Goal: Task Accomplishment & Management: Manage account settings

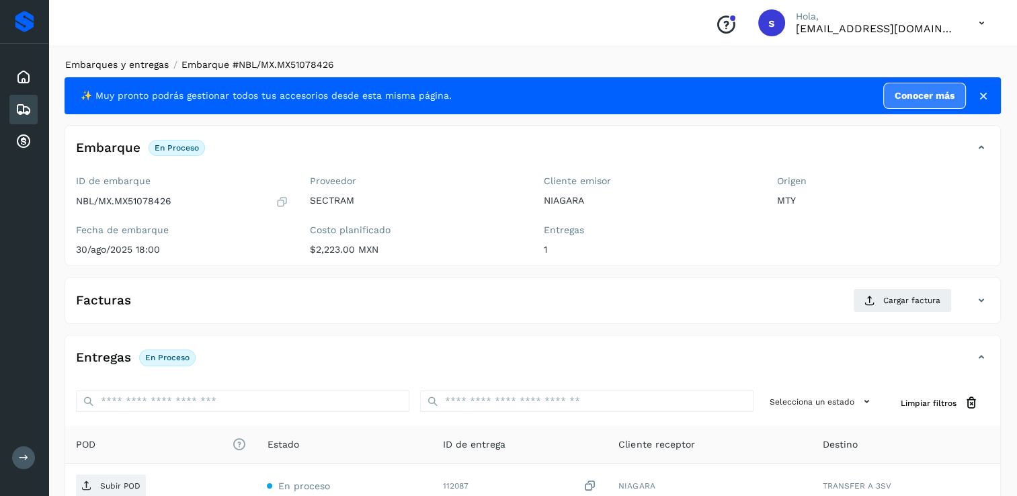
click at [143, 63] on link "Embarques y entregas" at bounding box center [116, 64] width 103 height 11
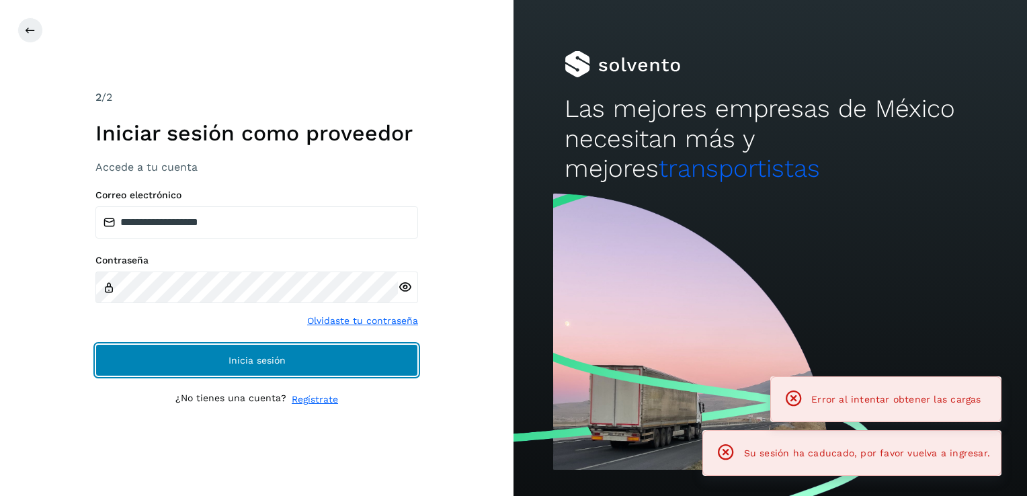
click at [220, 361] on button "Inicia sesión" at bounding box center [256, 360] width 323 height 32
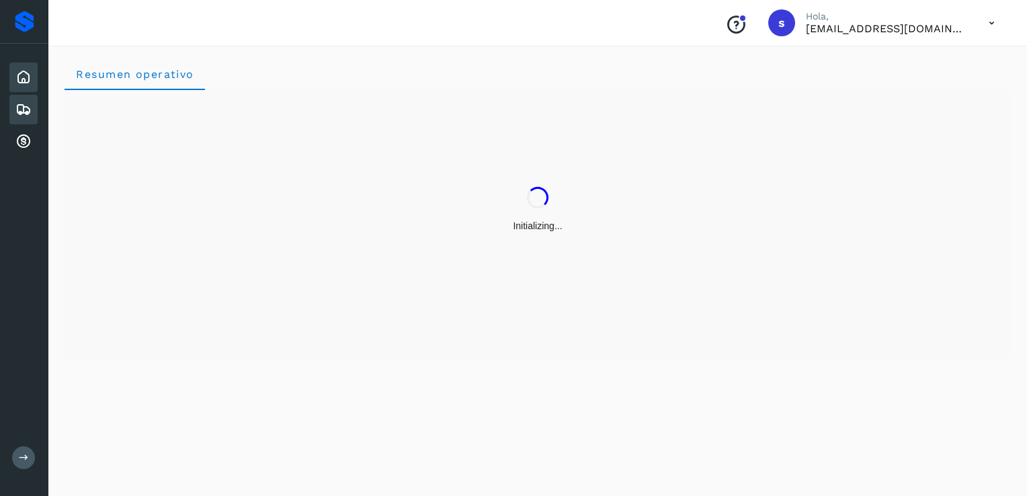
click at [12, 107] on div "Embarques" at bounding box center [23, 110] width 28 height 30
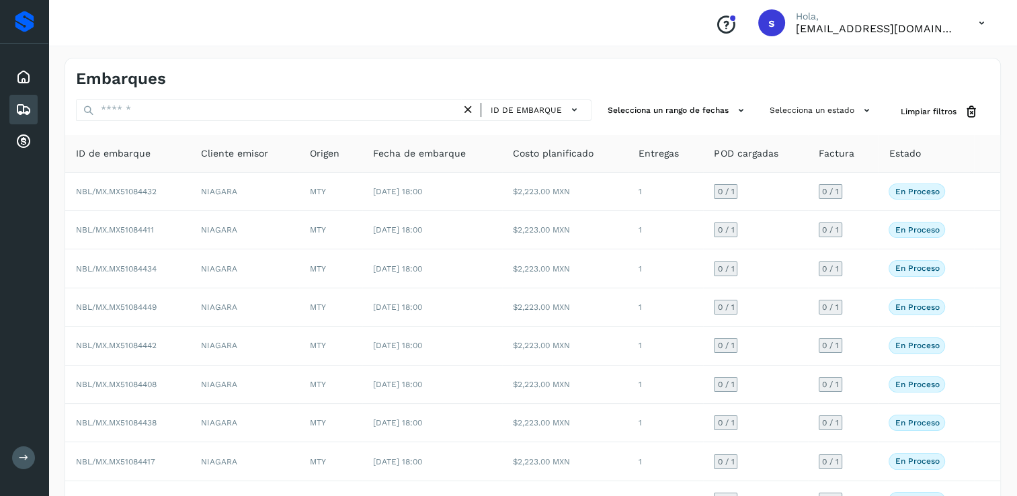
click at [465, 106] on icon at bounding box center [468, 110] width 14 height 14
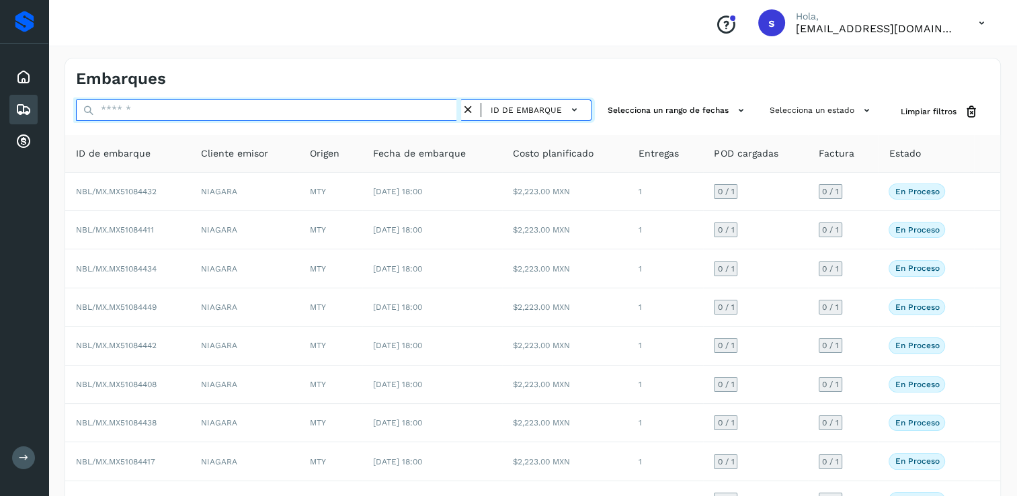
click at [428, 108] on input "text" at bounding box center [268, 110] width 385 height 22
paste input "**********"
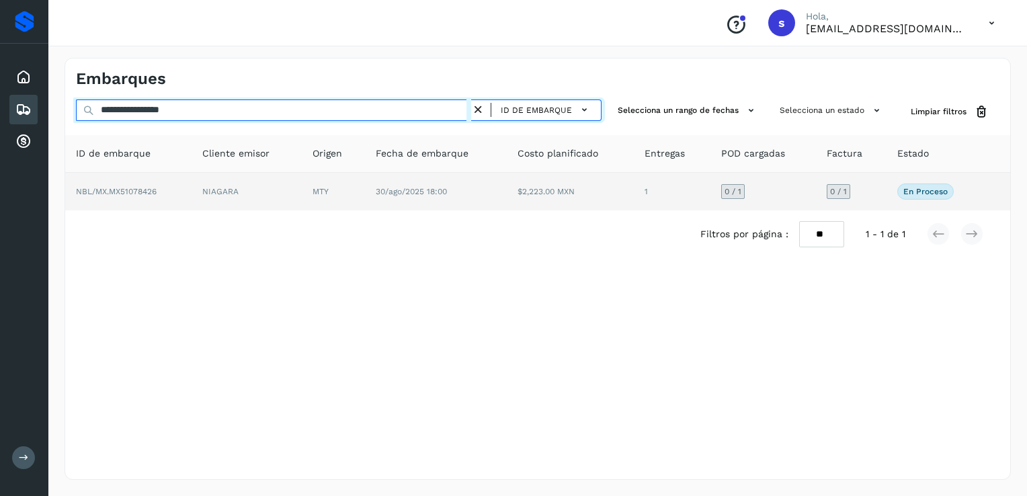
type input "**********"
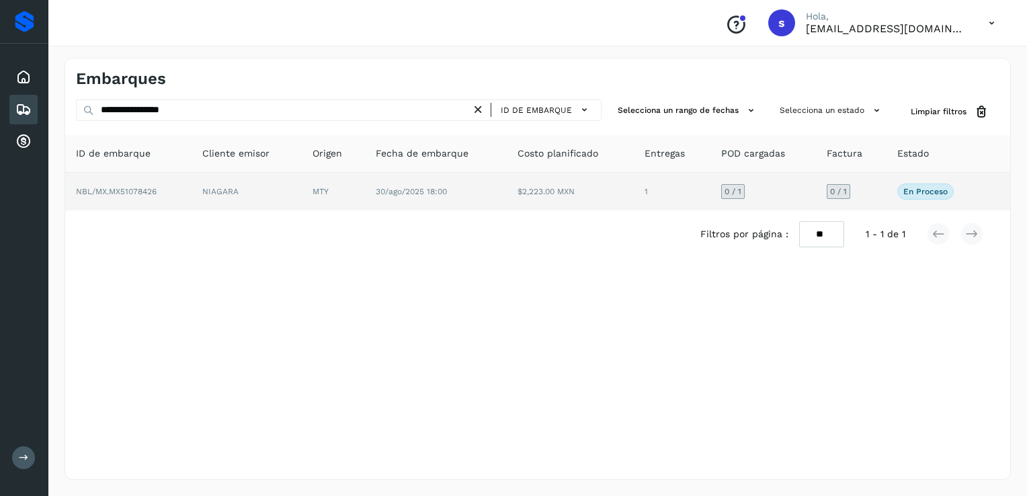
click at [290, 183] on td "NIAGARA" at bounding box center [247, 192] width 110 height 38
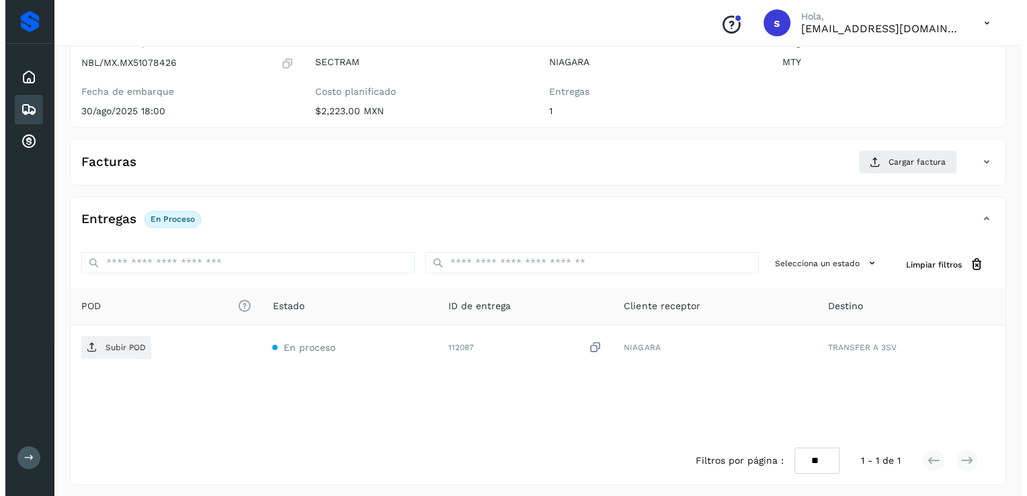
scroll to position [142, 0]
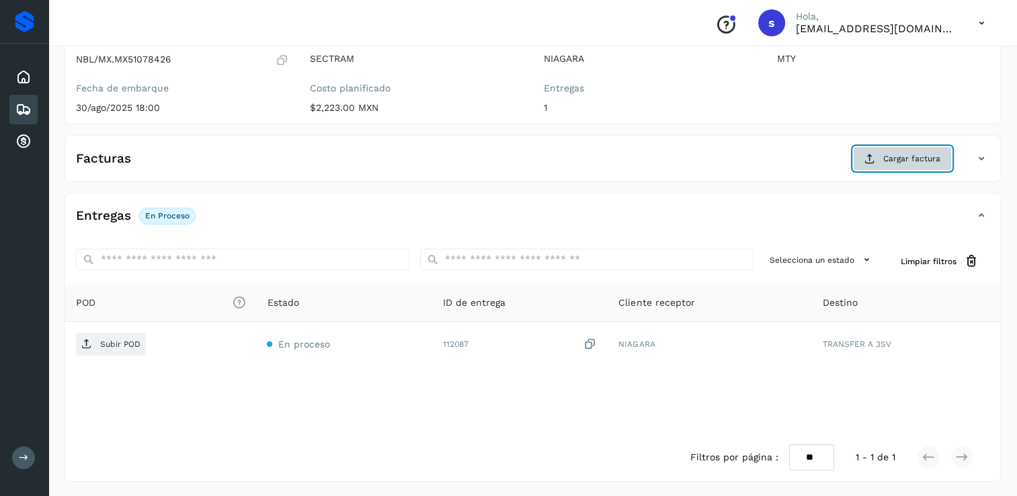
click at [903, 165] on button "Cargar factura" at bounding box center [902, 158] width 99 height 24
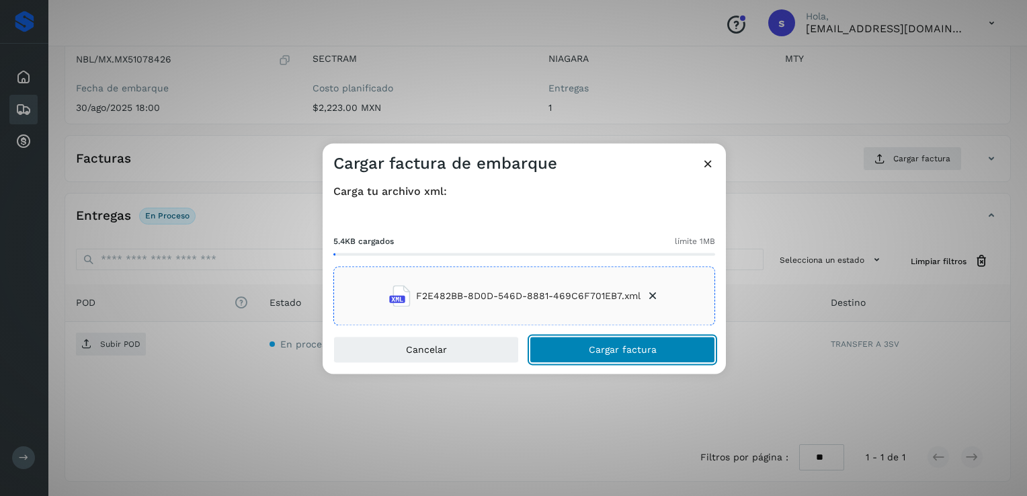
click at [601, 349] on span "Cargar factura" at bounding box center [623, 349] width 68 height 9
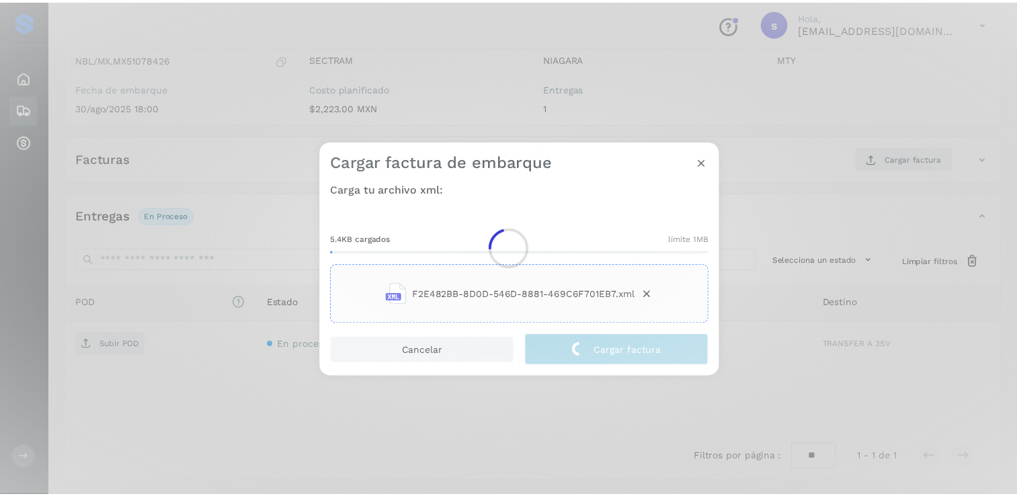
scroll to position [140, 0]
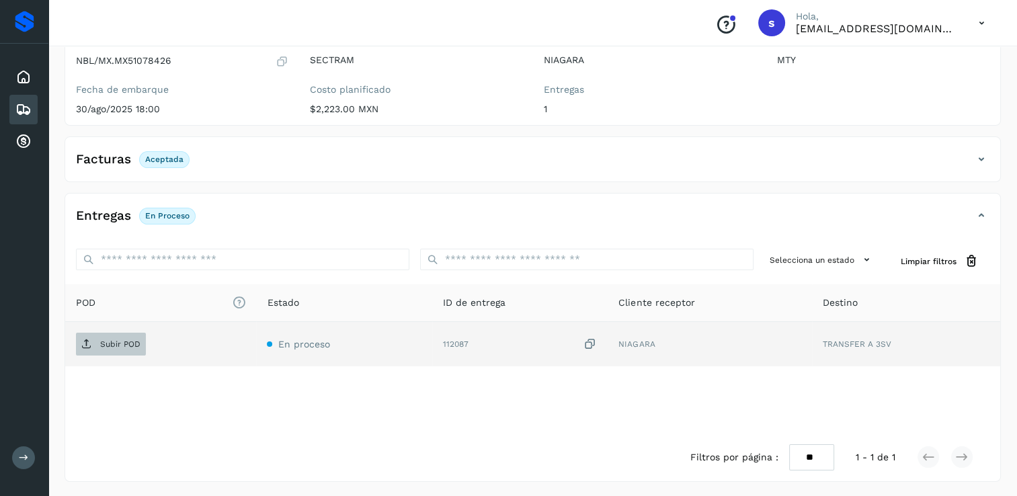
click at [107, 345] on p "Subir POD" at bounding box center [120, 343] width 40 height 9
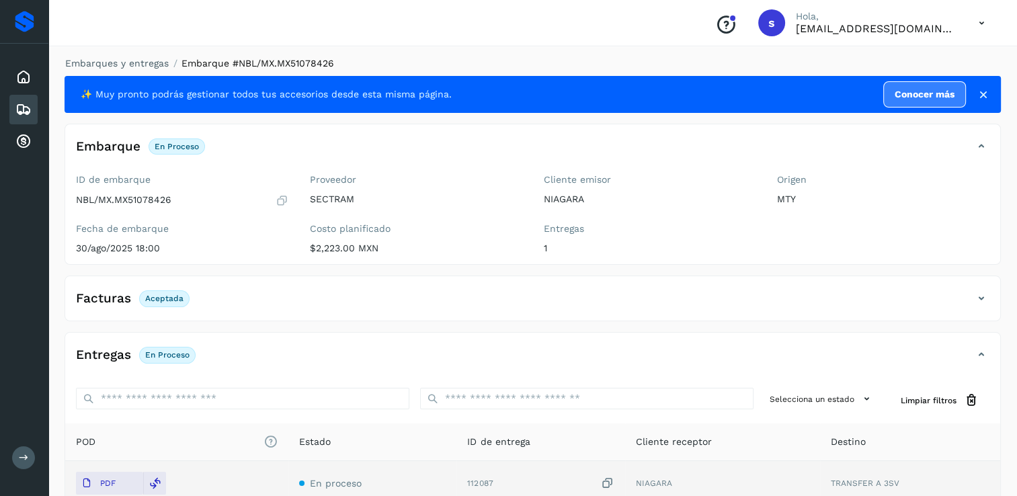
scroll to position [0, 0]
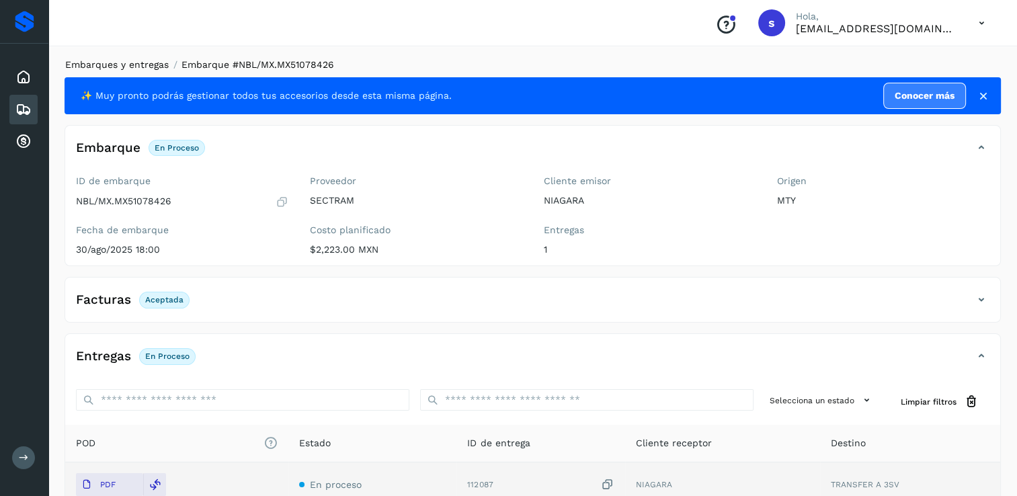
click at [134, 68] on link "Embarques y entregas" at bounding box center [116, 64] width 103 height 11
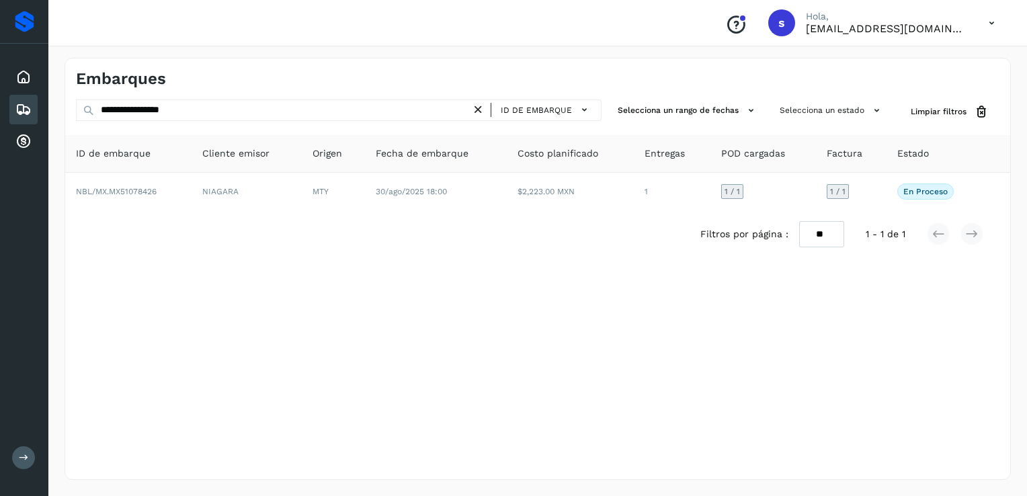
click at [480, 114] on icon at bounding box center [478, 110] width 14 height 14
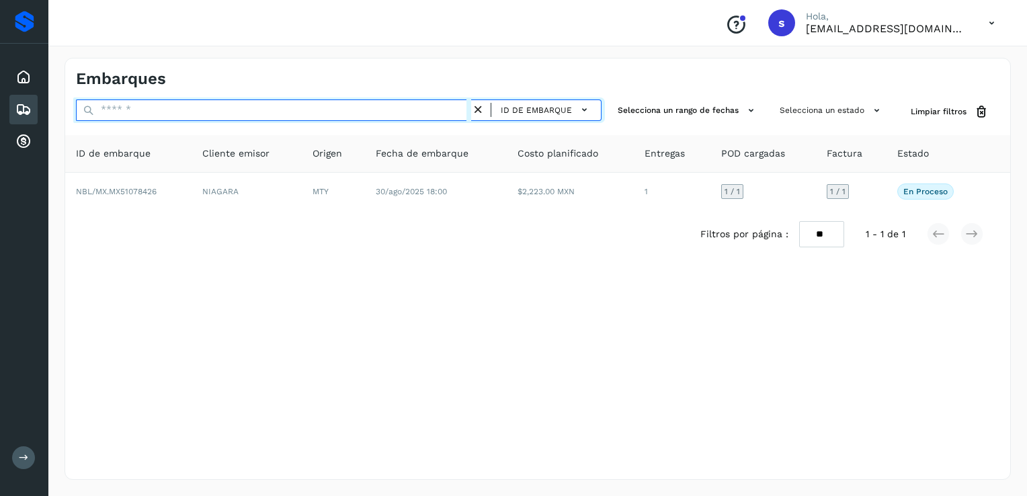
click at [460, 115] on input "text" at bounding box center [273, 110] width 395 height 22
paste input "**********"
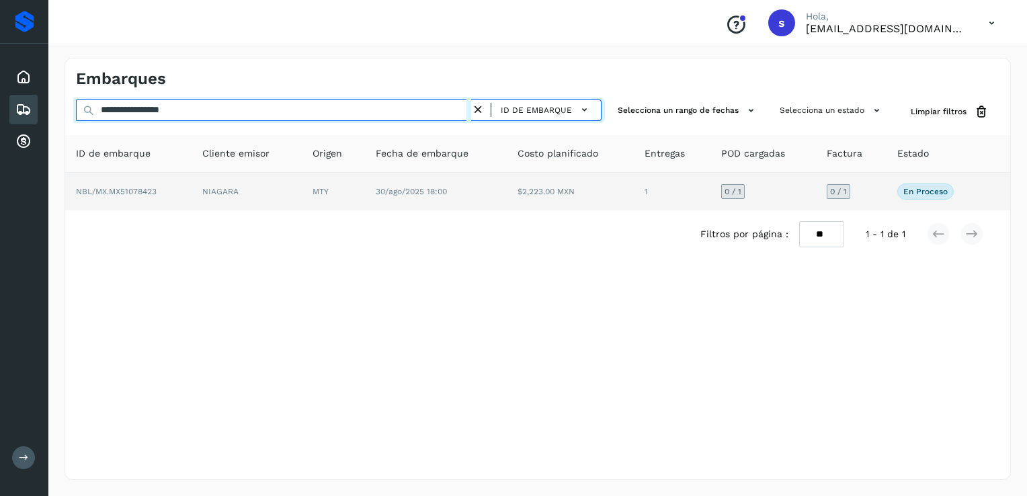
type input "**********"
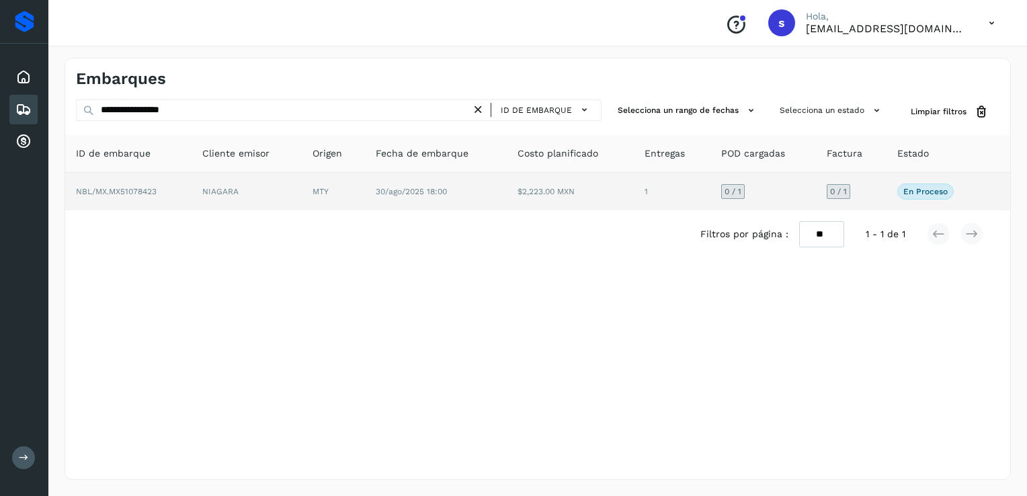
click at [191, 185] on td "NBL/MX.MX51078423" at bounding box center [128, 192] width 126 height 38
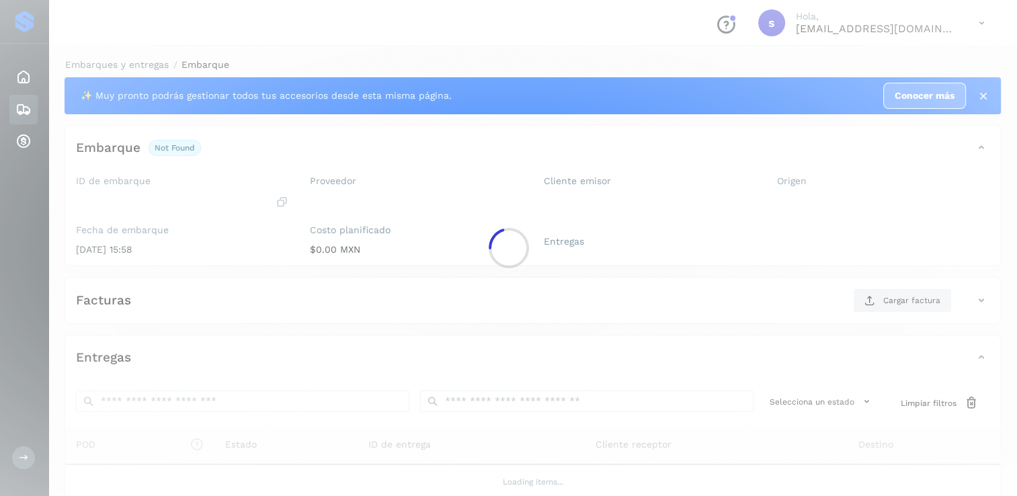
click at [191, 185] on div at bounding box center [508, 248] width 1017 height 496
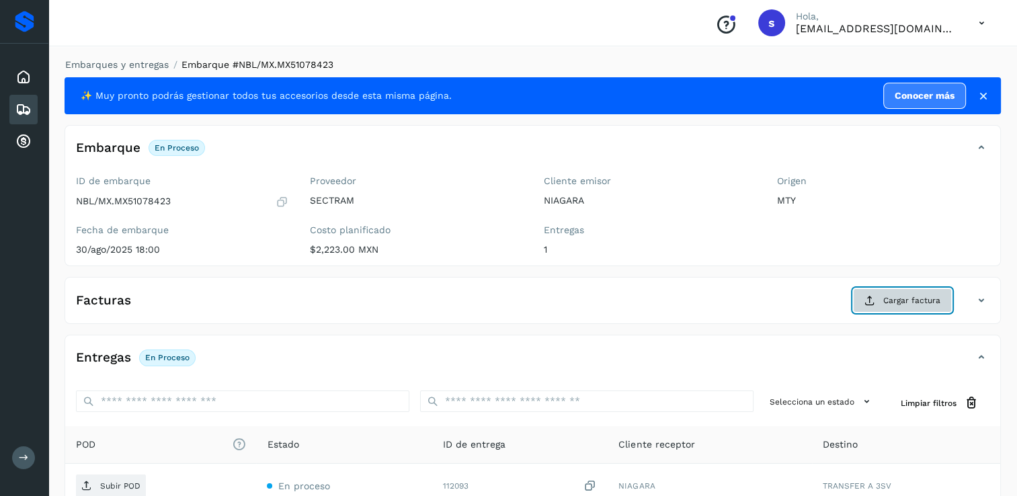
click at [859, 300] on button "Cargar factura" at bounding box center [902, 300] width 99 height 24
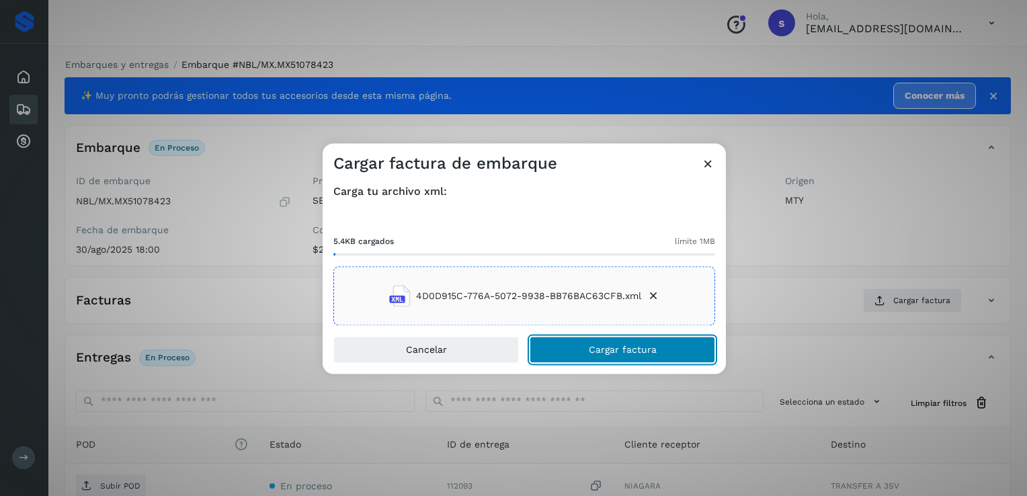
click at [638, 348] on span "Cargar factura" at bounding box center [623, 349] width 68 height 9
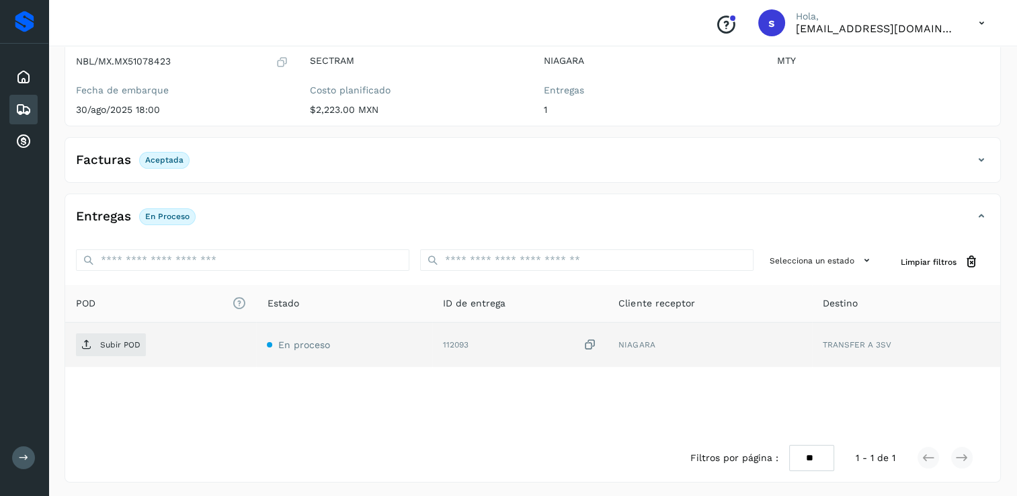
scroll to position [140, 0]
click at [141, 345] on span "Subir POD" at bounding box center [111, 344] width 70 height 22
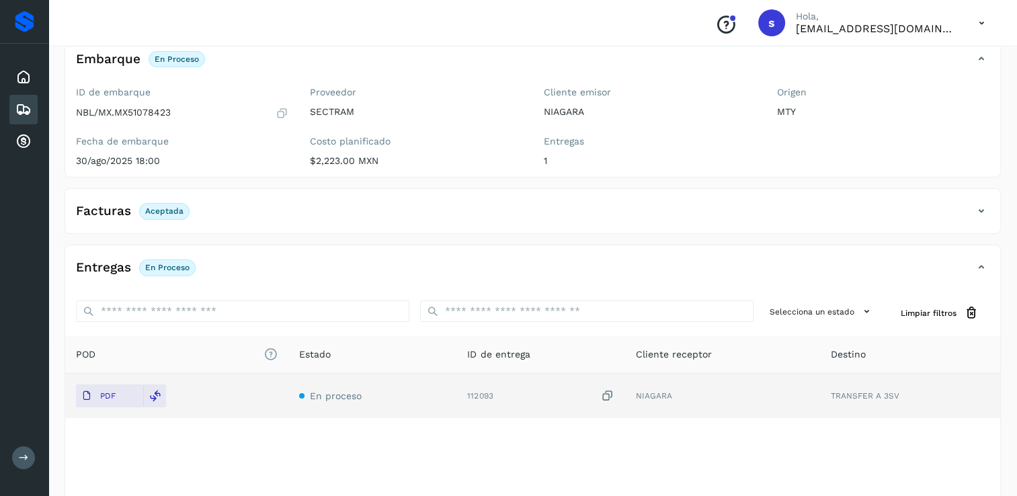
scroll to position [0, 0]
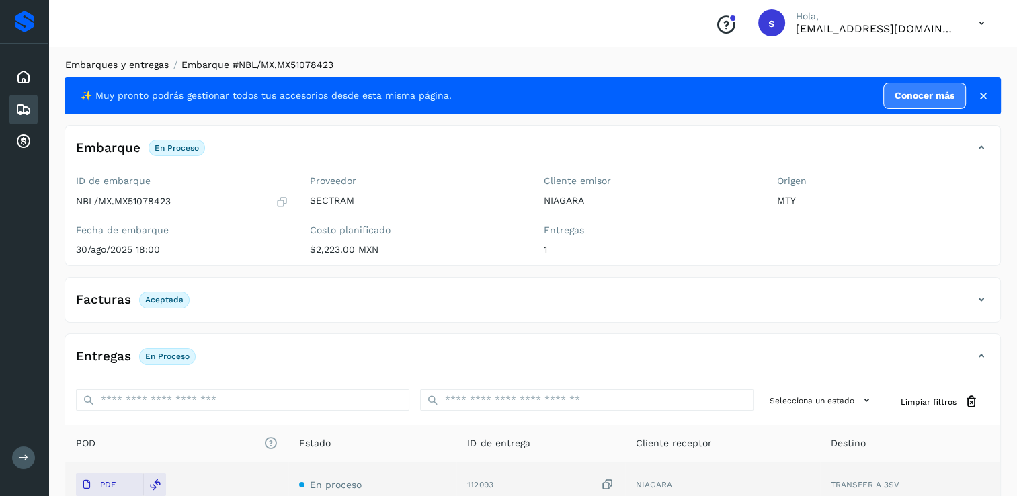
click at [148, 61] on link "Embarques y entregas" at bounding box center [116, 64] width 103 height 11
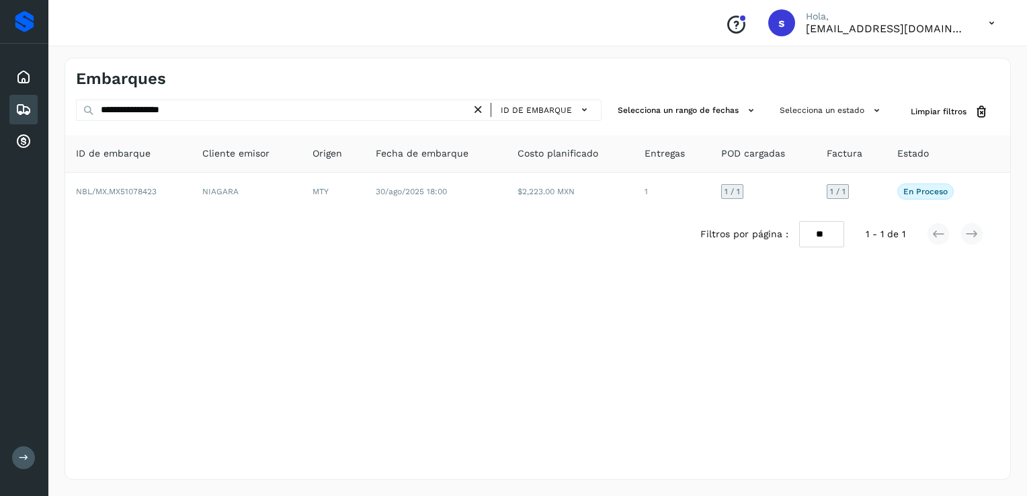
click at [483, 111] on icon at bounding box center [478, 110] width 14 height 14
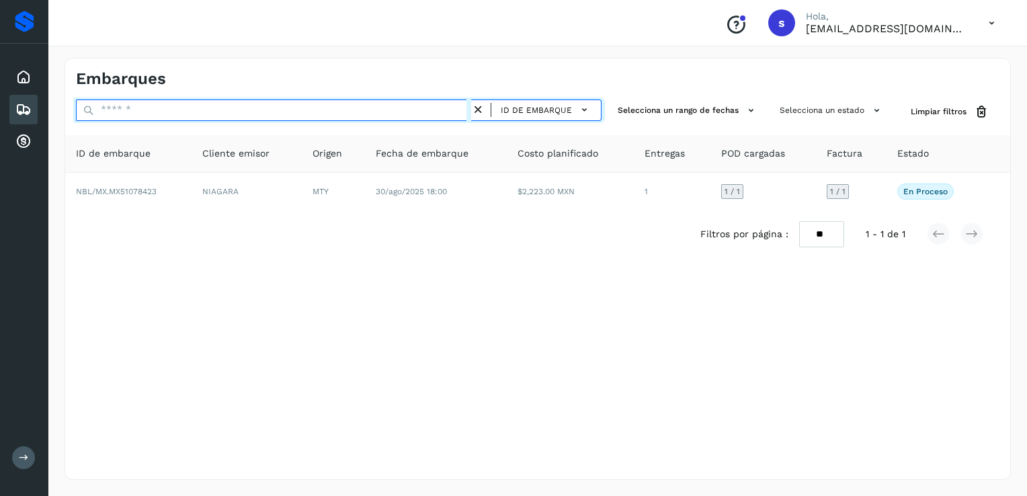
click at [439, 111] on input "text" at bounding box center [273, 110] width 395 height 22
paste input "**********"
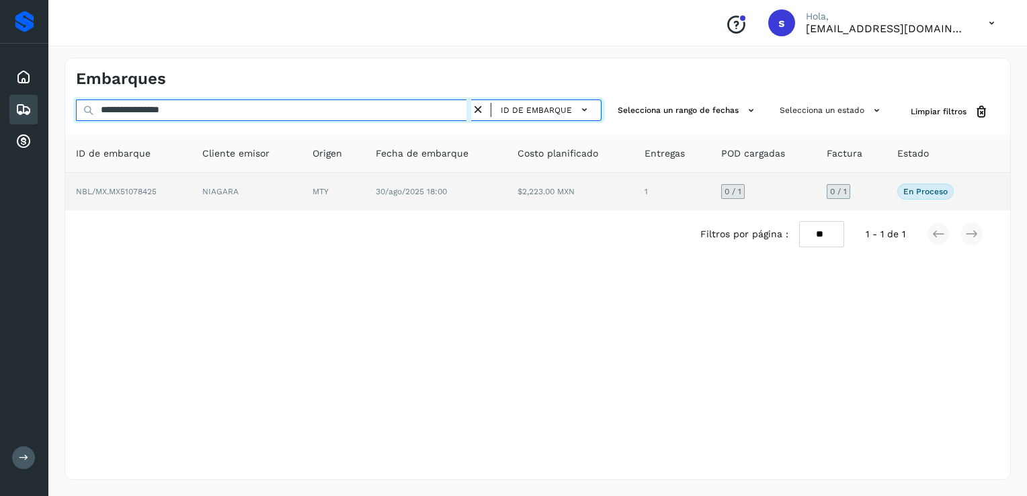
type input "**********"
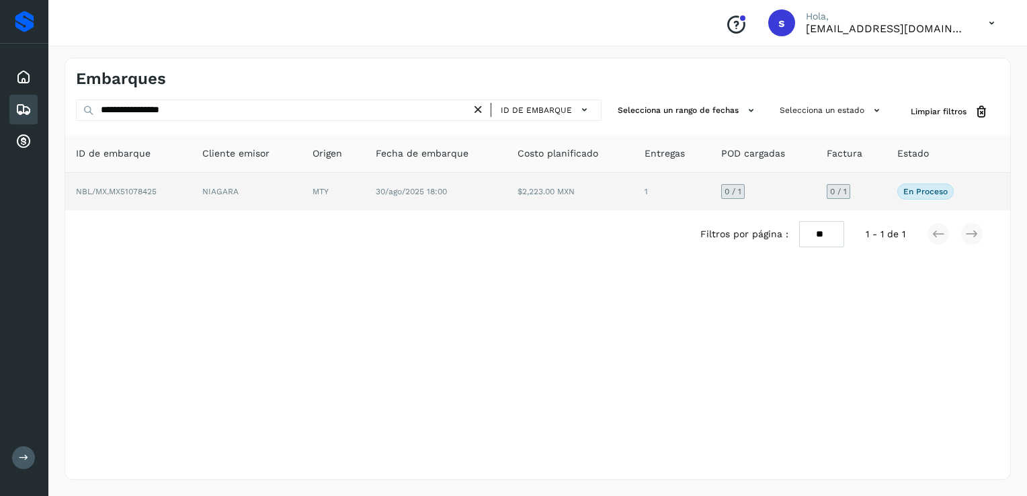
click at [354, 189] on td "MTY" at bounding box center [333, 192] width 63 height 38
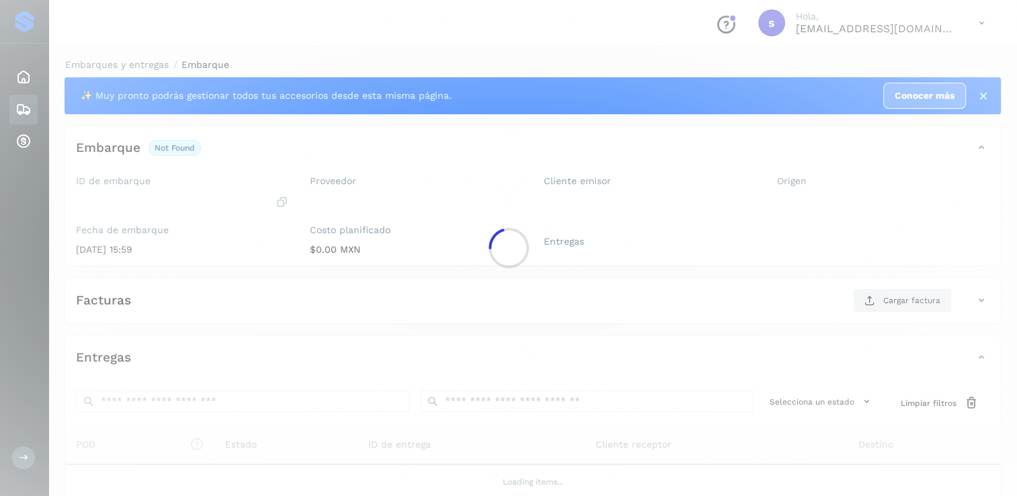
click at [354, 189] on div at bounding box center [508, 248] width 1017 height 496
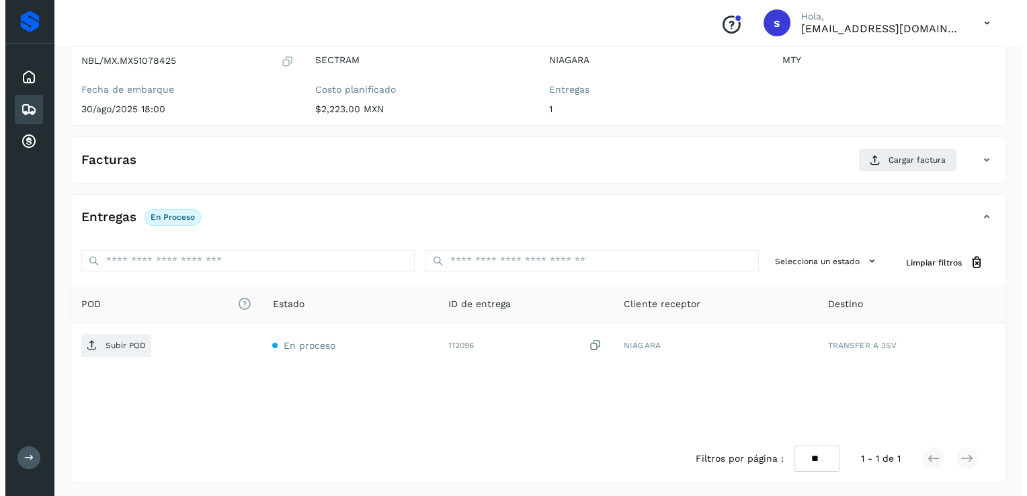
scroll to position [142, 0]
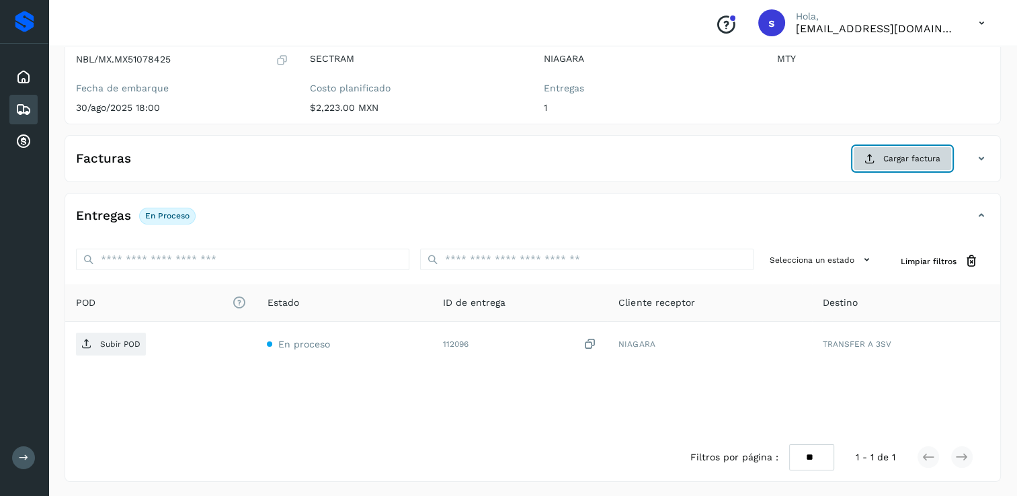
click at [909, 155] on span "Cargar factura" at bounding box center [911, 159] width 57 height 12
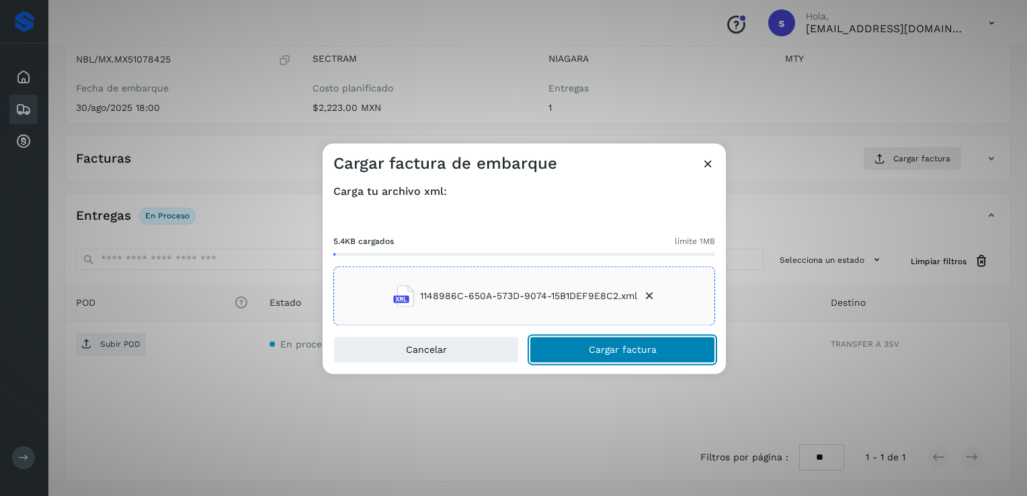
click at [616, 353] on span "Cargar factura" at bounding box center [623, 349] width 68 height 9
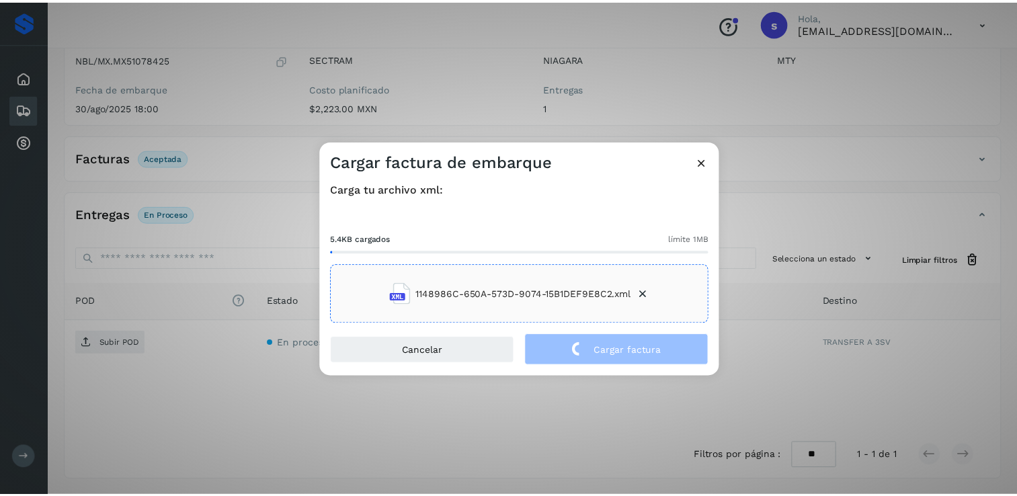
scroll to position [140, 0]
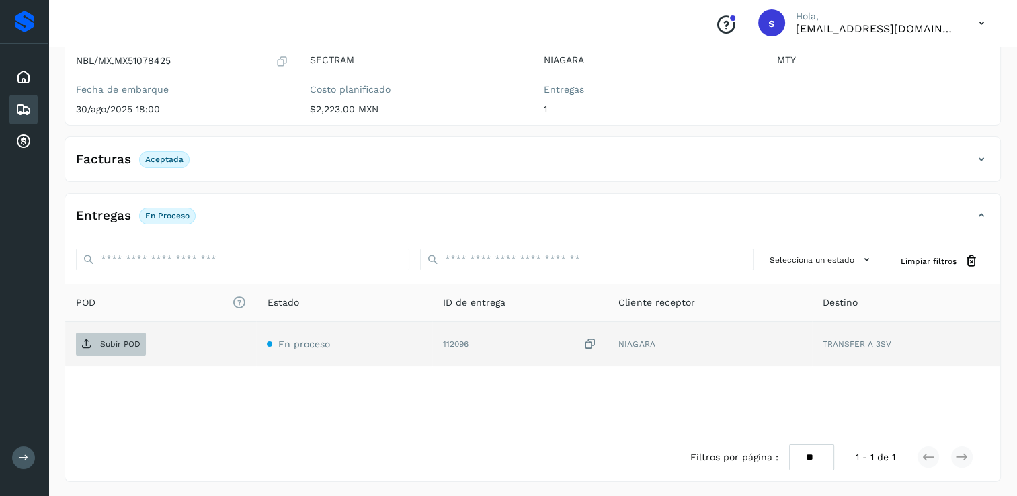
click at [122, 343] on p "Subir POD" at bounding box center [120, 343] width 40 height 9
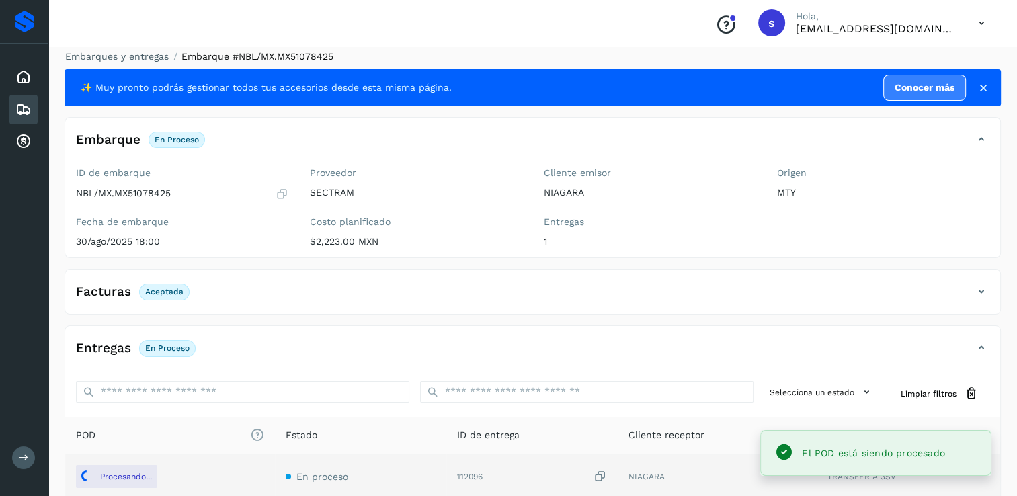
scroll to position [0, 0]
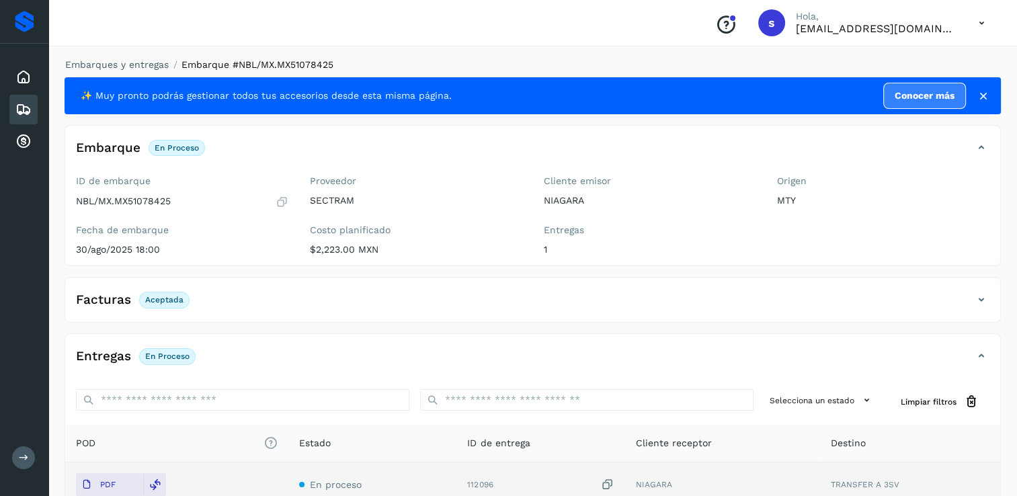
click at [145, 58] on li "Embarques y entregas" at bounding box center [112, 65] width 112 height 14
click at [143, 62] on link "Embarques y entregas" at bounding box center [116, 64] width 103 height 11
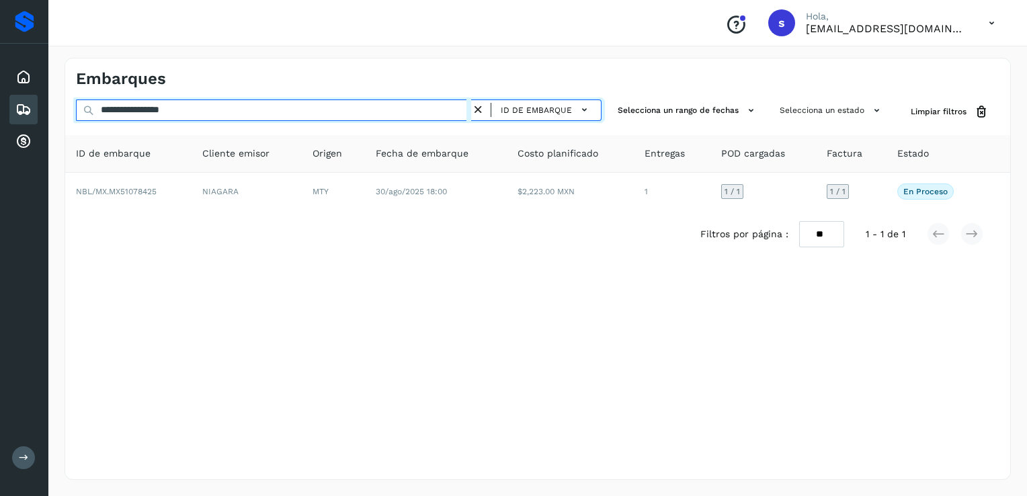
click at [468, 108] on input "**********" at bounding box center [273, 110] width 395 height 22
click at [449, 110] on input "**********" at bounding box center [273, 110] width 395 height 22
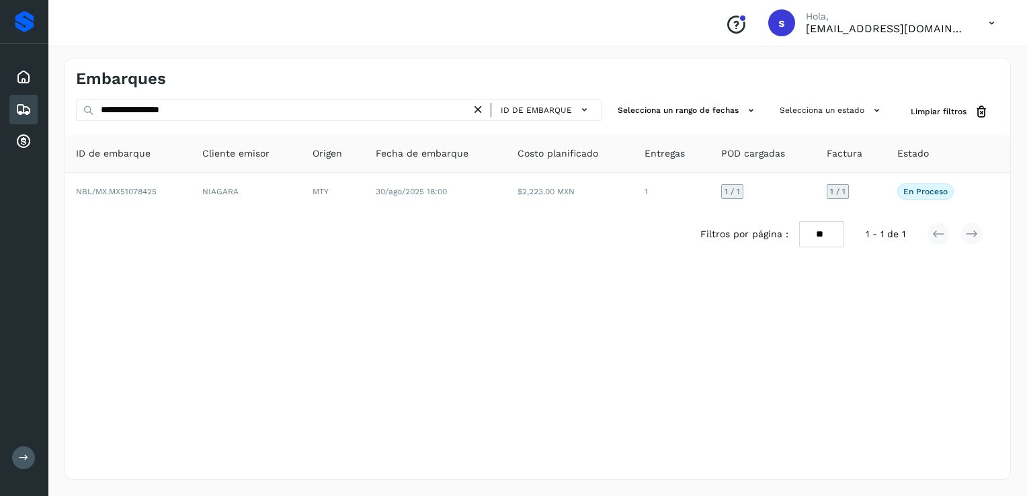
click at [480, 110] on icon at bounding box center [478, 110] width 14 height 14
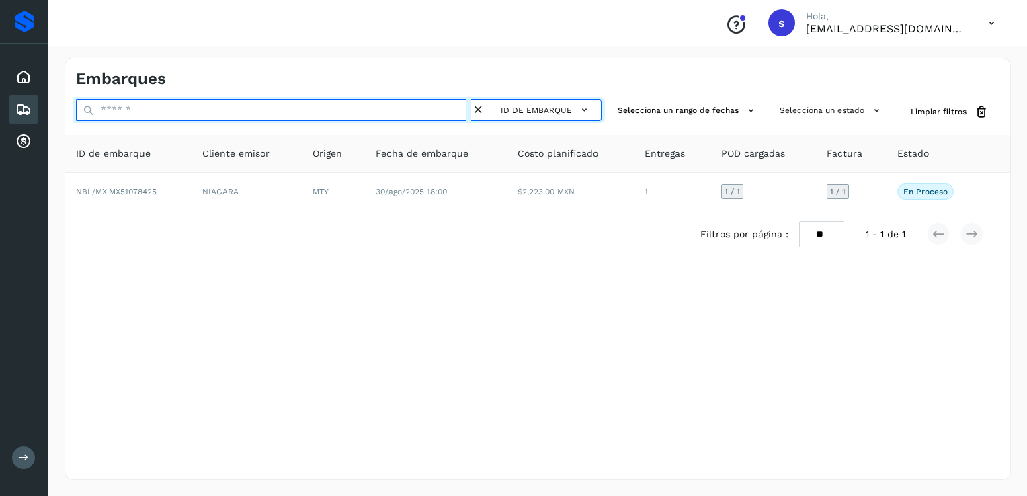
click at [438, 110] on input "text" at bounding box center [273, 110] width 395 height 22
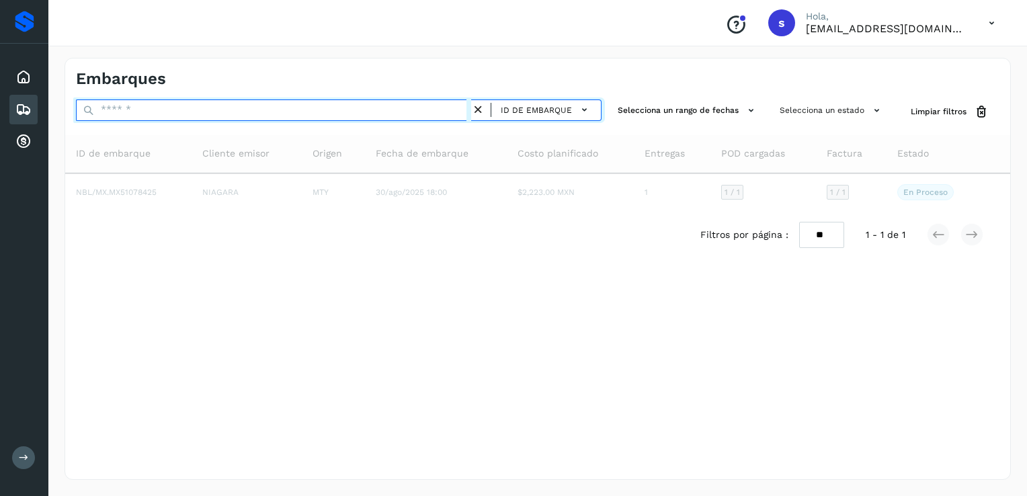
paste input "**********"
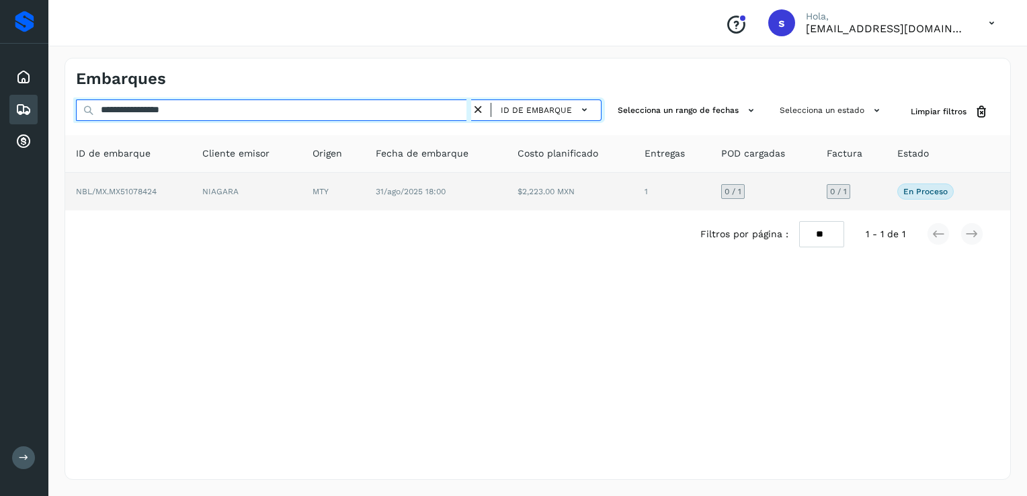
type input "**********"
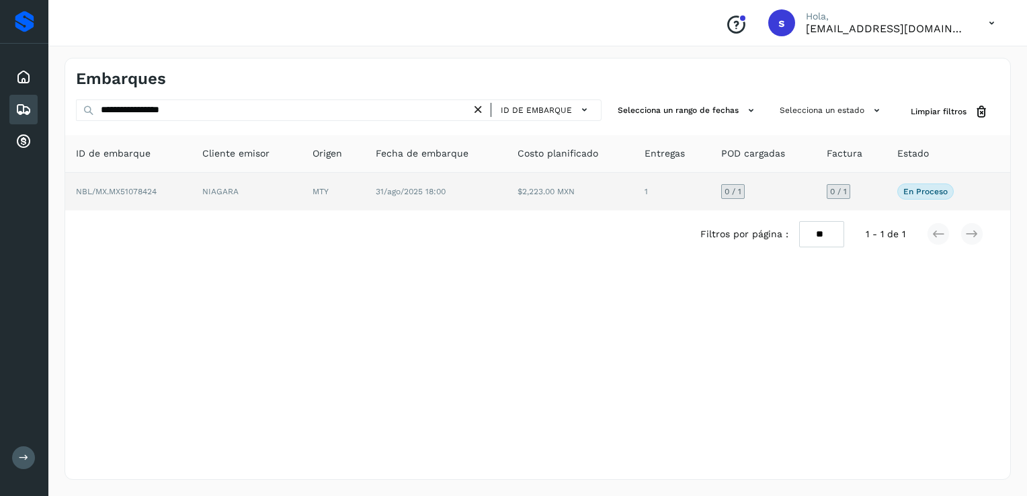
click at [203, 190] on td "NIAGARA" at bounding box center [247, 192] width 110 height 38
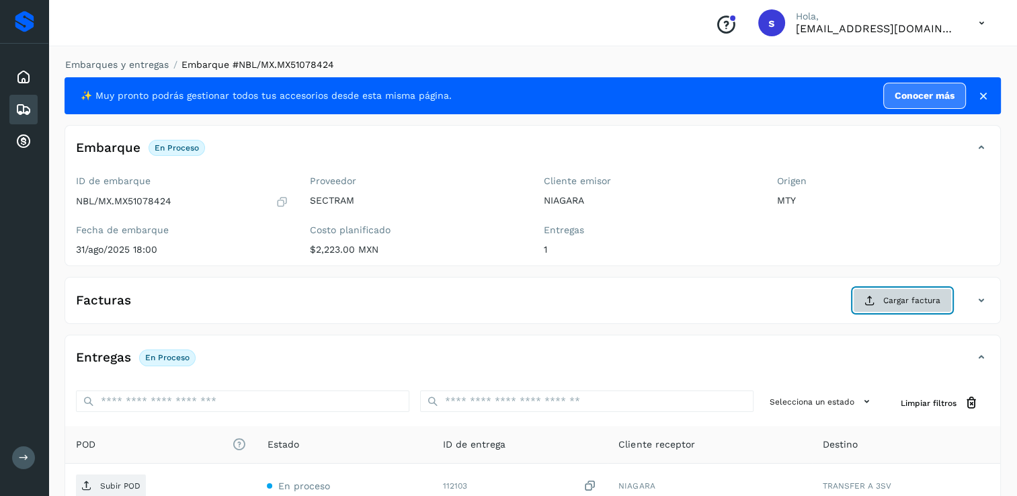
click at [913, 290] on button "Cargar factura" at bounding box center [902, 300] width 99 height 24
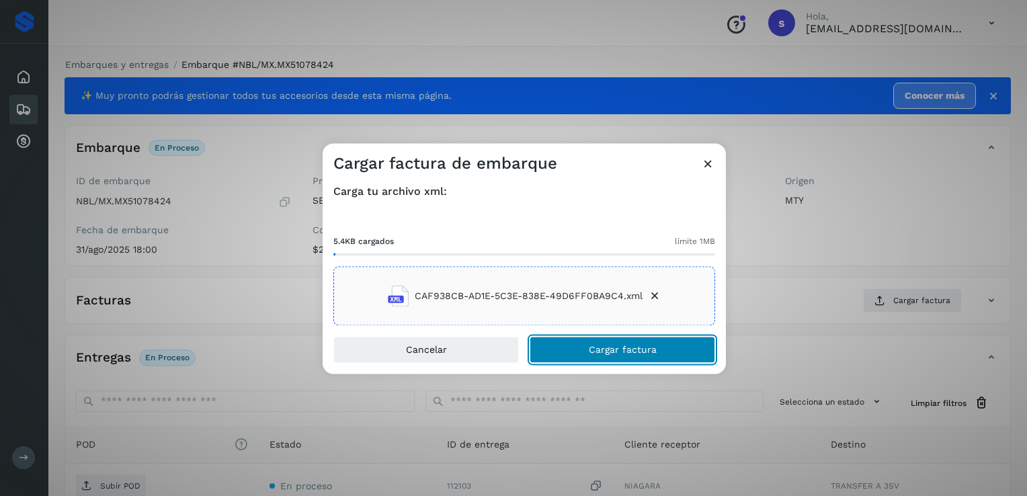
click at [595, 346] on span "Cargar factura" at bounding box center [623, 349] width 68 height 9
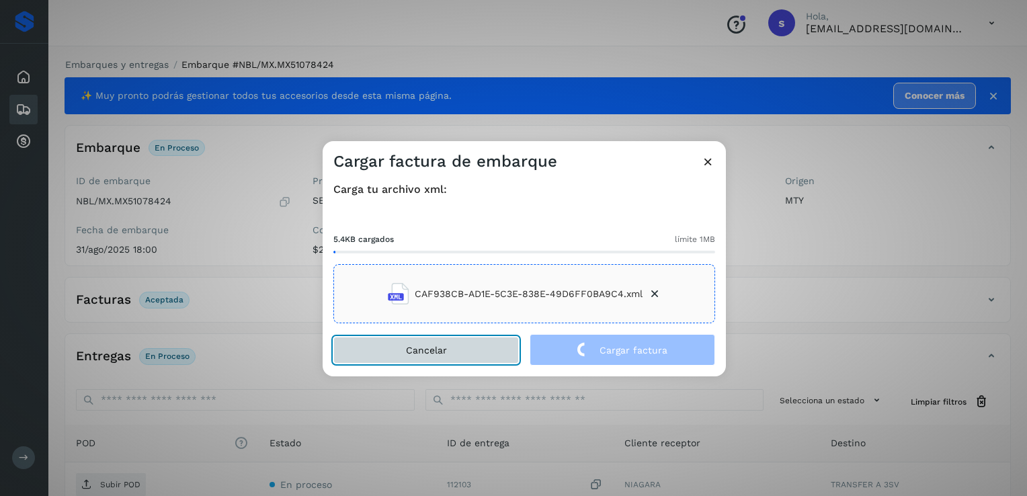
click at [425, 347] on span "Cancelar" at bounding box center [426, 349] width 41 height 9
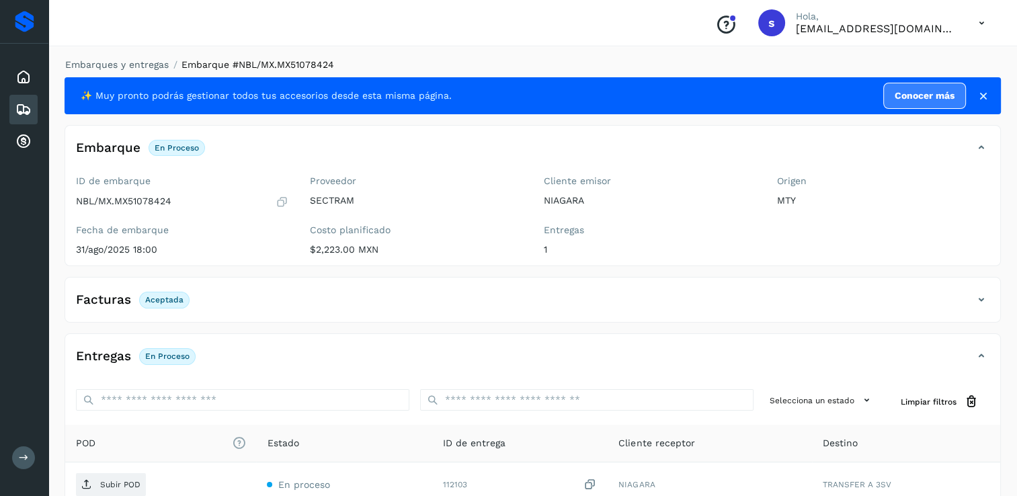
click at [173, 300] on p "Aceptada" at bounding box center [164, 299] width 38 height 9
click at [981, 300] on icon at bounding box center [981, 300] width 16 height 16
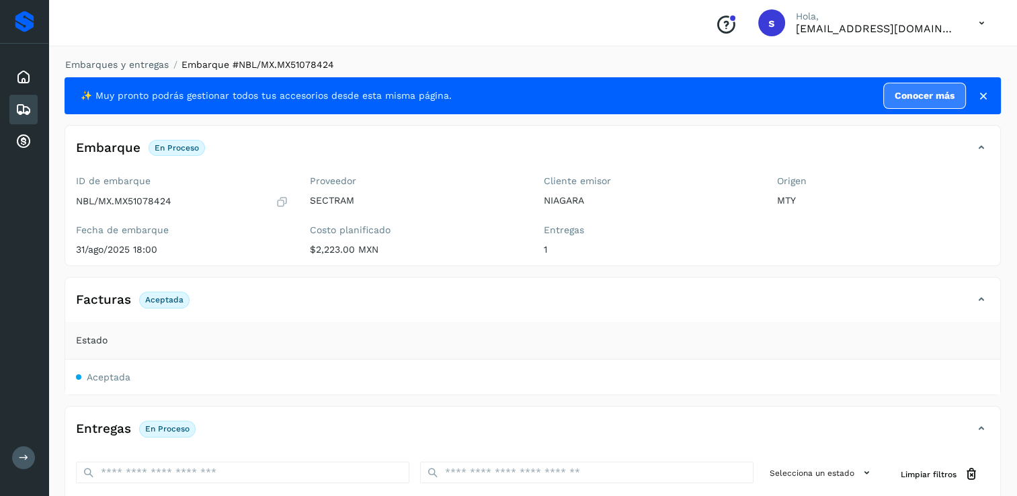
click at [169, 303] on p "Aceptada" at bounding box center [164, 299] width 38 height 9
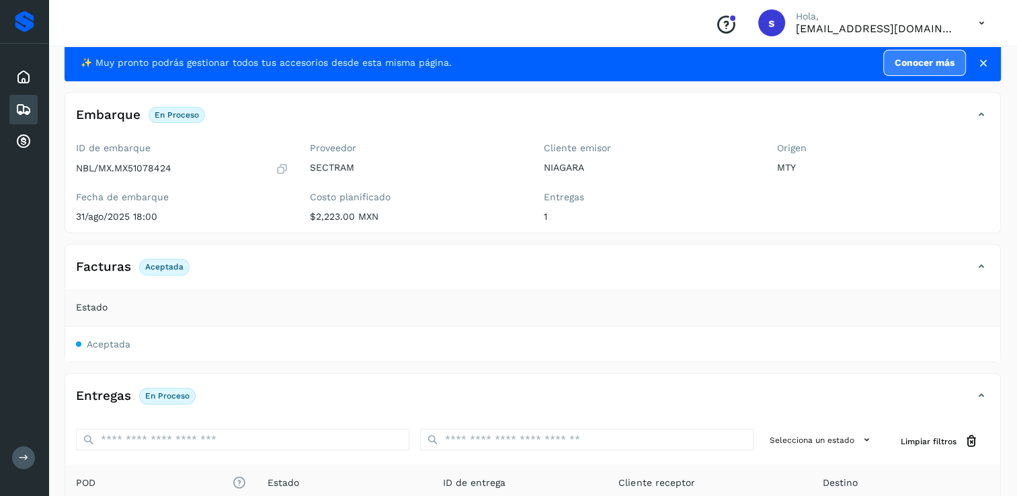
scroll to position [134, 0]
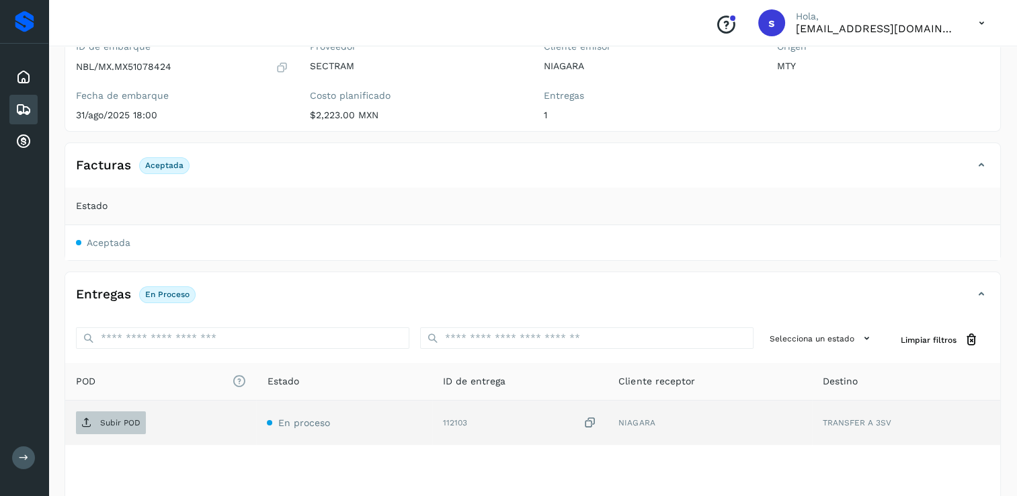
click at [129, 415] on span "Subir POD" at bounding box center [111, 423] width 70 height 22
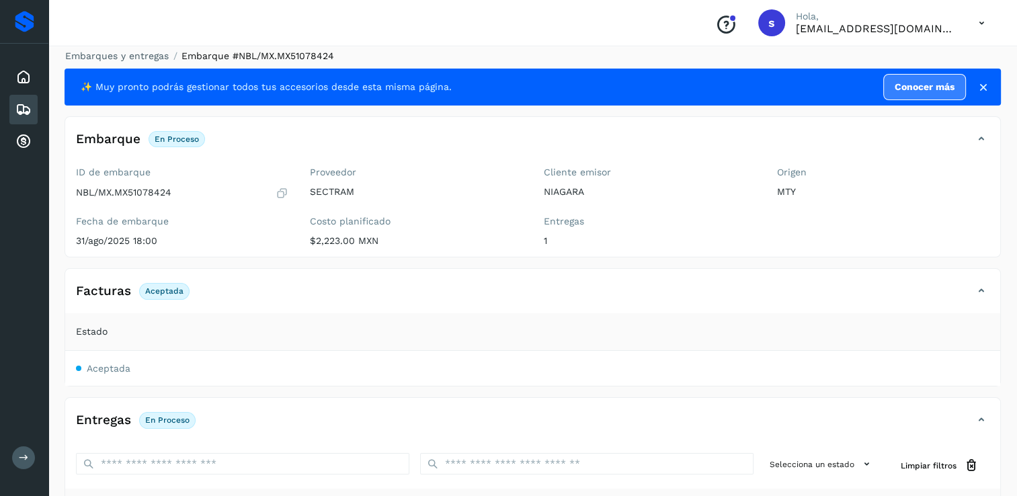
scroll to position [0, 0]
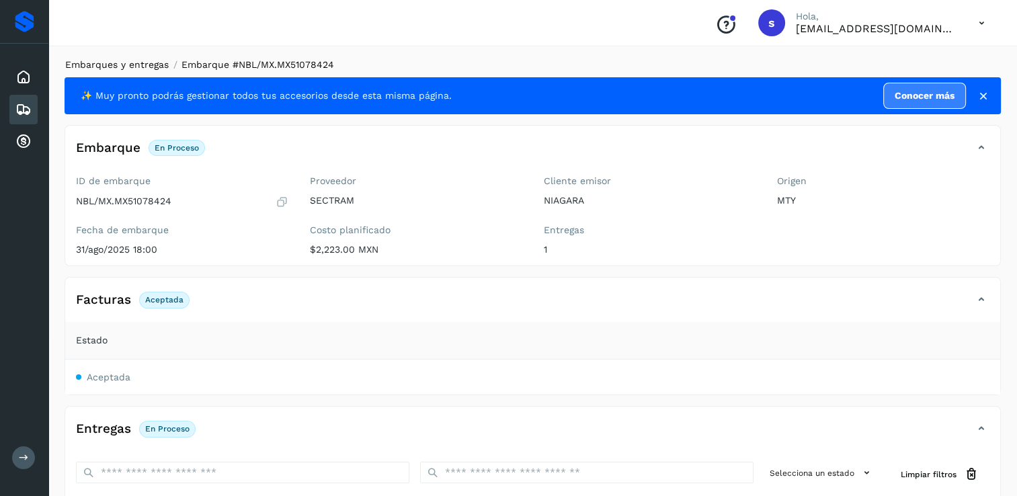
click at [137, 68] on link "Embarques y entregas" at bounding box center [116, 64] width 103 height 11
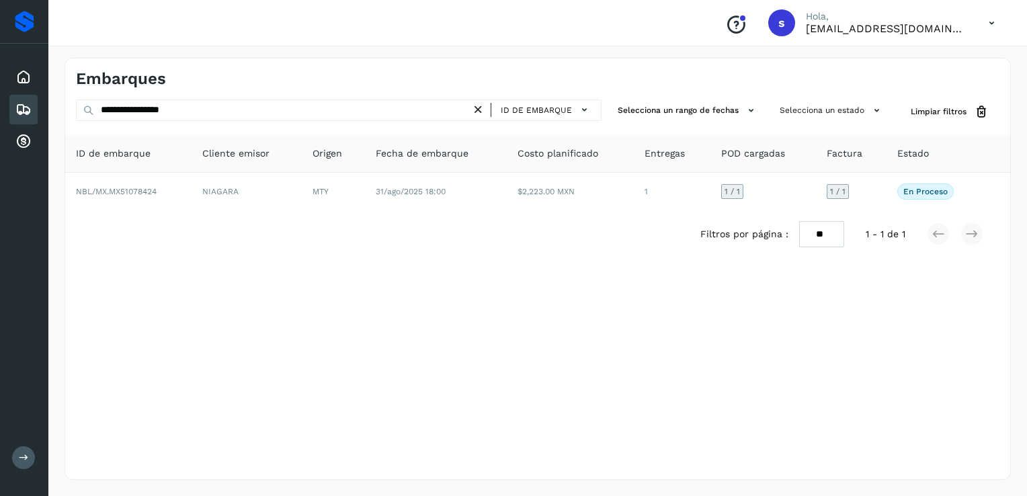
click at [481, 109] on icon at bounding box center [478, 110] width 14 height 14
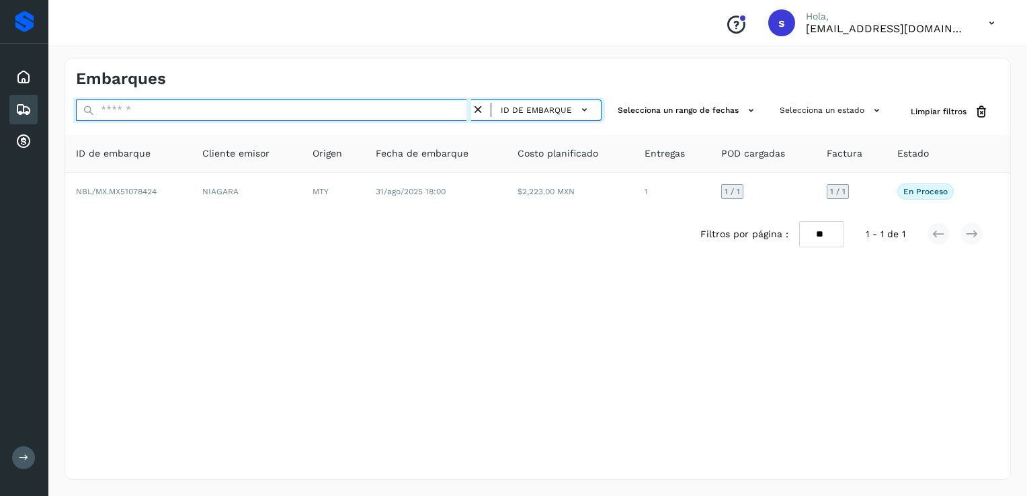
click at [462, 110] on input "text" at bounding box center [273, 110] width 395 height 22
paste input "**********"
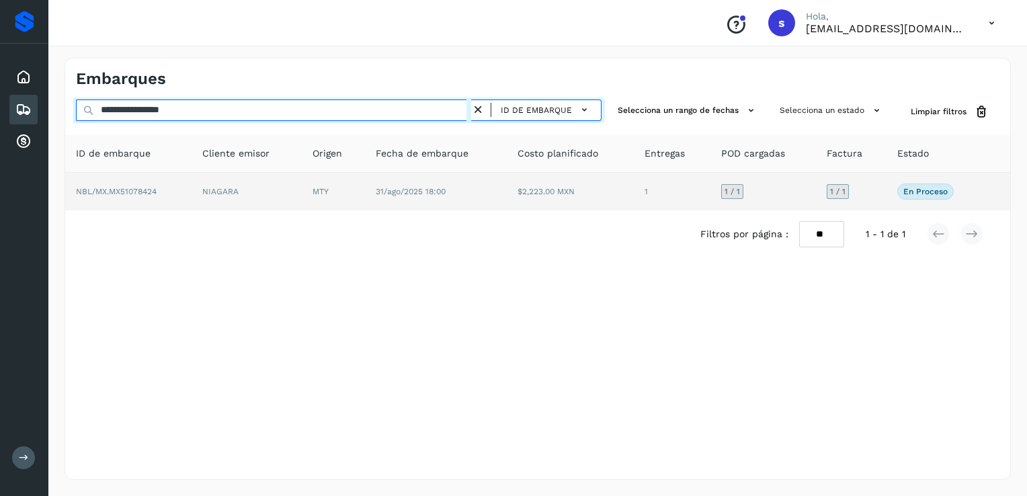
type input "**********"
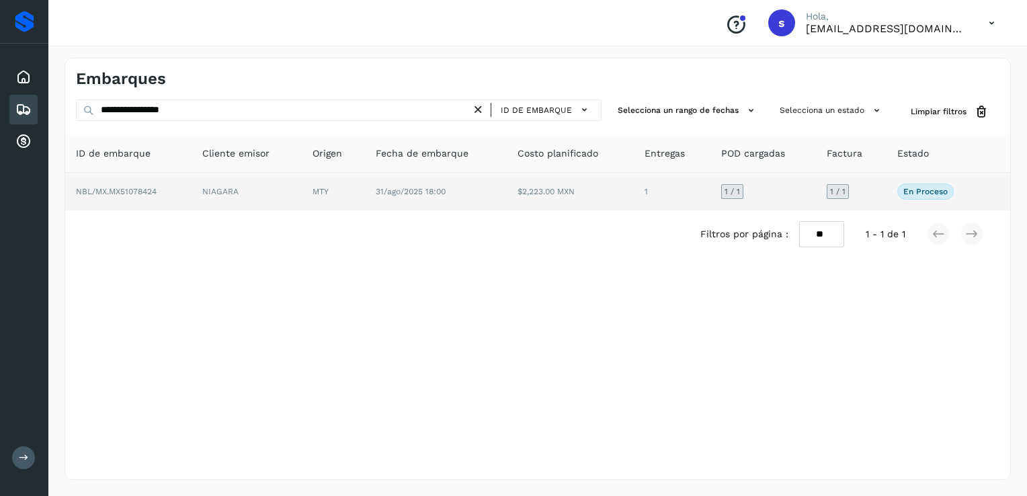
click at [491, 202] on td "31/ago/2025 18:00" at bounding box center [436, 192] width 142 height 38
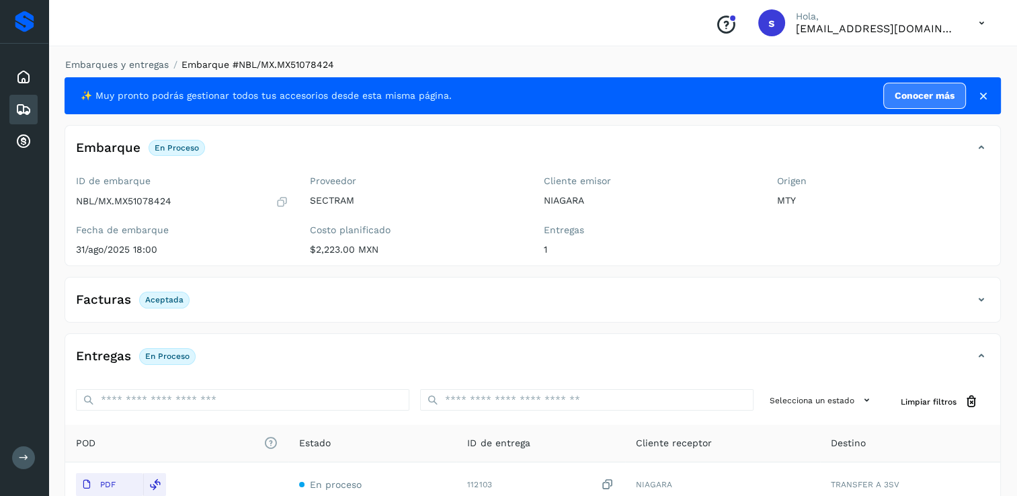
click at [164, 295] on p "Aceptada" at bounding box center [164, 299] width 38 height 9
click at [984, 98] on icon at bounding box center [982, 95] width 13 height 13
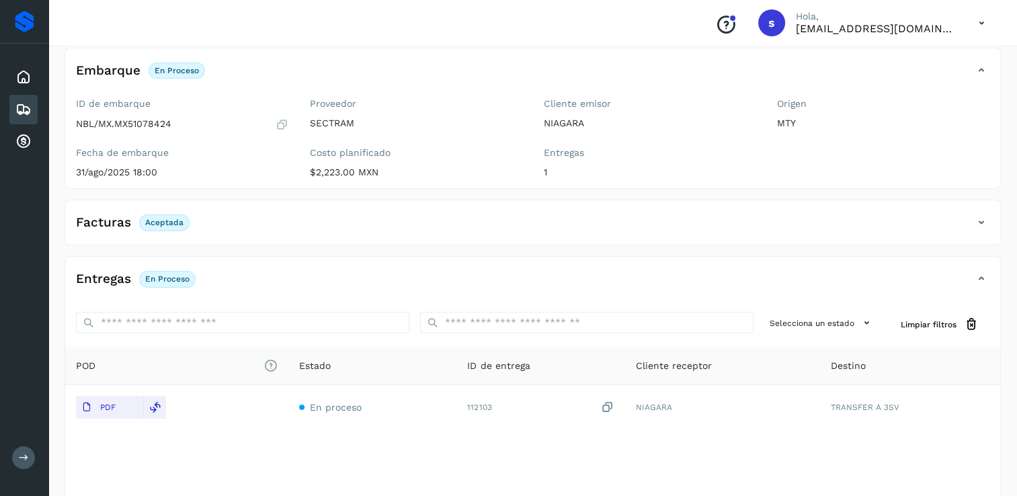
scroll to position [32, 0]
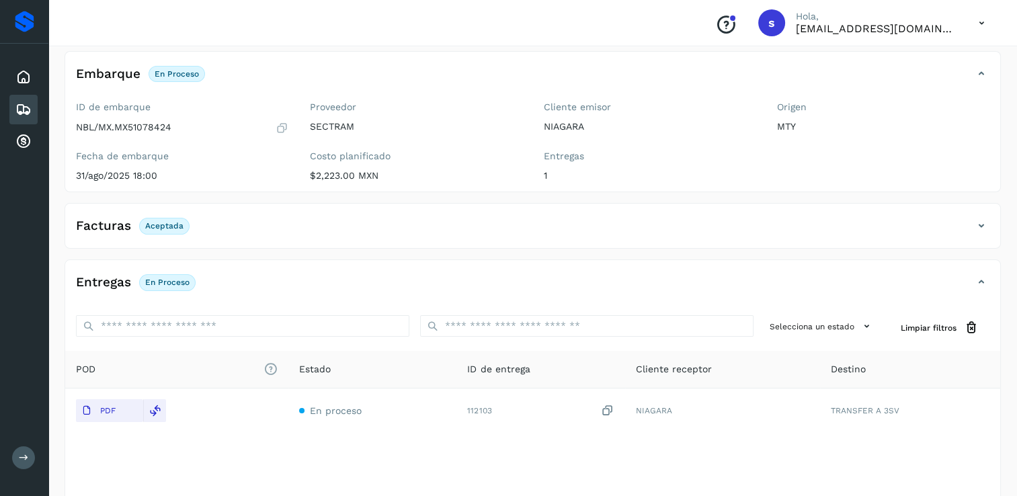
click at [161, 222] on p "Aceptada" at bounding box center [164, 225] width 38 height 9
click at [99, 222] on h4 "Facturas" at bounding box center [103, 225] width 55 height 15
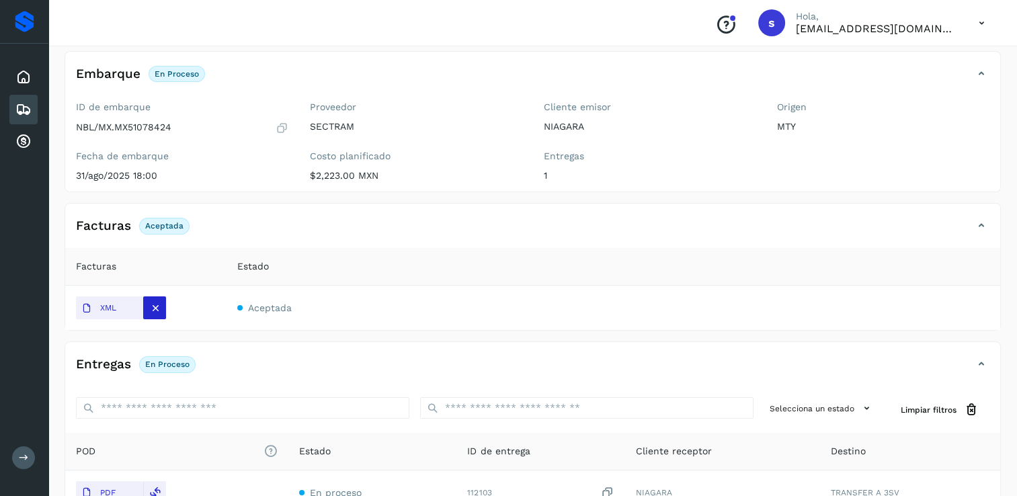
click at [153, 312] on icon at bounding box center [155, 308] width 12 height 12
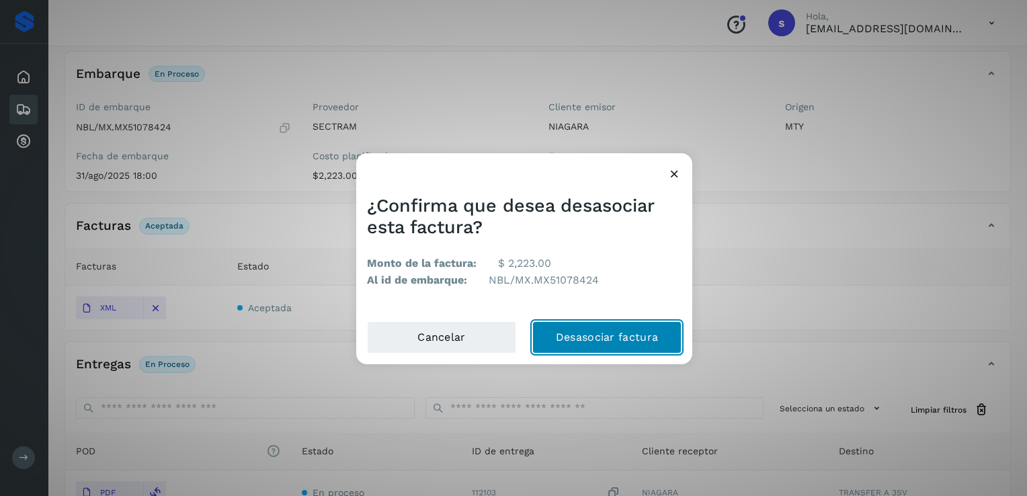
click at [586, 337] on button "Desasociar factura" at bounding box center [606, 337] width 149 height 32
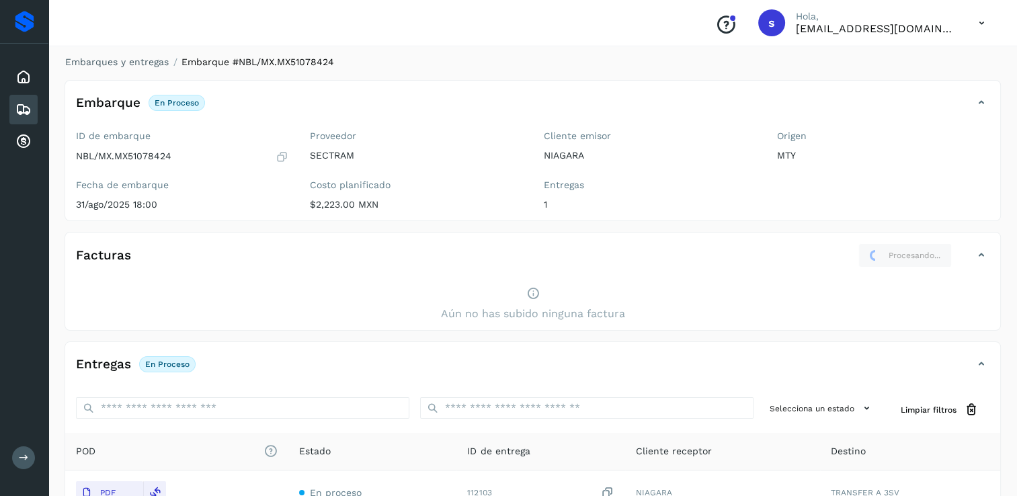
scroll to position [0, 0]
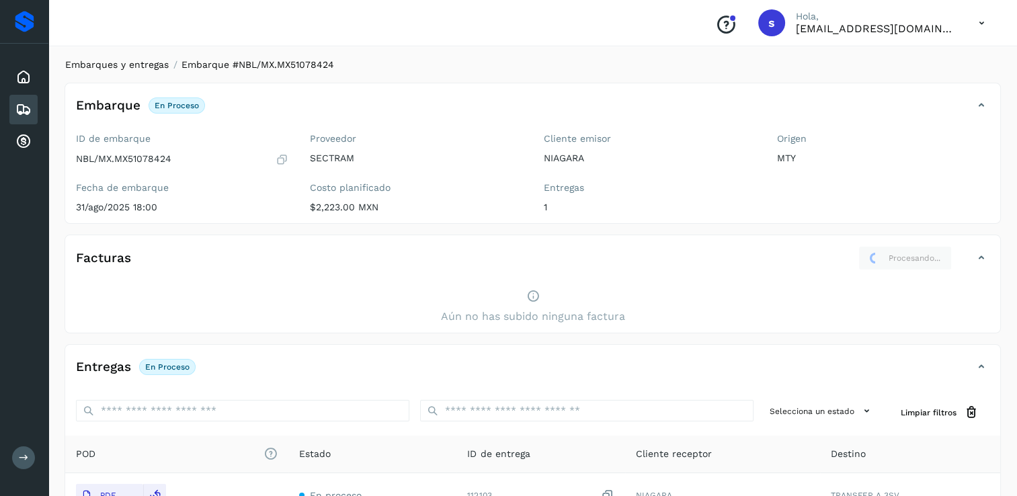
click at [151, 68] on link "Embarques y entregas" at bounding box center [116, 64] width 103 height 11
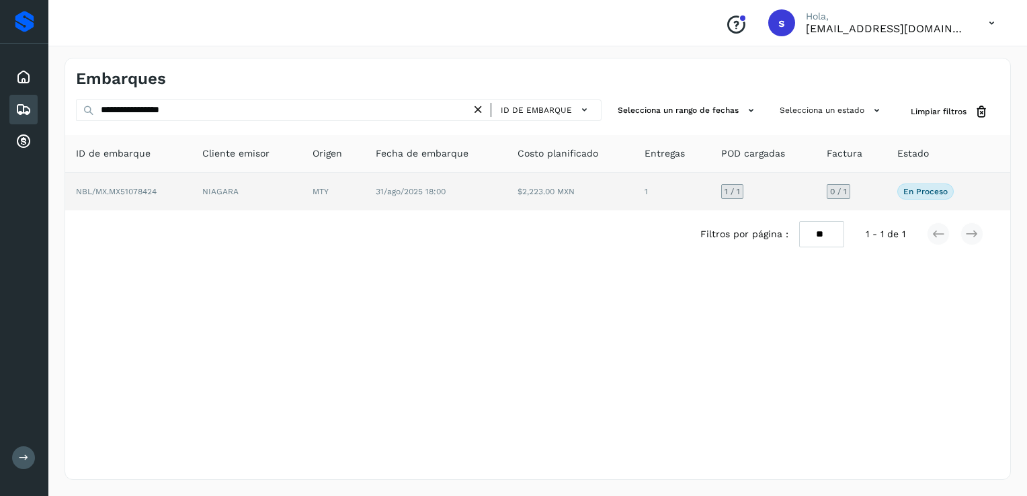
click at [358, 195] on td "MTY" at bounding box center [333, 192] width 63 height 38
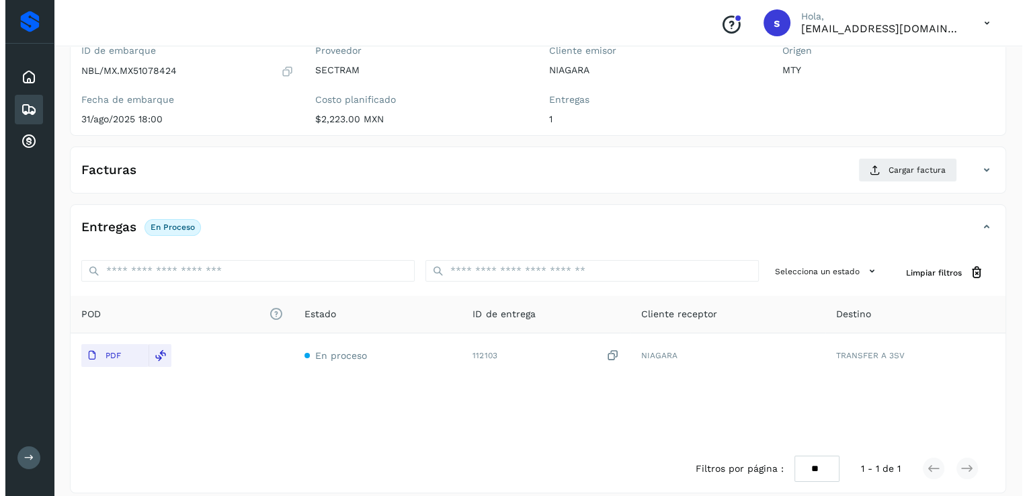
scroll to position [142, 0]
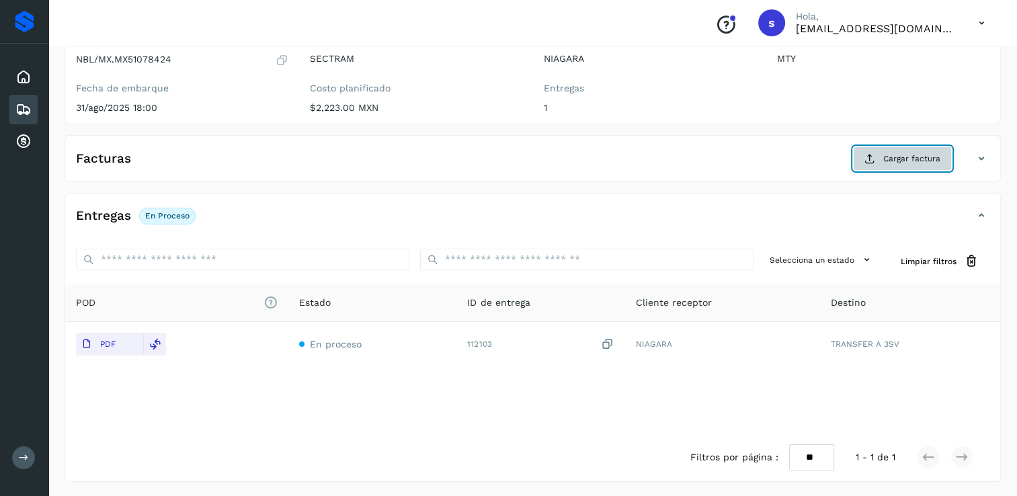
click at [909, 161] on span "Cargar factura" at bounding box center [911, 159] width 57 height 12
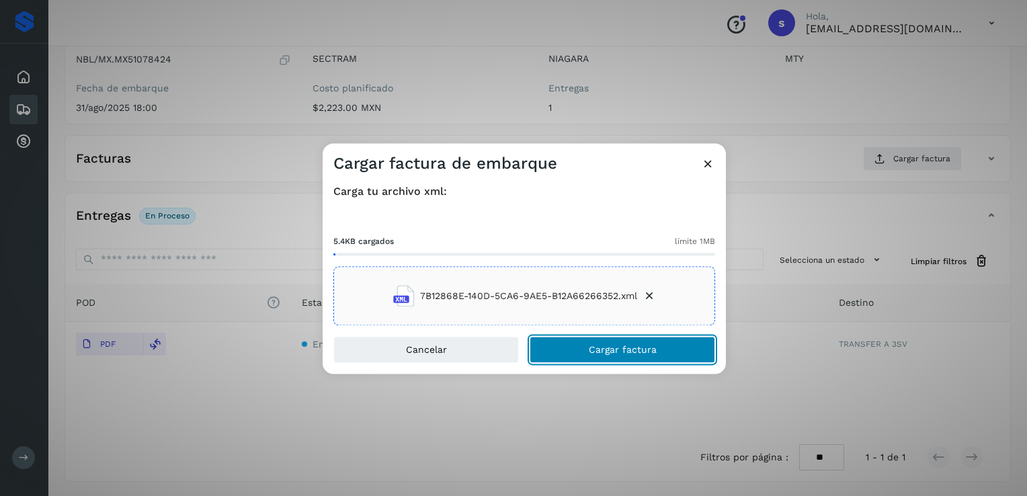
click at [633, 347] on span "Cargar factura" at bounding box center [623, 349] width 68 height 9
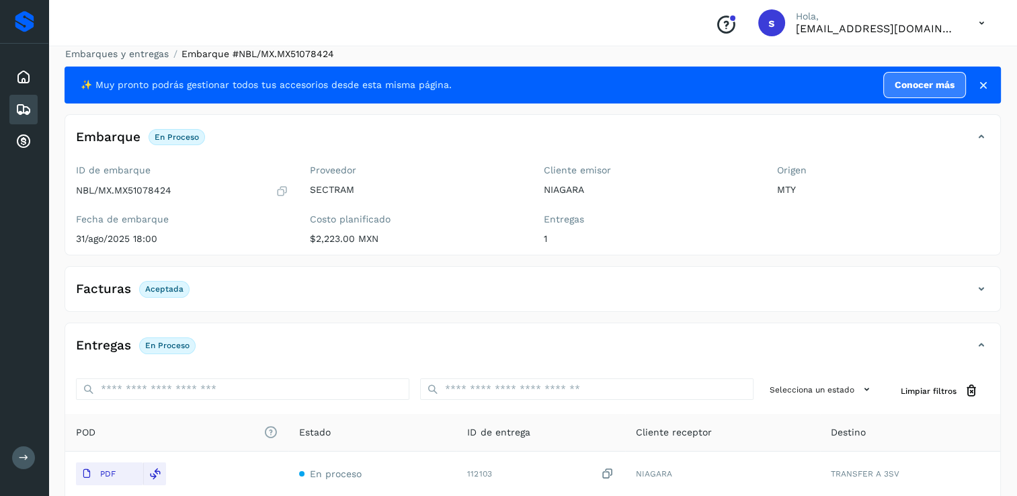
scroll to position [0, 0]
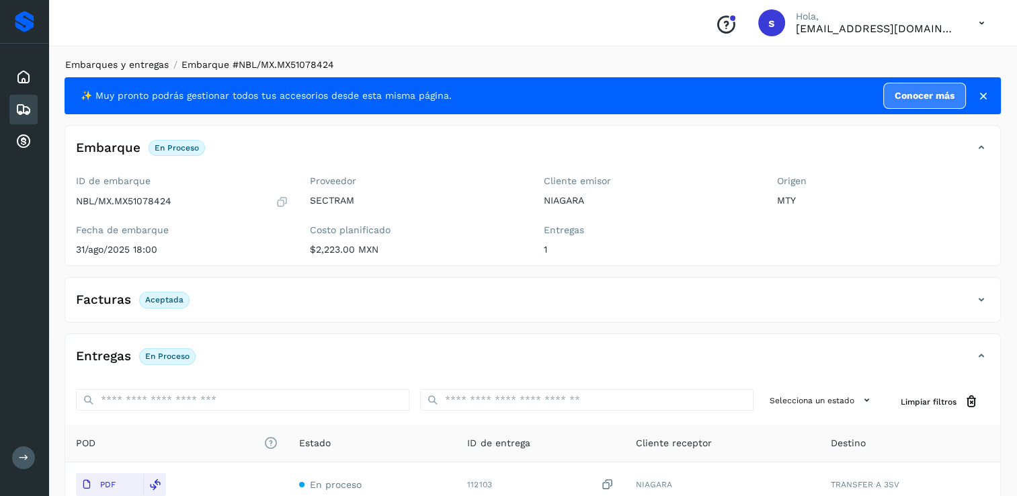
click at [137, 67] on link "Embarques y entregas" at bounding box center [116, 64] width 103 height 11
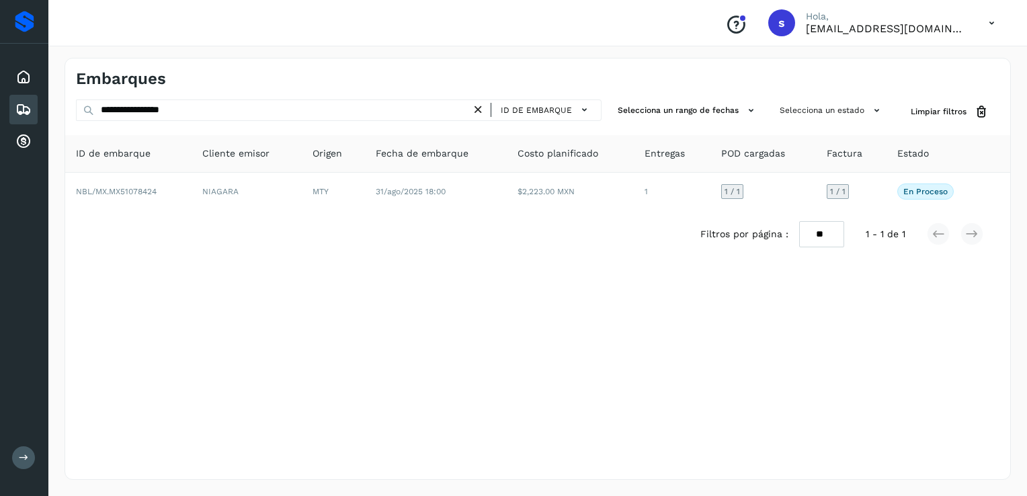
click at [484, 106] on icon at bounding box center [478, 110] width 14 height 14
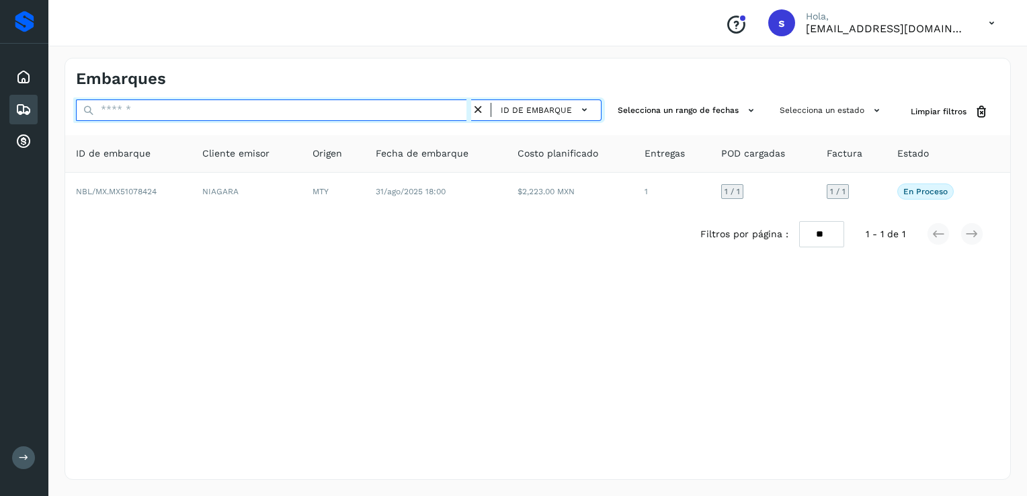
click at [442, 113] on input "text" at bounding box center [273, 110] width 395 height 22
paste input "**********"
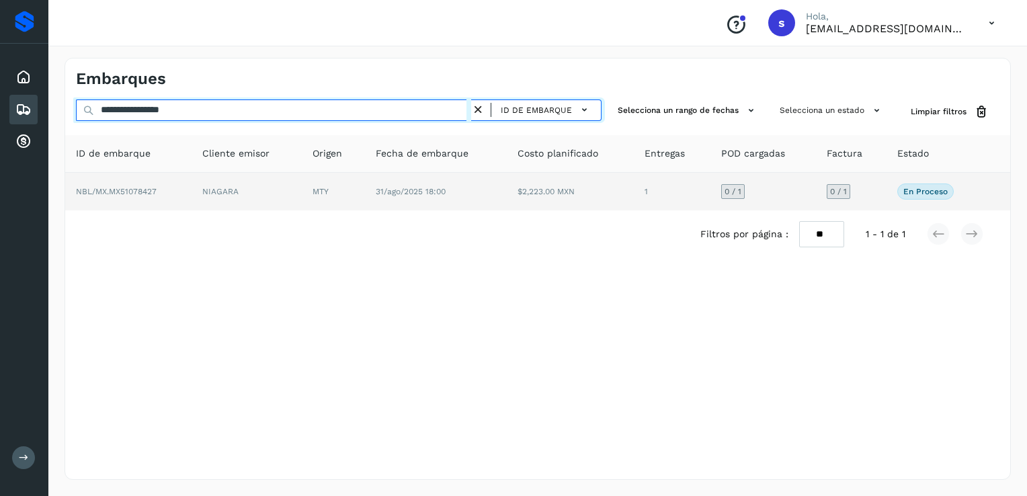
type input "**********"
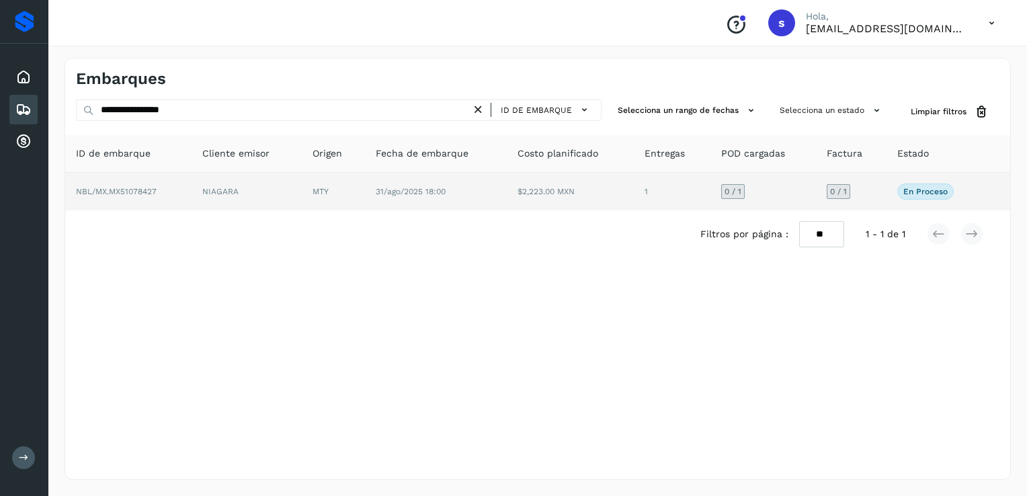
click at [290, 196] on td "NIAGARA" at bounding box center [247, 192] width 110 height 38
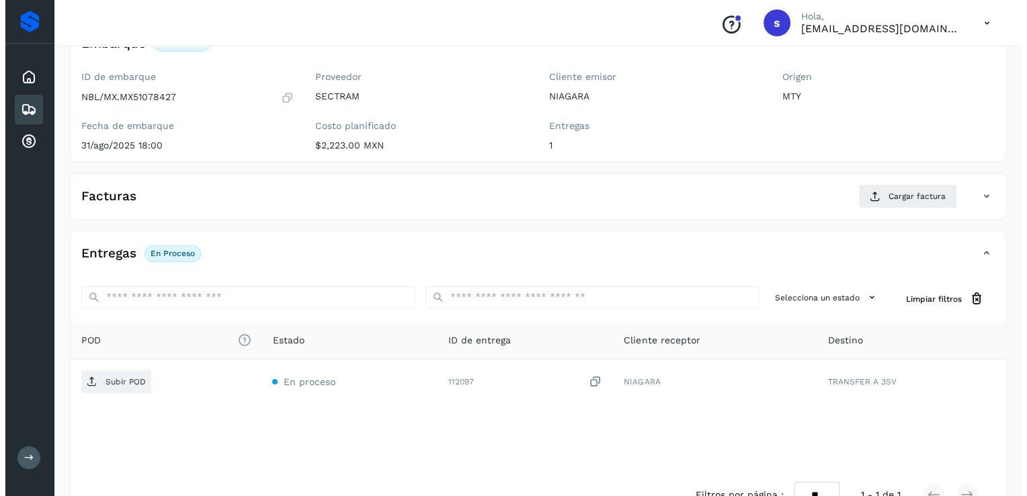
scroll to position [142, 0]
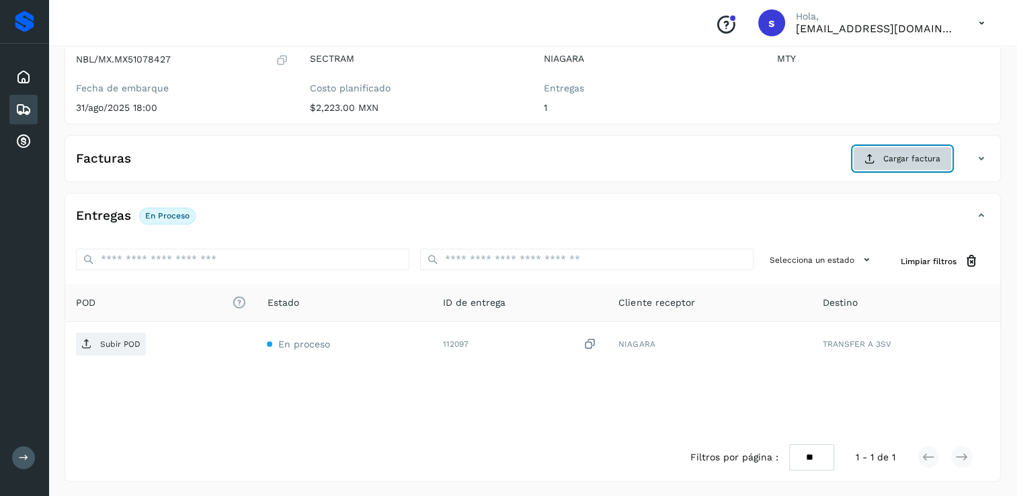
click at [905, 159] on span "Cargar factura" at bounding box center [911, 159] width 57 height 12
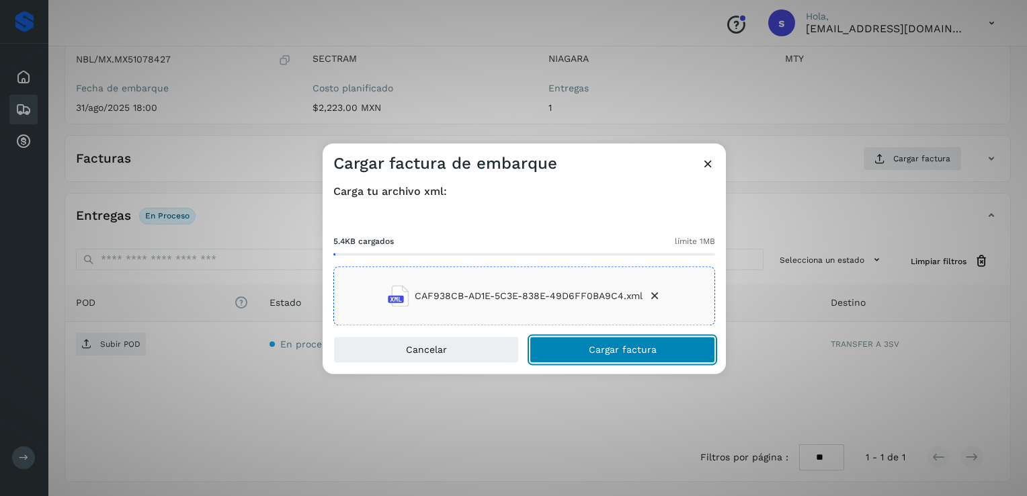
click at [600, 351] on span "Cargar factura" at bounding box center [623, 349] width 68 height 9
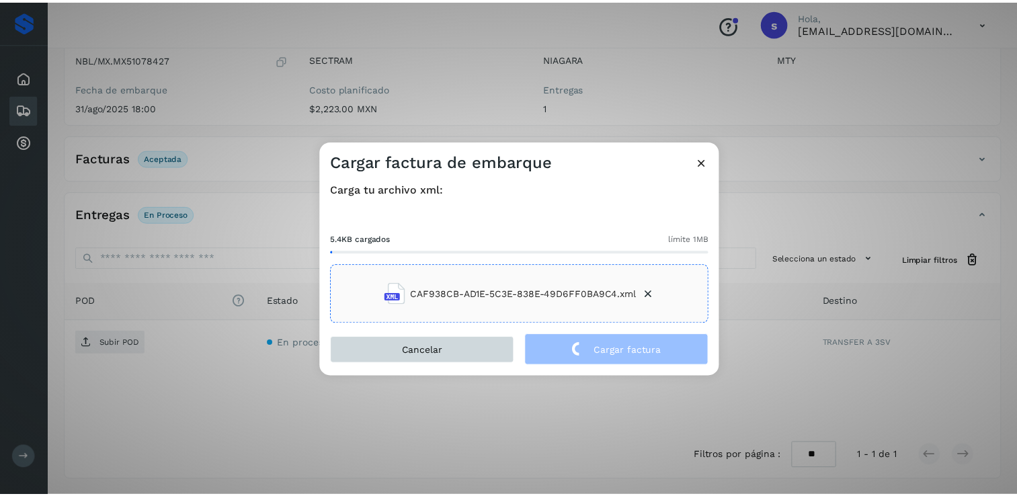
scroll to position [140, 0]
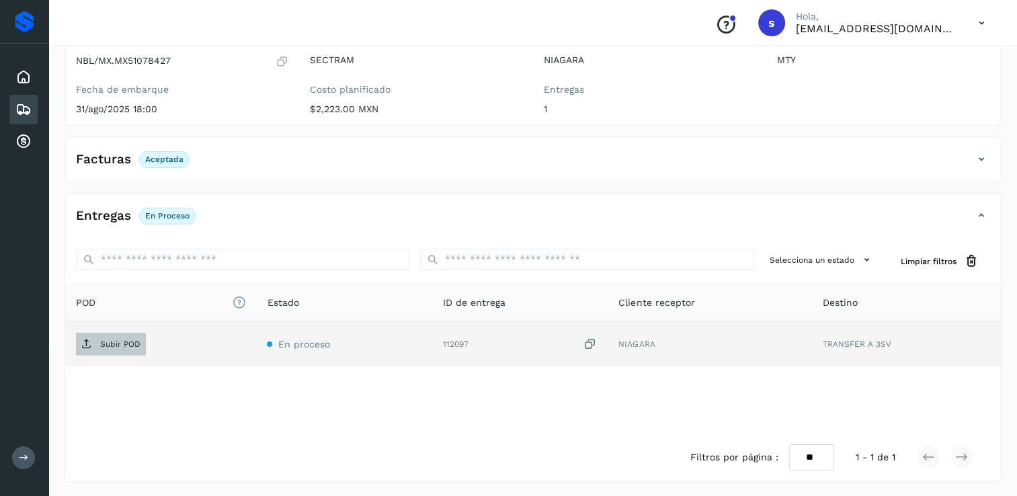
click at [116, 350] on span "Subir POD" at bounding box center [111, 344] width 70 height 22
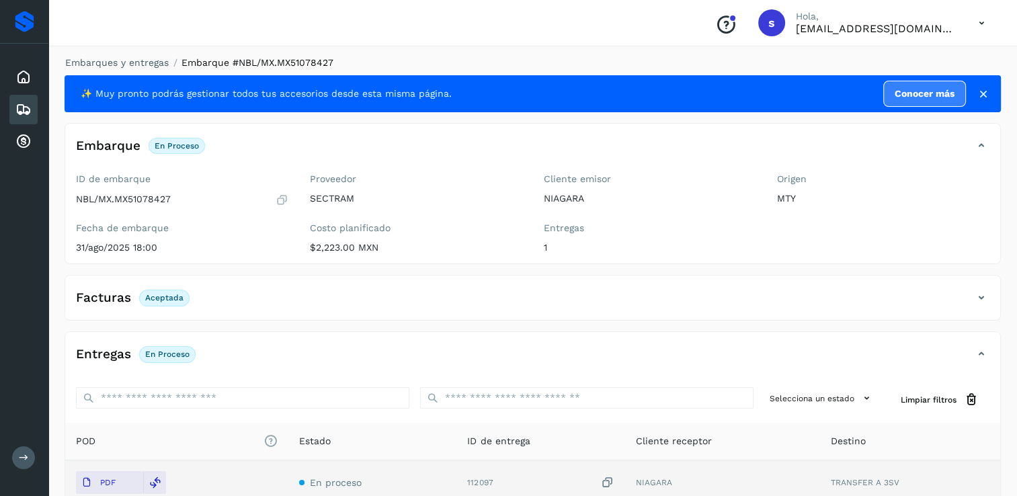
scroll to position [0, 0]
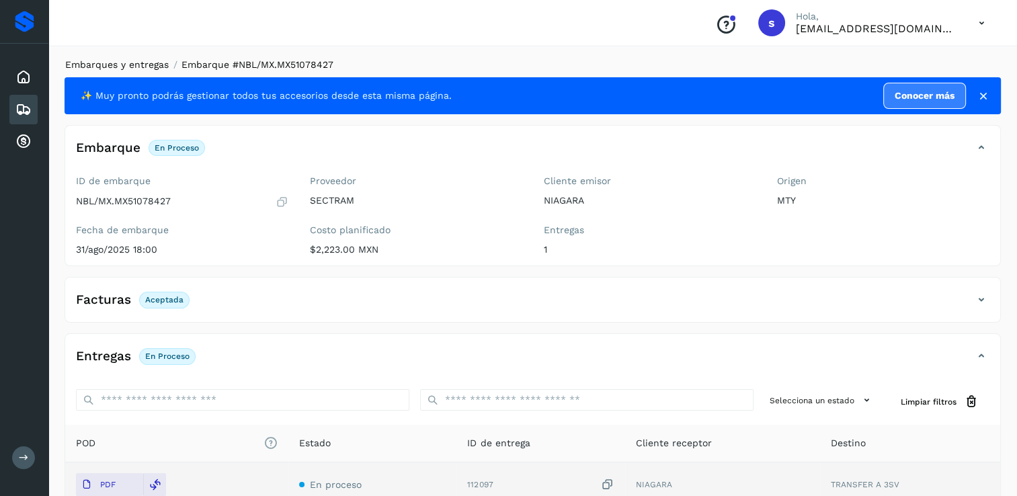
click at [167, 61] on link "Embarques y entregas" at bounding box center [116, 64] width 103 height 11
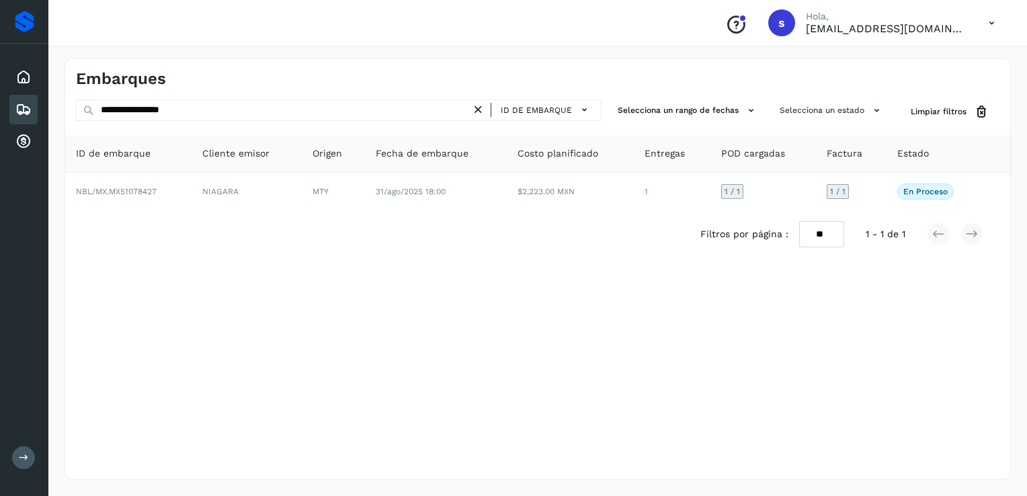
click at [480, 111] on icon at bounding box center [478, 110] width 14 height 14
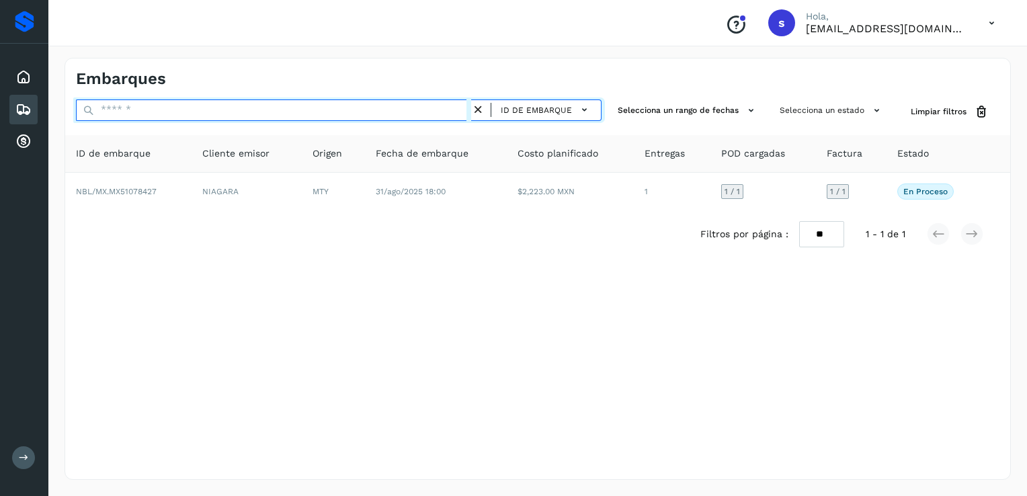
click at [411, 109] on input "text" at bounding box center [273, 110] width 395 height 22
paste input "**********"
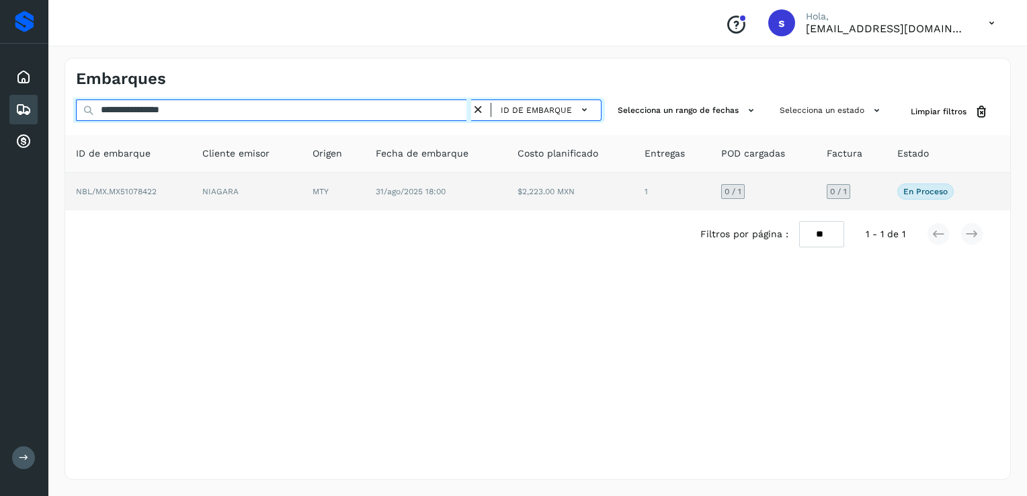
type input "**********"
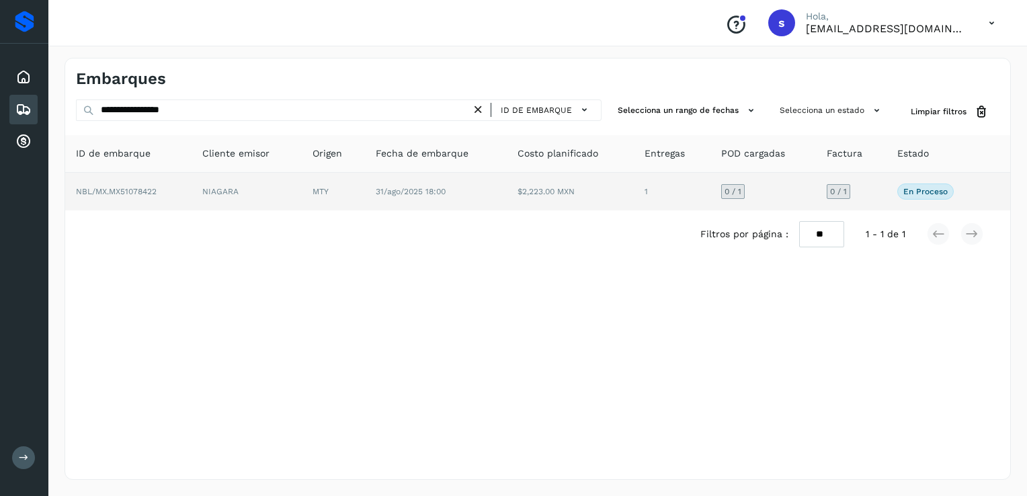
click at [191, 187] on td "NBL/MX.MX51078422" at bounding box center [128, 192] width 126 height 38
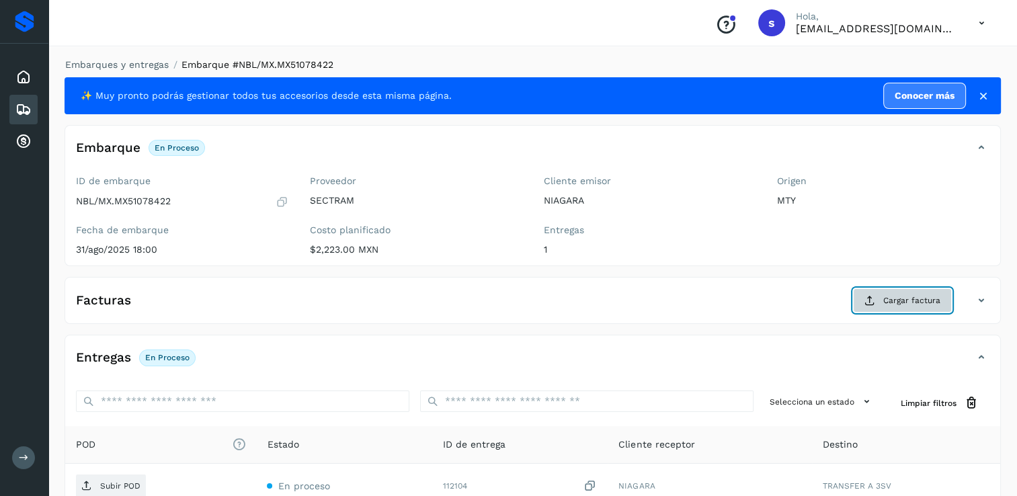
click at [893, 297] on span "Cargar factura" at bounding box center [911, 300] width 57 height 12
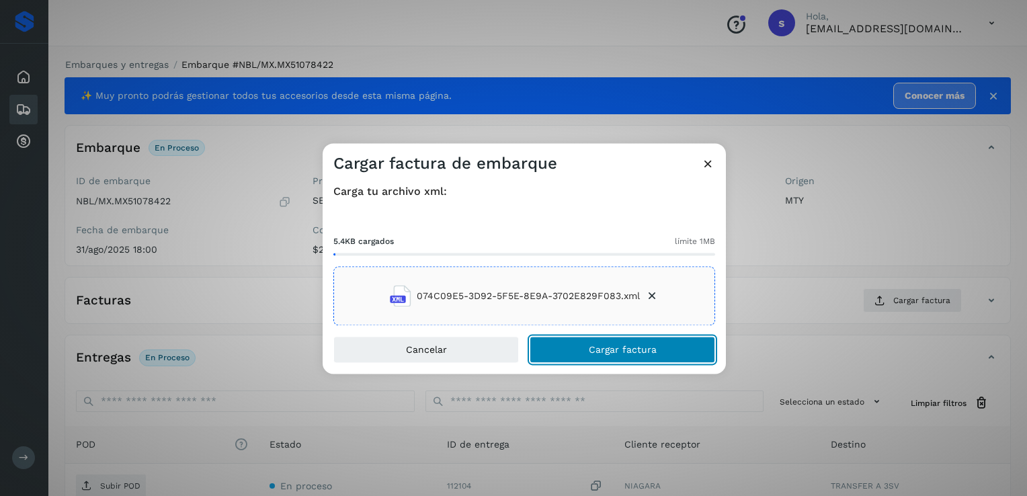
click at [616, 351] on span "Cargar factura" at bounding box center [623, 349] width 68 height 9
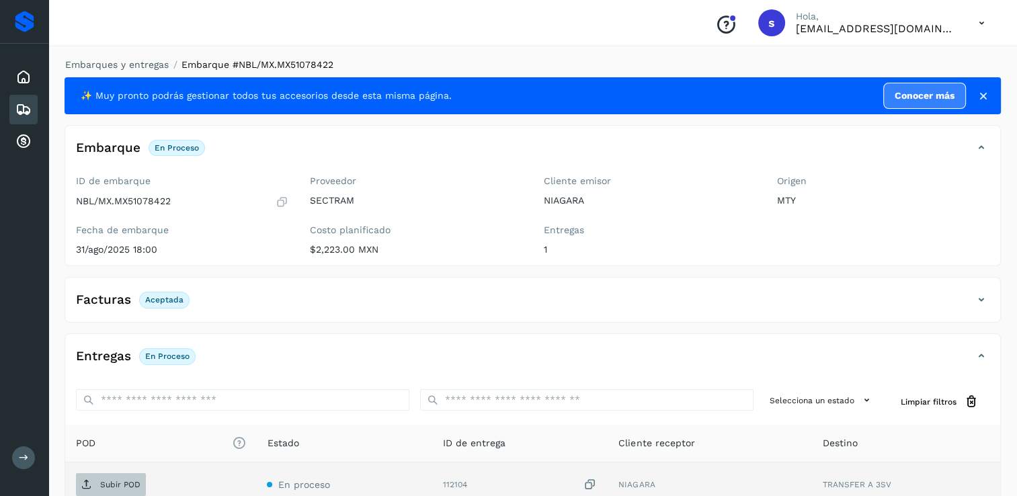
click at [102, 480] on p "Subir POD" at bounding box center [120, 484] width 40 height 9
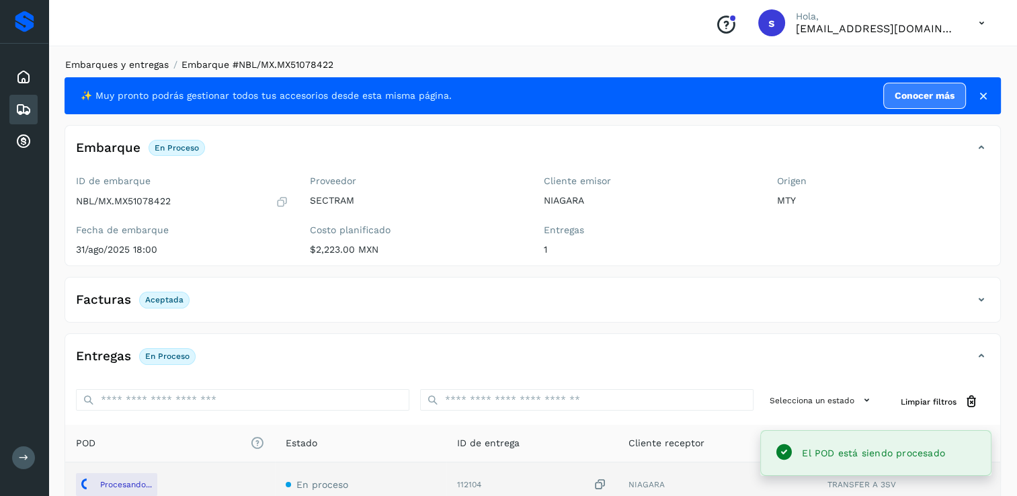
click at [134, 59] on link "Embarques y entregas" at bounding box center [116, 64] width 103 height 11
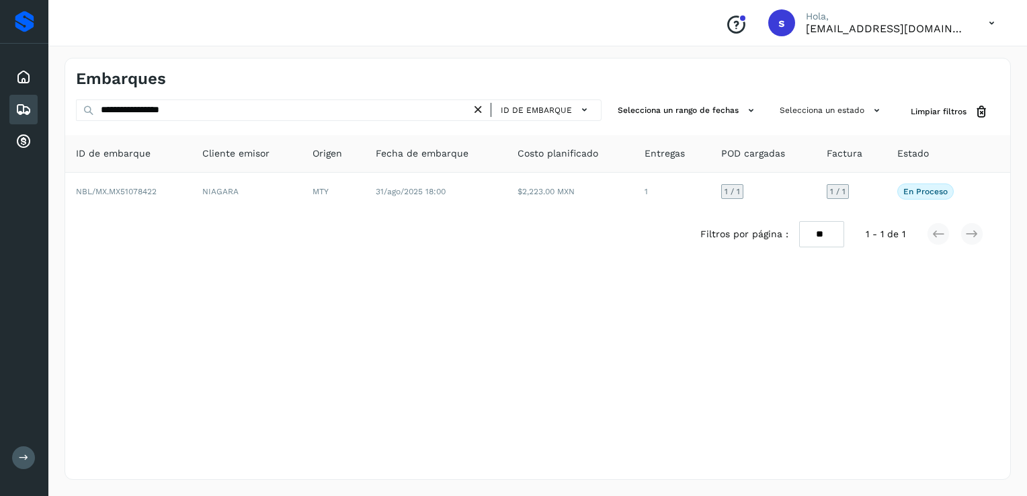
click at [485, 108] on icon at bounding box center [478, 110] width 14 height 14
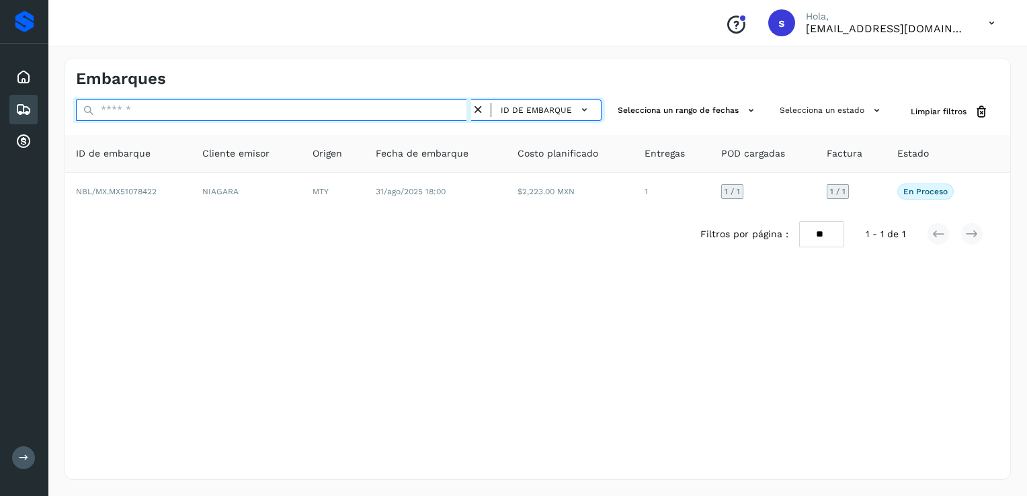
click at [463, 106] on input "text" at bounding box center [273, 110] width 395 height 22
paste input "**********"
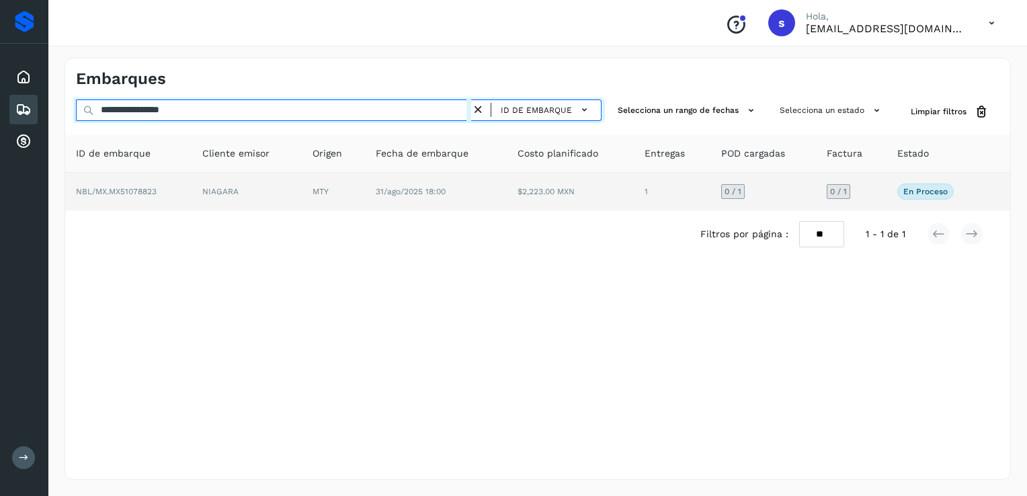
type input "**********"
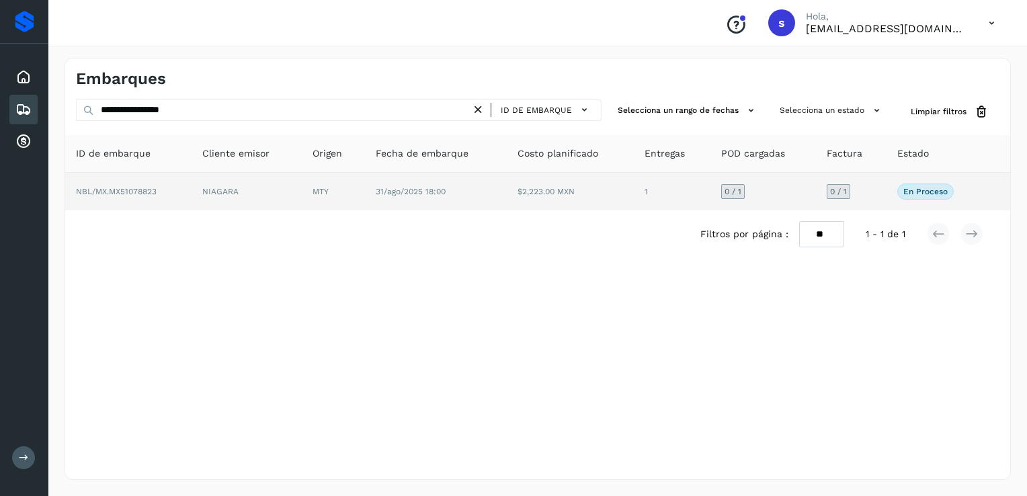
click at [280, 188] on td "NIAGARA" at bounding box center [247, 192] width 110 height 38
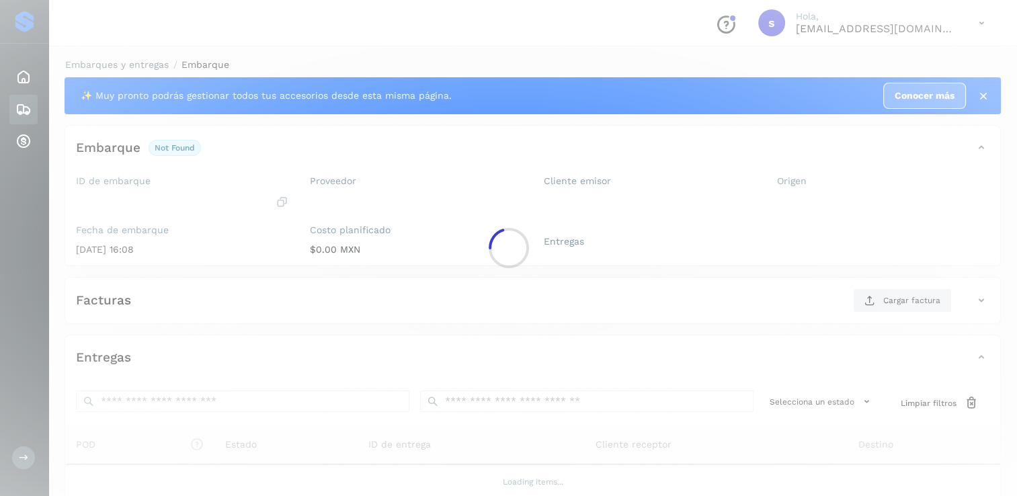
click at [280, 188] on div at bounding box center [508, 248] width 1017 height 496
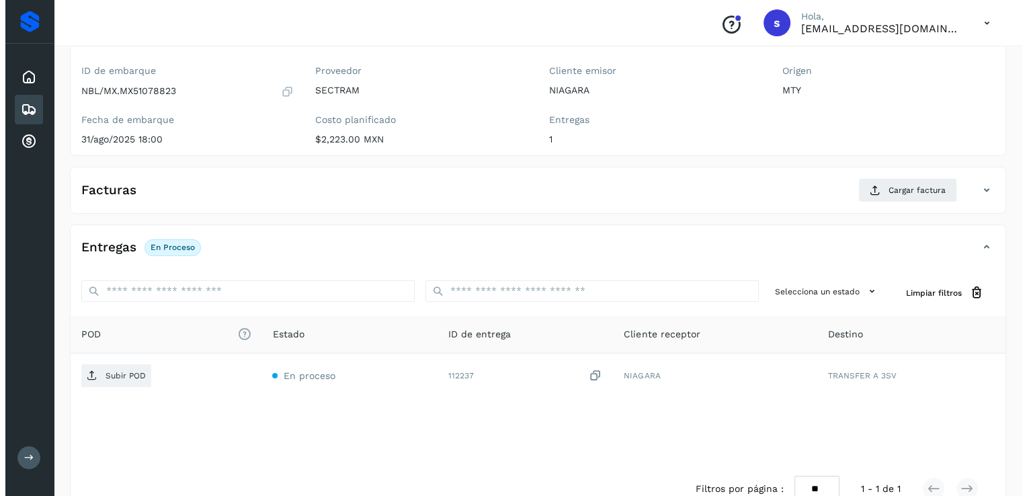
scroll to position [142, 0]
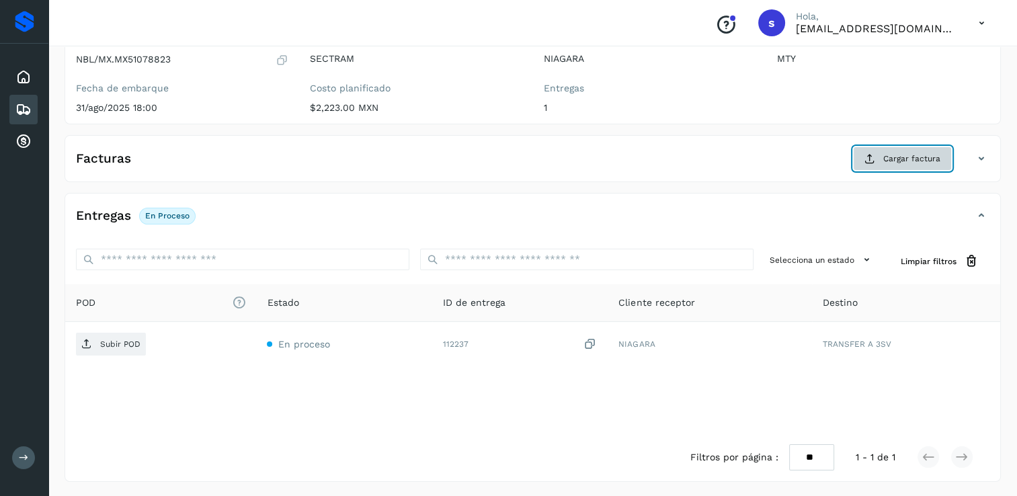
click at [872, 165] on button "Cargar factura" at bounding box center [902, 158] width 99 height 24
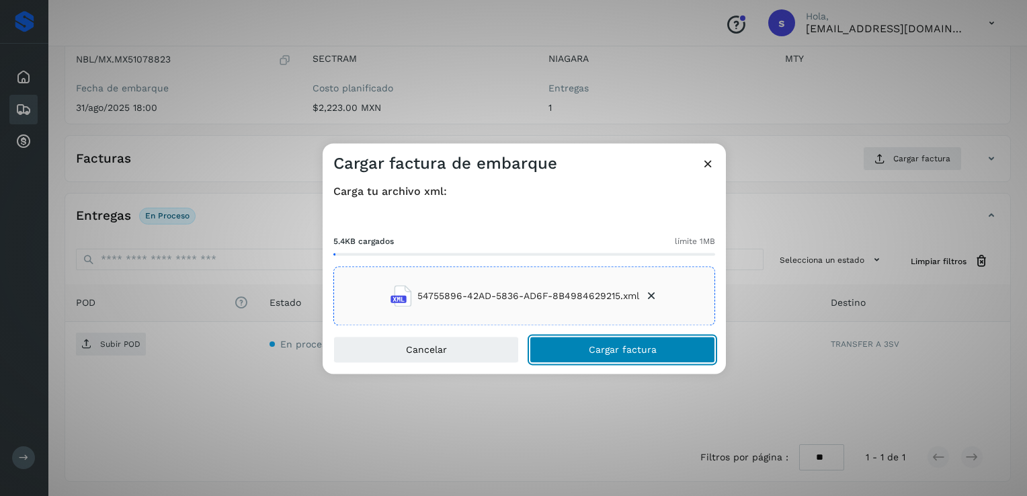
click at [594, 349] on span "Cargar factura" at bounding box center [623, 349] width 68 height 9
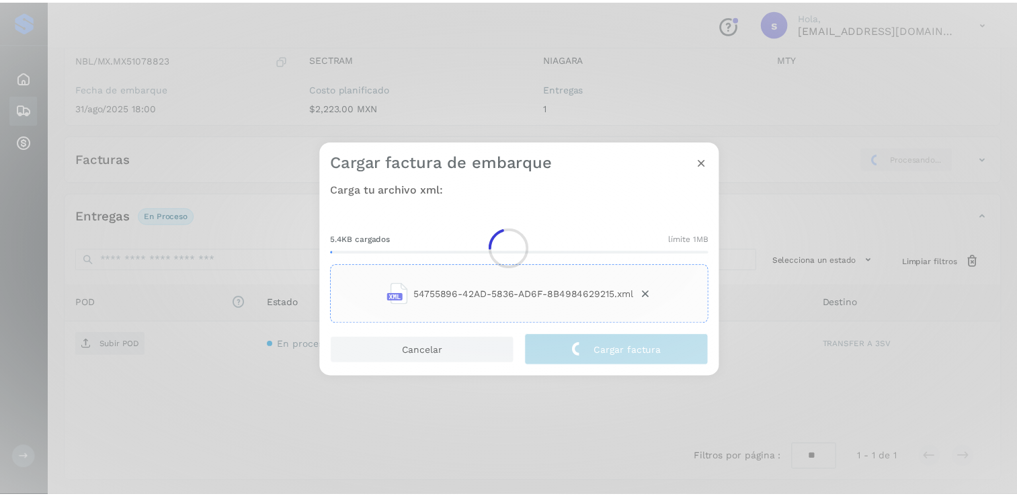
scroll to position [140, 0]
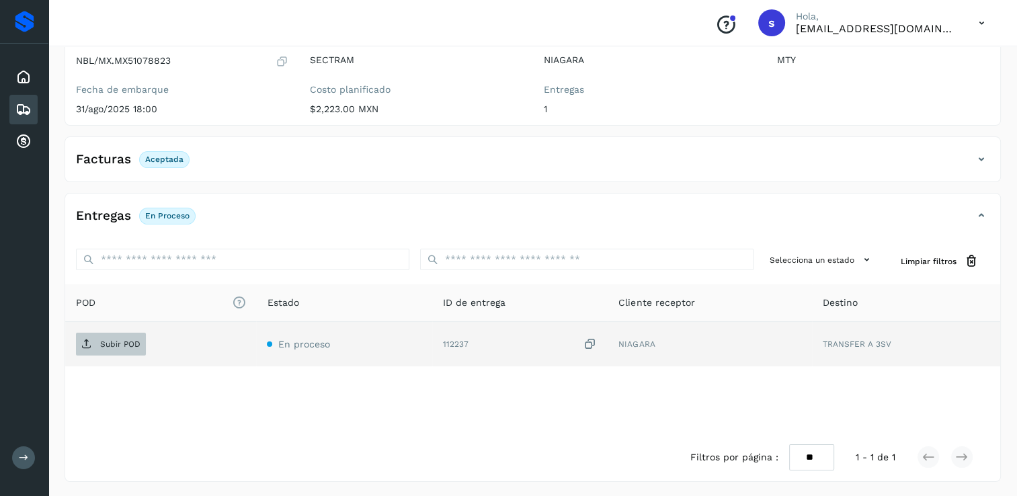
click at [133, 347] on p "Subir POD" at bounding box center [120, 343] width 40 height 9
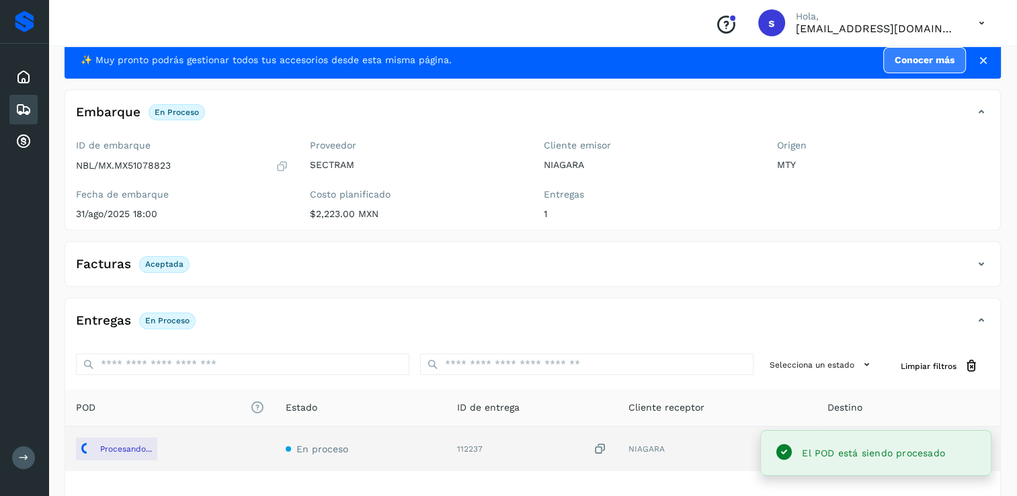
scroll to position [0, 0]
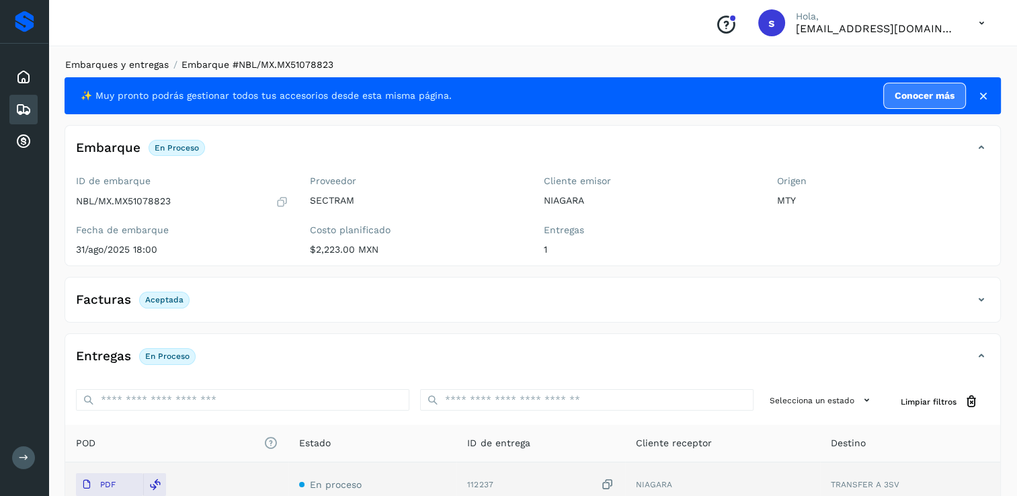
click at [146, 60] on link "Embarques y entregas" at bounding box center [116, 64] width 103 height 11
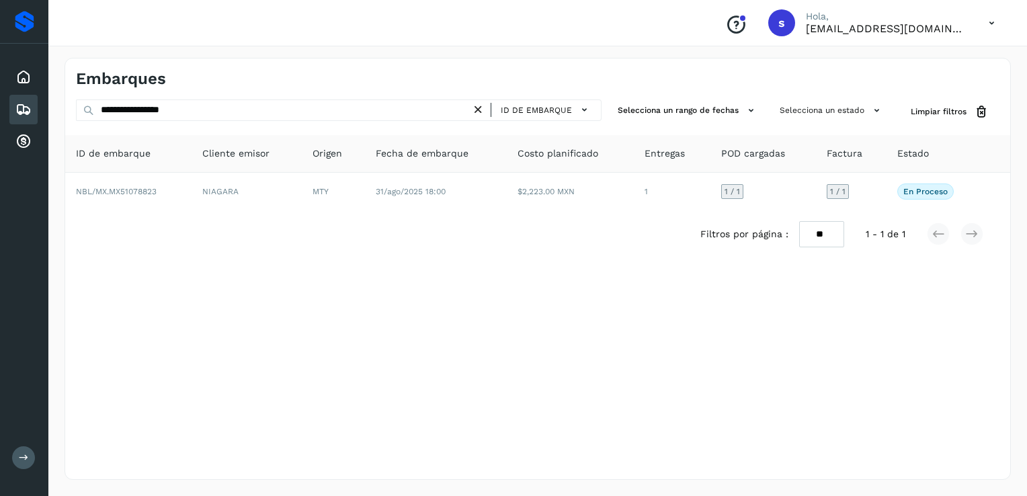
click at [483, 113] on icon at bounding box center [478, 110] width 14 height 14
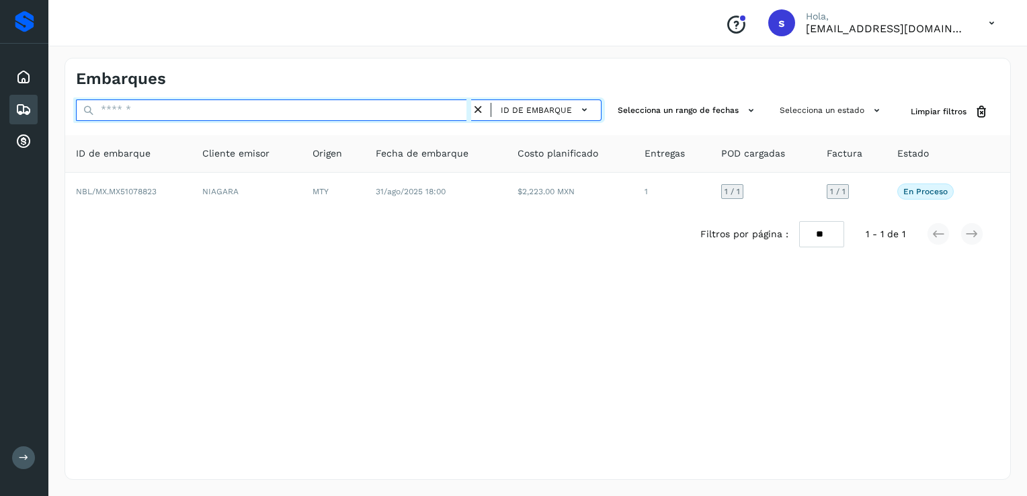
click at [454, 116] on input "text" at bounding box center [273, 110] width 395 height 22
paste input "**********"
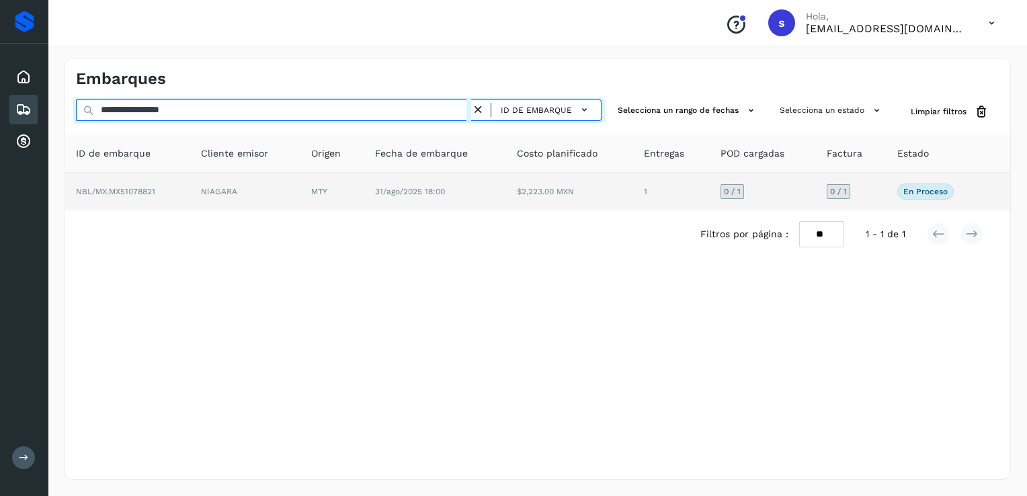
type input "**********"
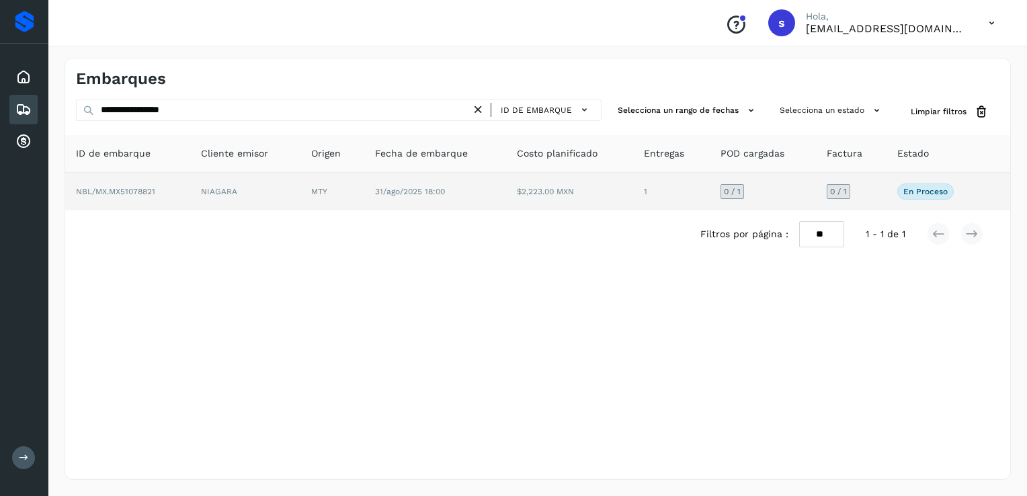
click at [366, 185] on td "31/ago/2025 18:00" at bounding box center [435, 192] width 142 height 38
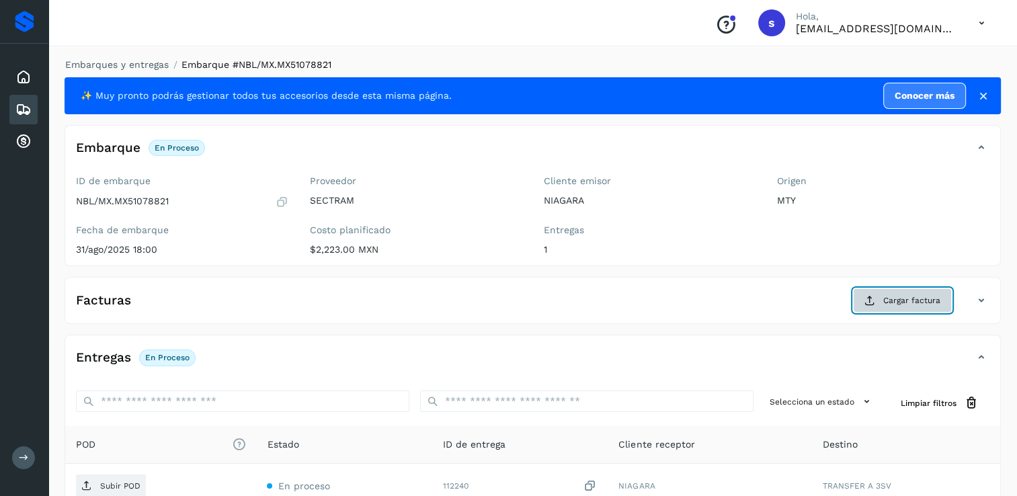
click at [887, 298] on span "Cargar factura" at bounding box center [911, 300] width 57 height 12
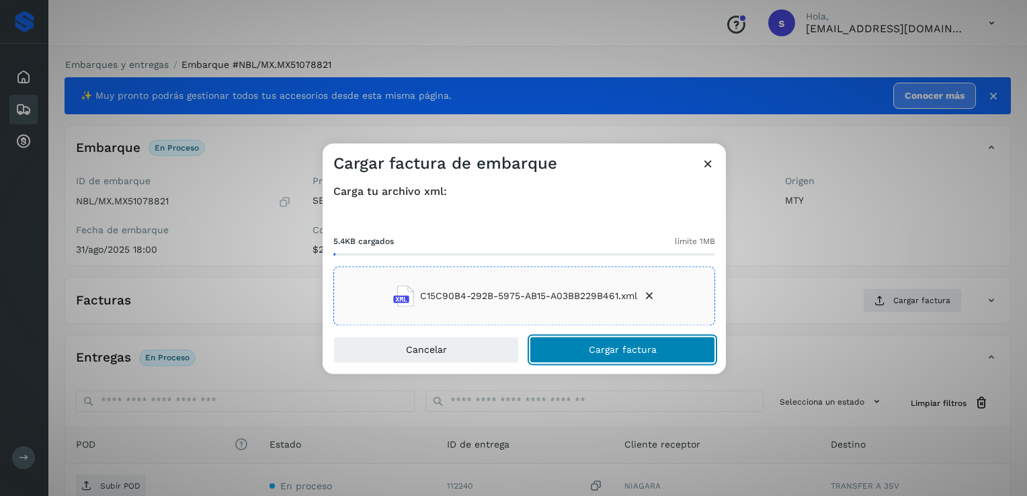
click at [604, 353] on span "Cargar factura" at bounding box center [623, 349] width 68 height 9
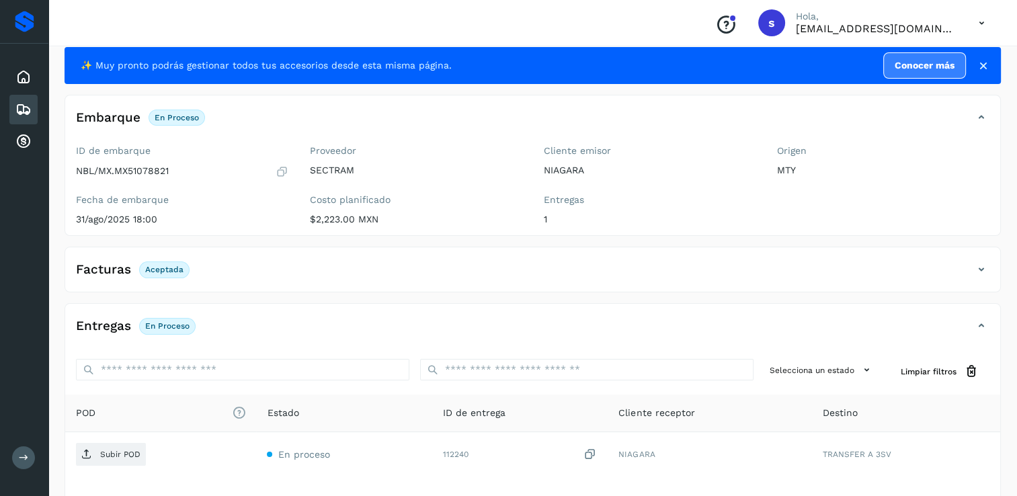
scroll to position [140, 0]
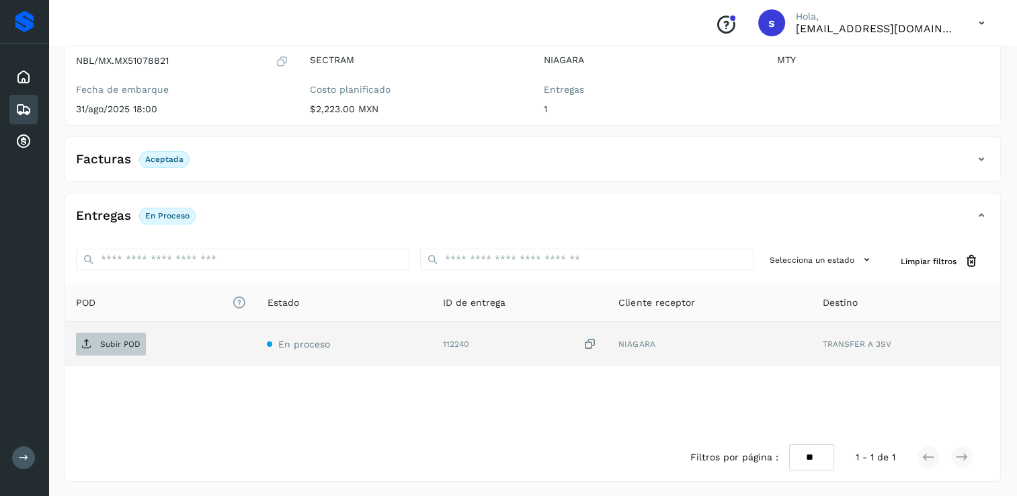
click at [120, 341] on p "Subir POD" at bounding box center [120, 343] width 40 height 9
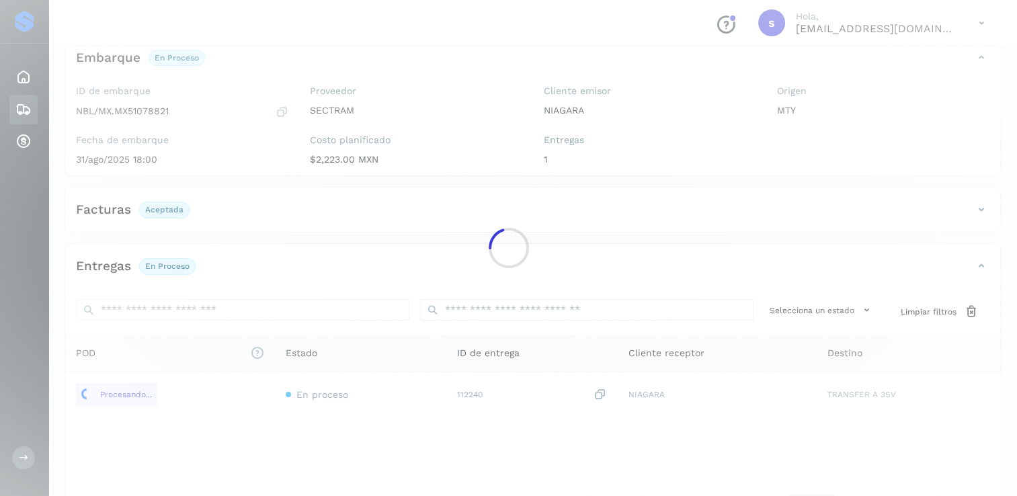
scroll to position [0, 0]
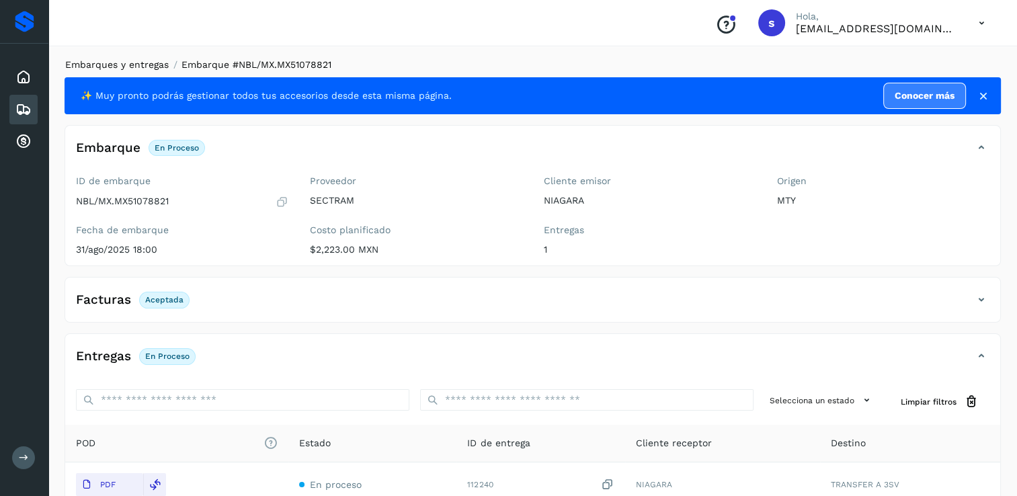
click at [159, 65] on link "Embarques y entregas" at bounding box center [116, 64] width 103 height 11
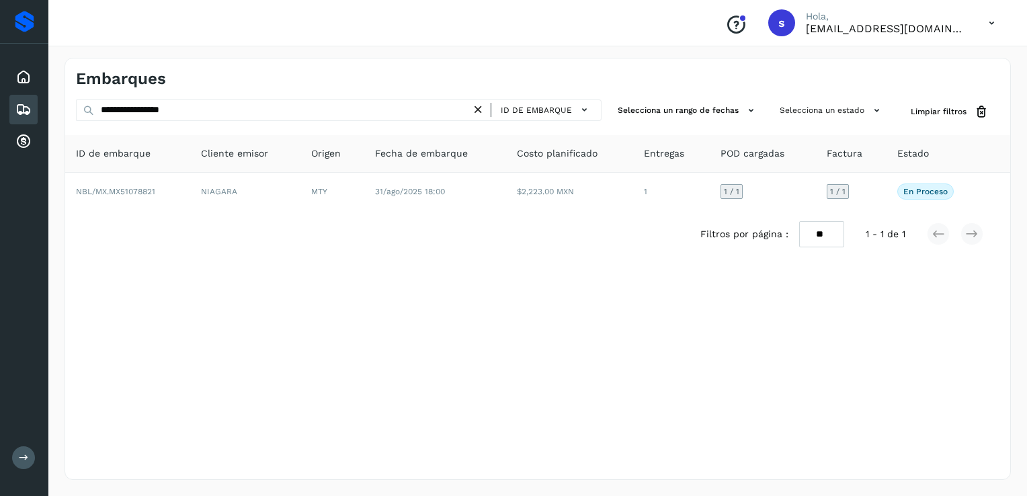
click at [483, 112] on icon at bounding box center [478, 110] width 14 height 14
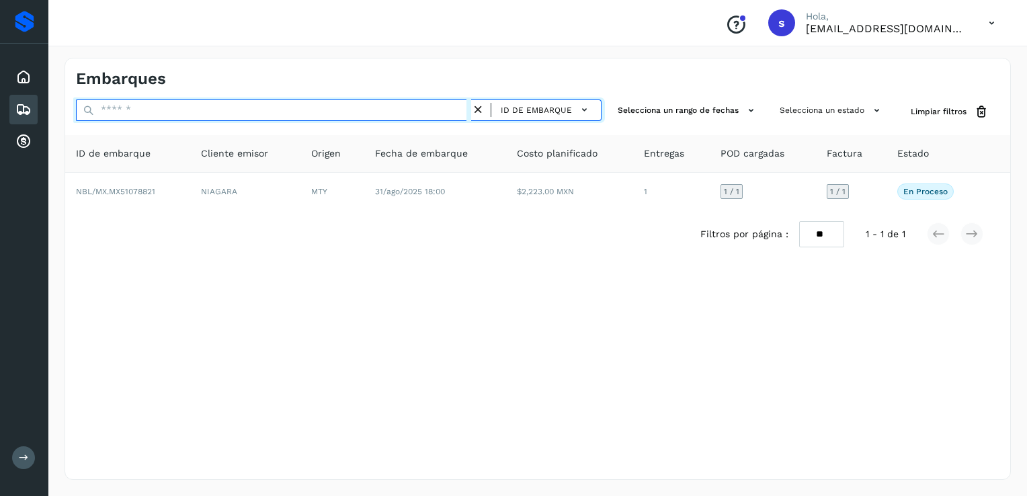
click at [435, 114] on input "text" at bounding box center [273, 110] width 395 height 22
paste input "**********"
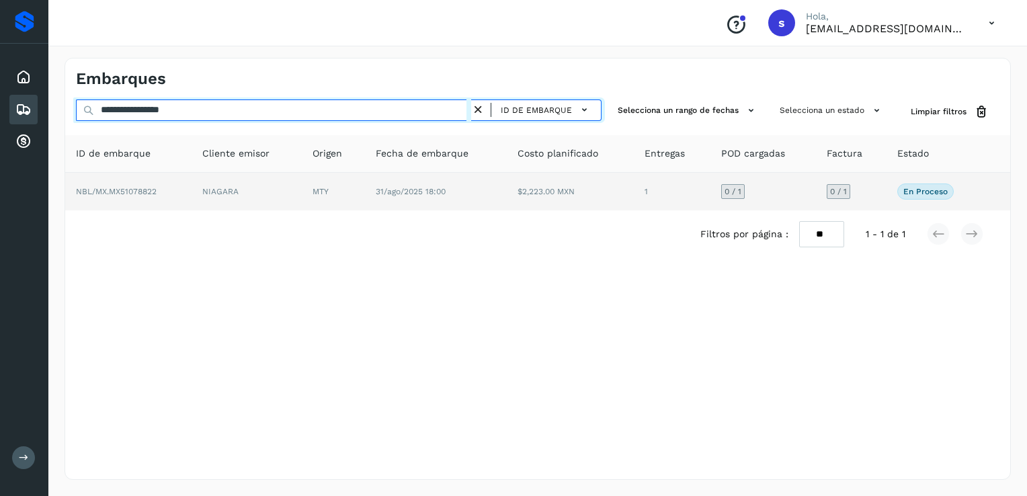
type input "**********"
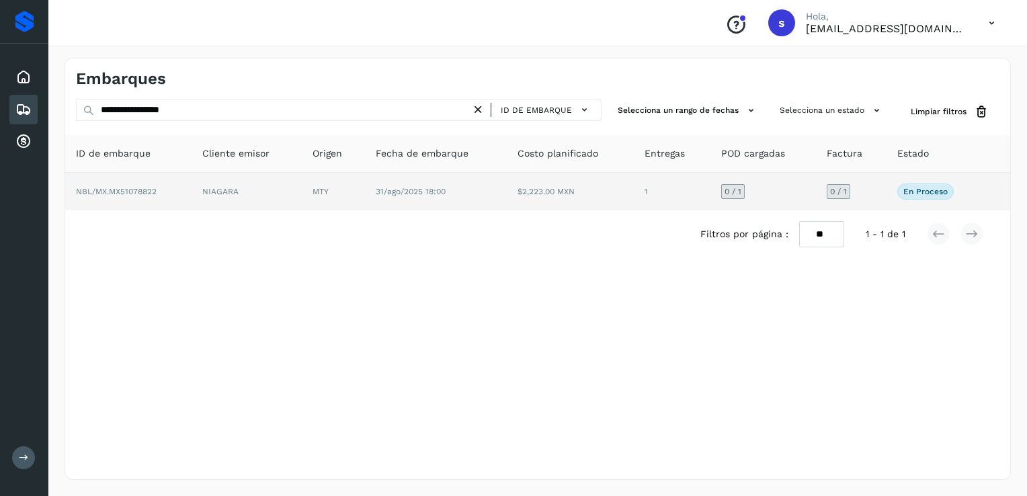
click at [271, 192] on td "NIAGARA" at bounding box center [247, 192] width 110 height 38
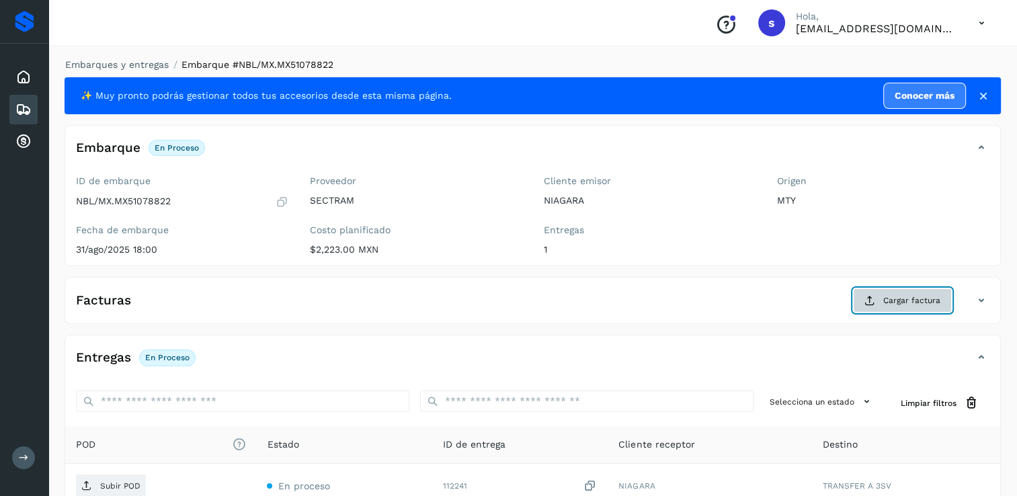
click at [898, 302] on span "Cargar factura" at bounding box center [911, 300] width 57 height 12
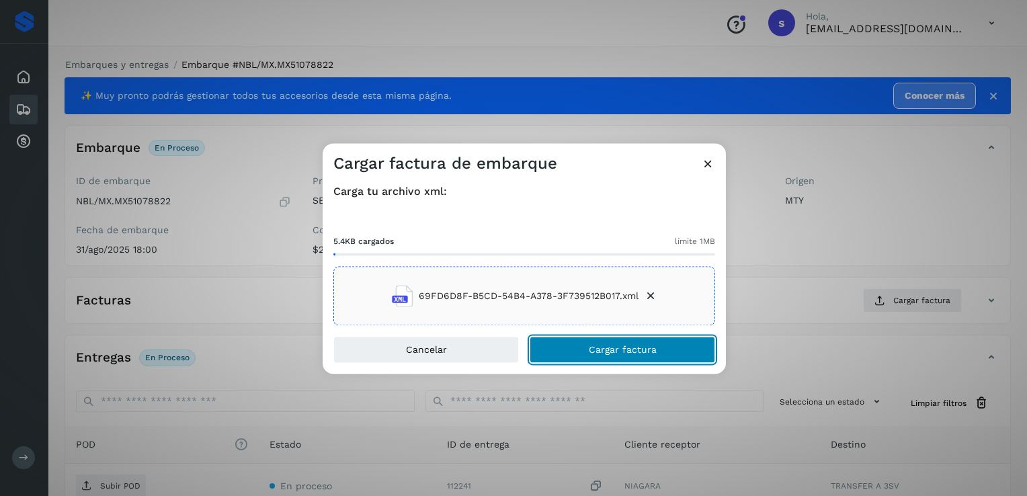
click at [610, 345] on span "Cargar factura" at bounding box center [623, 349] width 68 height 9
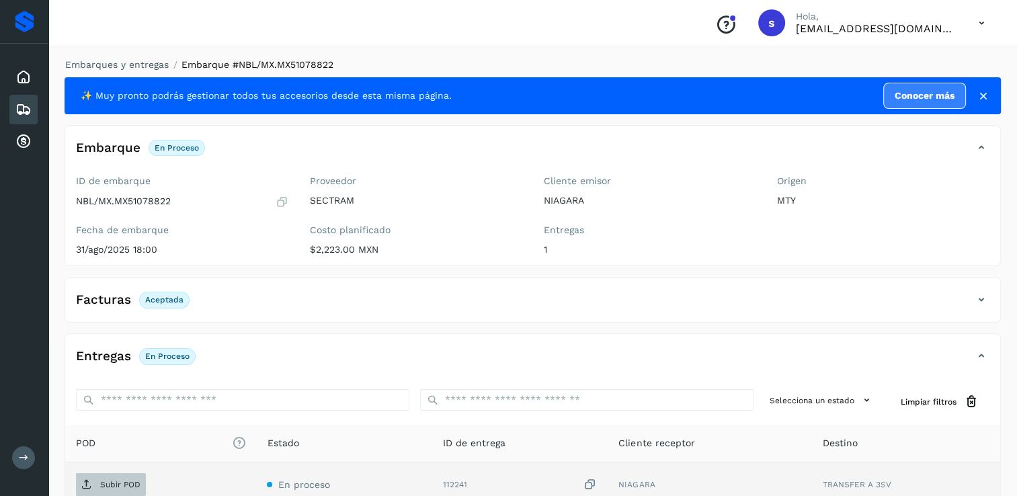
click at [129, 483] on p "Subir POD" at bounding box center [120, 484] width 40 height 9
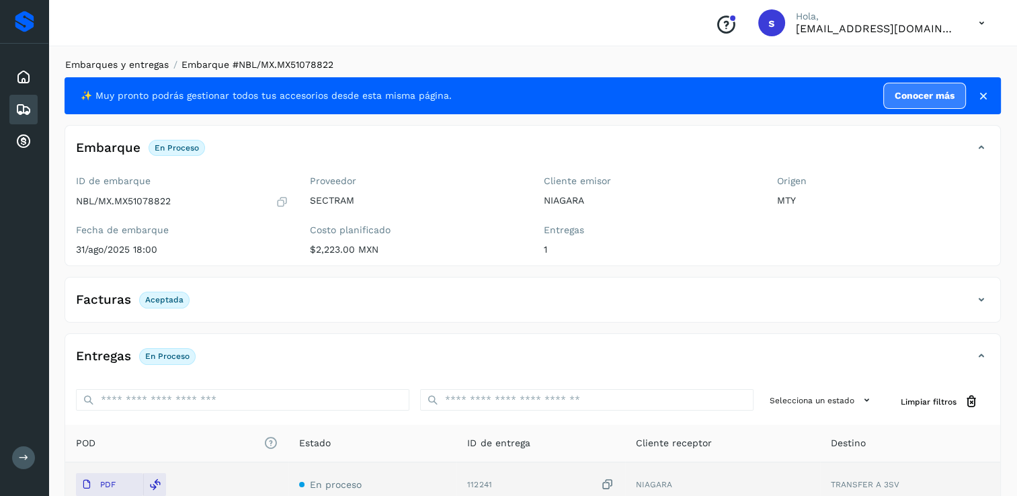
click at [144, 60] on link "Embarques y entregas" at bounding box center [116, 64] width 103 height 11
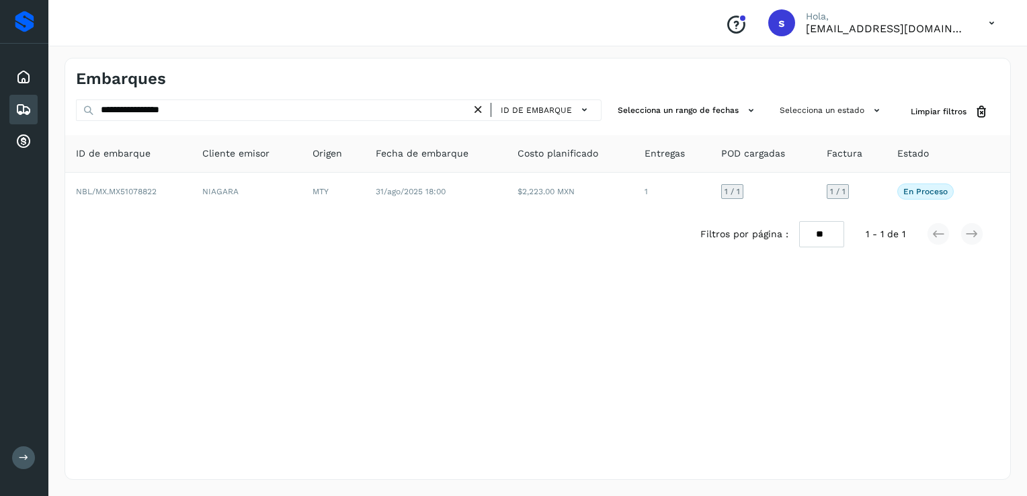
click at [484, 110] on icon at bounding box center [478, 110] width 14 height 14
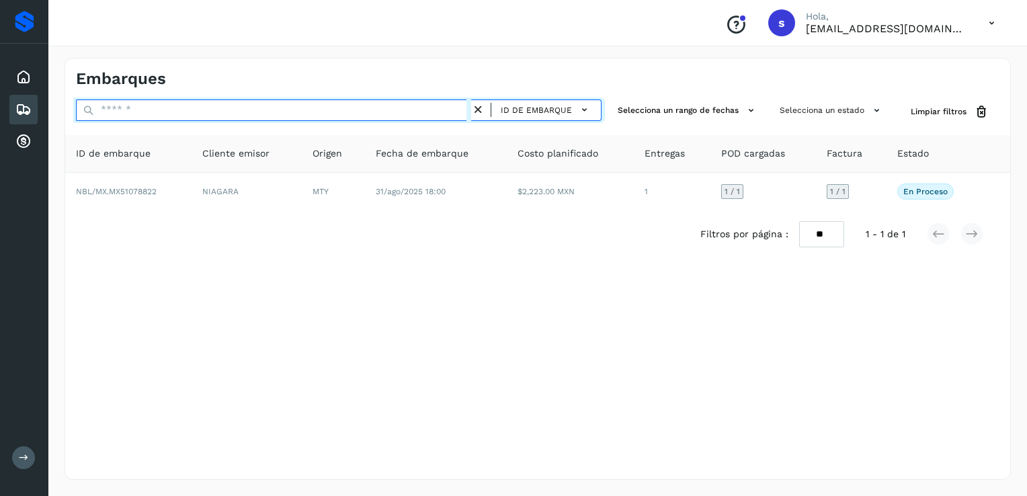
click at [443, 108] on input "text" at bounding box center [273, 110] width 395 height 22
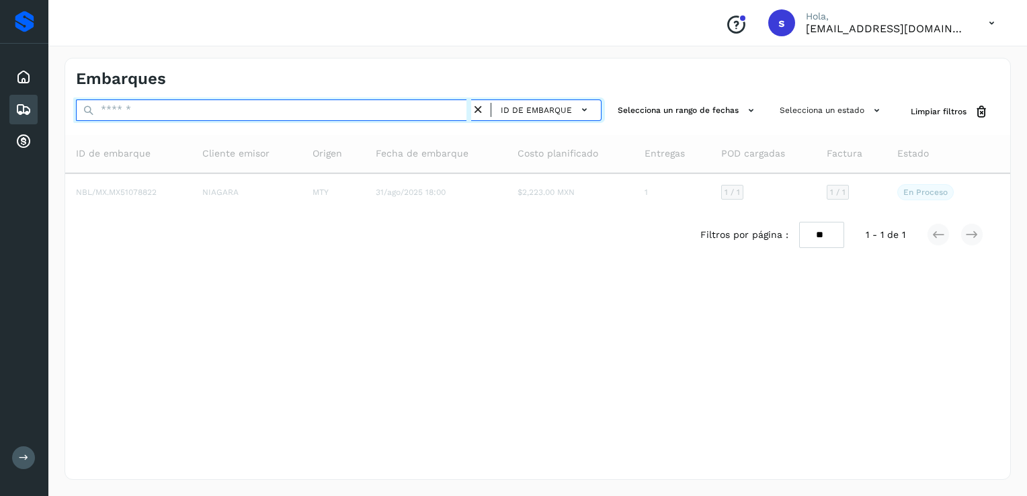
paste input "**********"
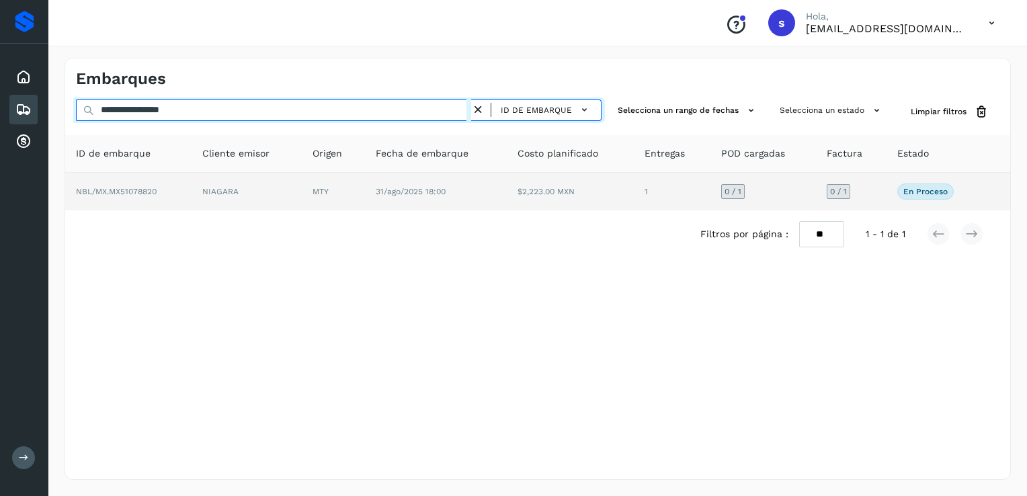
type input "**********"
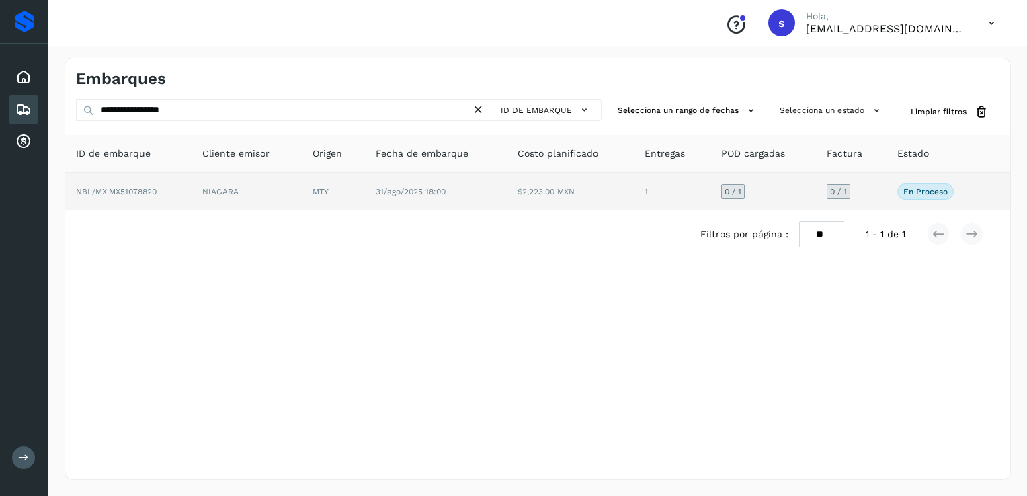
click at [261, 191] on td "NIAGARA" at bounding box center [247, 192] width 110 height 38
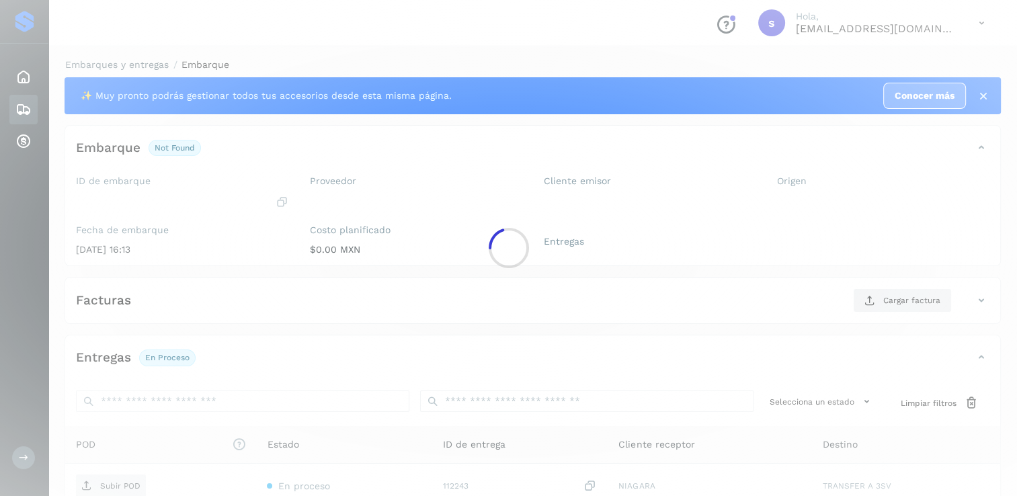
click at [261, 191] on div "ID de embarque" at bounding box center [182, 191] width 212 height 33
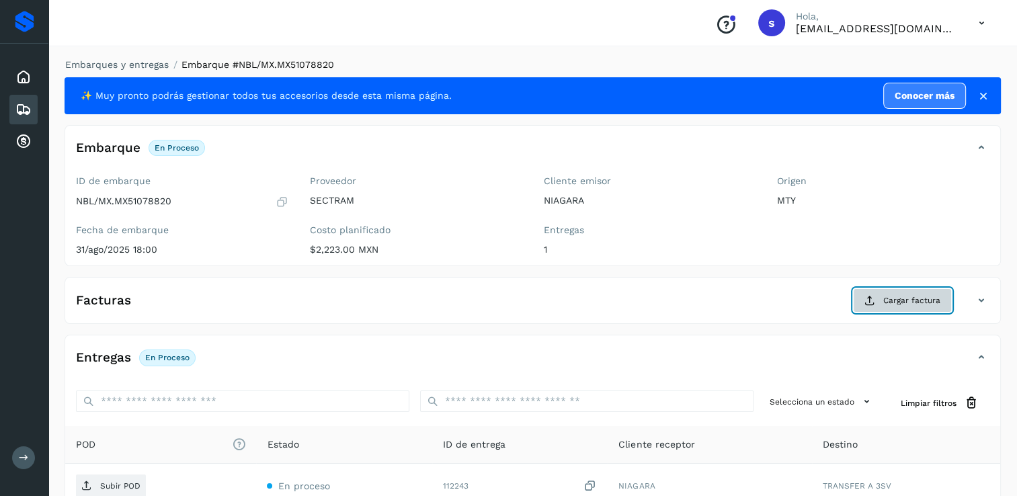
click at [866, 298] on icon at bounding box center [869, 300] width 11 height 11
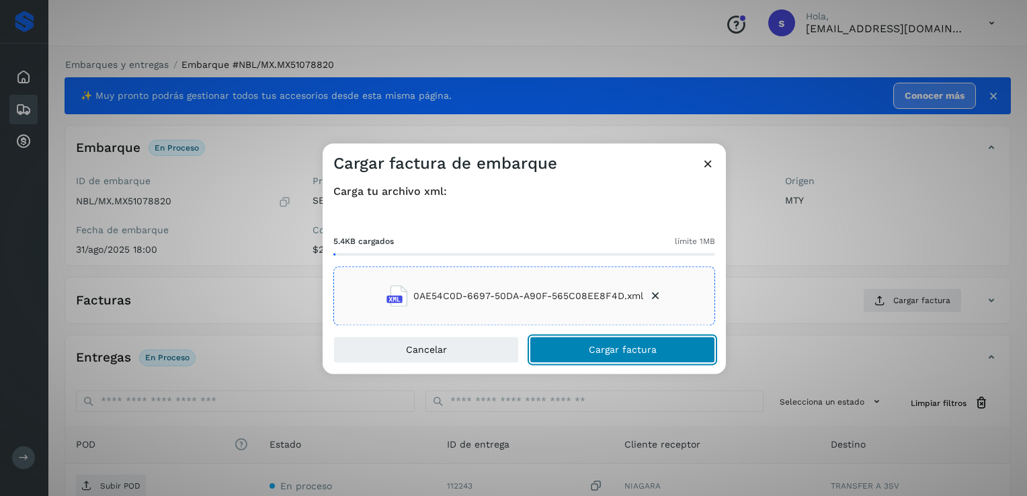
click at [586, 345] on button "Cargar factura" at bounding box center [622, 350] width 185 height 27
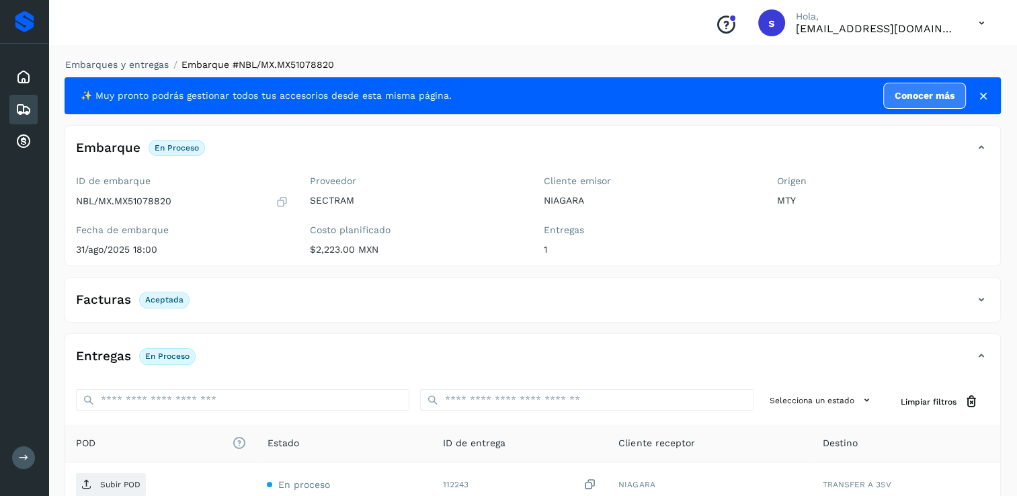
click at [135, 485] on p "Subir POD" at bounding box center [120, 484] width 40 height 9
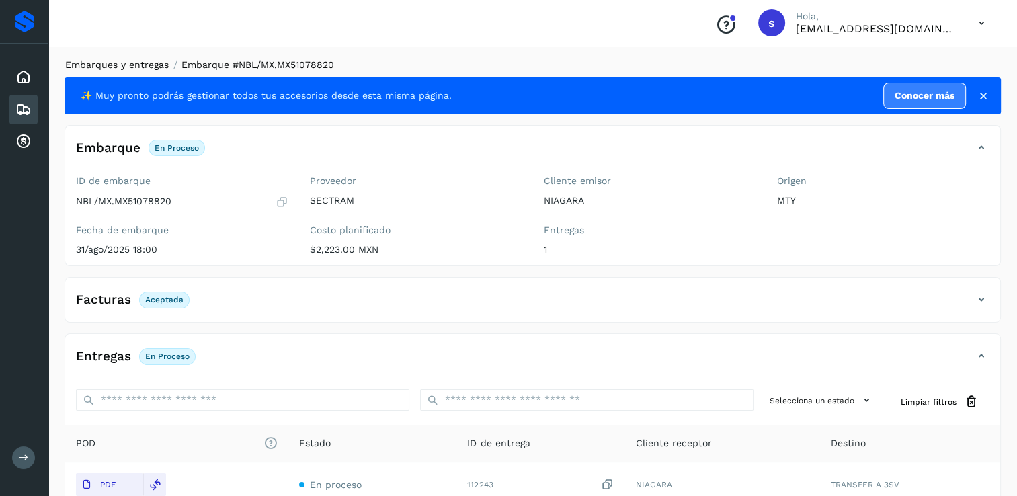
click at [142, 67] on link "Embarques y entregas" at bounding box center [116, 64] width 103 height 11
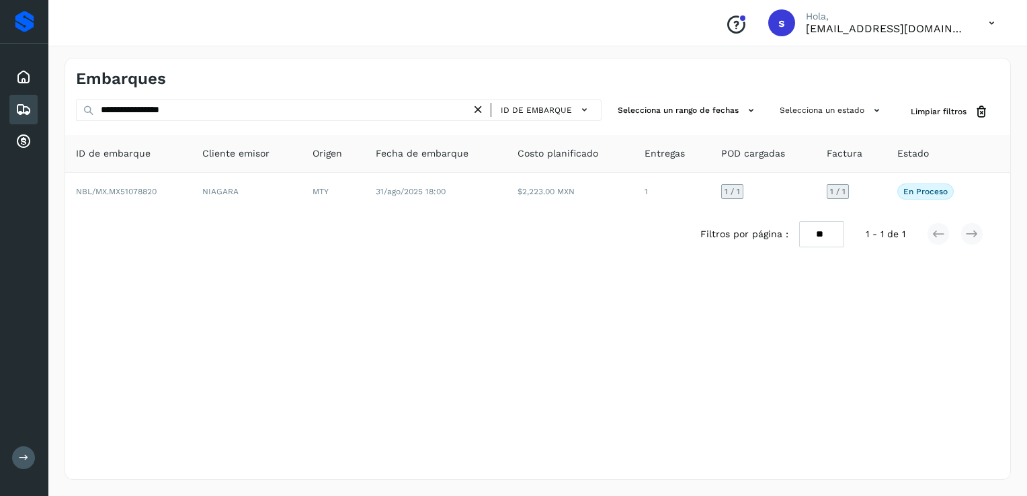
click at [483, 106] on icon at bounding box center [478, 110] width 14 height 14
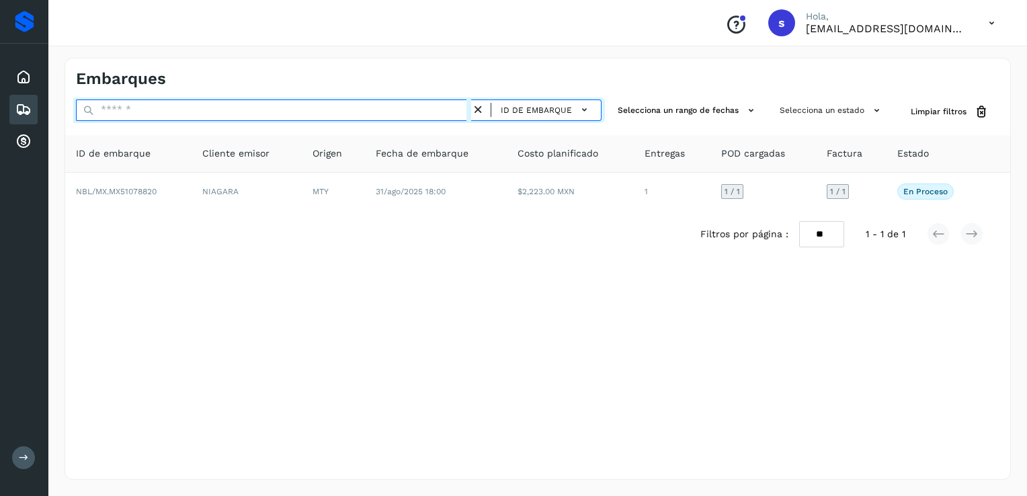
click at [417, 108] on input "text" at bounding box center [273, 110] width 395 height 22
paste input "**********"
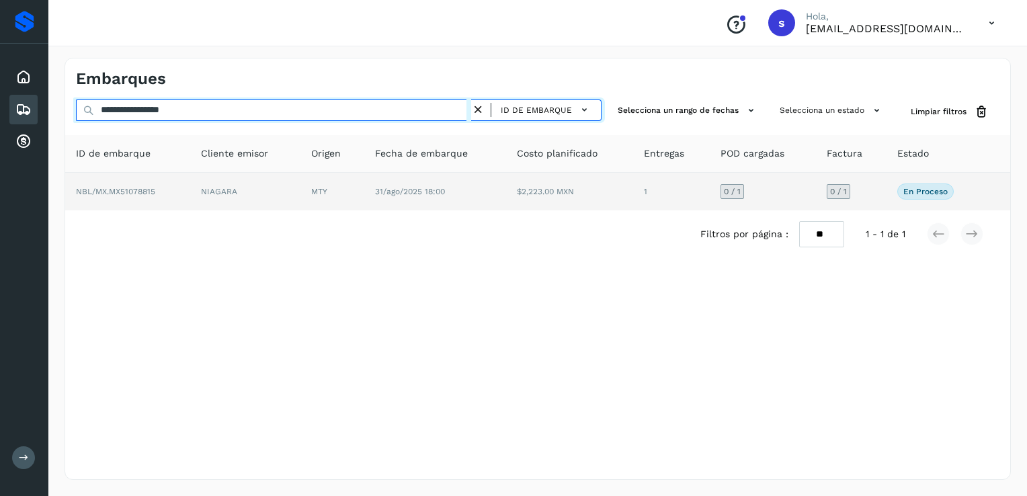
type input "**********"
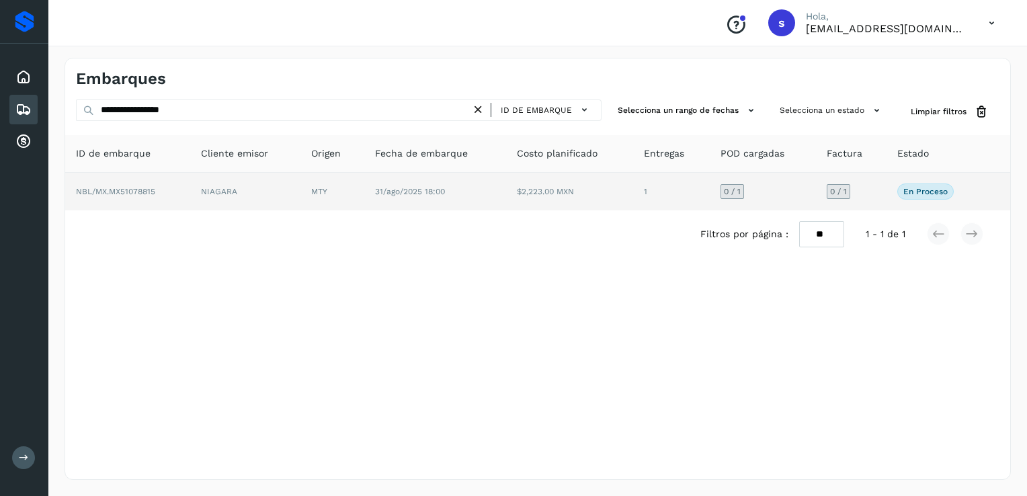
click at [500, 187] on td "31/ago/2025 18:00" at bounding box center [435, 192] width 142 height 38
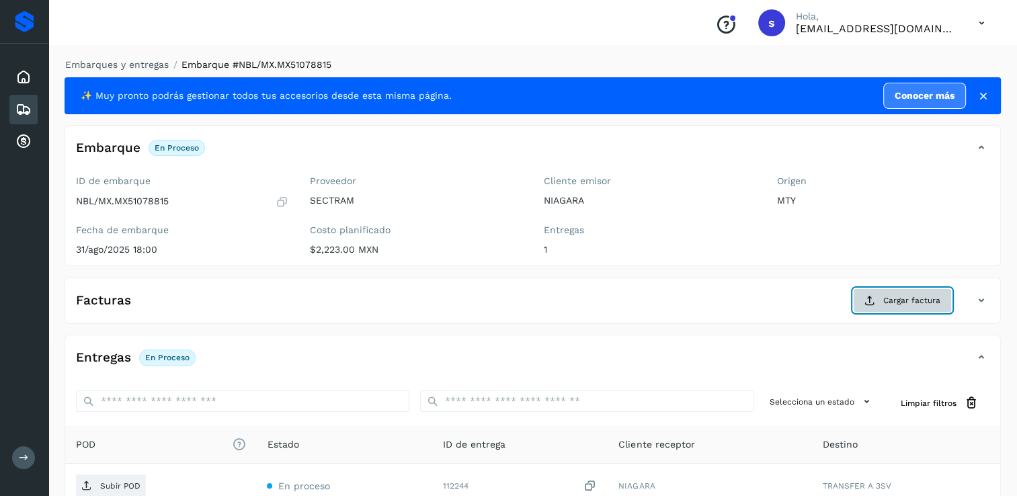
click at [889, 310] on button "Cargar factura" at bounding box center [902, 300] width 99 height 24
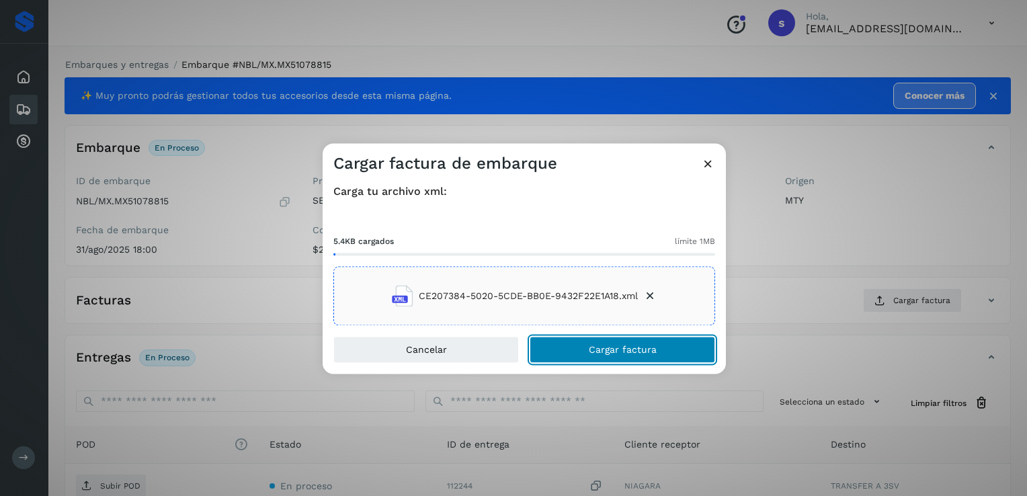
click at [590, 340] on button "Cargar factura" at bounding box center [622, 350] width 185 height 27
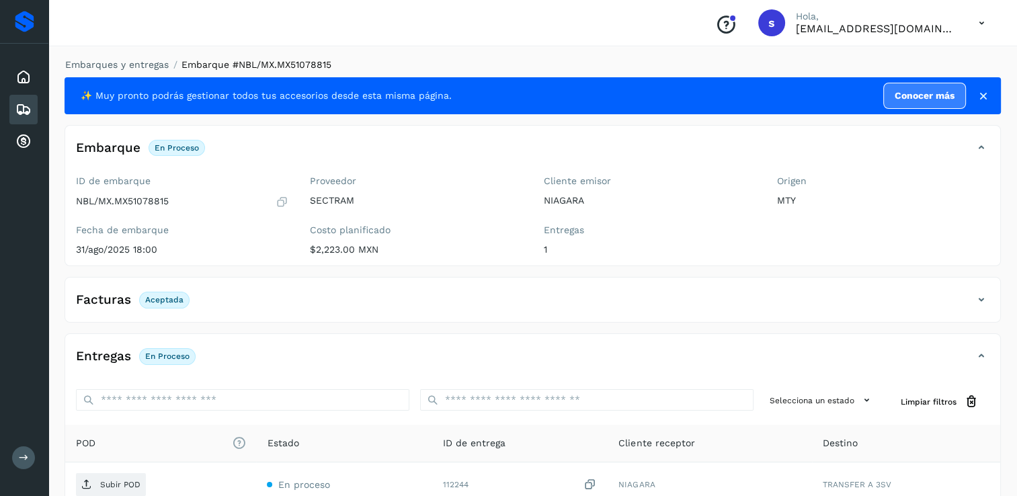
click at [119, 481] on p "Subir POD" at bounding box center [120, 484] width 40 height 9
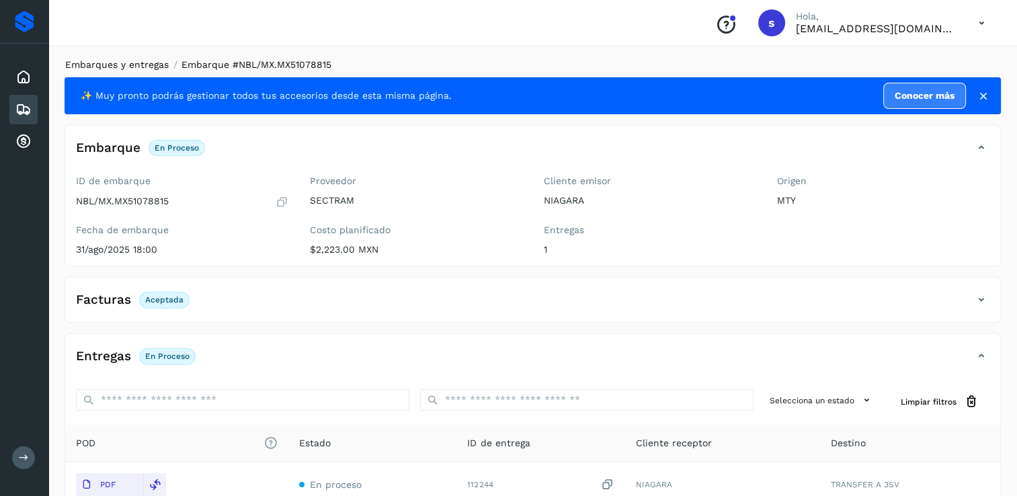
click at [144, 69] on link "Embarques y entregas" at bounding box center [116, 64] width 103 height 11
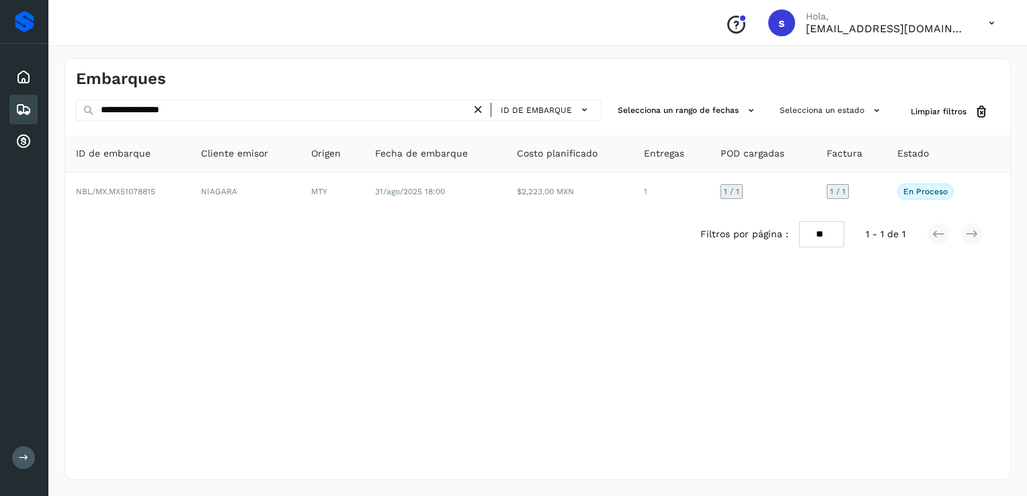
click at [483, 111] on icon at bounding box center [478, 110] width 14 height 14
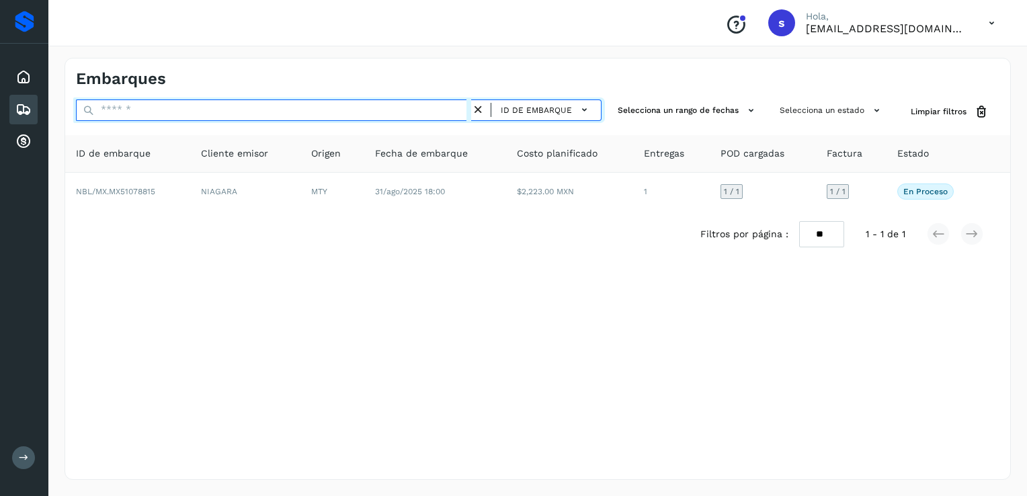
click at [444, 114] on input "text" at bounding box center [273, 110] width 395 height 22
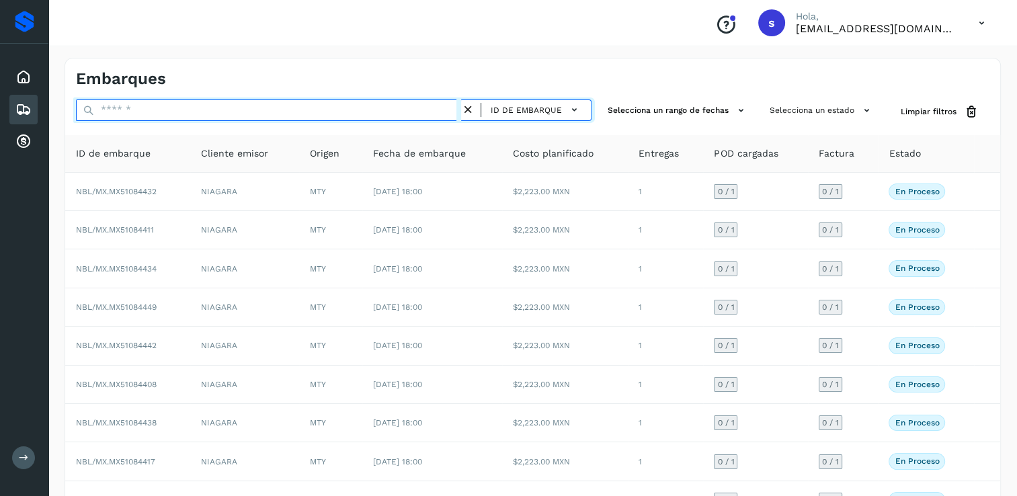
paste input "**********"
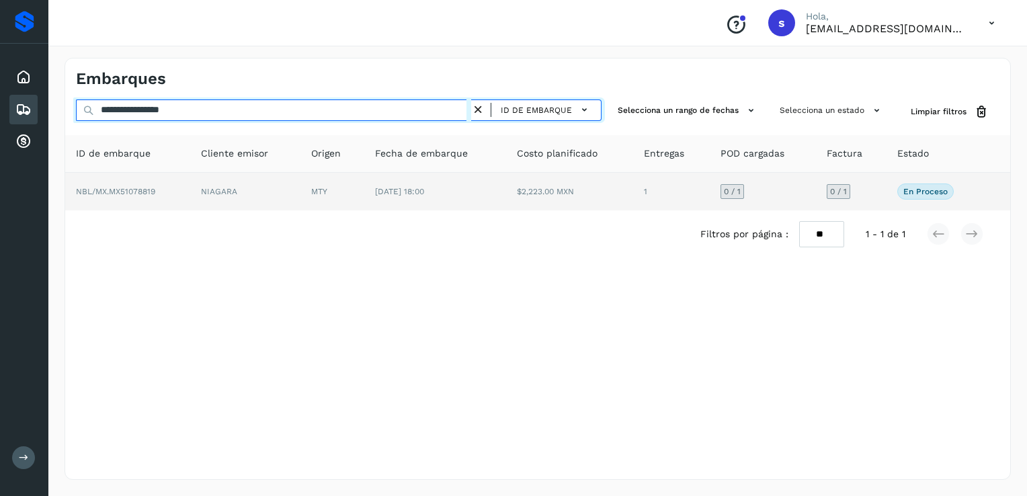
type input "**********"
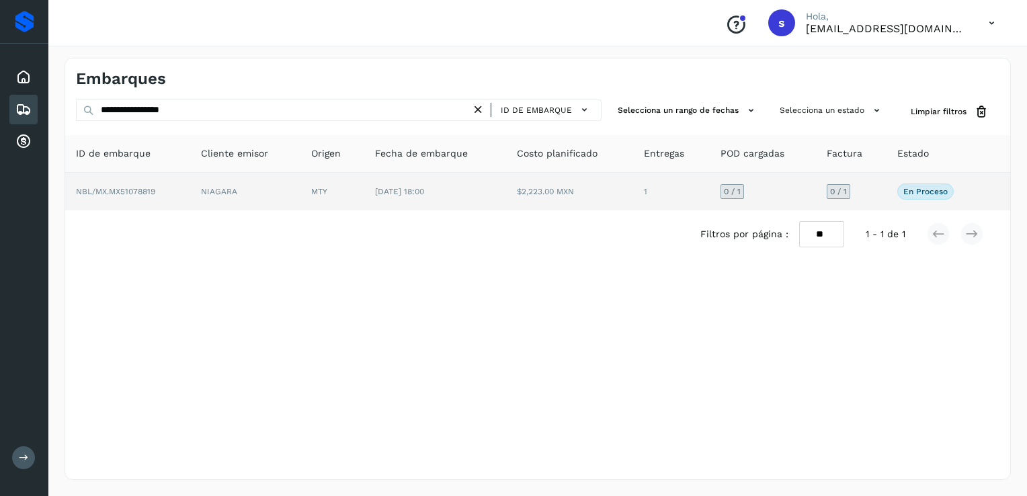
click at [193, 187] on td "NIAGARA" at bounding box center [245, 192] width 110 height 38
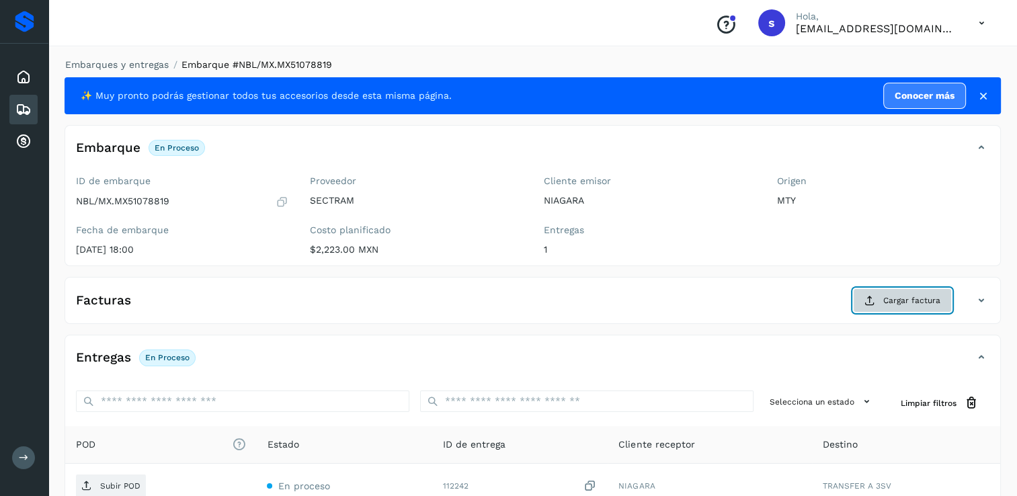
click at [910, 302] on span "Cargar factura" at bounding box center [911, 300] width 57 height 12
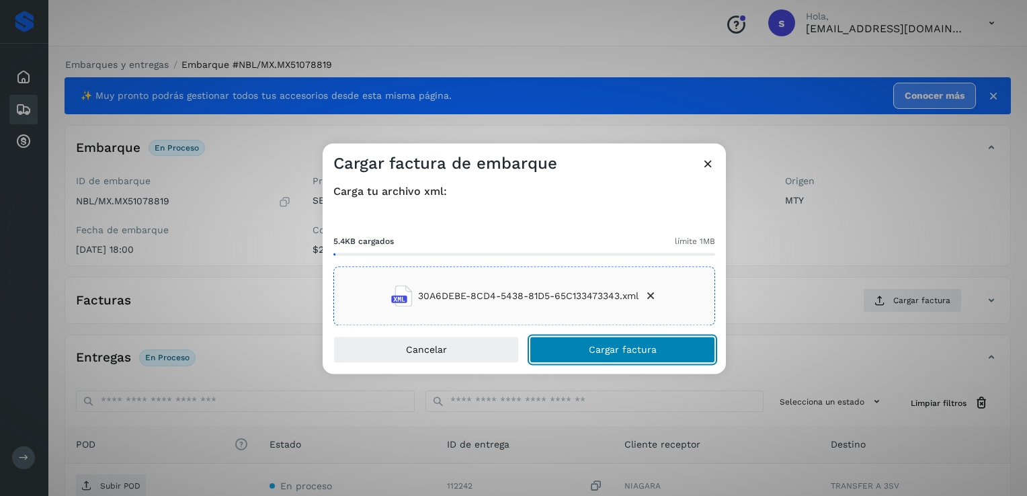
click at [642, 352] on span "Cargar factura" at bounding box center [623, 349] width 68 height 9
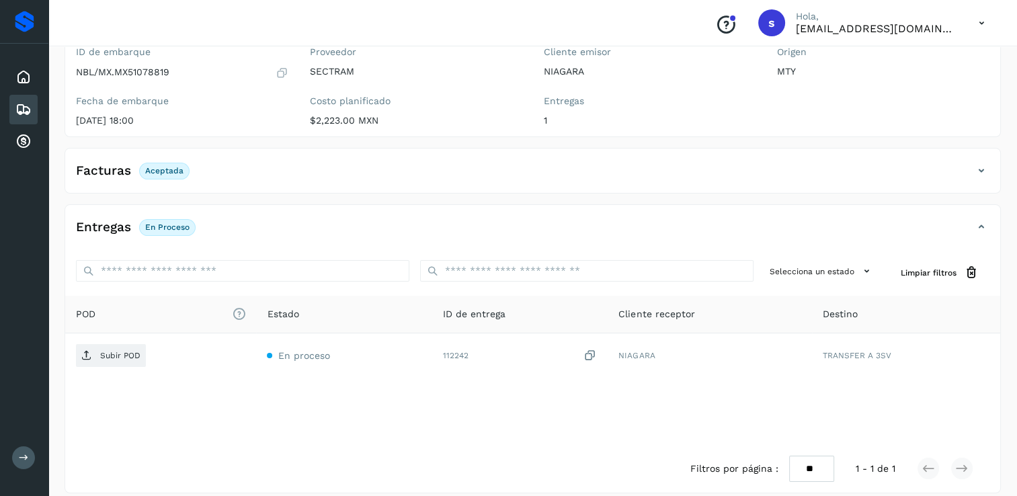
scroll to position [140, 0]
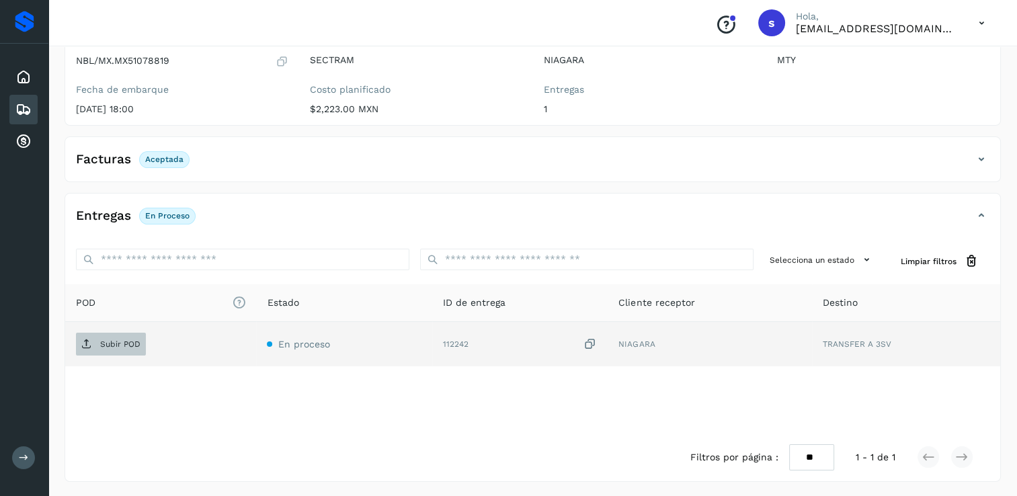
click at [108, 350] on span "Subir POD" at bounding box center [111, 344] width 70 height 22
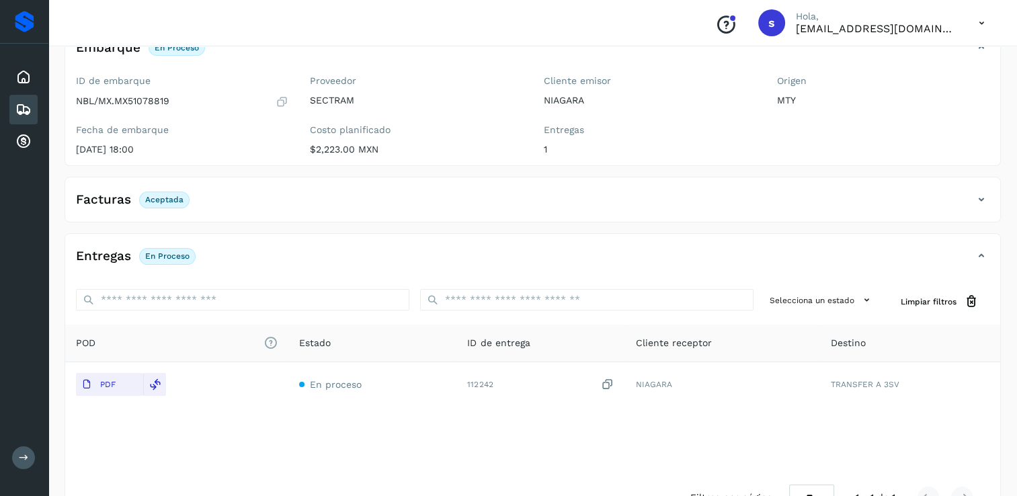
scroll to position [0, 0]
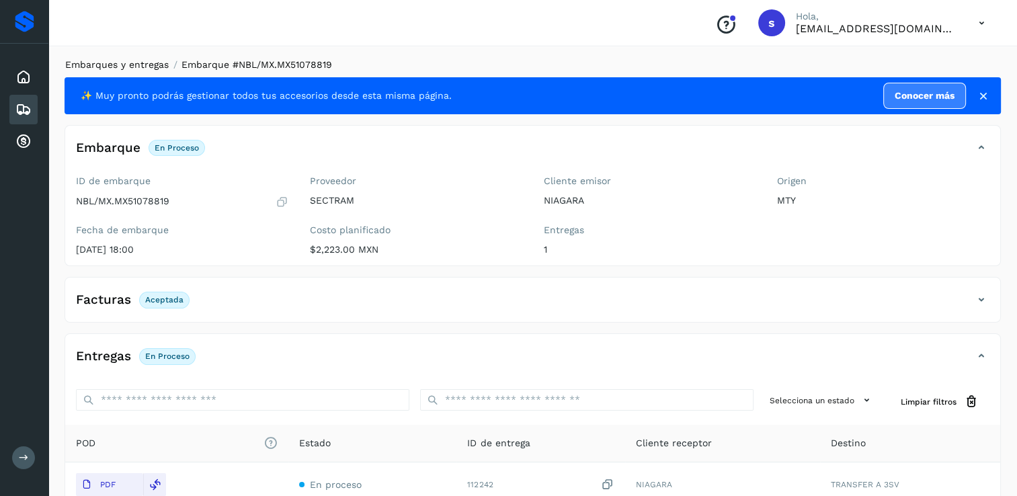
click at [159, 67] on link "Embarques y entregas" at bounding box center [116, 64] width 103 height 11
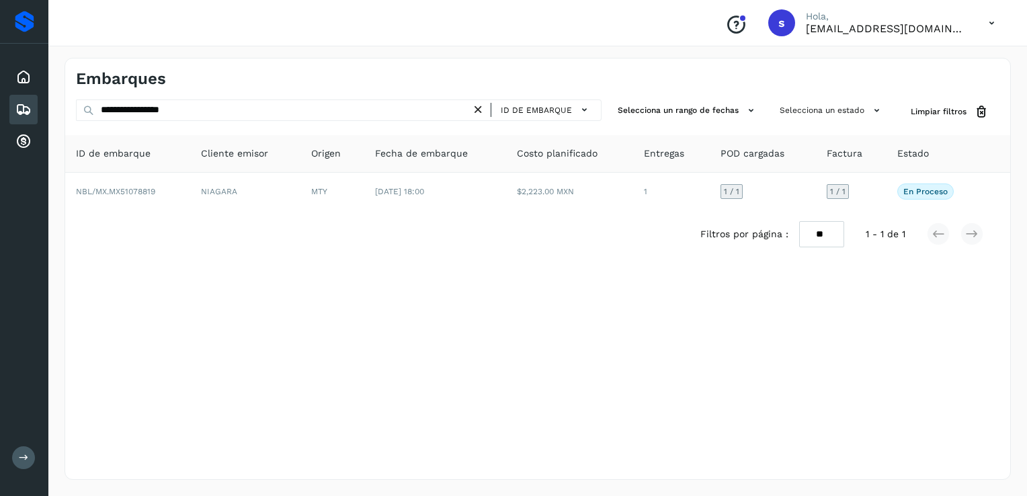
drag, startPoint x: 488, startPoint y: 110, endPoint x: 481, endPoint y: 112, distance: 6.9
click at [487, 112] on div "ID de embarque" at bounding box center [540, 109] width 110 height 19
click at [481, 114] on icon at bounding box center [478, 110] width 14 height 14
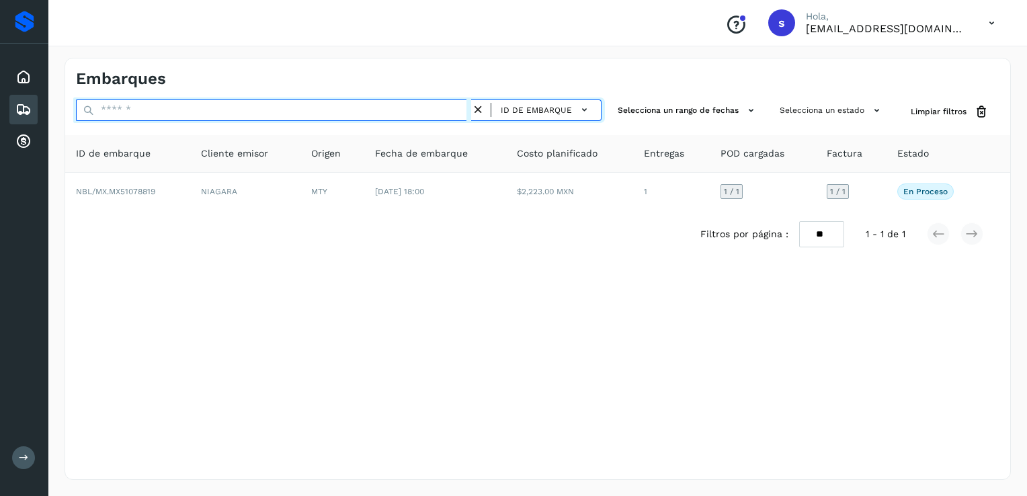
click at [470, 112] on input "text" at bounding box center [273, 110] width 395 height 22
paste input "**********"
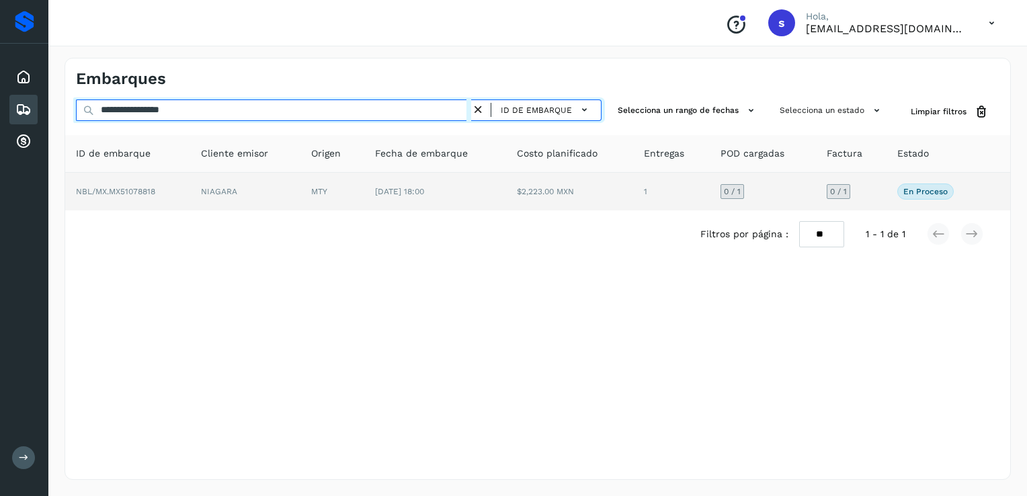
type input "**********"
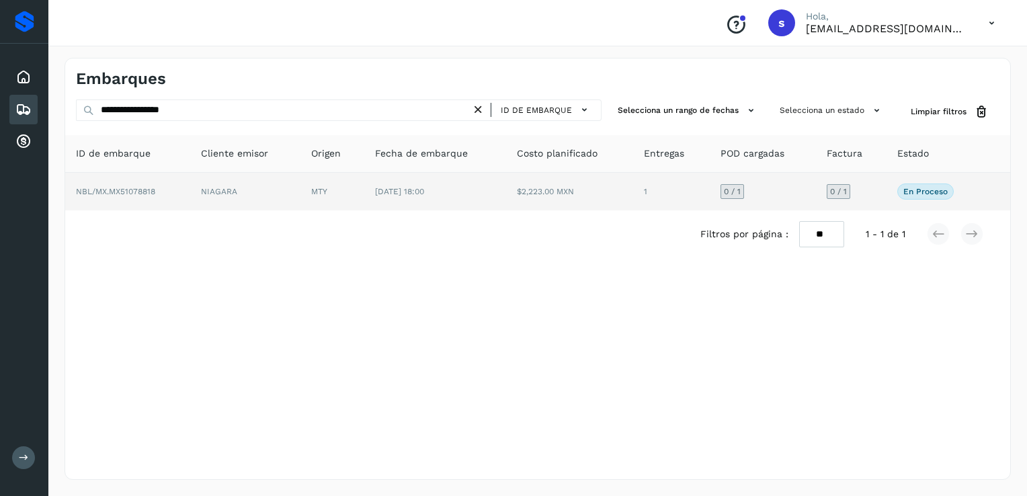
click at [168, 183] on td "NBL/MX.MX51078818" at bounding box center [127, 192] width 125 height 38
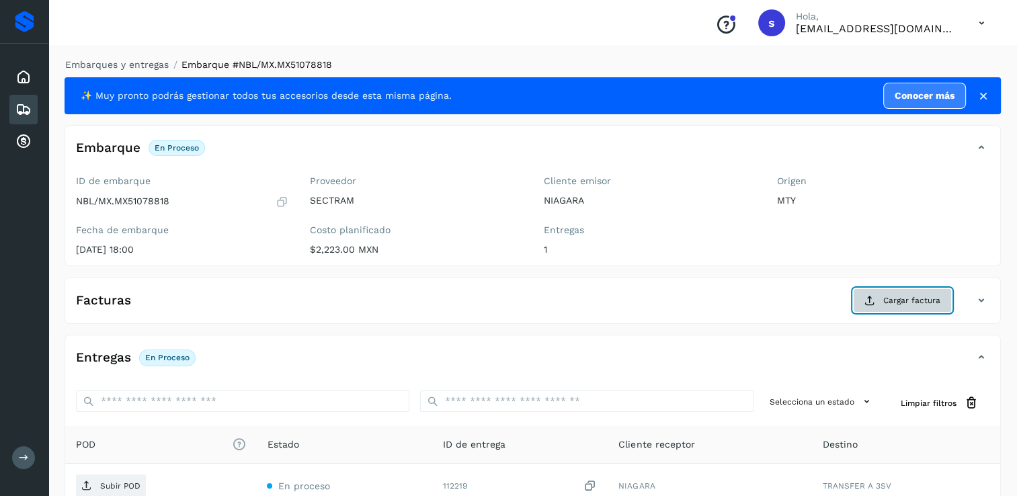
click at [901, 300] on span "Cargar factura" at bounding box center [911, 300] width 57 height 12
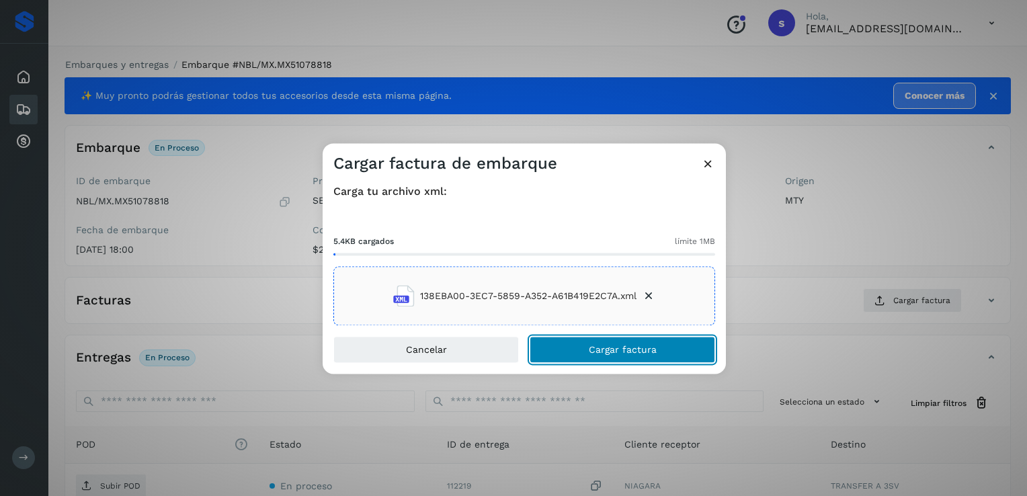
click at [602, 347] on span "Cargar factura" at bounding box center [623, 349] width 68 height 9
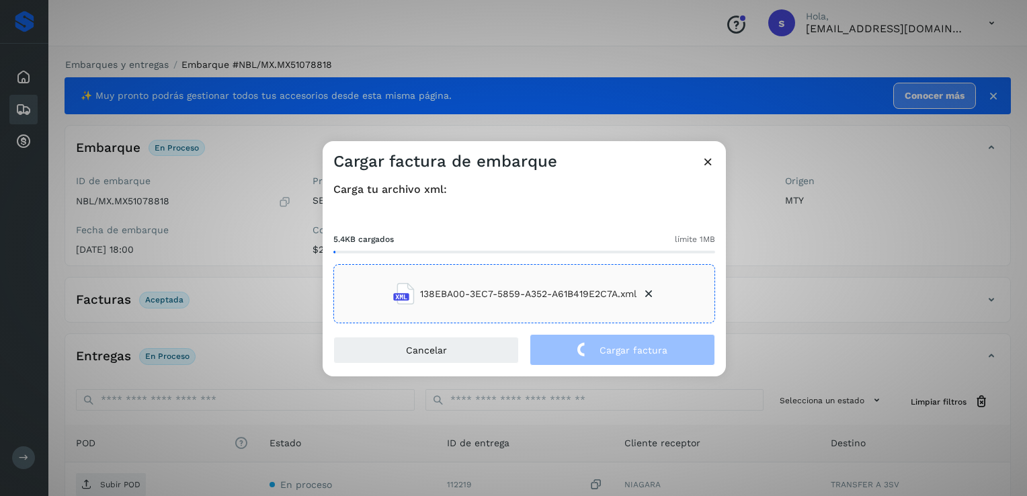
drag, startPoint x: 128, startPoint y: 485, endPoint x: 478, endPoint y: 448, distance: 352.1
click at [478, 448] on div "Cargar factura de embarque Carga tu archivo xml: 5.4KB cargados límite 1MB 138E…" at bounding box center [513, 248] width 1027 height 496
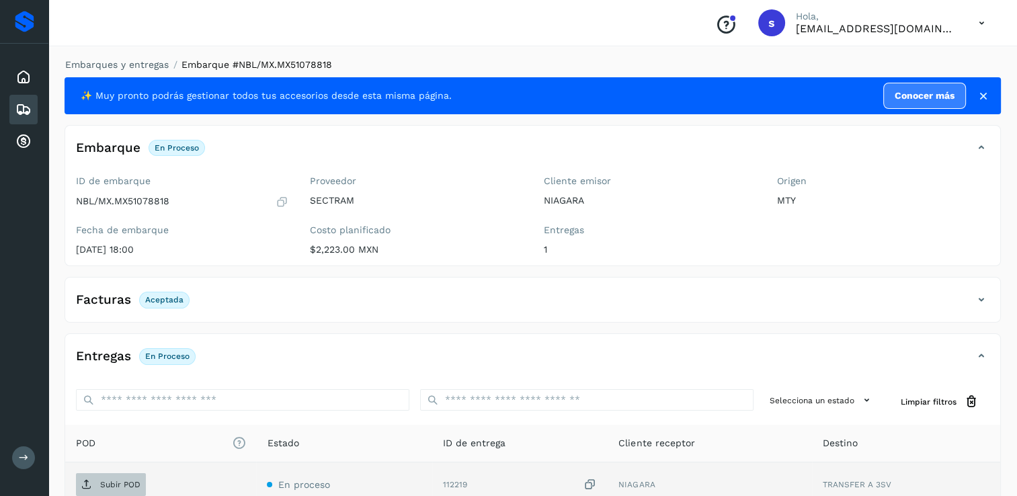
click at [129, 491] on span "Subir POD" at bounding box center [111, 485] width 70 height 22
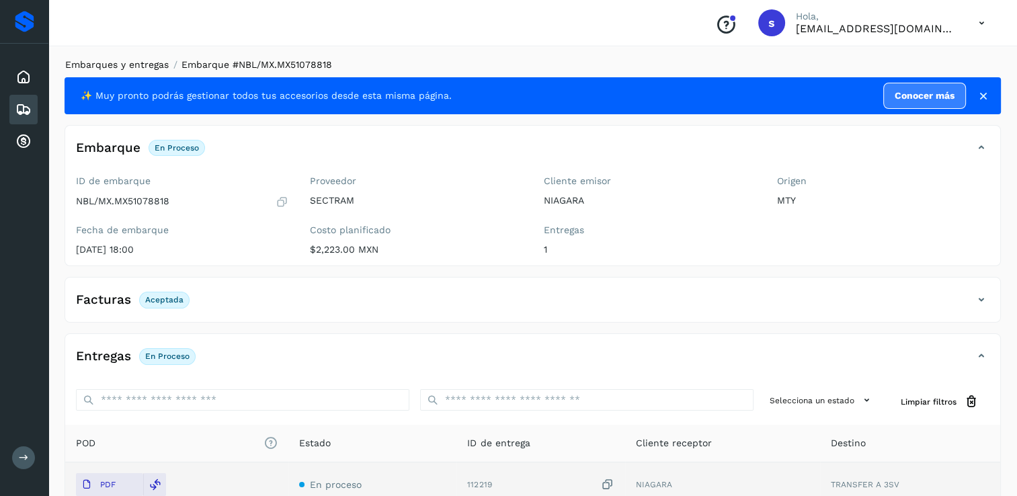
click at [141, 58] on li "Embarques y entregas" at bounding box center [112, 65] width 112 height 14
click at [145, 64] on link "Embarques y entregas" at bounding box center [116, 64] width 103 height 11
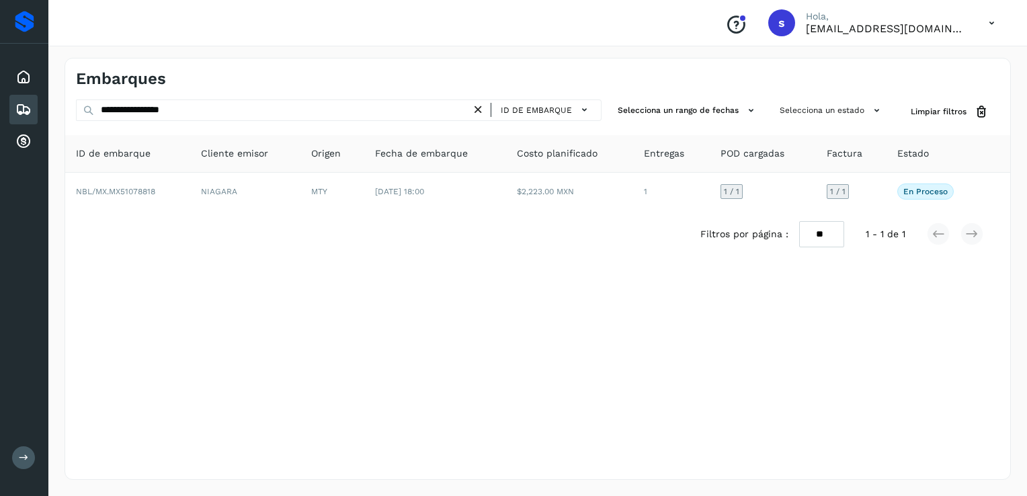
click at [480, 106] on icon at bounding box center [478, 110] width 14 height 14
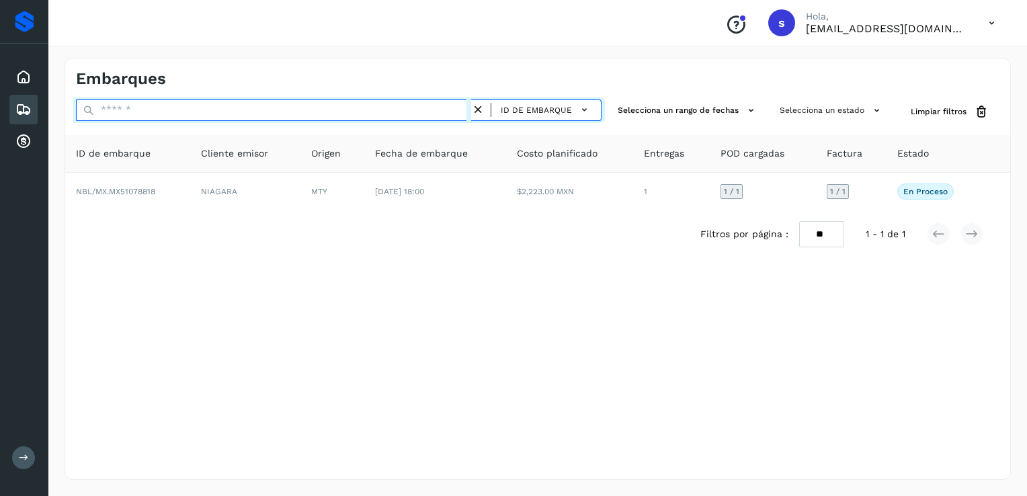
paste input "**********"
click at [403, 112] on input "**********" at bounding box center [273, 110] width 395 height 22
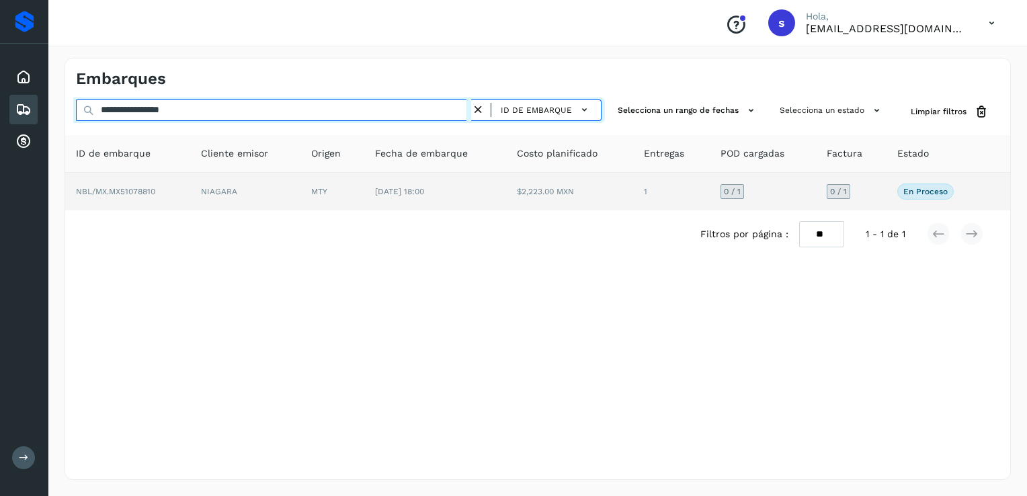
type input "**********"
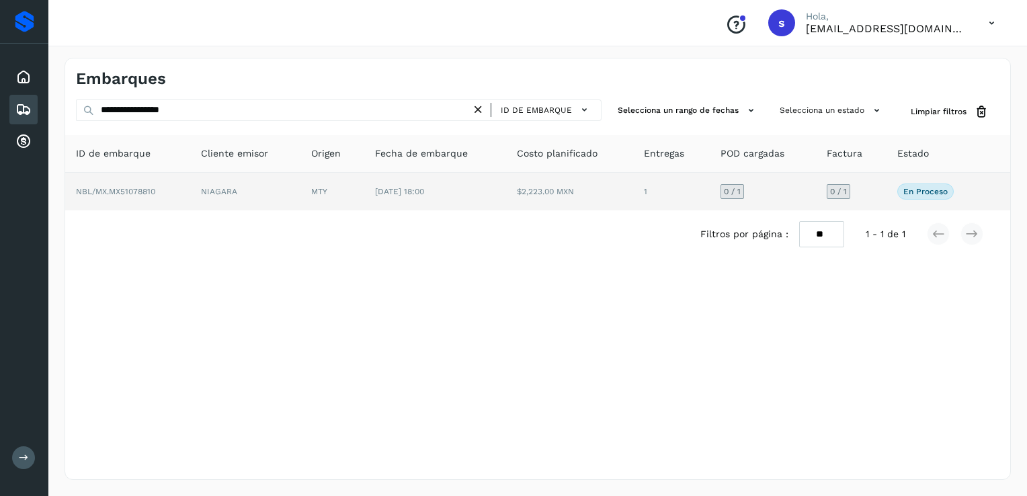
click at [294, 192] on td "NIAGARA" at bounding box center [245, 192] width 110 height 38
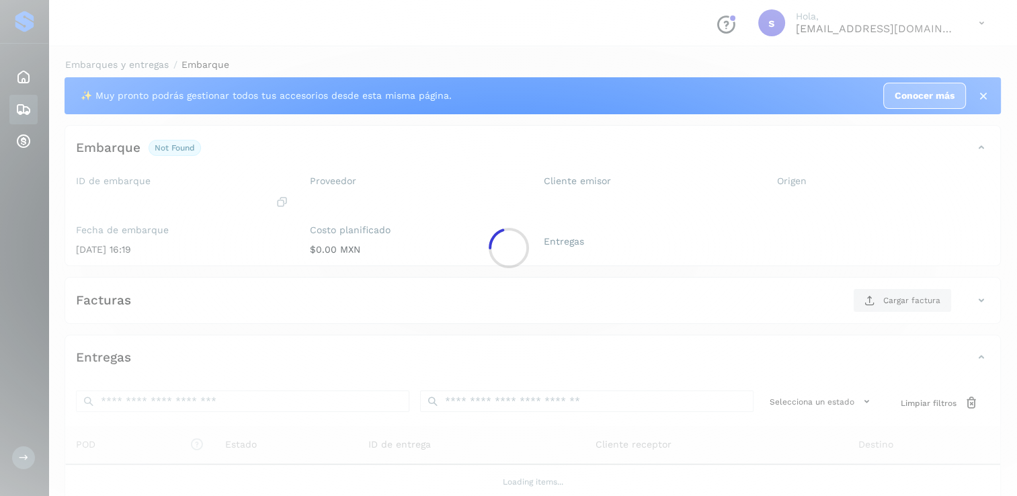
click at [294, 192] on div at bounding box center [508, 248] width 1017 height 496
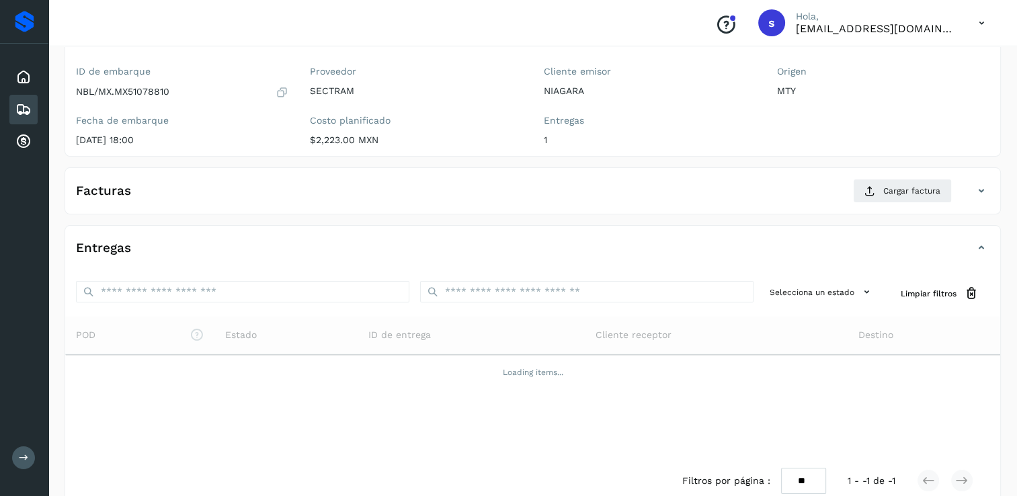
scroll to position [133, 0]
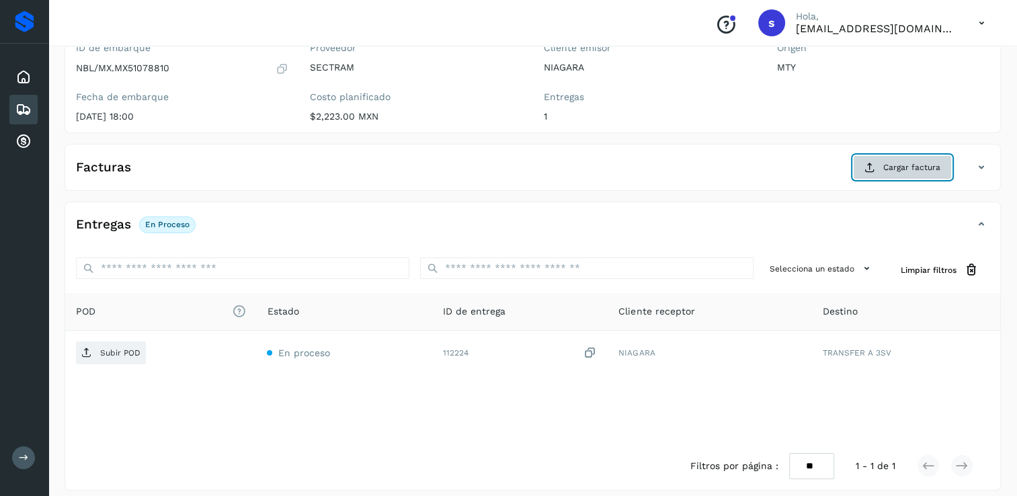
click at [887, 171] on span "Cargar factura" at bounding box center [911, 167] width 57 height 12
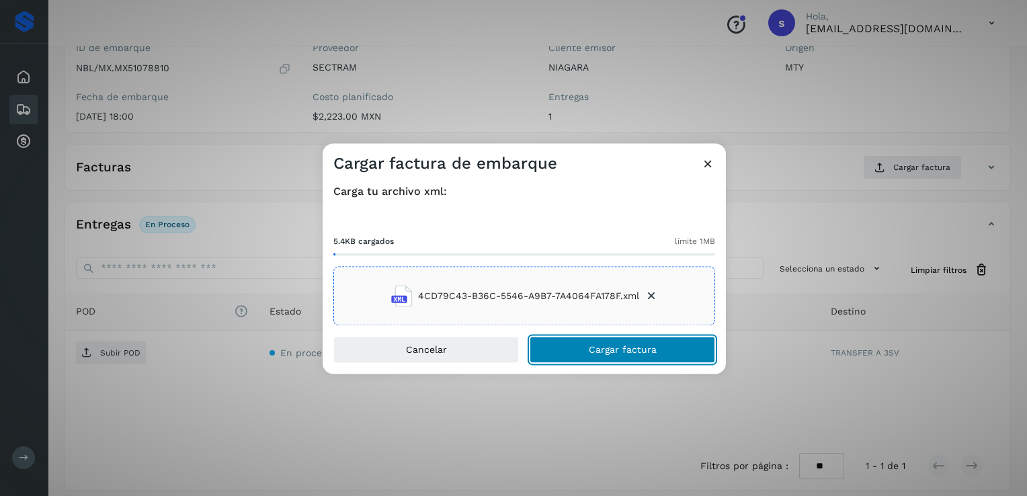
click at [614, 349] on span "Cargar factura" at bounding box center [623, 349] width 68 height 9
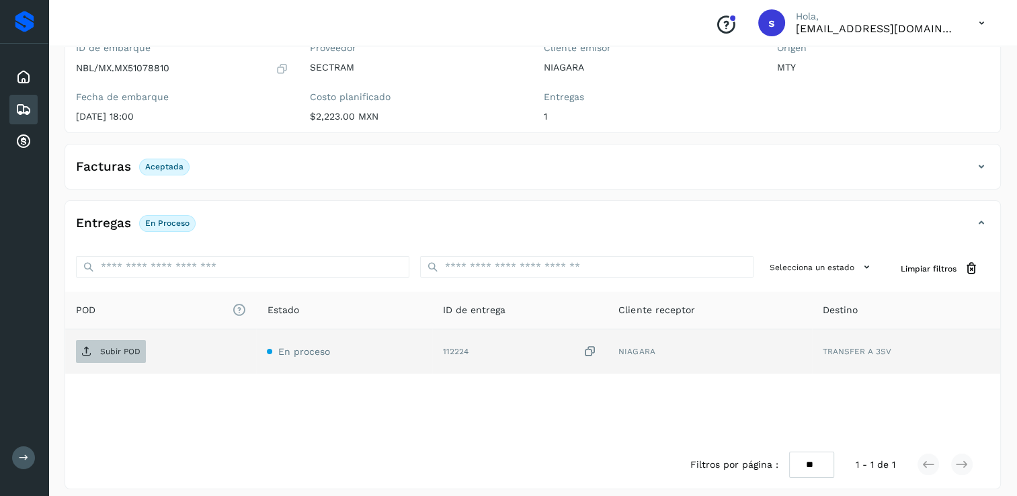
click at [135, 349] on p "Subir POD" at bounding box center [120, 351] width 40 height 9
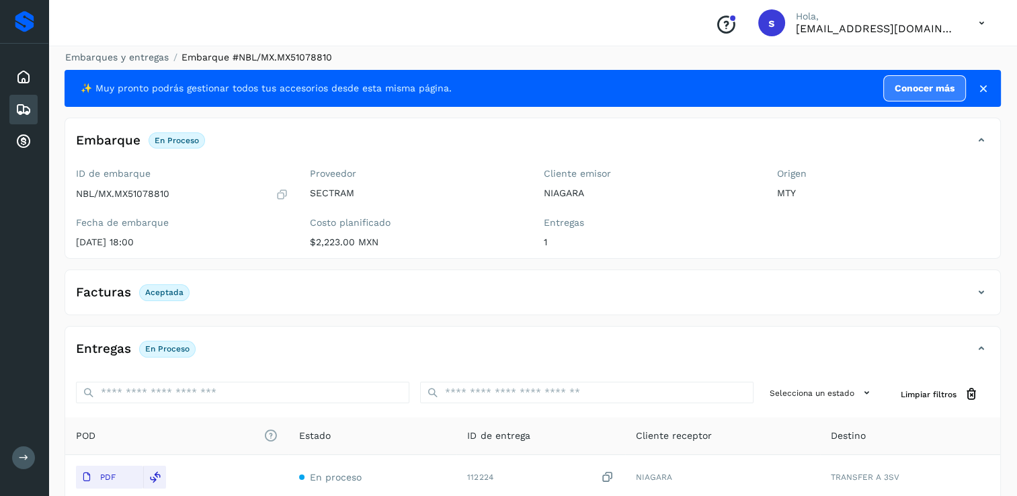
scroll to position [0, 0]
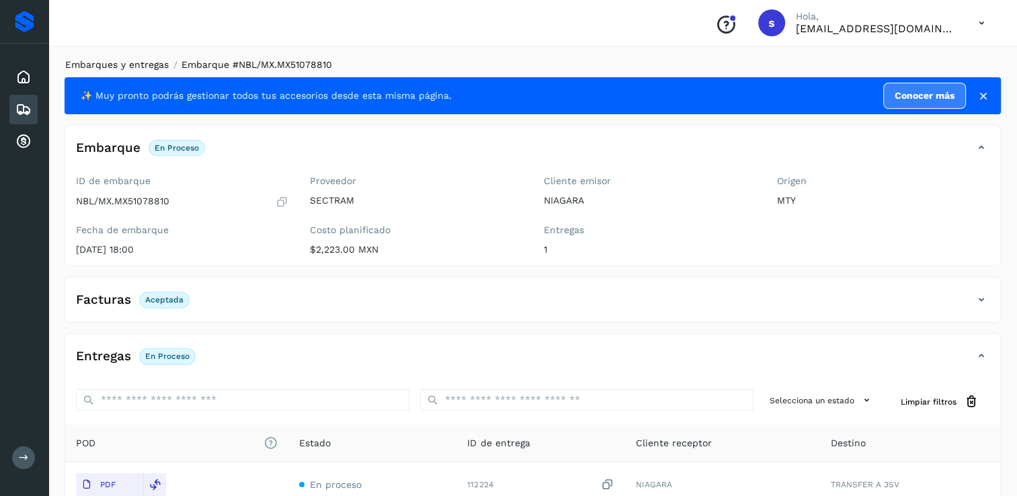
click at [142, 66] on link "Embarques y entregas" at bounding box center [116, 64] width 103 height 11
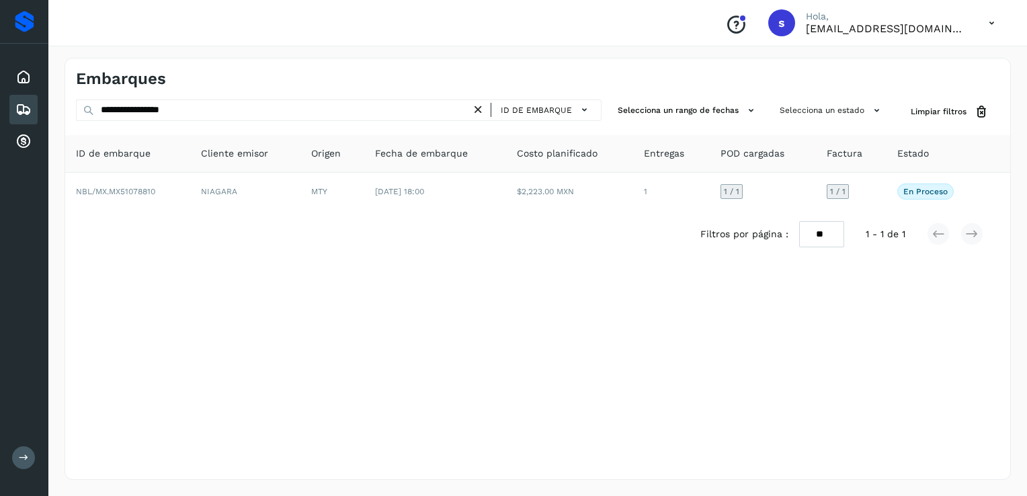
drag, startPoint x: 483, startPoint y: 107, endPoint x: 470, endPoint y: 112, distance: 13.9
click at [484, 108] on icon at bounding box center [478, 110] width 14 height 14
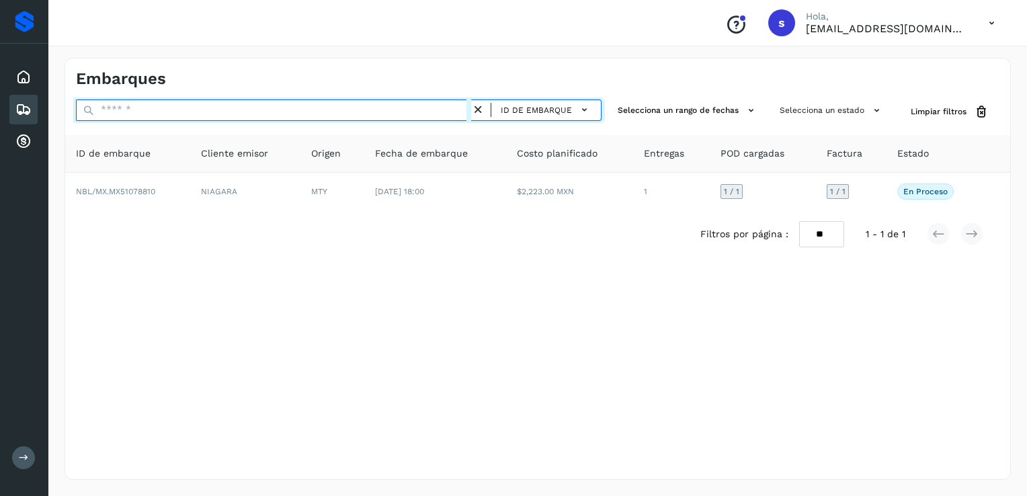
click at [428, 120] on input "text" at bounding box center [273, 110] width 395 height 22
paste input "**********"
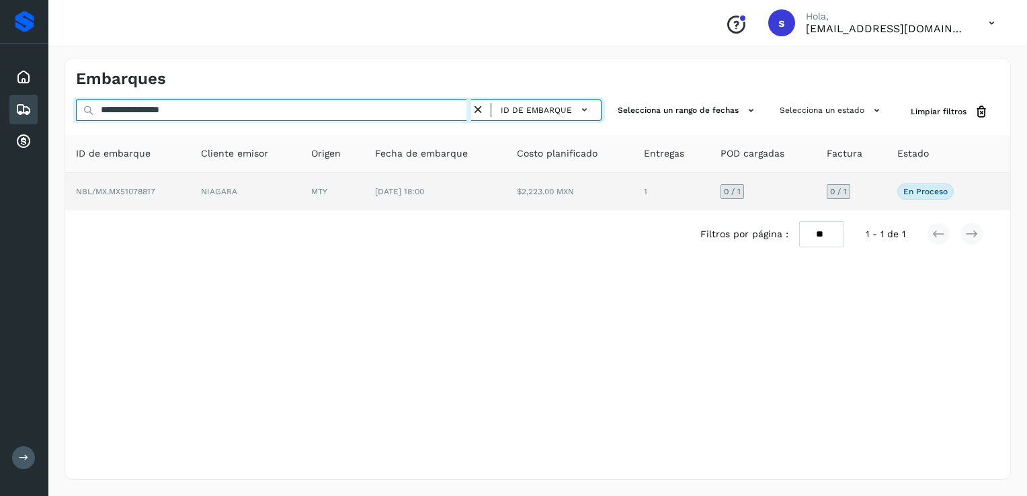
type input "**********"
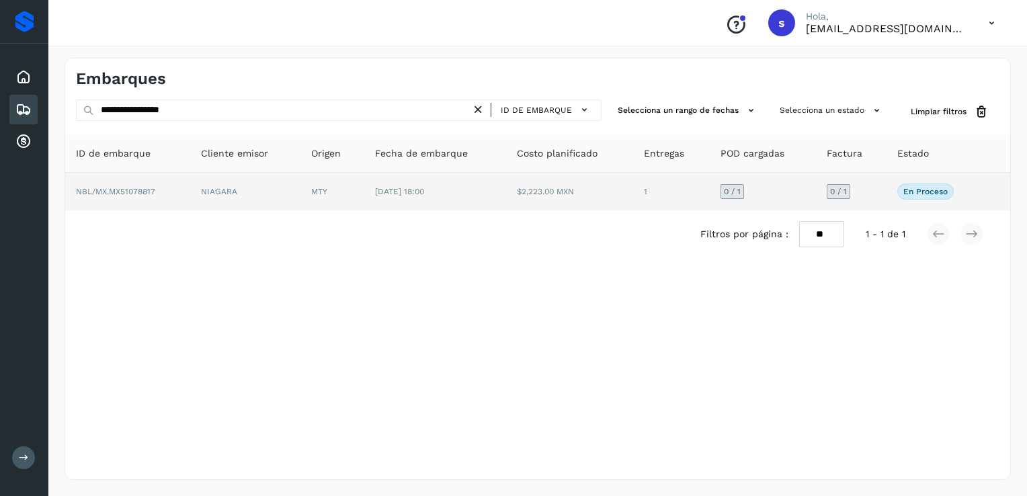
click at [181, 190] on td "NBL/MX.MX51078817" at bounding box center [127, 192] width 125 height 38
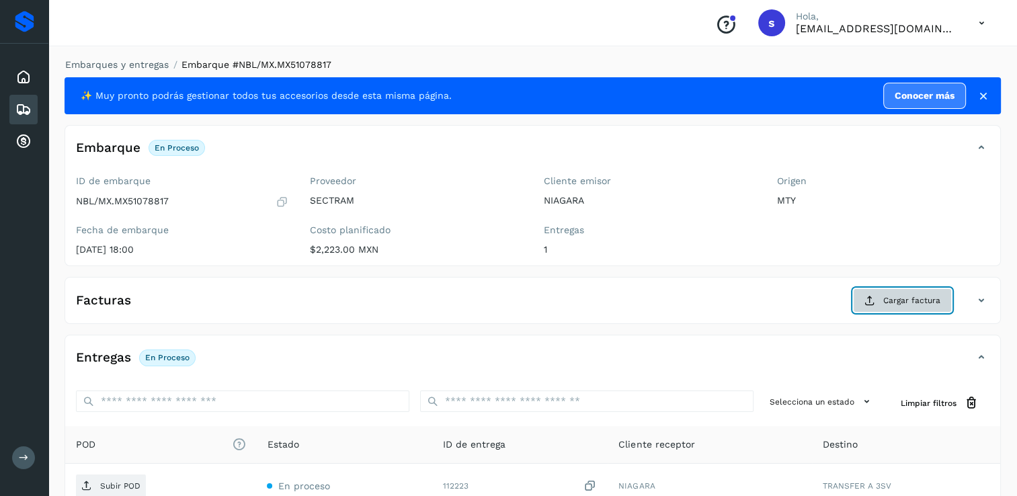
click at [879, 295] on button "Cargar factura" at bounding box center [902, 300] width 99 height 24
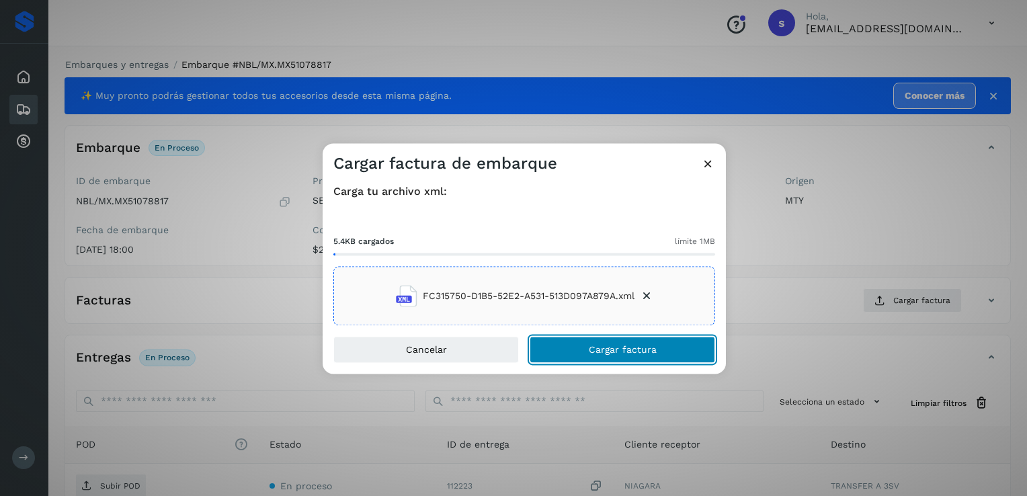
click at [593, 353] on span "Cargar factura" at bounding box center [623, 349] width 68 height 9
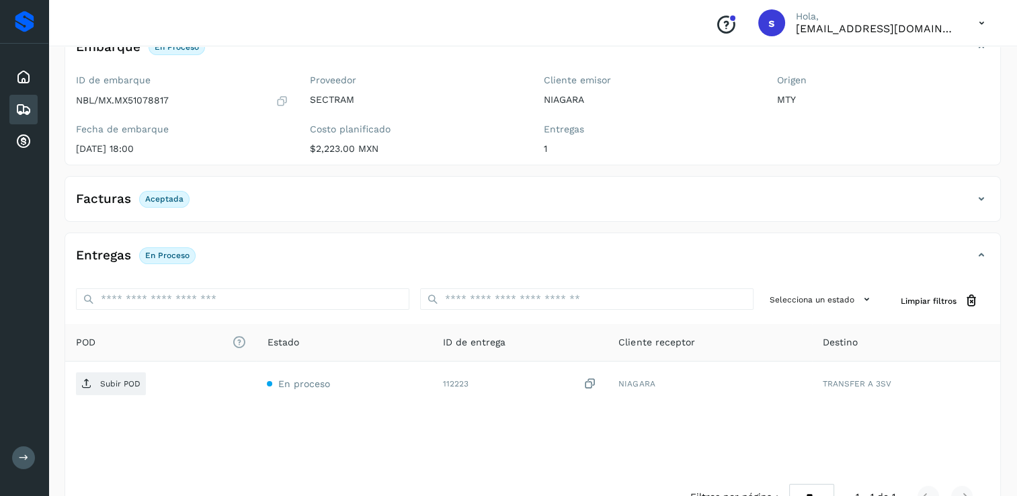
scroll to position [140, 0]
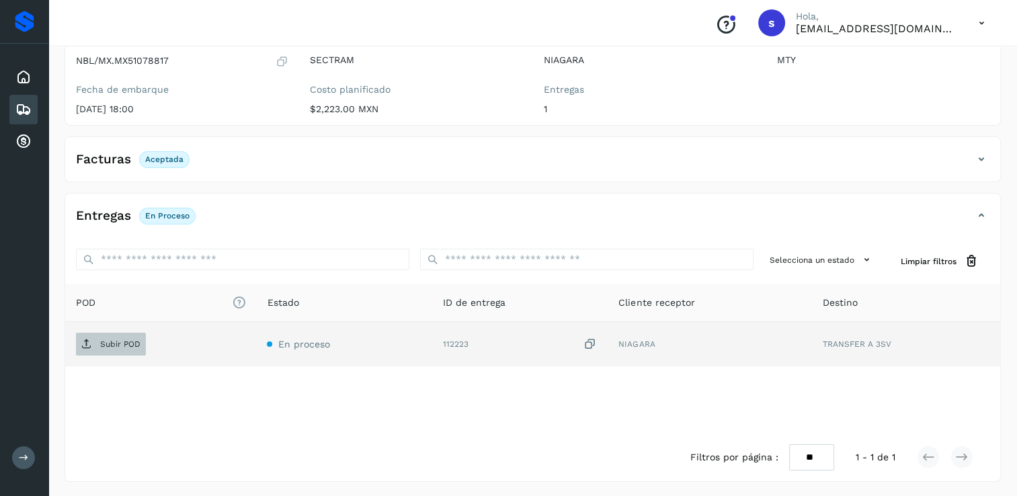
click at [119, 350] on span "Subir POD" at bounding box center [111, 344] width 70 height 22
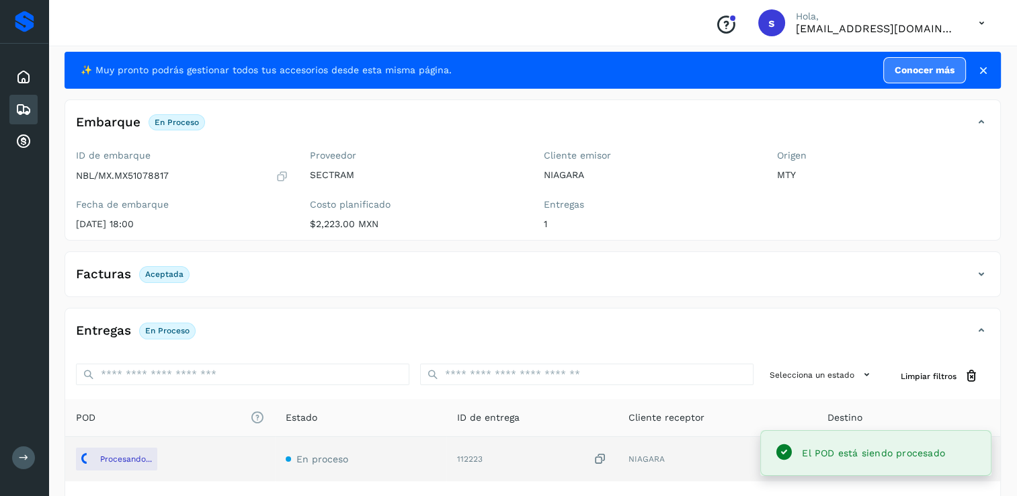
scroll to position [0, 0]
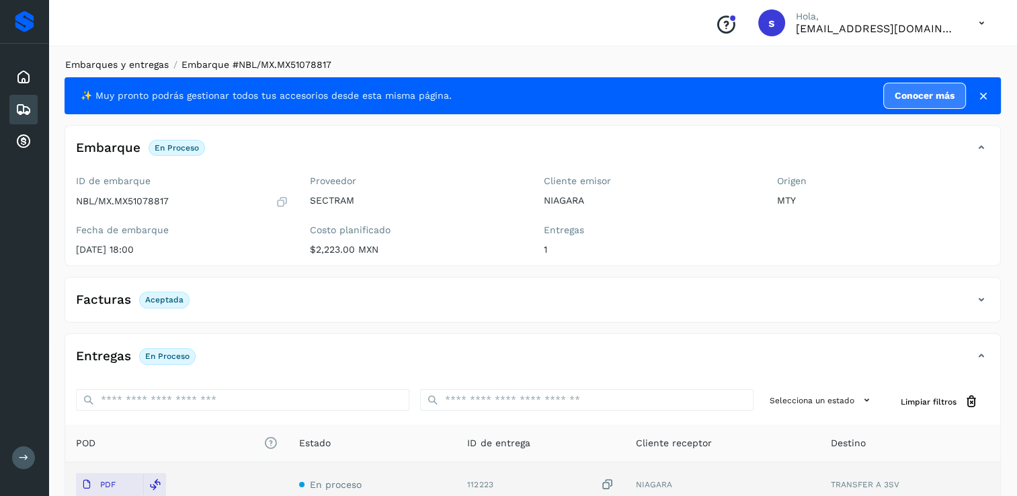
click at [129, 60] on link "Embarques y entregas" at bounding box center [116, 64] width 103 height 11
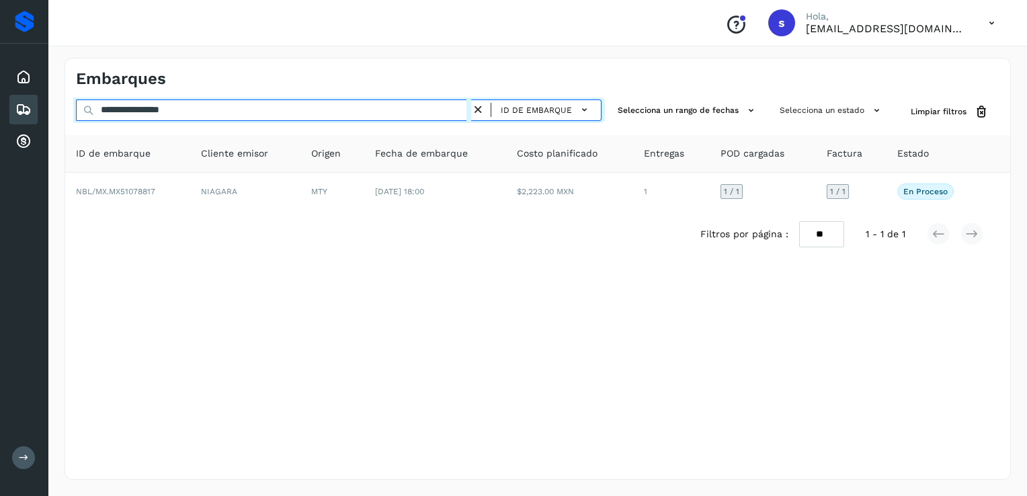
click at [470, 108] on input "**********" at bounding box center [273, 110] width 395 height 22
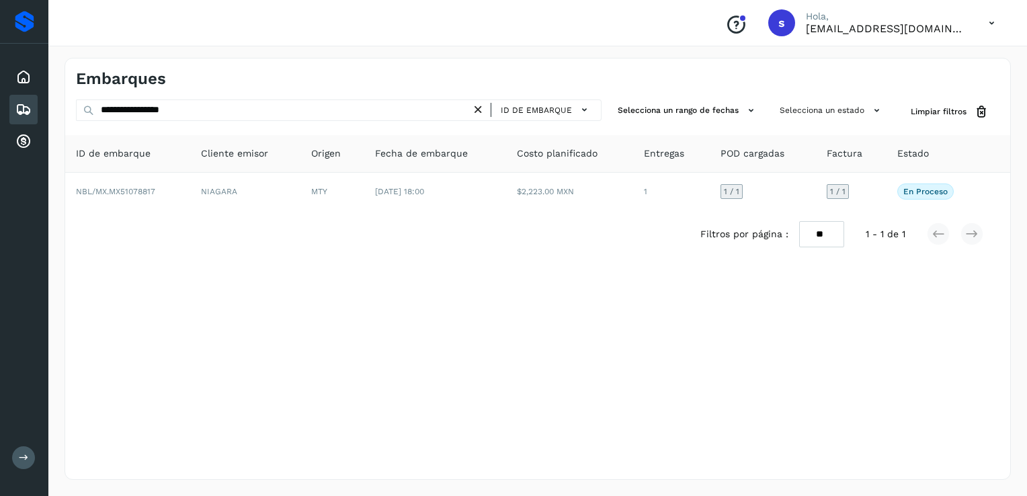
click at [481, 108] on icon at bounding box center [478, 110] width 14 height 14
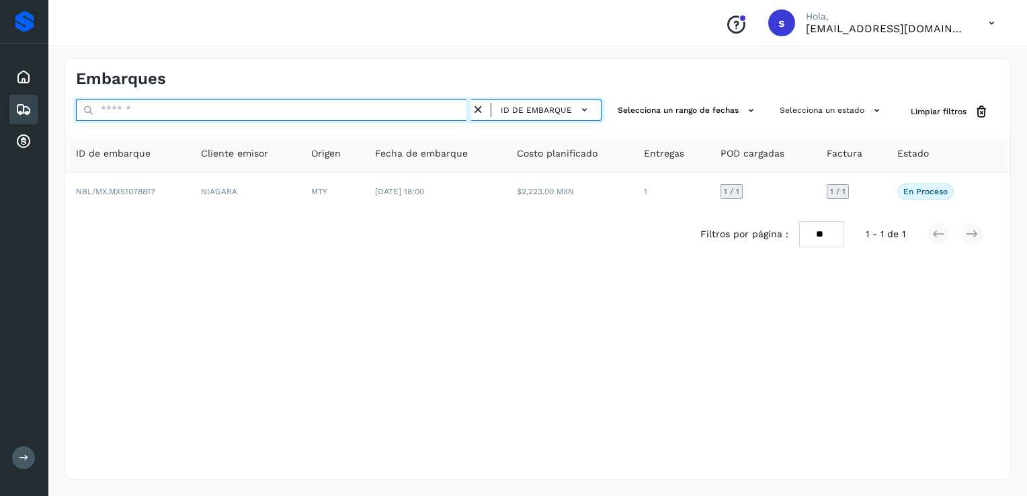
click at [383, 112] on input "text" at bounding box center [273, 110] width 395 height 22
paste input "**********"
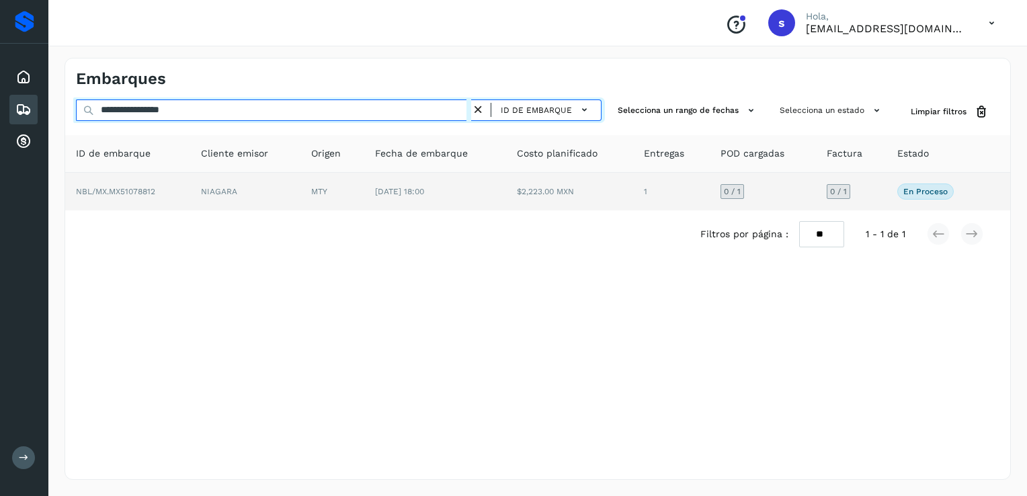
type input "**********"
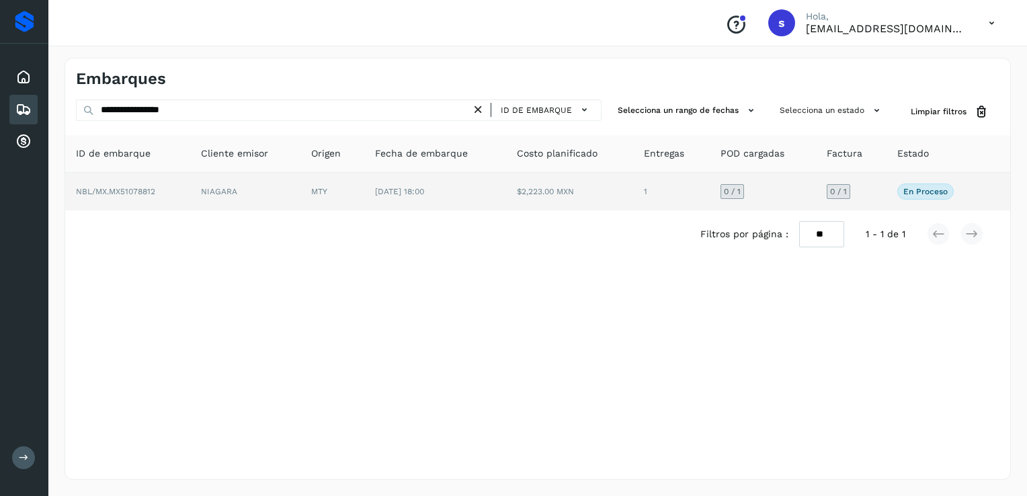
click at [269, 198] on td "NIAGARA" at bounding box center [245, 192] width 110 height 38
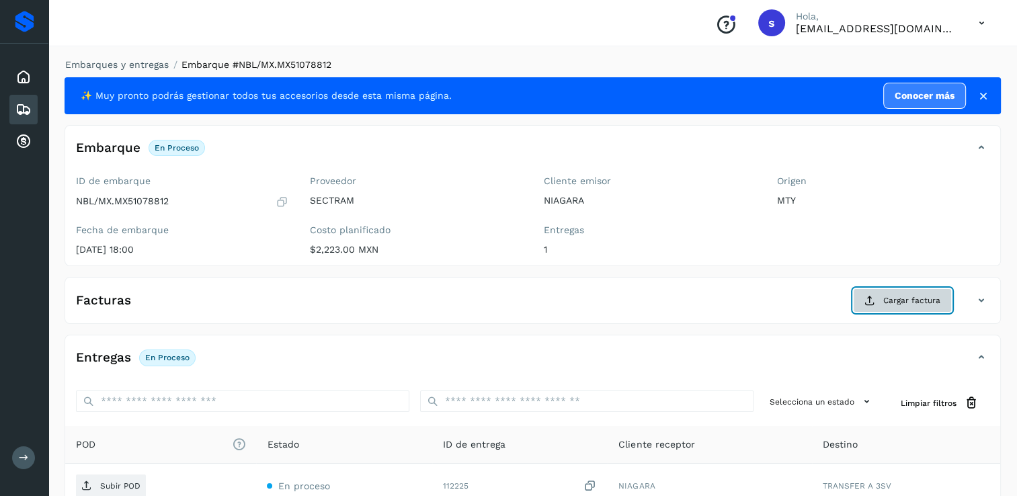
click at [866, 297] on icon at bounding box center [869, 300] width 11 height 11
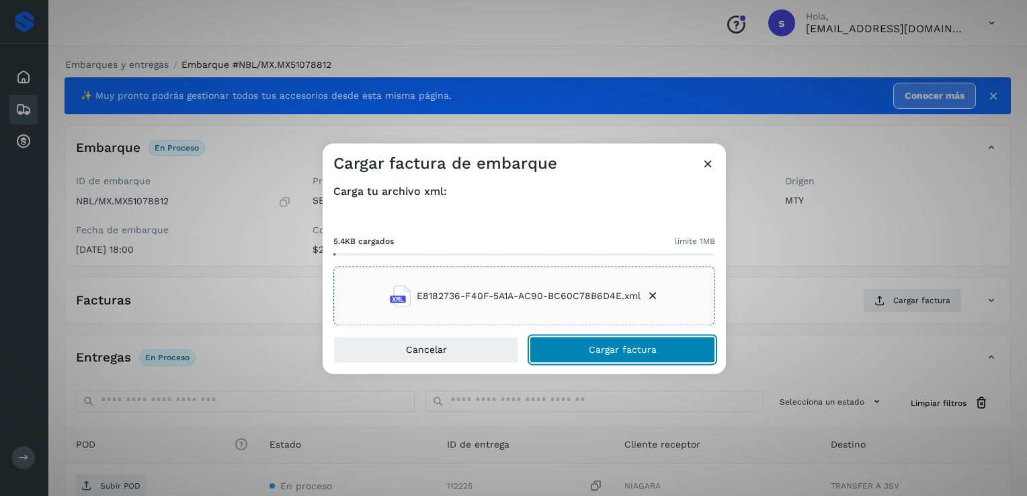
click at [593, 349] on span "Cargar factura" at bounding box center [623, 349] width 68 height 9
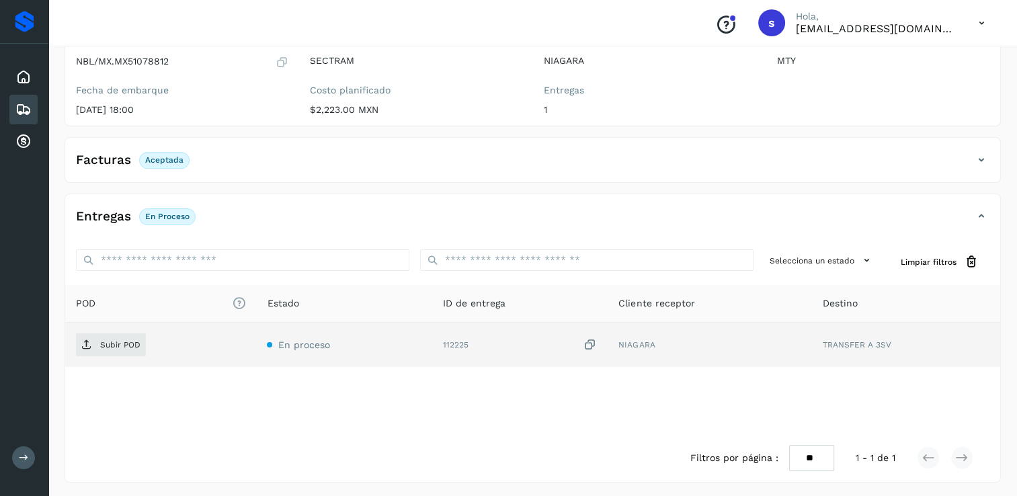
scroll to position [140, 0]
click at [131, 349] on span "Subir POD" at bounding box center [111, 344] width 70 height 22
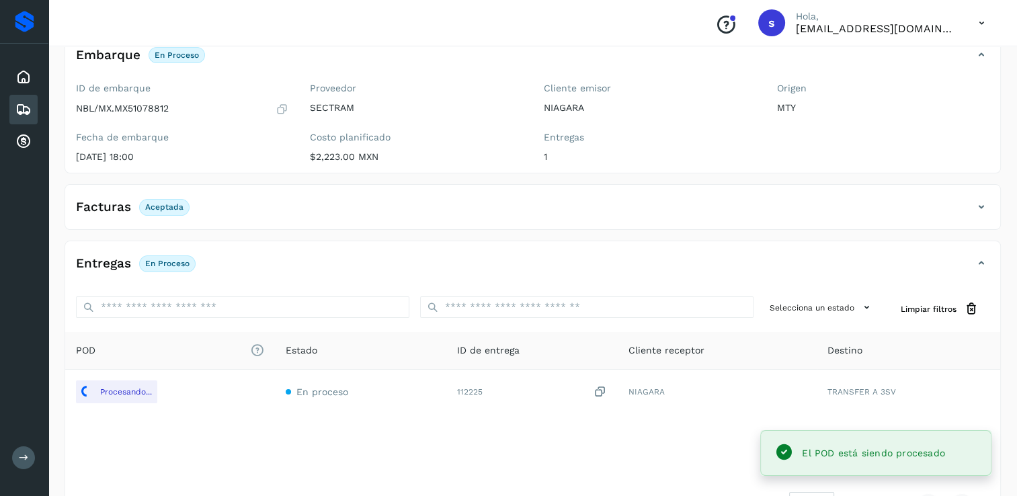
scroll to position [0, 0]
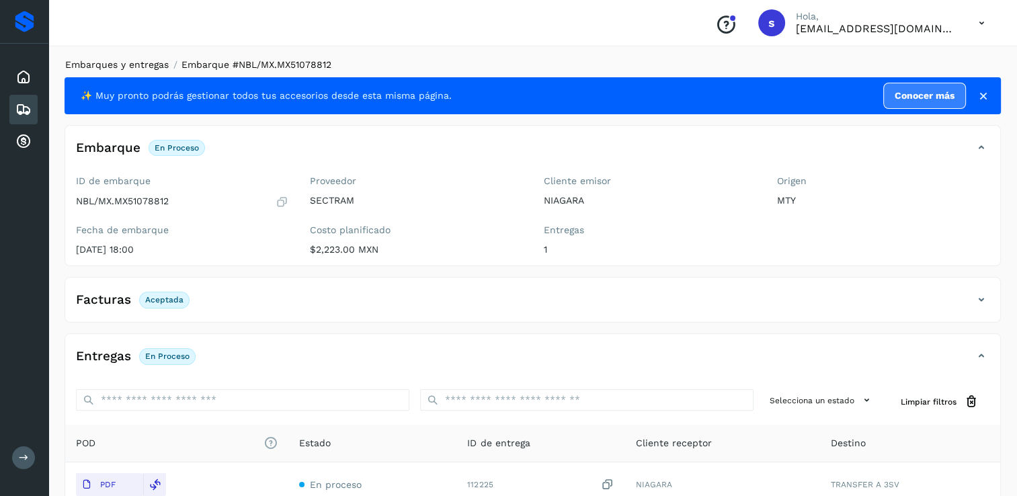
click at [91, 60] on link "Embarques y entregas" at bounding box center [116, 64] width 103 height 11
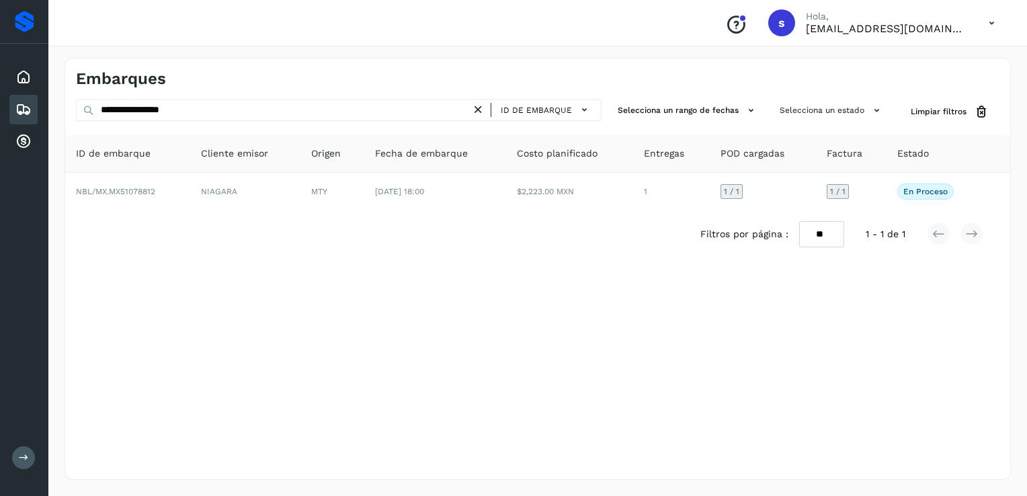
click at [478, 108] on icon at bounding box center [478, 110] width 14 height 14
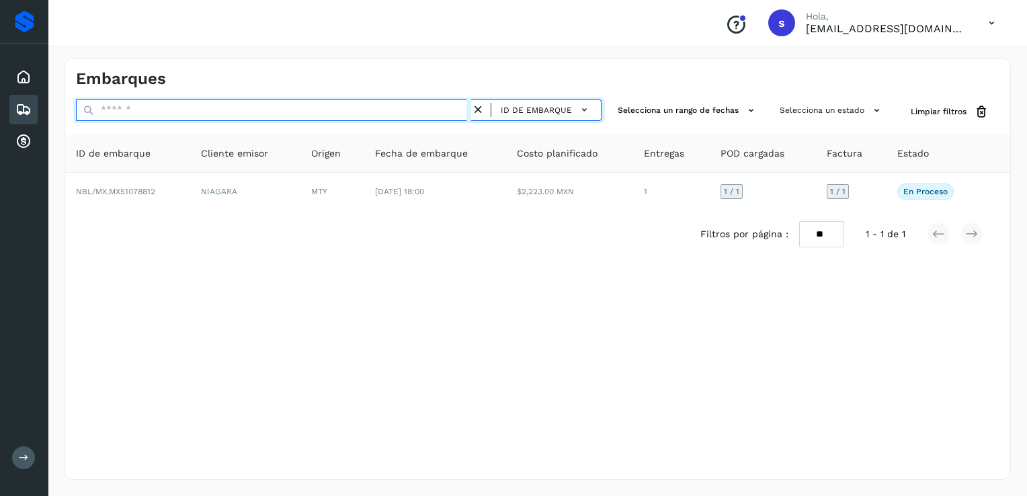
paste input "**********"
click at [429, 110] on input "**********" at bounding box center [273, 110] width 395 height 22
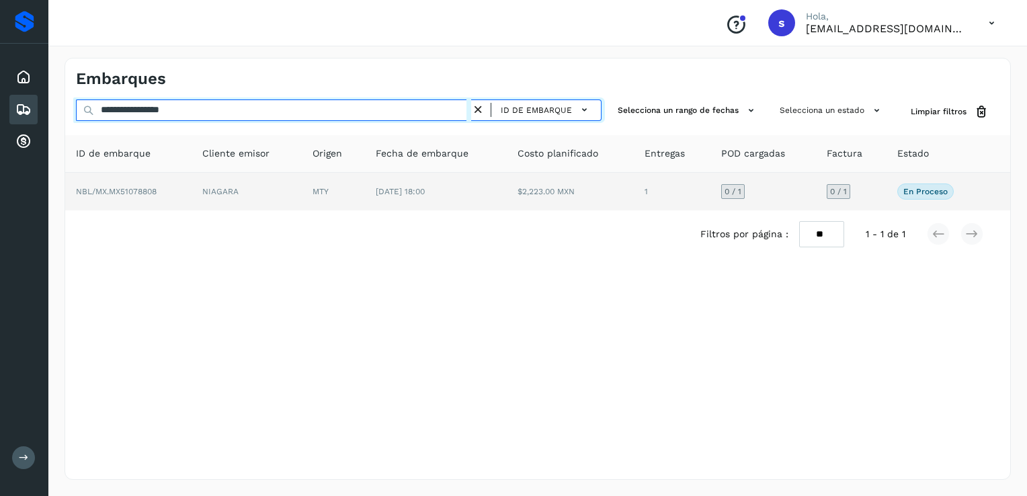
type input "**********"
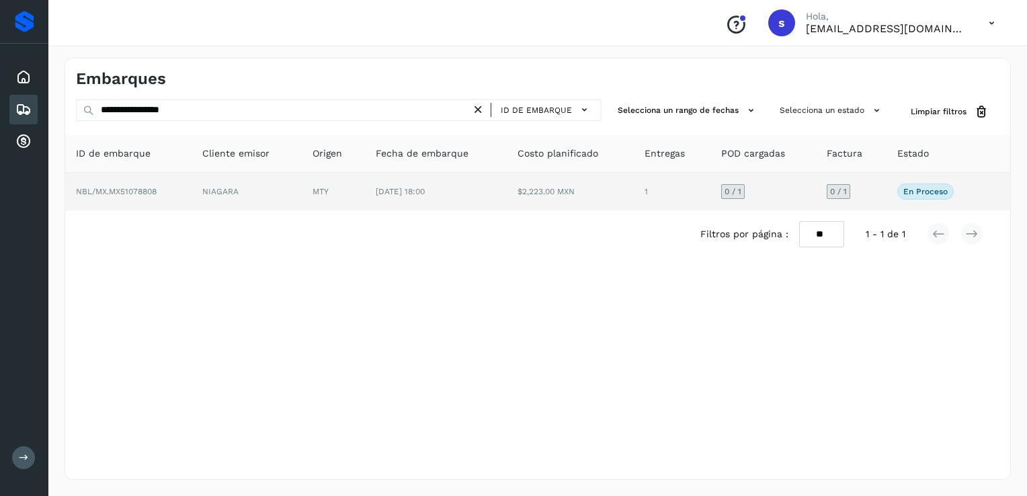
click at [209, 192] on td "NIAGARA" at bounding box center [247, 192] width 110 height 38
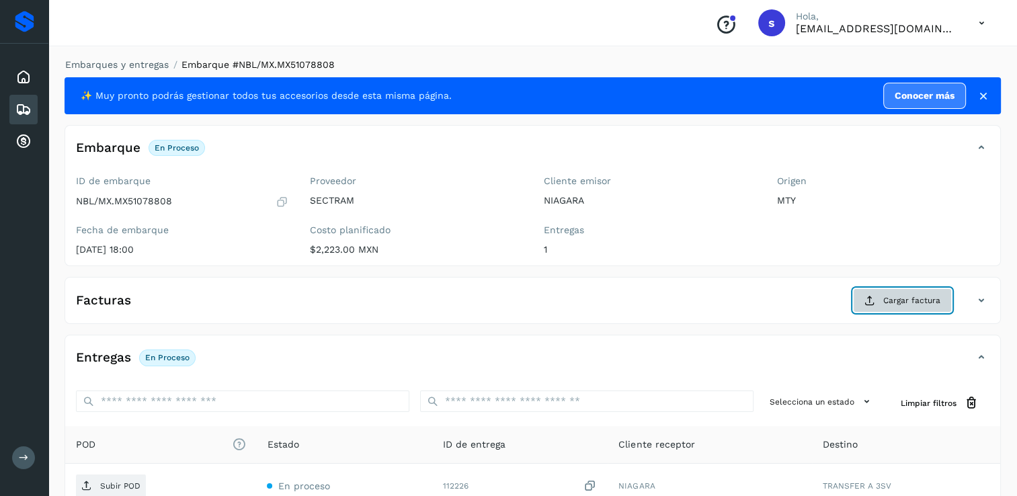
click at [900, 290] on button "Cargar factura" at bounding box center [902, 300] width 99 height 24
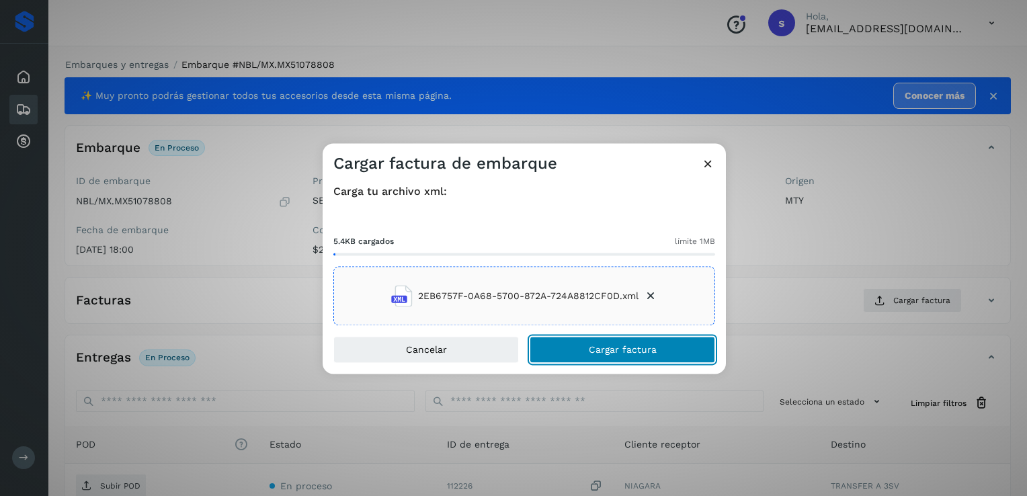
click at [597, 346] on span "Cargar factura" at bounding box center [623, 349] width 68 height 9
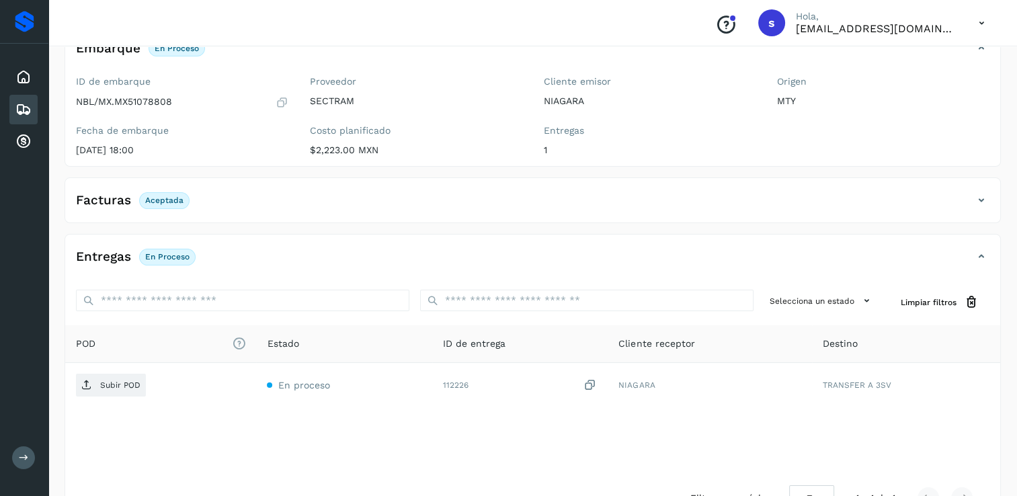
scroll to position [140, 0]
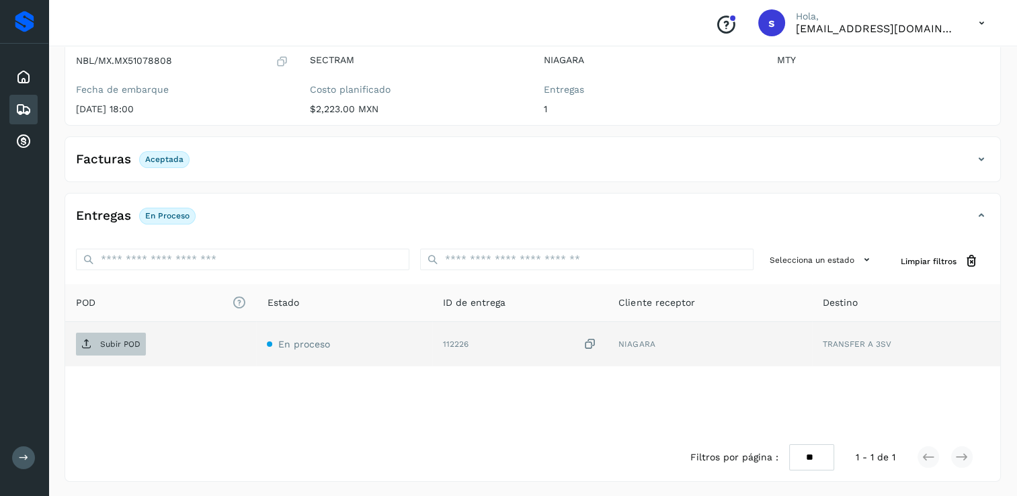
click at [138, 350] on span "Subir POD" at bounding box center [111, 344] width 70 height 22
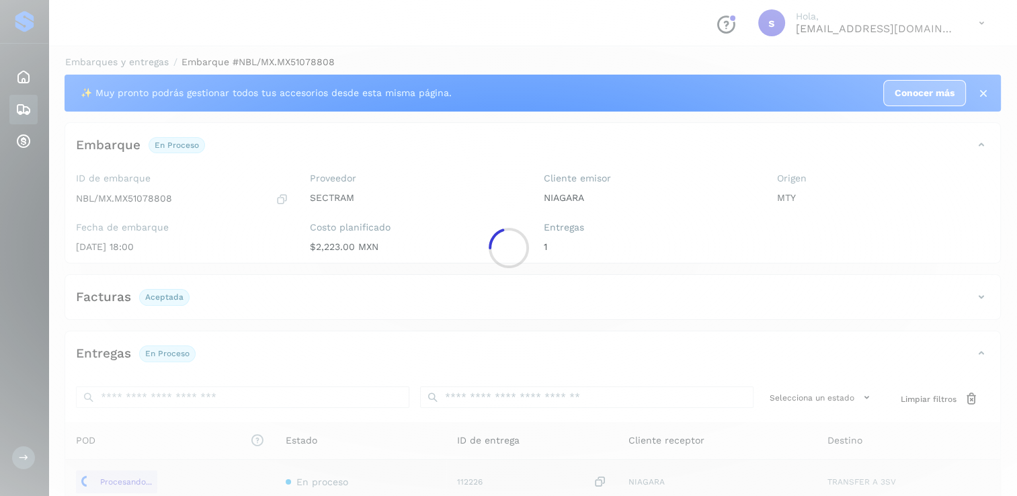
scroll to position [0, 0]
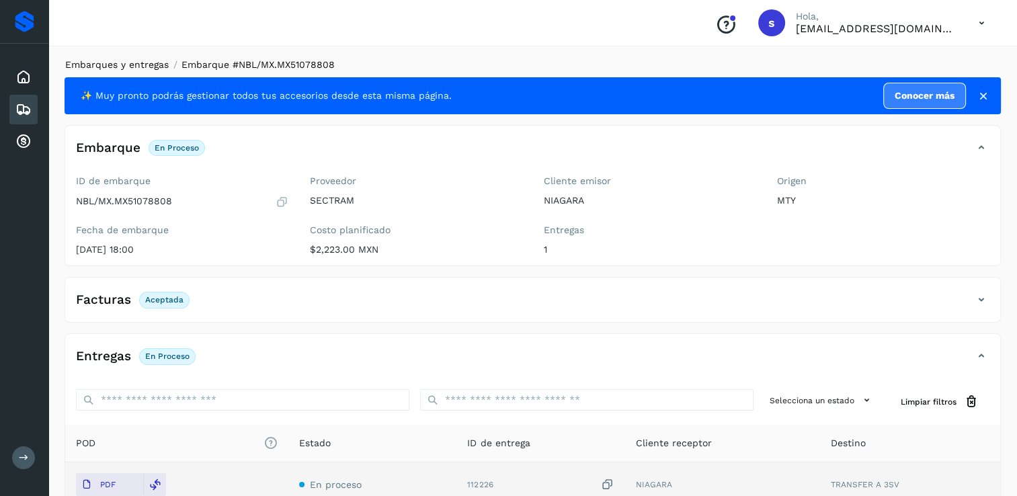
click at [136, 65] on link "Embarques y entregas" at bounding box center [116, 64] width 103 height 11
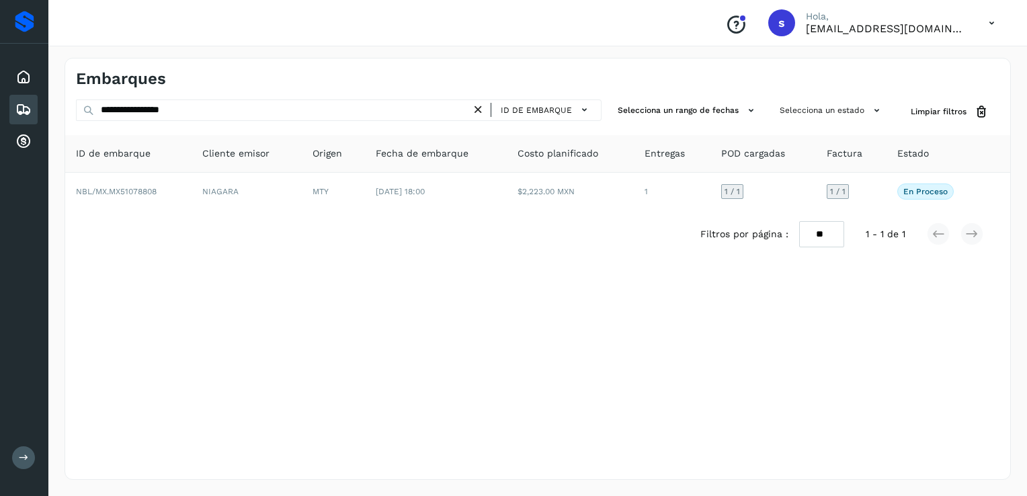
click at [476, 116] on icon at bounding box center [478, 110] width 14 height 14
click at [495, 107] on div "ID de embarque" at bounding box center [540, 109] width 110 height 19
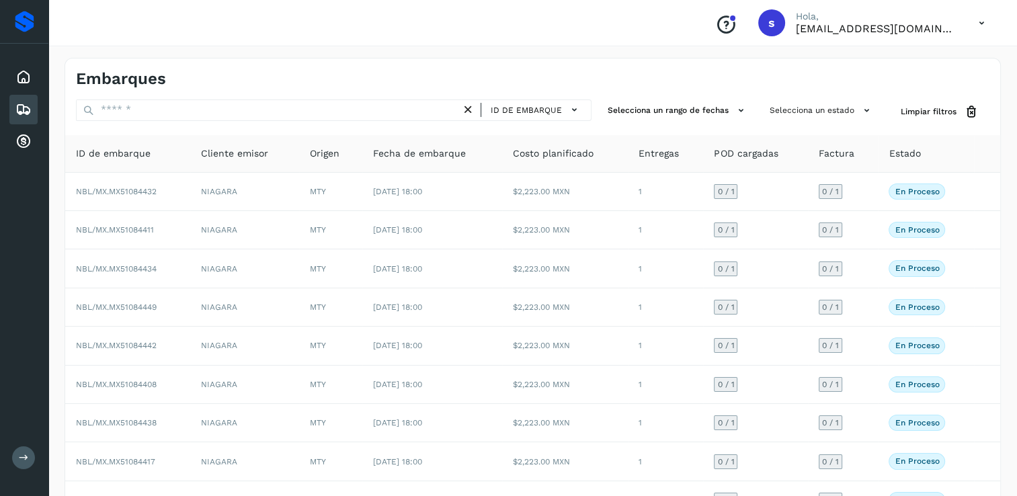
click at [475, 110] on icon at bounding box center [468, 110] width 14 height 14
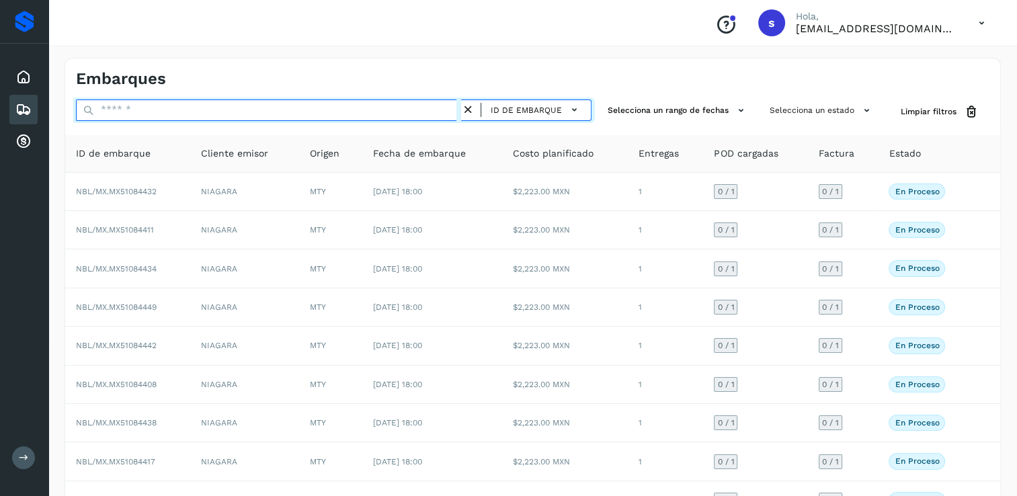
click at [355, 110] on input "text" at bounding box center [268, 110] width 385 height 22
paste input "**********"
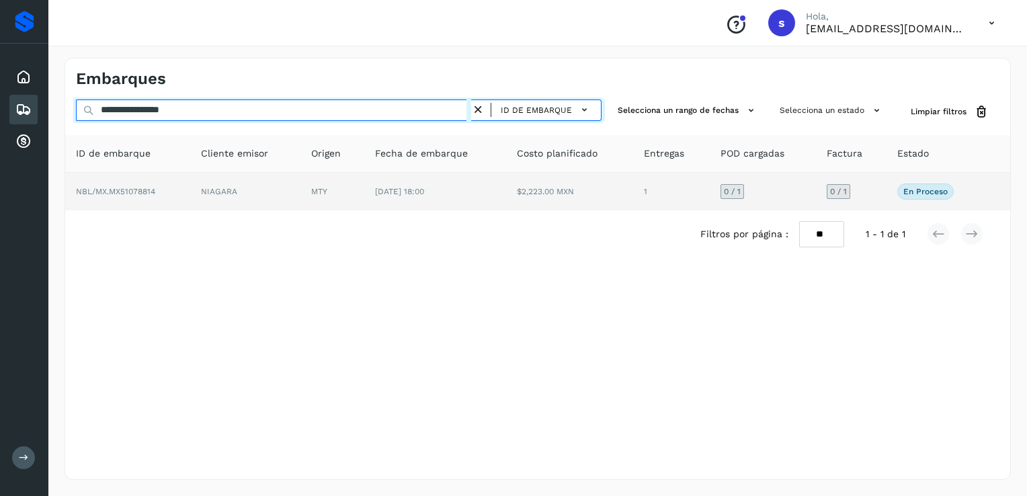
type input "**********"
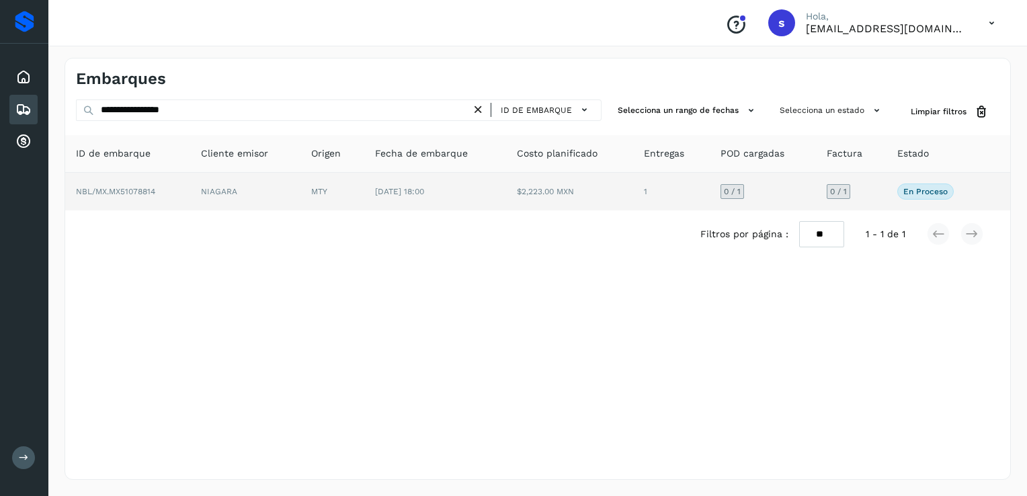
click at [167, 181] on td "NBL/MX.MX51078814" at bounding box center [127, 192] width 125 height 38
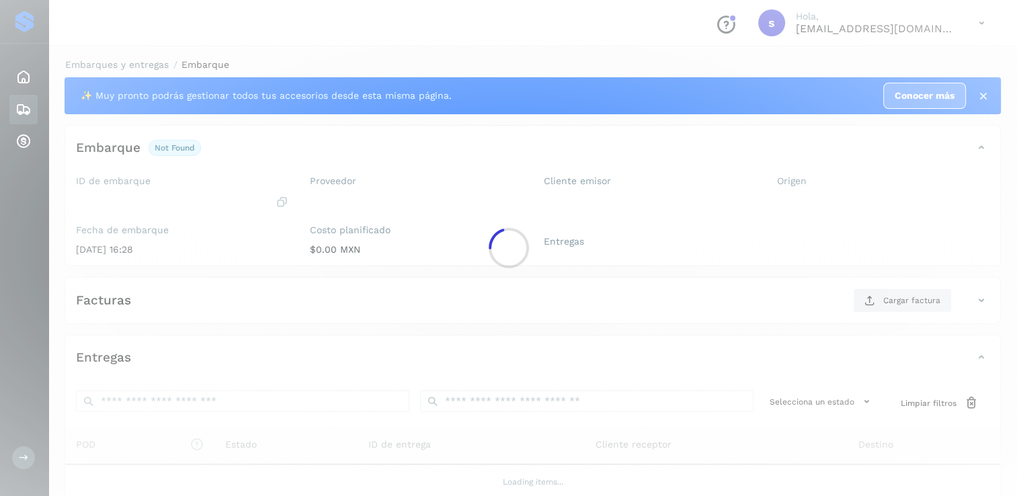
click at [167, 181] on div at bounding box center [508, 248] width 1017 height 496
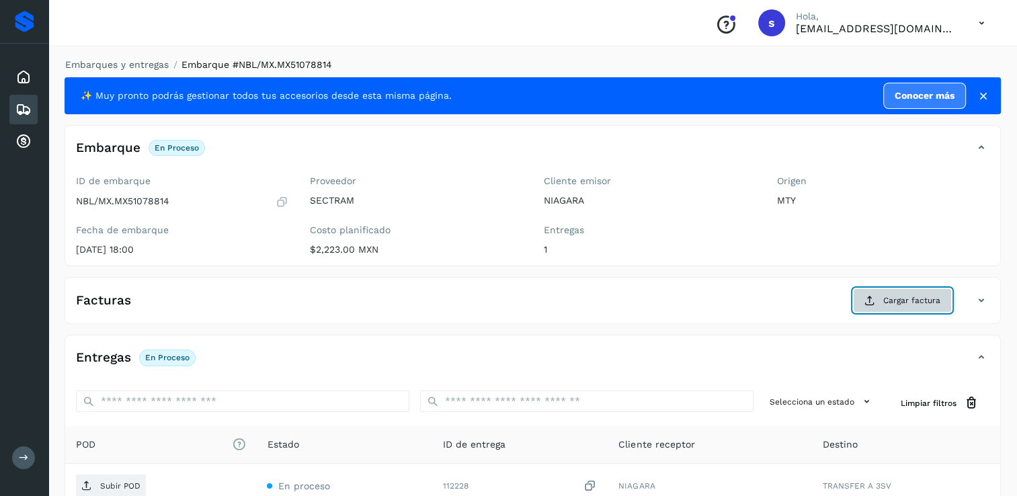
click at [906, 302] on span "Cargar factura" at bounding box center [911, 300] width 57 height 12
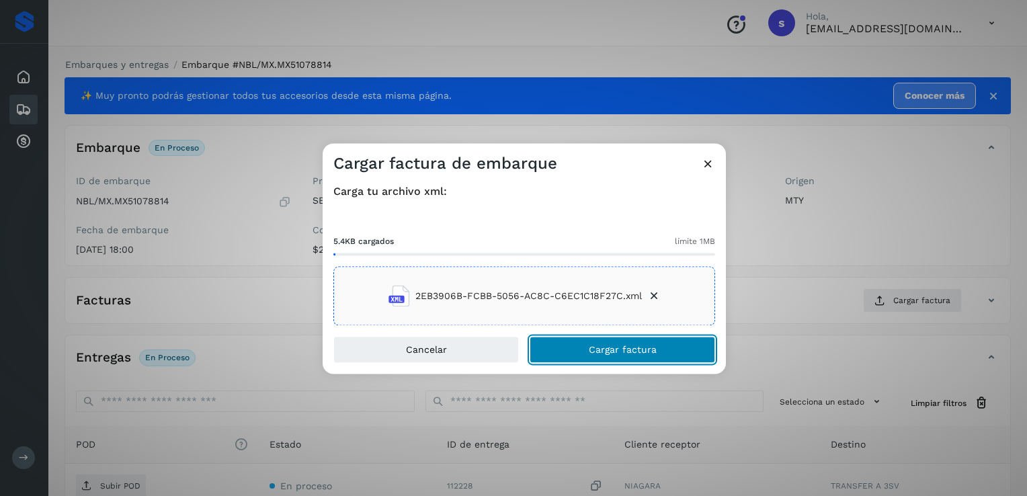
click at [590, 347] on span "Cargar factura" at bounding box center [623, 349] width 68 height 9
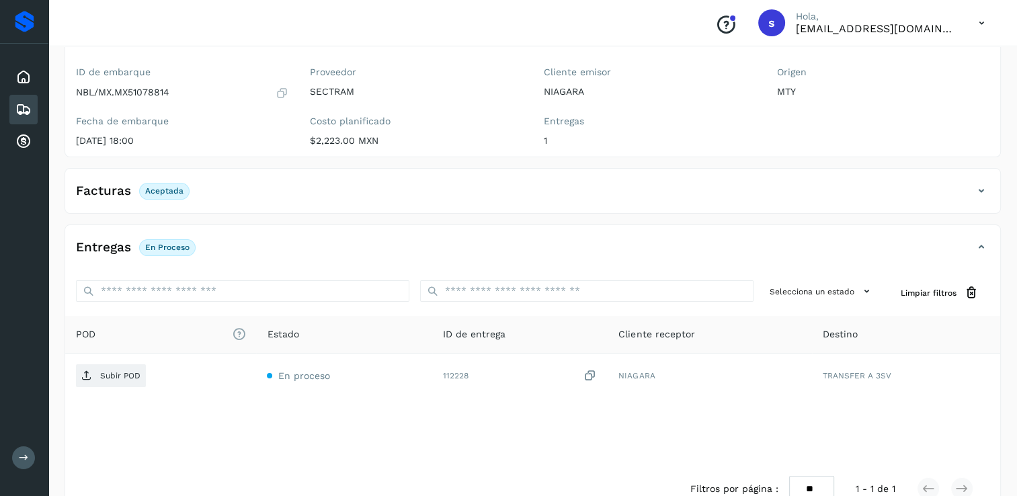
scroll to position [134, 0]
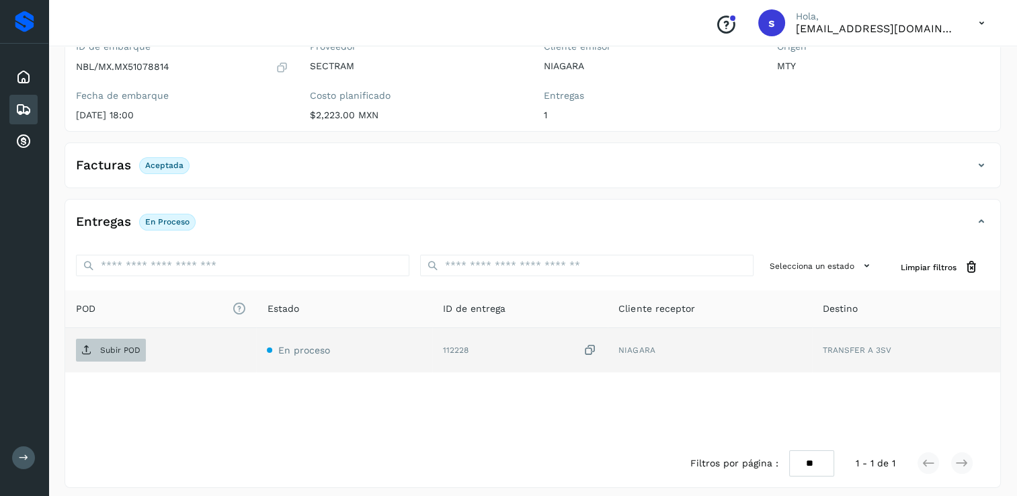
click at [127, 352] on p "Subir POD" at bounding box center [120, 349] width 40 height 9
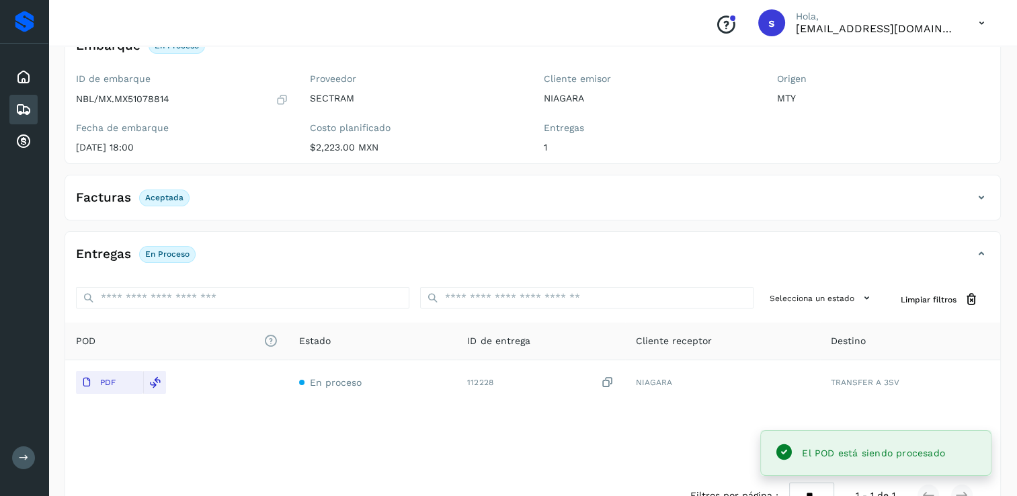
scroll to position [0, 0]
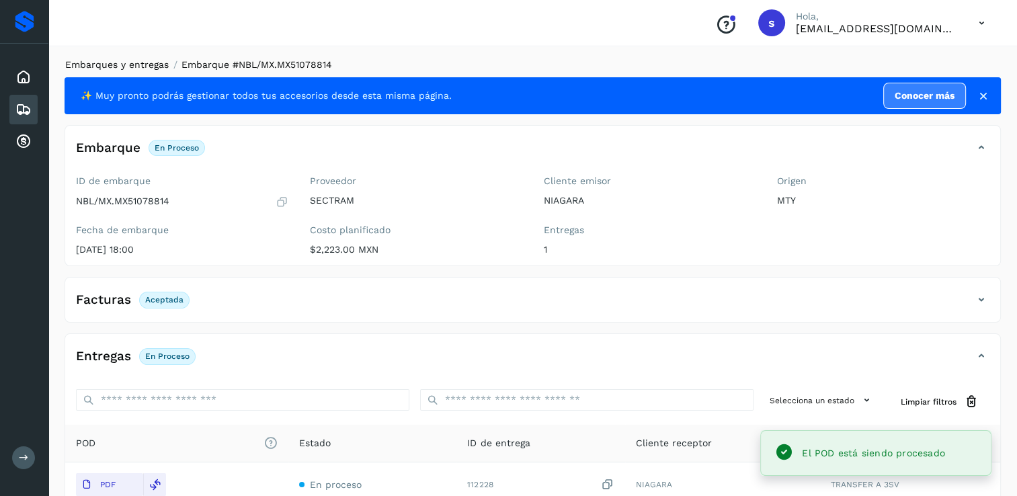
click at [130, 65] on link "Embarques y entregas" at bounding box center [116, 64] width 103 height 11
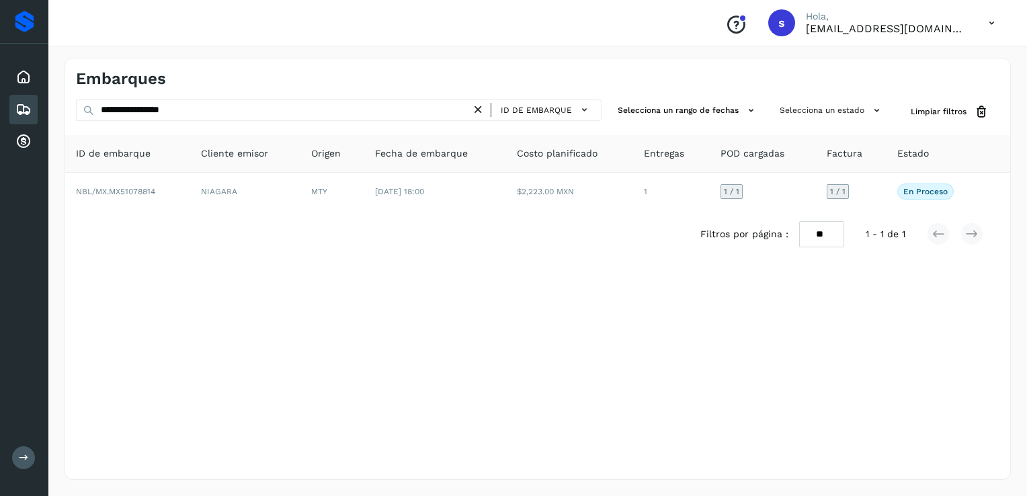
click at [489, 109] on div "ID de embarque" at bounding box center [540, 109] width 110 height 19
click at [481, 112] on icon at bounding box center [478, 110] width 14 height 14
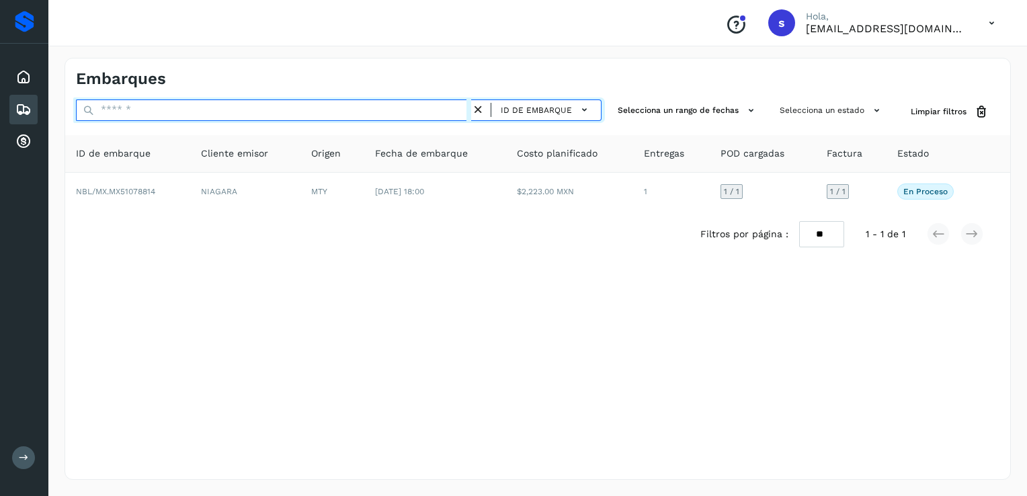
click at [435, 118] on input "text" at bounding box center [273, 110] width 395 height 22
paste input "**********"
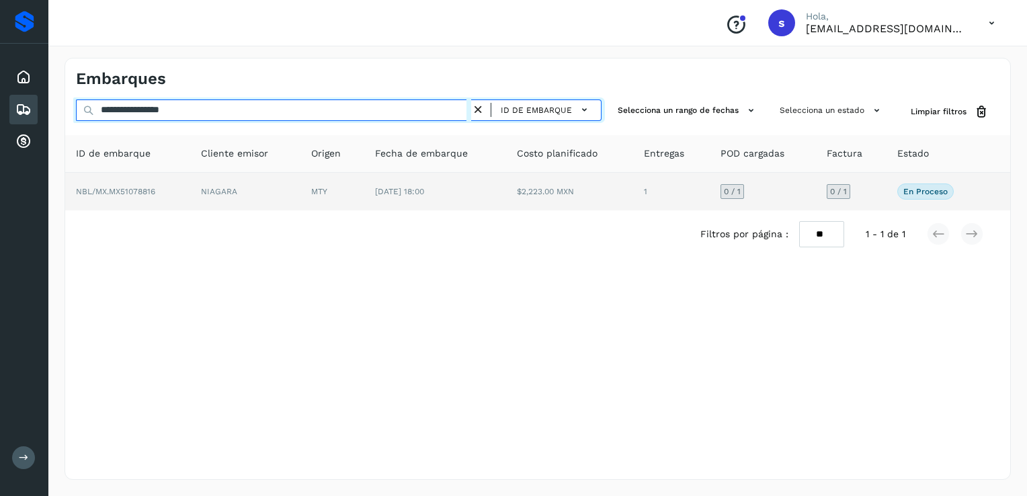
type input "**********"
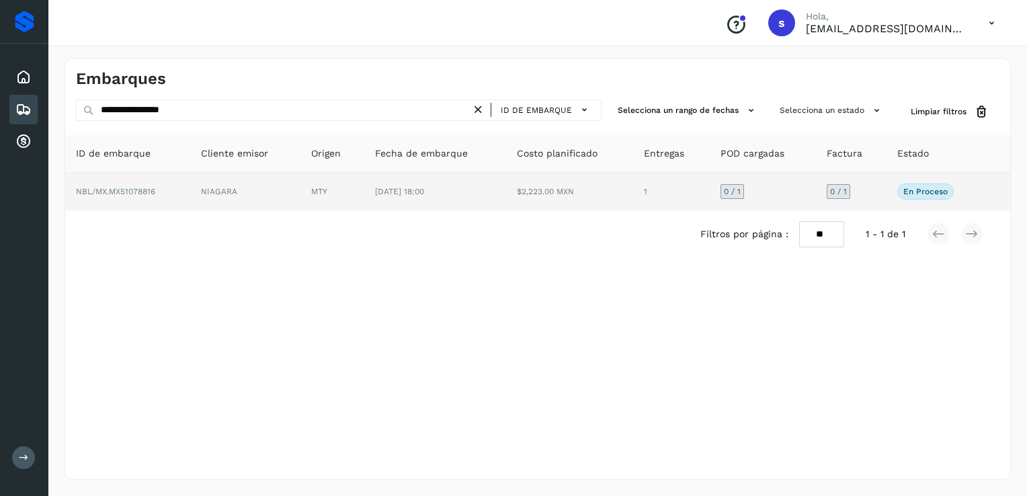
click at [189, 188] on td "NBL/MX.MX51078816" at bounding box center [127, 192] width 125 height 38
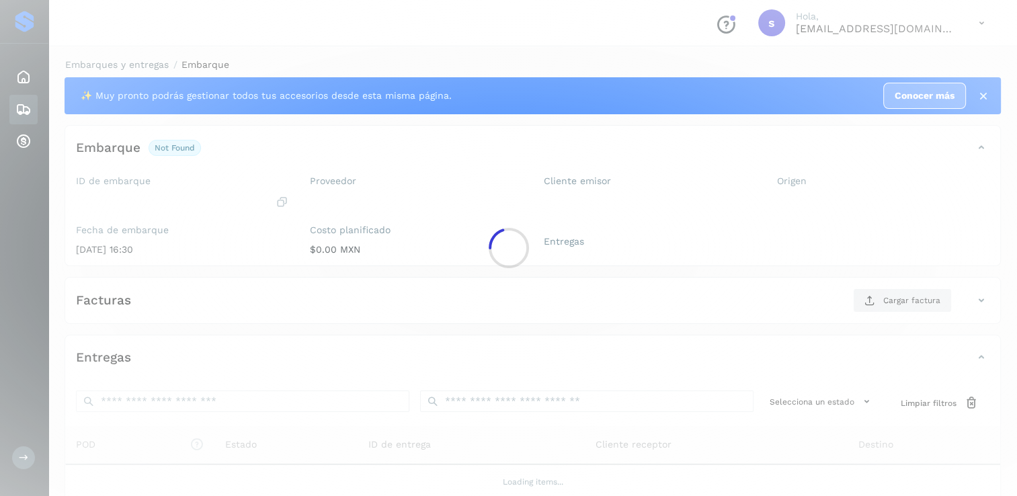
click at [189, 188] on div at bounding box center [508, 248] width 1017 height 496
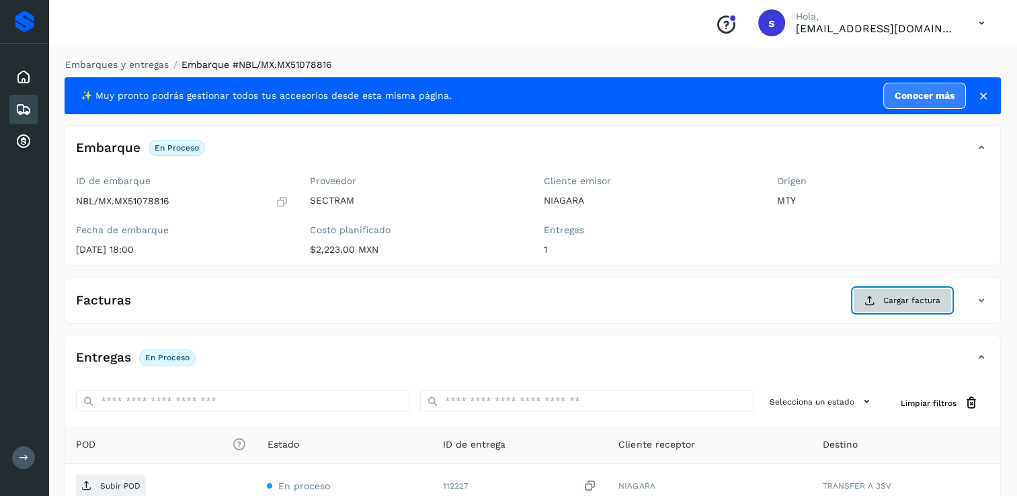
click at [911, 297] on span "Cargar factura" at bounding box center [911, 300] width 57 height 12
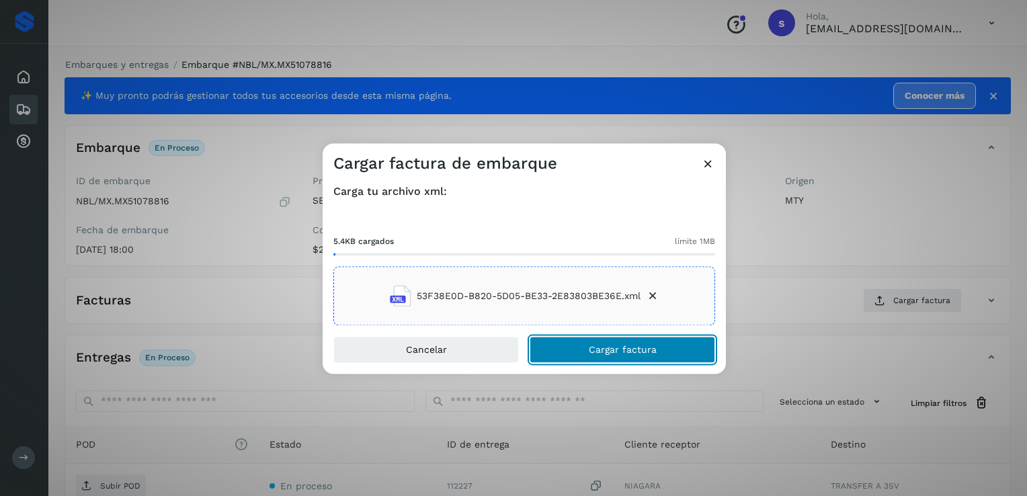
click at [659, 348] on button "Cargar factura" at bounding box center [622, 350] width 185 height 27
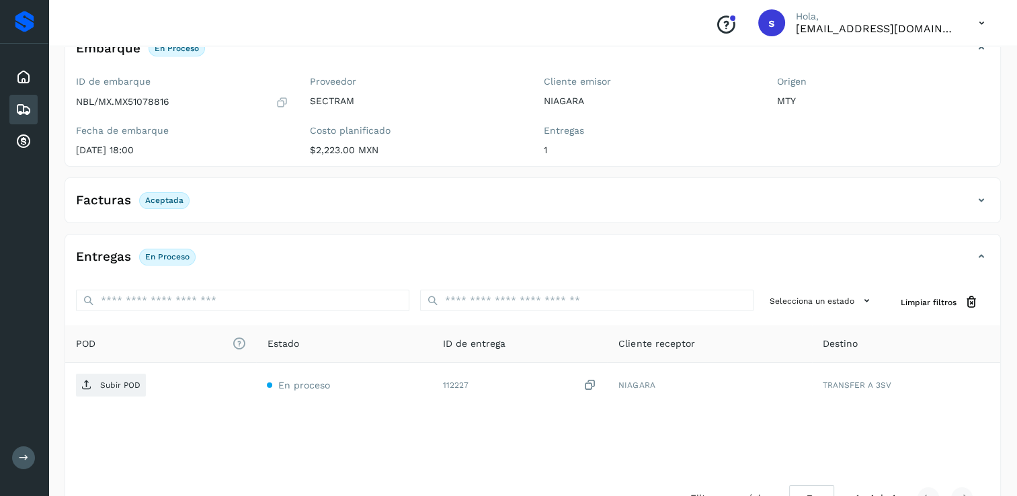
scroll to position [134, 0]
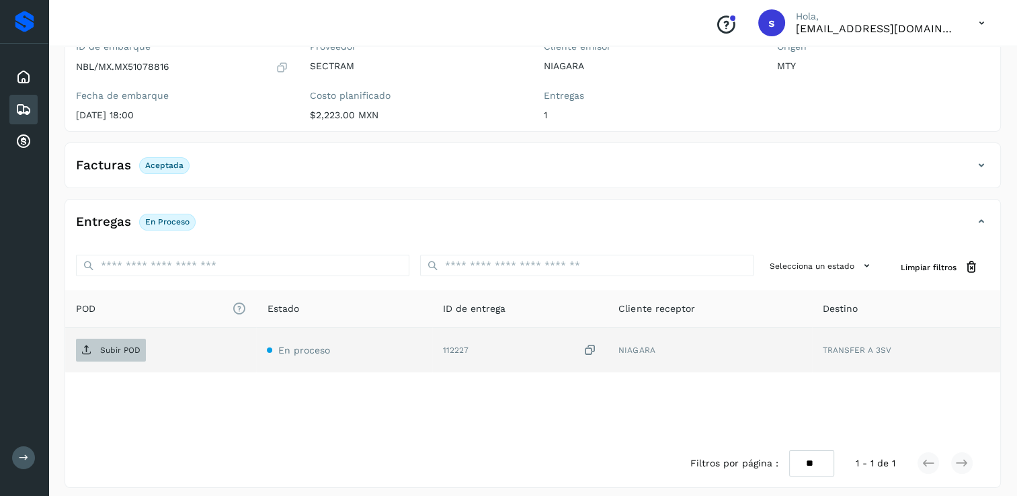
click at [127, 353] on p "Subir POD" at bounding box center [120, 349] width 40 height 9
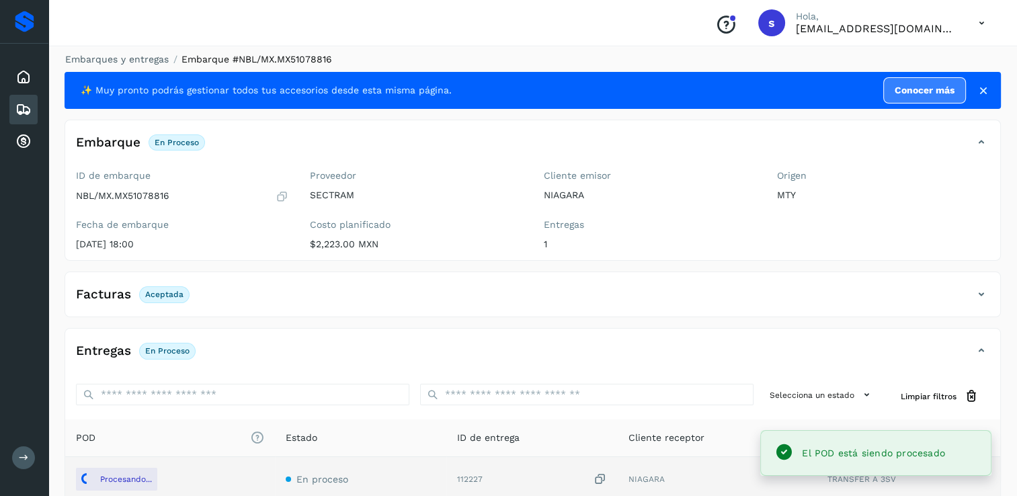
scroll to position [0, 0]
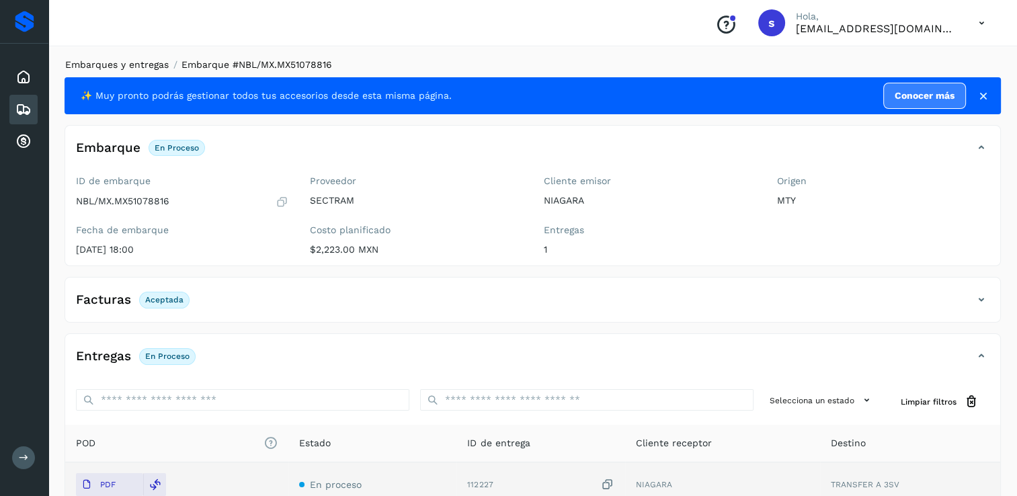
click at [124, 65] on link "Embarques y entregas" at bounding box center [116, 64] width 103 height 11
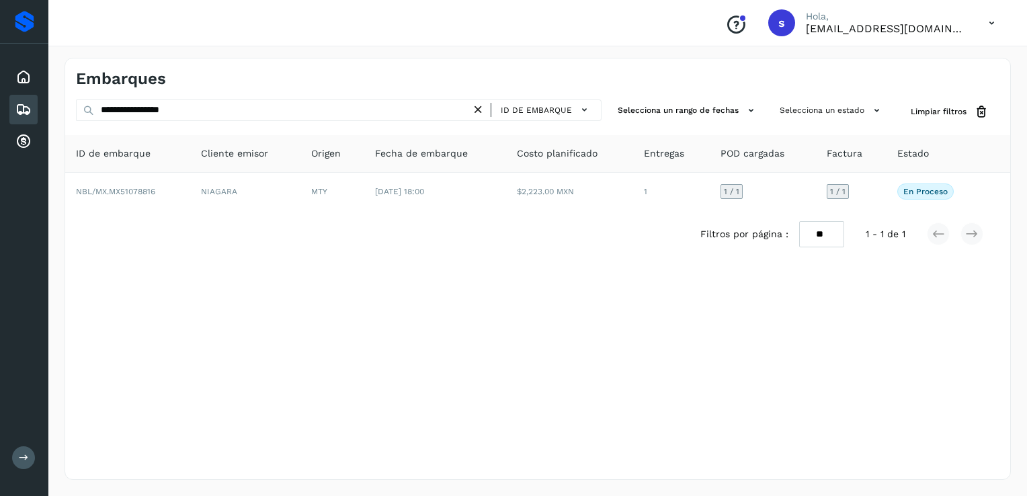
click at [481, 110] on icon at bounding box center [478, 110] width 14 height 14
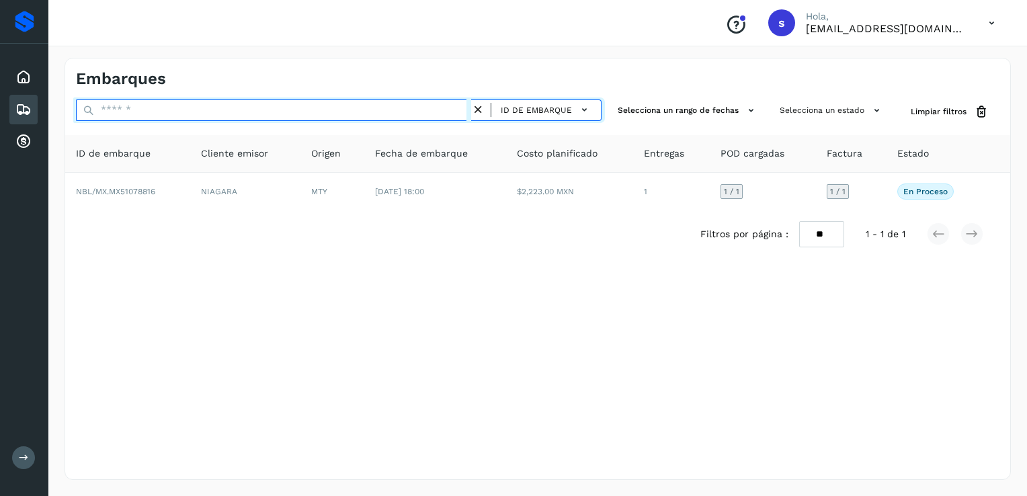
click at [457, 114] on input "text" at bounding box center [273, 110] width 395 height 22
paste input "**********"
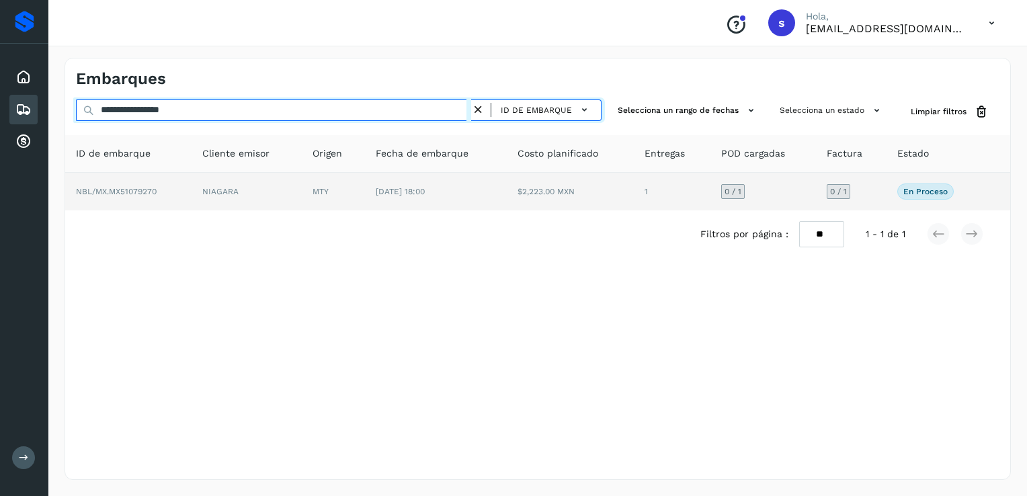
type input "**********"
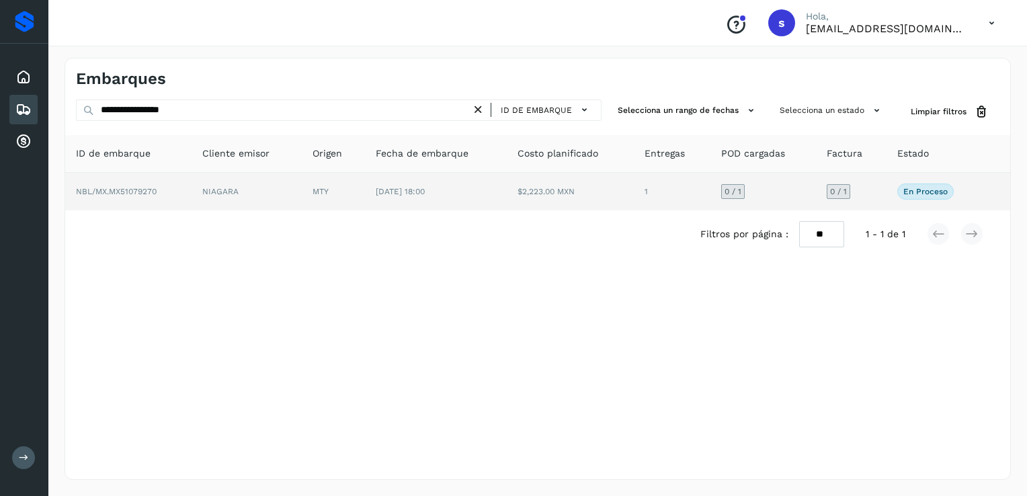
click at [180, 190] on td "NBL/MX.MX51079270" at bounding box center [128, 192] width 126 height 38
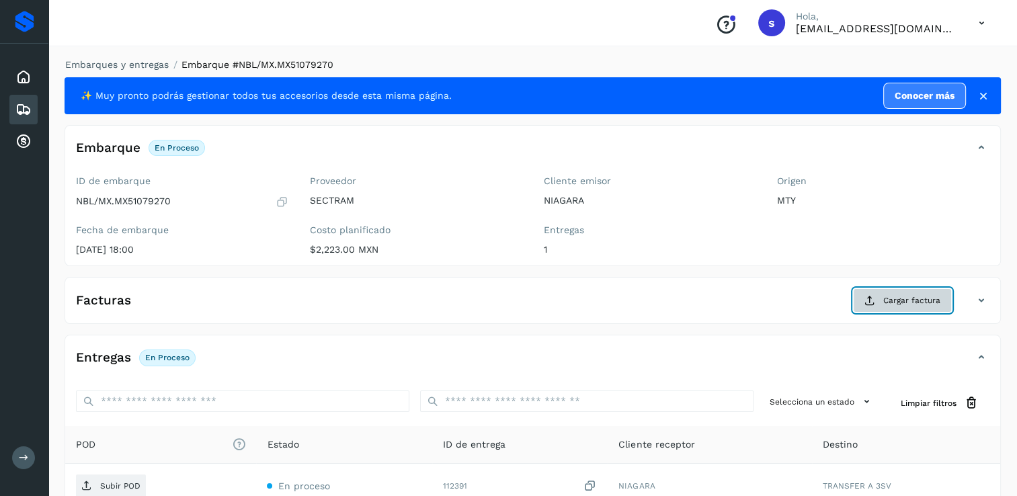
click at [878, 303] on button "Cargar factura" at bounding box center [902, 300] width 99 height 24
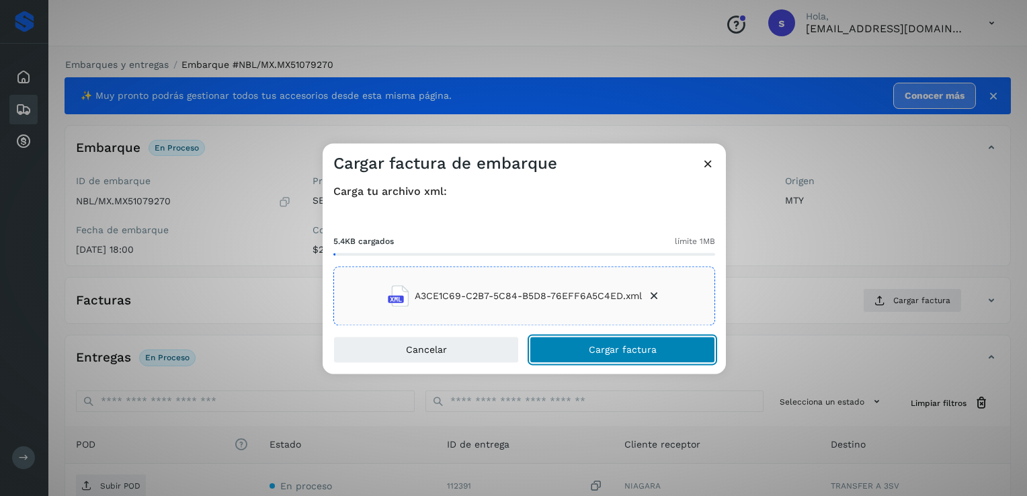
click at [583, 354] on button "Cargar factura" at bounding box center [622, 350] width 185 height 27
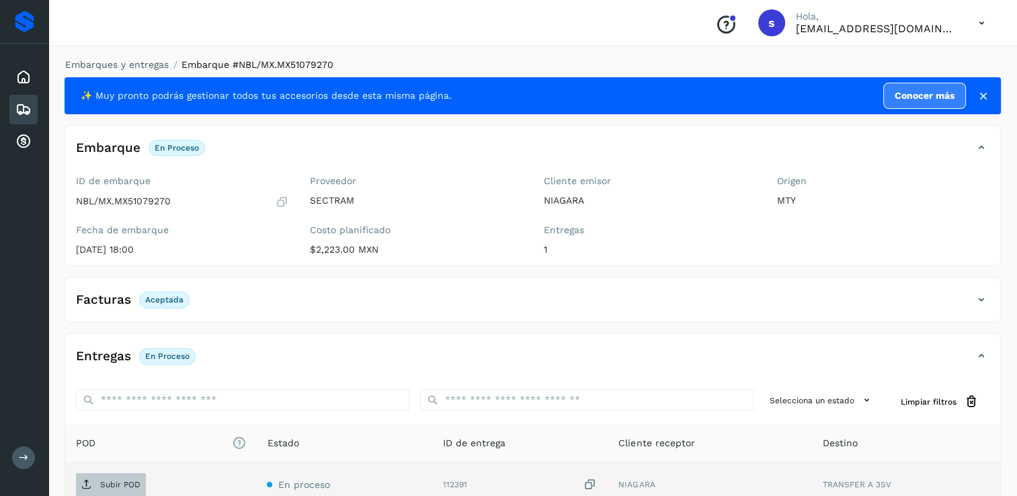
click at [107, 481] on p "Subir POD" at bounding box center [120, 484] width 40 height 9
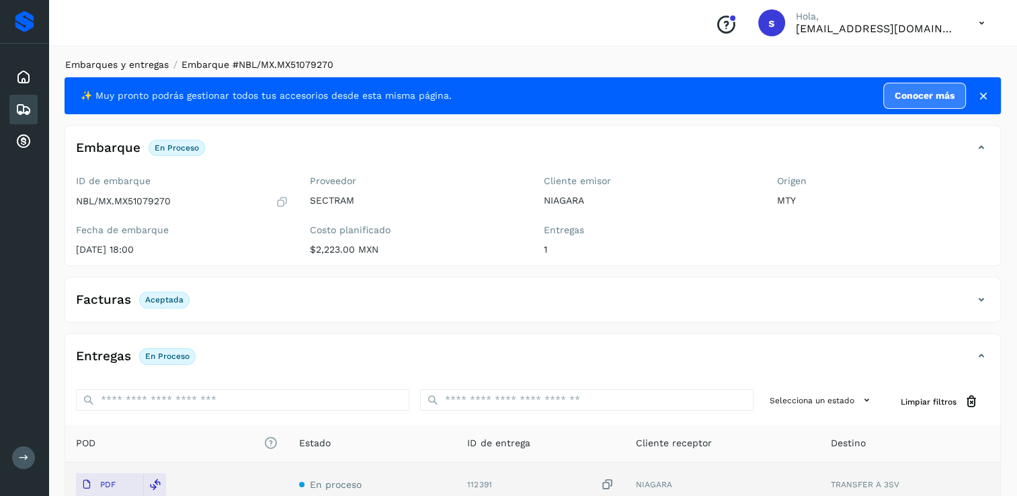
click at [144, 69] on link "Embarques y entregas" at bounding box center [116, 64] width 103 height 11
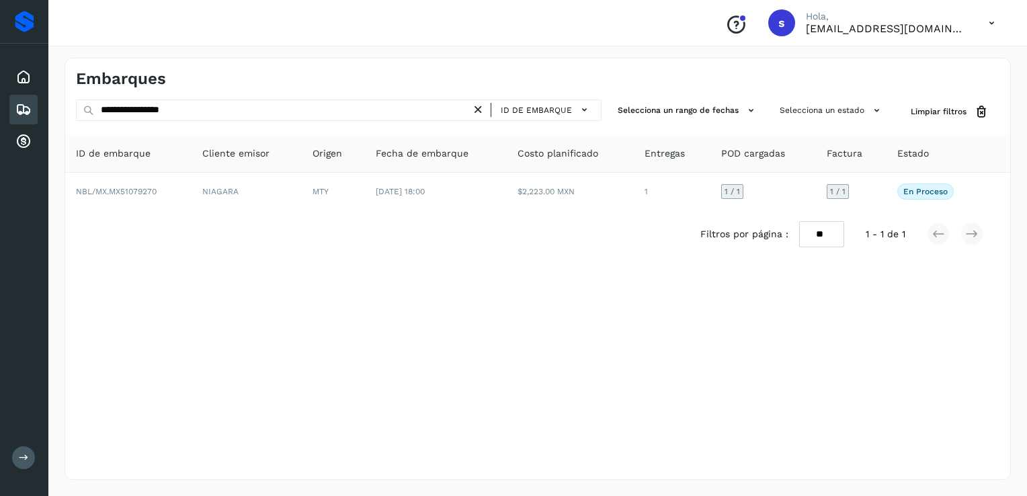
drag, startPoint x: 486, startPoint y: 109, endPoint x: 450, endPoint y: 114, distance: 36.6
click at [485, 109] on icon at bounding box center [478, 110] width 14 height 14
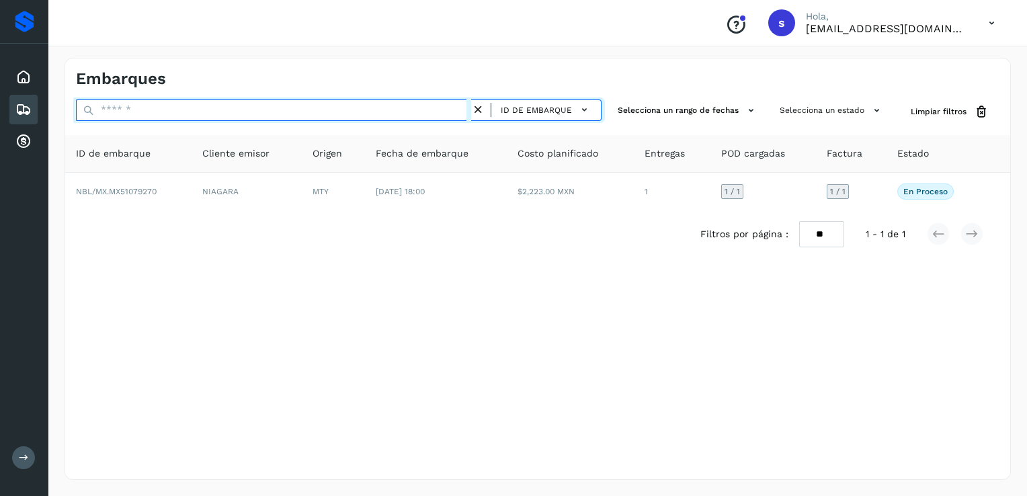
click at [437, 114] on input "text" at bounding box center [273, 110] width 395 height 22
paste input "**********"
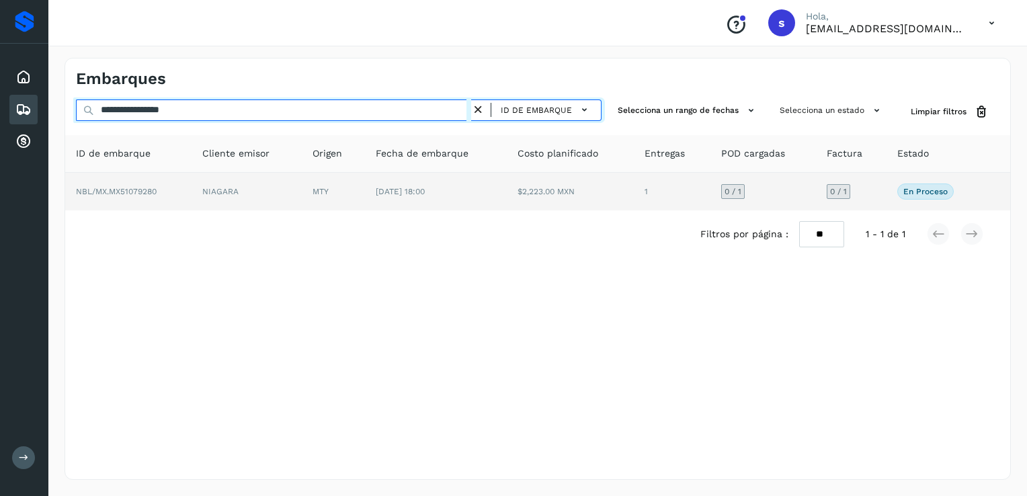
type input "**********"
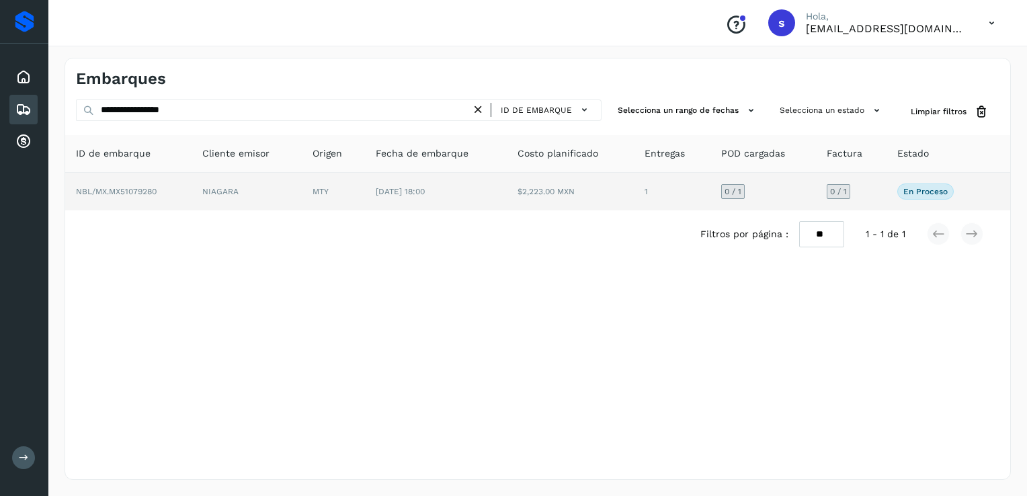
click at [182, 194] on td "NBL/MX.MX51079280" at bounding box center [128, 192] width 126 height 38
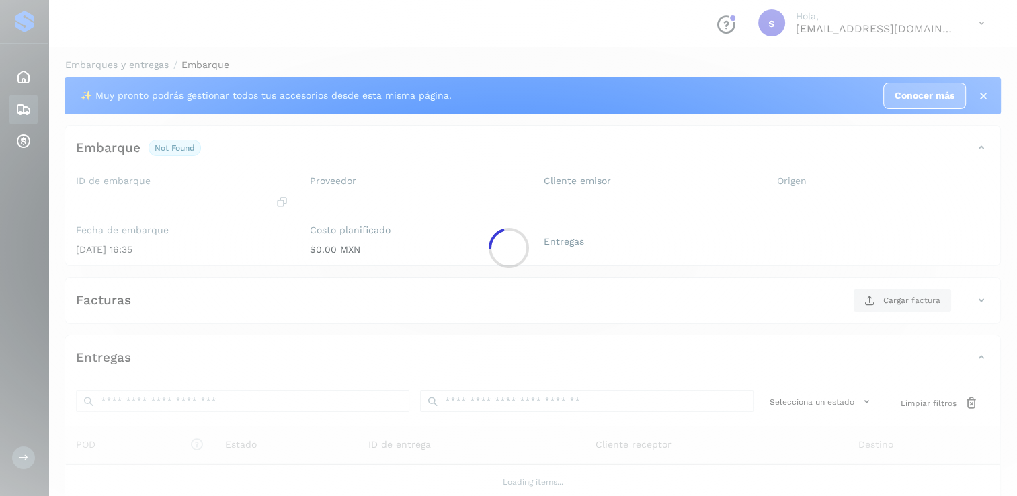
click at [182, 194] on div at bounding box center [508, 248] width 1017 height 496
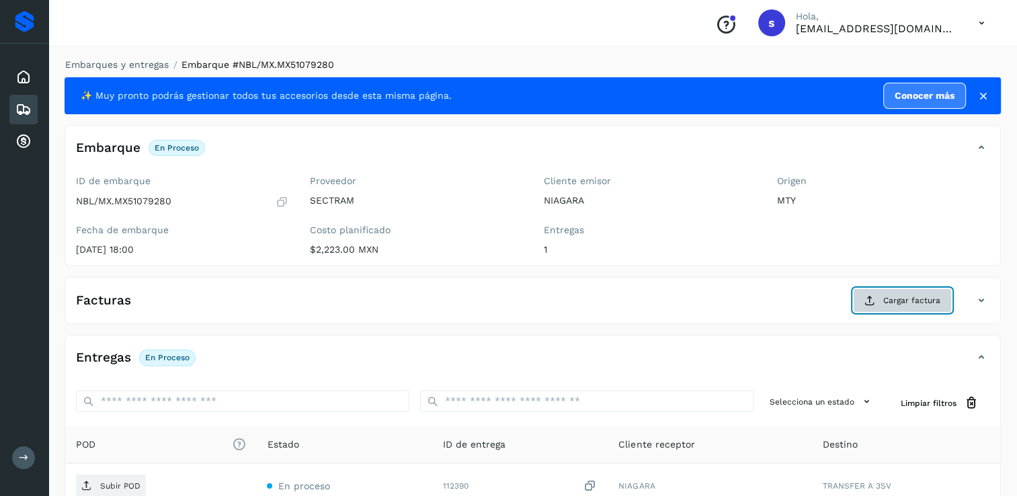
click at [877, 296] on button "Cargar factura" at bounding box center [902, 300] width 99 height 24
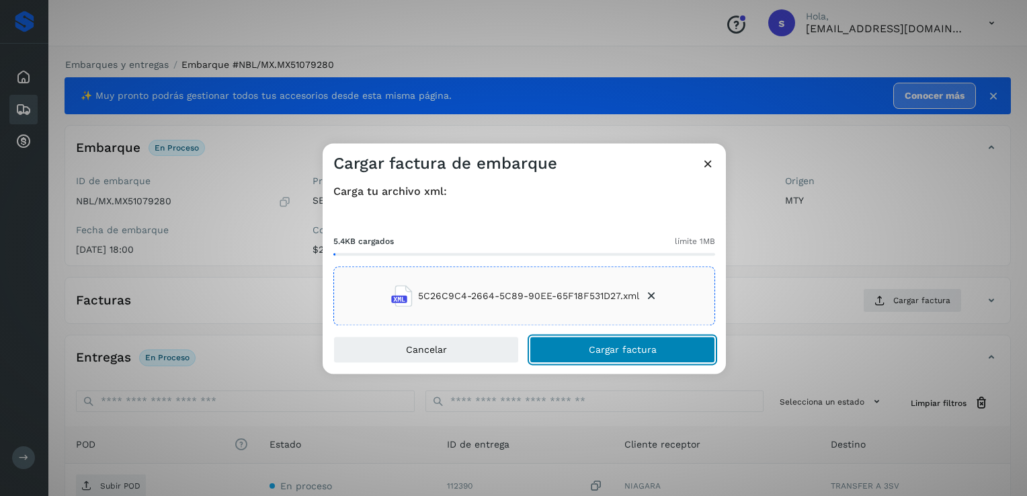
click at [575, 349] on button "Cargar factura" at bounding box center [622, 350] width 185 height 27
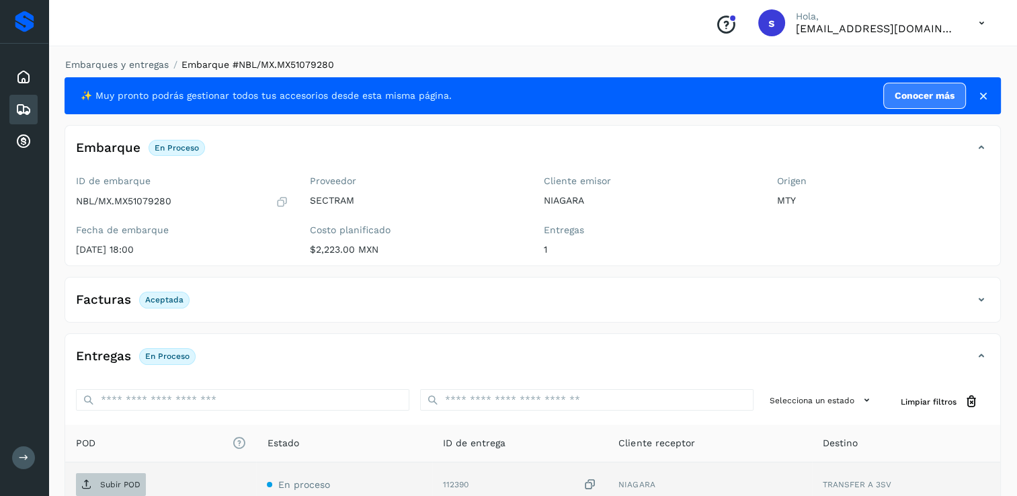
click at [126, 481] on p "Subir POD" at bounding box center [120, 484] width 40 height 9
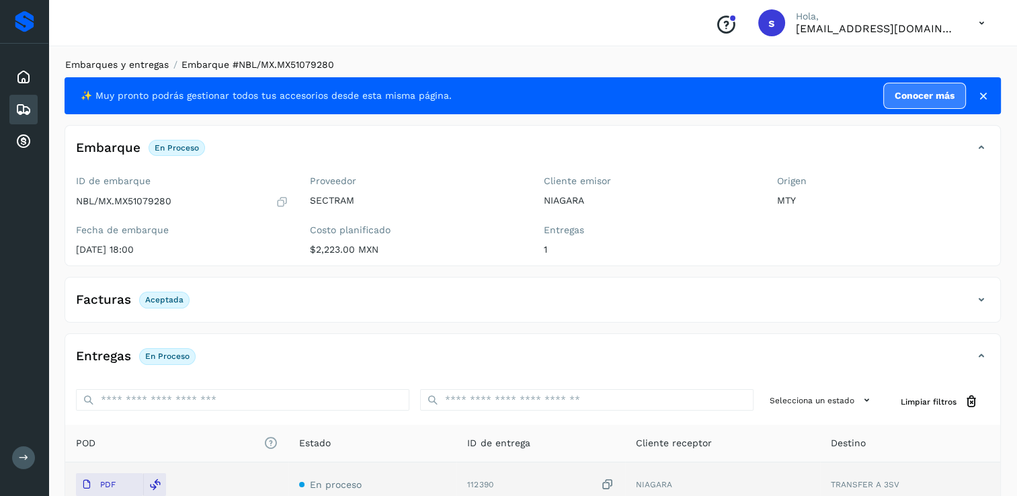
click at [129, 60] on link "Embarques y entregas" at bounding box center [116, 64] width 103 height 11
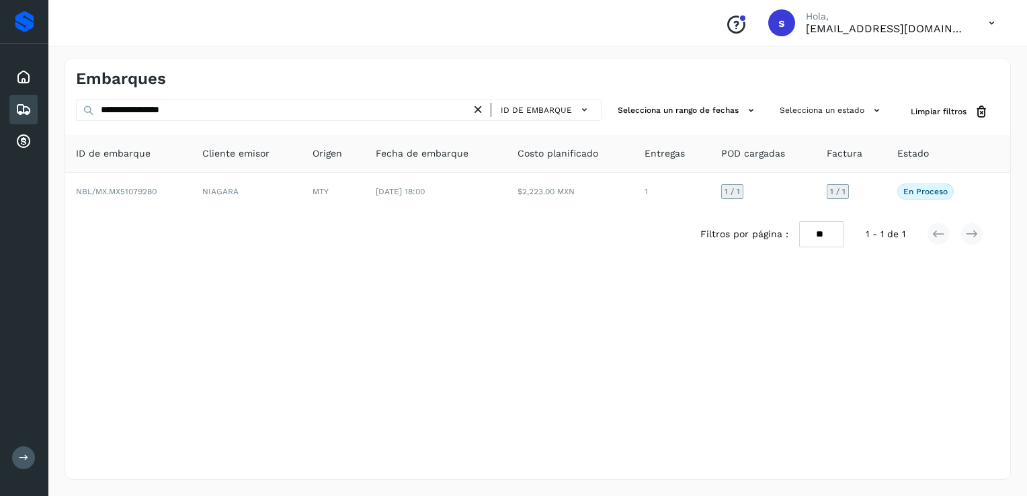
click at [478, 107] on icon at bounding box center [478, 110] width 14 height 14
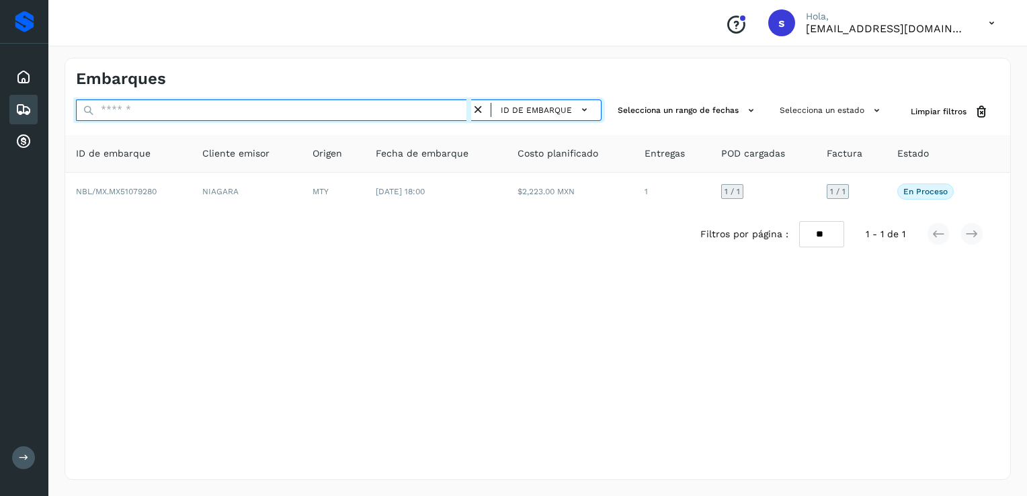
paste input "**********"
click at [449, 114] on input "**********" at bounding box center [273, 110] width 395 height 22
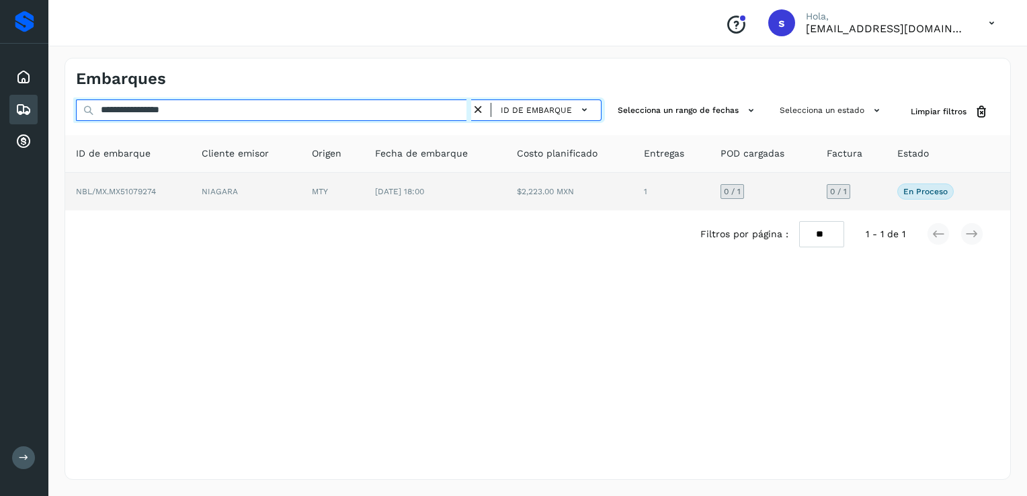
type input "**********"
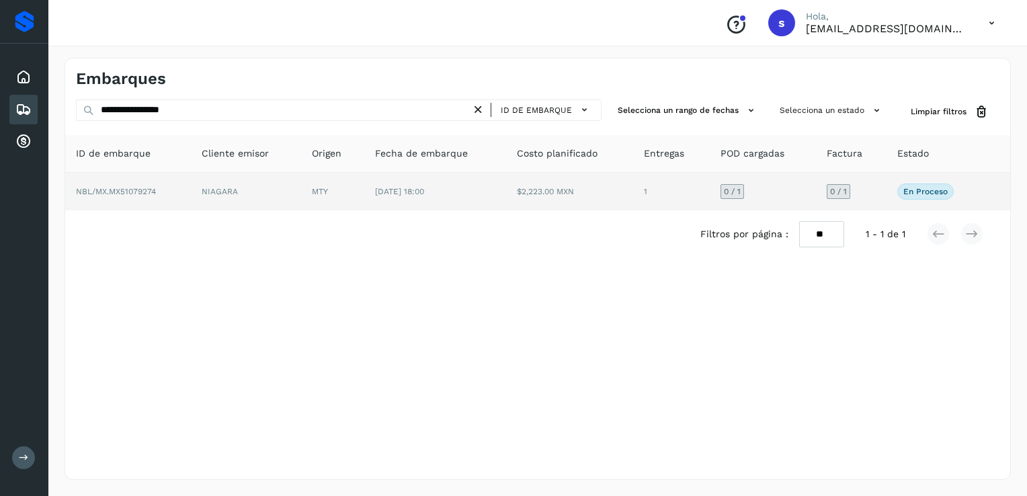
click at [183, 192] on td "NBL/MX.MX51079274" at bounding box center [128, 192] width 126 height 38
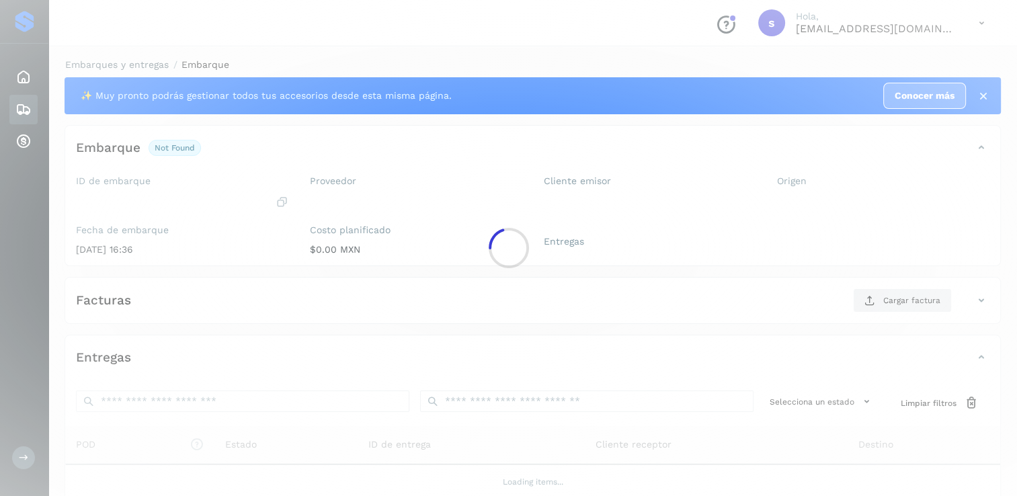
click at [183, 192] on div at bounding box center [508, 248] width 1017 height 496
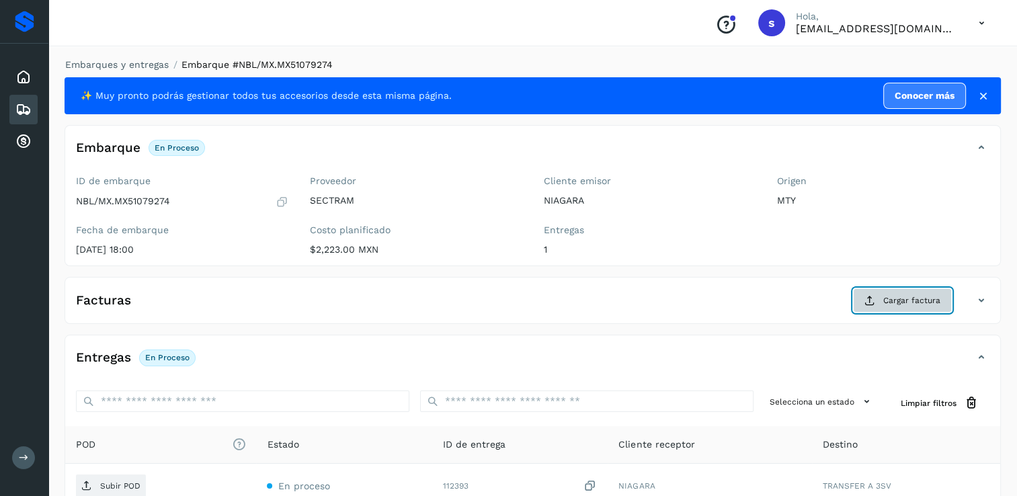
click at [887, 297] on span "Cargar factura" at bounding box center [911, 300] width 57 height 12
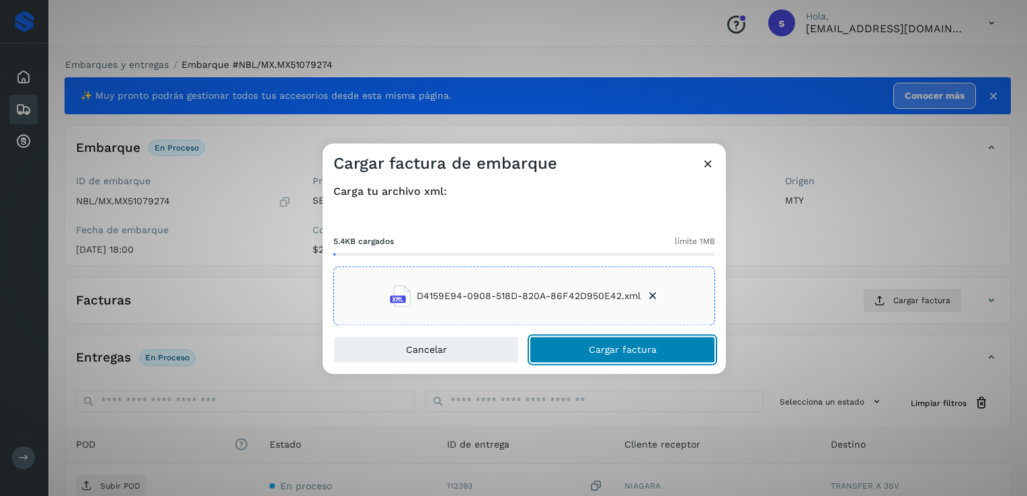
click at [602, 341] on button "Cargar factura" at bounding box center [622, 350] width 185 height 27
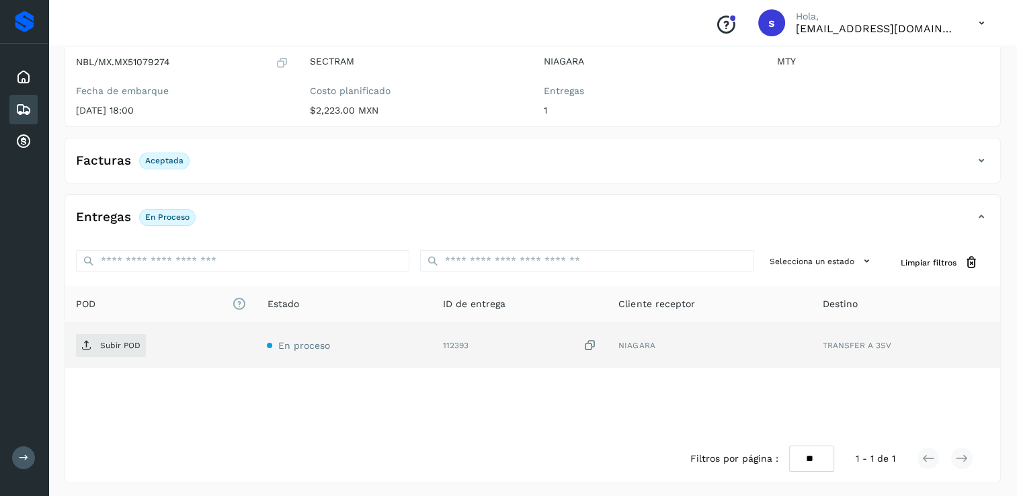
scroll to position [140, 0]
click at [118, 349] on span "Subir POD" at bounding box center [111, 344] width 70 height 22
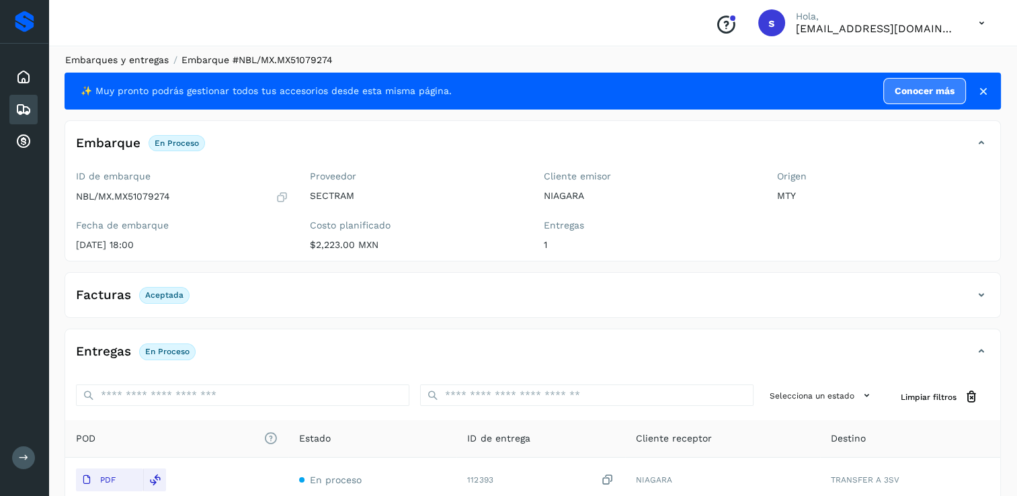
scroll to position [0, 0]
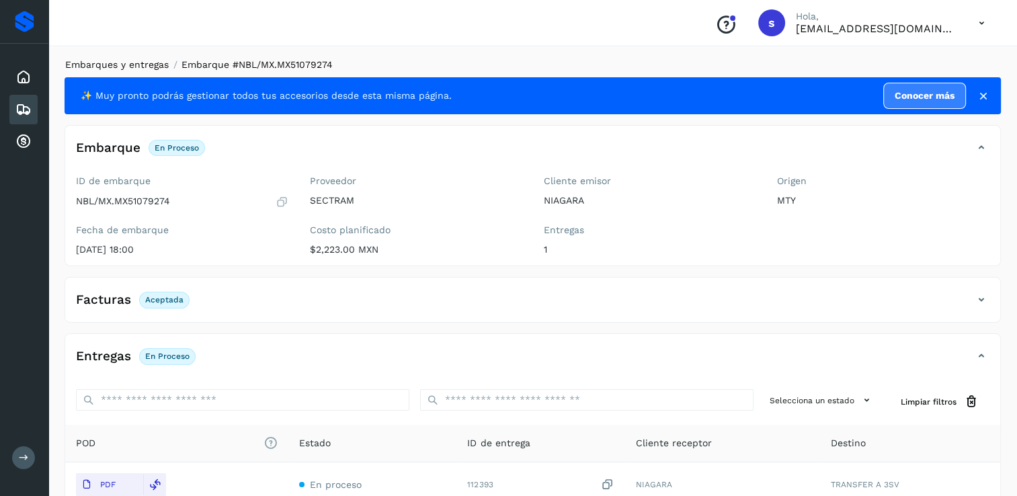
click at [138, 62] on link "Embarques y entregas" at bounding box center [116, 64] width 103 height 11
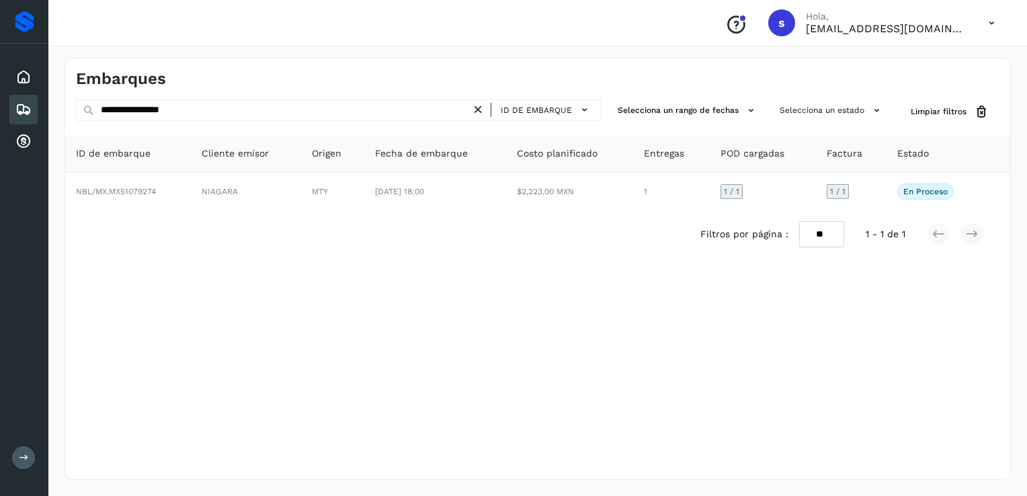
click at [478, 110] on icon at bounding box center [478, 110] width 14 height 14
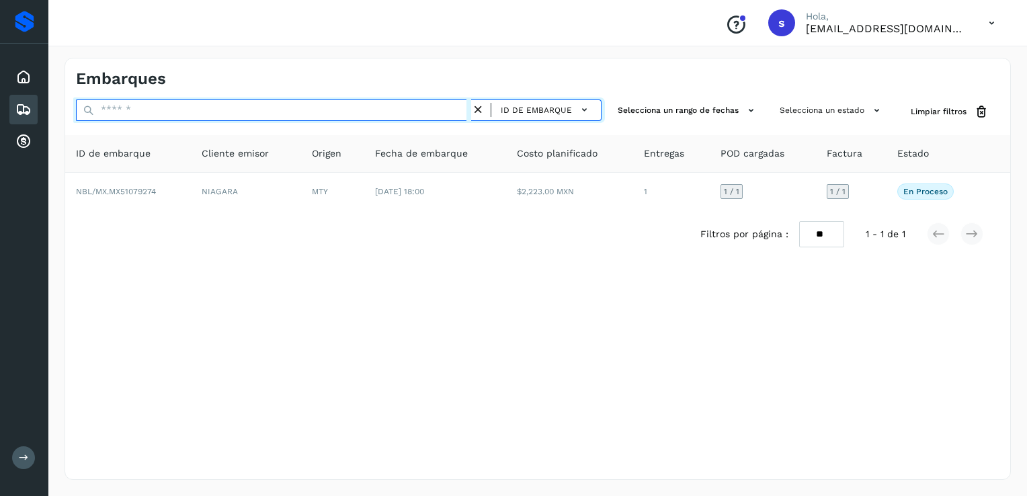
click at [453, 116] on input "text" at bounding box center [273, 110] width 395 height 22
paste input "**********"
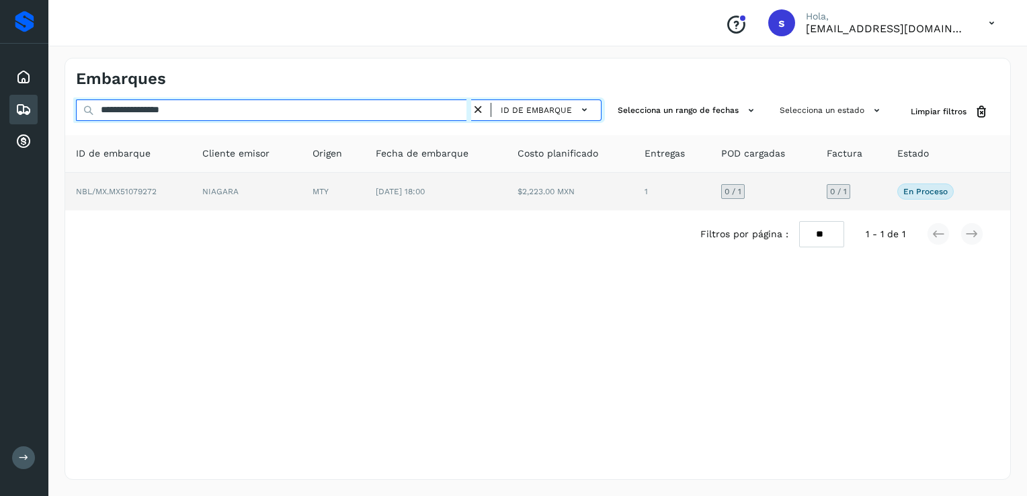
type input "**********"
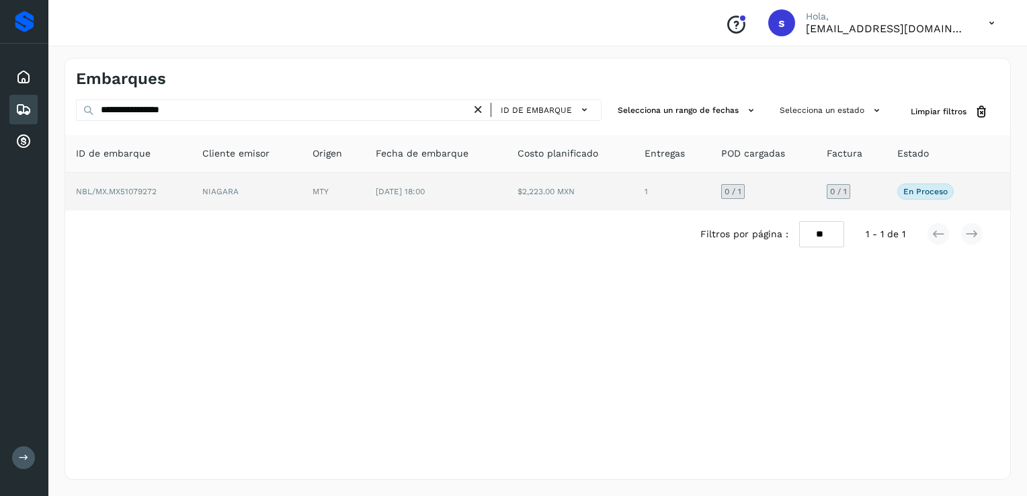
click at [181, 196] on td "NBL/MX.MX51079272" at bounding box center [128, 192] width 126 height 38
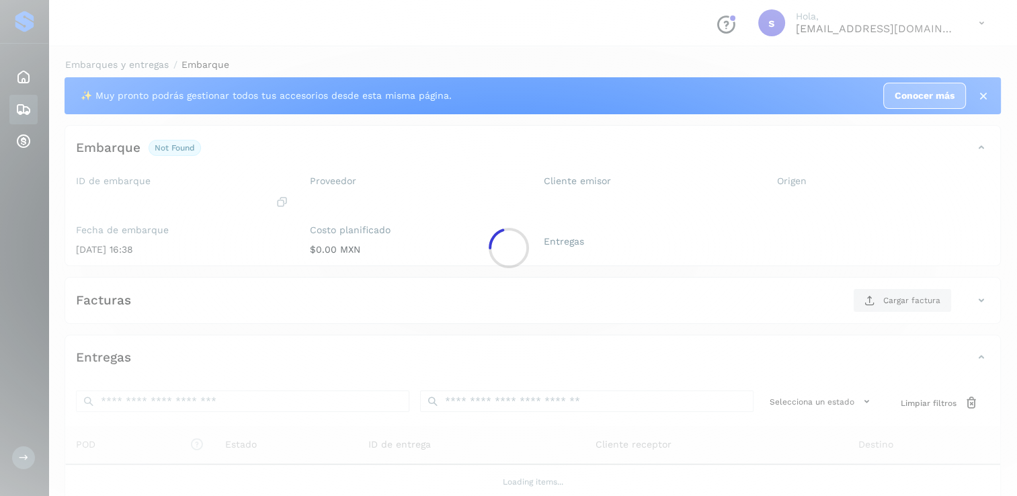
click at [181, 196] on div at bounding box center [508, 248] width 1017 height 496
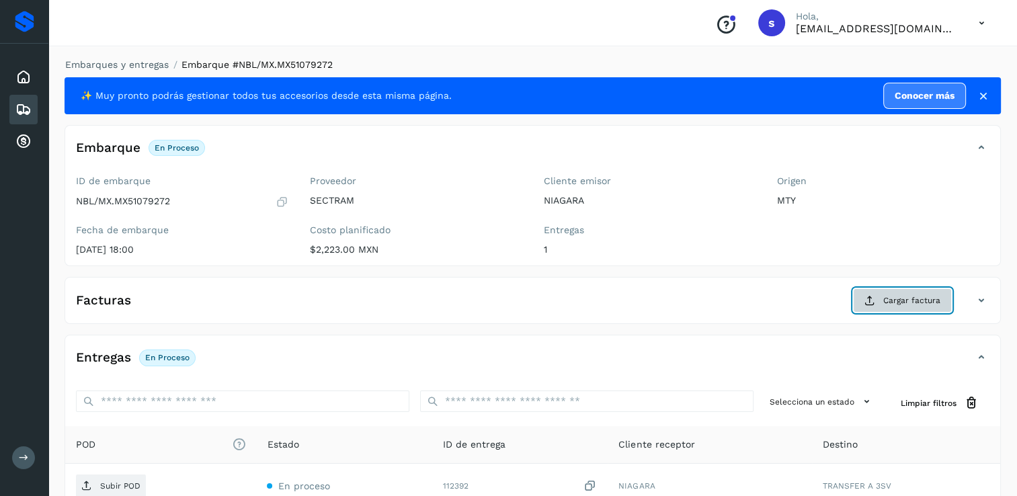
click at [919, 304] on span "Cargar factura" at bounding box center [911, 300] width 57 height 12
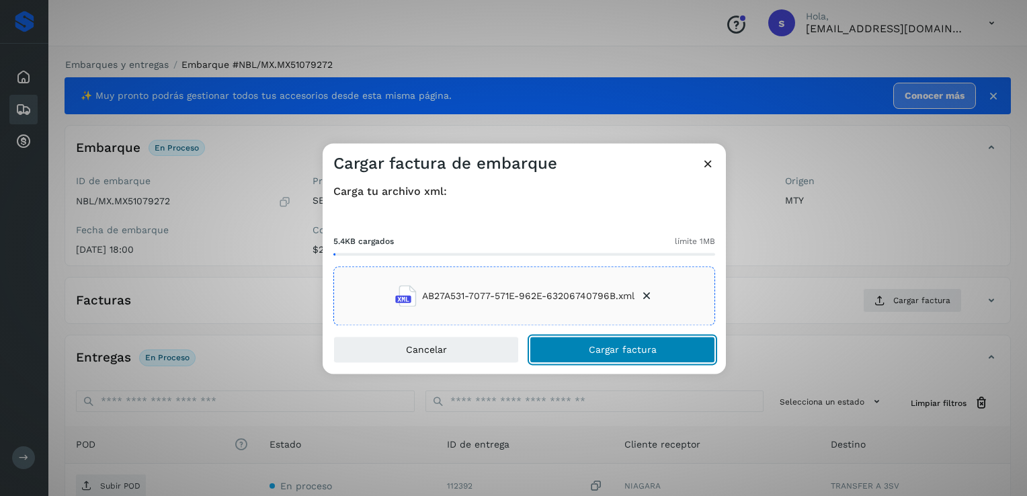
drag, startPoint x: 617, startPoint y: 340, endPoint x: 608, endPoint y: 347, distance: 11.0
click at [616, 341] on button "Cargar factura" at bounding box center [622, 350] width 185 height 27
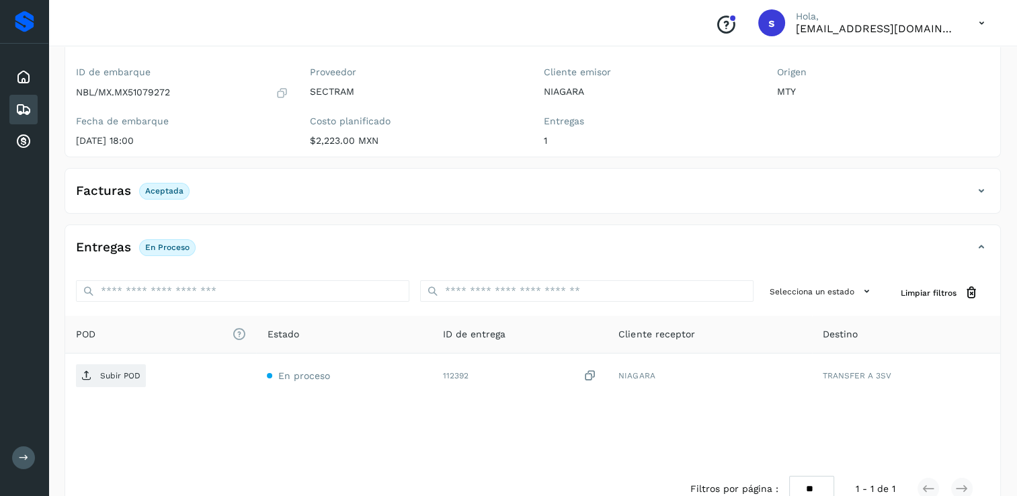
scroll to position [140, 0]
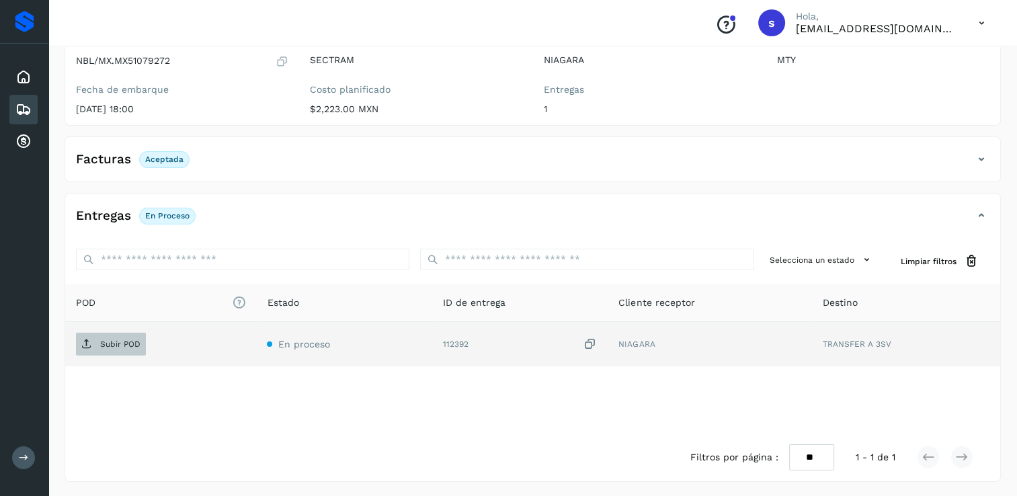
click at [125, 345] on p "Subir POD" at bounding box center [120, 343] width 40 height 9
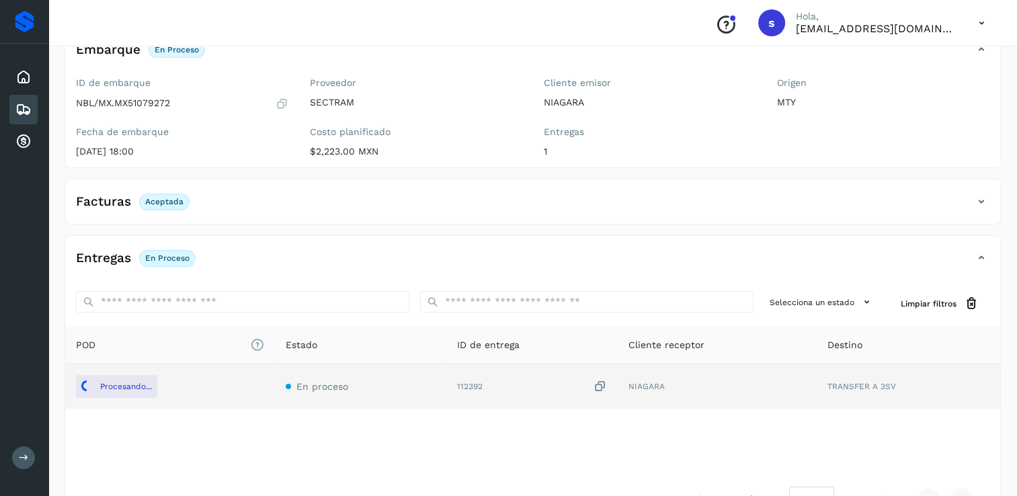
scroll to position [0, 0]
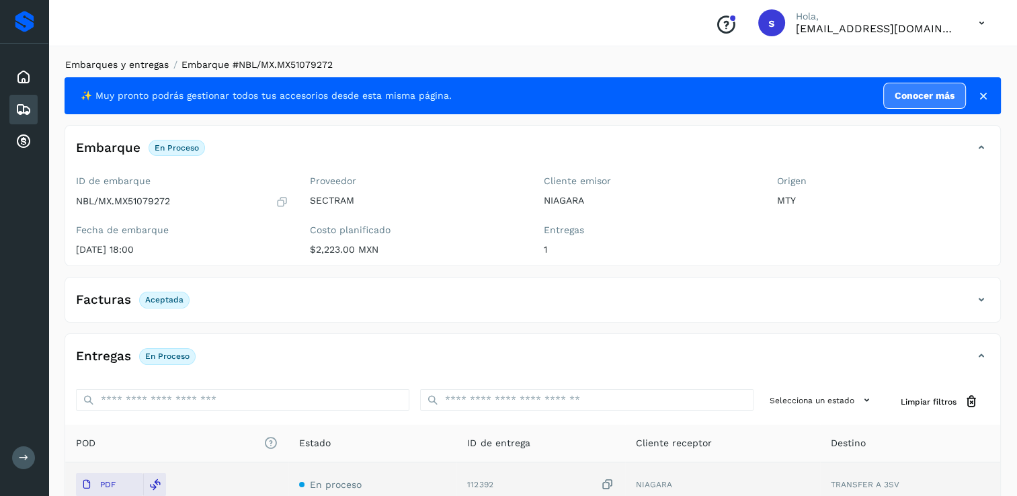
click at [124, 69] on link "Embarques y entregas" at bounding box center [116, 64] width 103 height 11
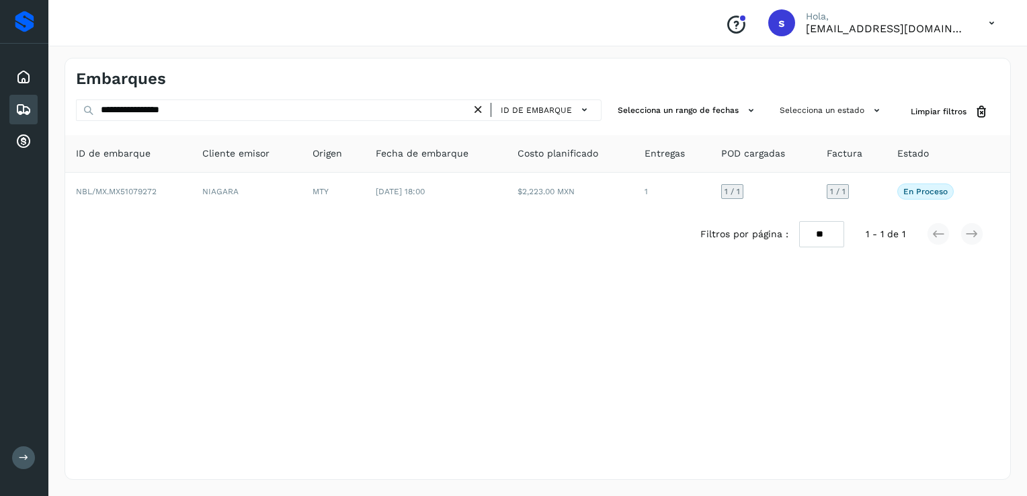
click at [478, 106] on icon at bounding box center [478, 110] width 14 height 14
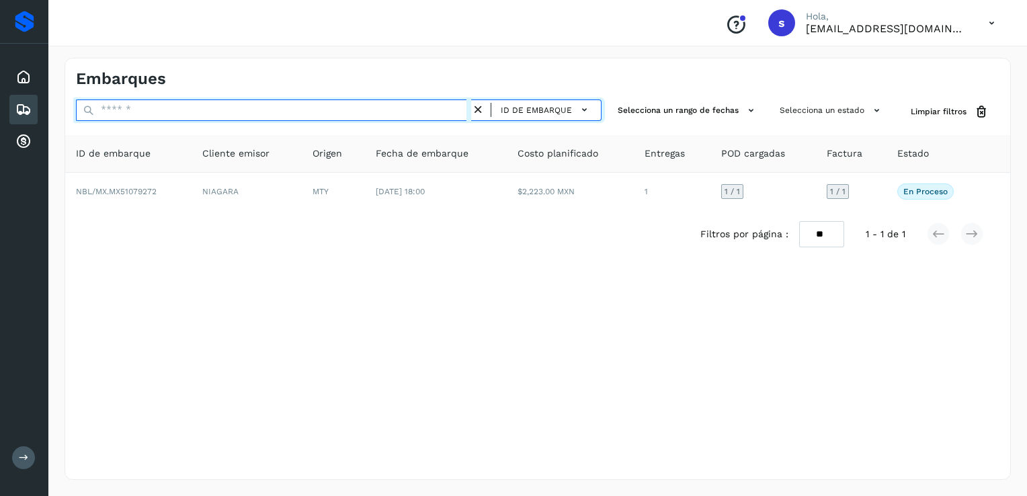
click at [452, 112] on input "text" at bounding box center [273, 110] width 395 height 22
paste input "**********"
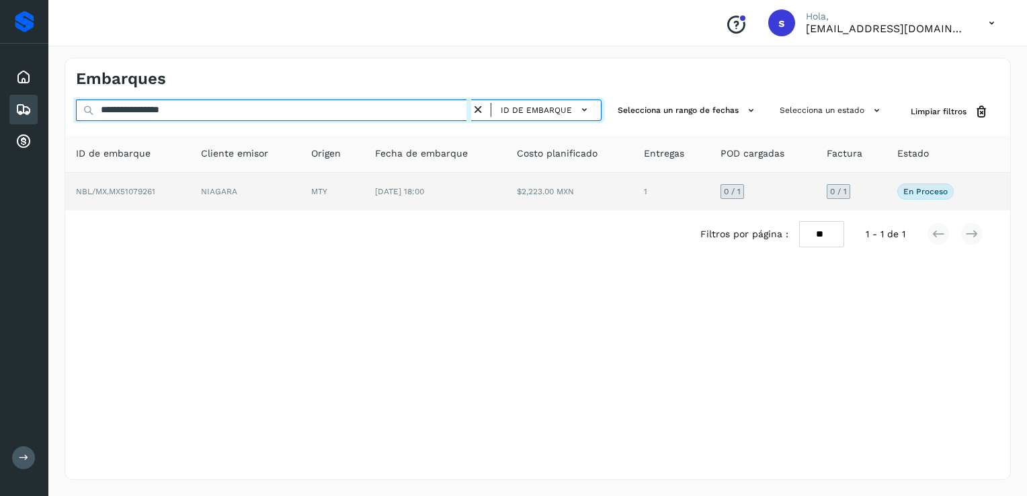
type input "**********"
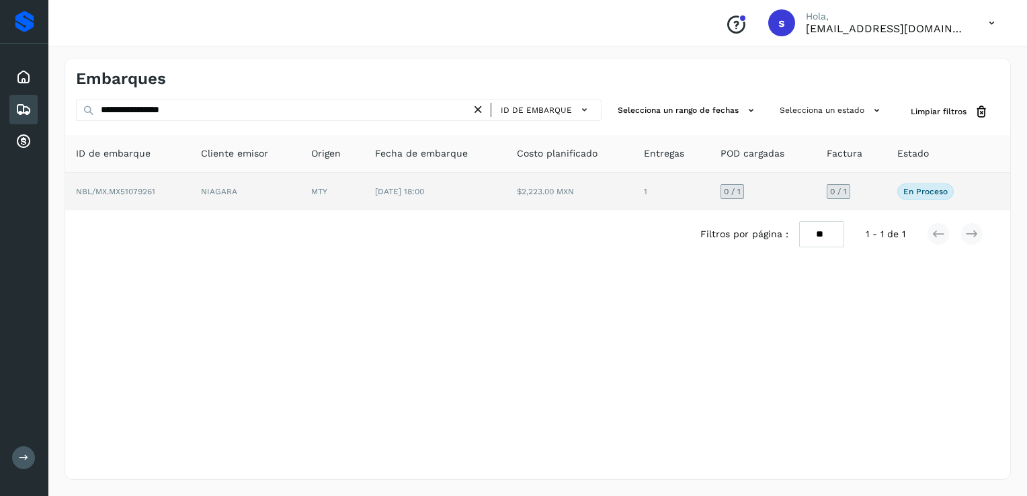
click at [182, 199] on td "NBL/MX.MX51079261" at bounding box center [127, 192] width 125 height 38
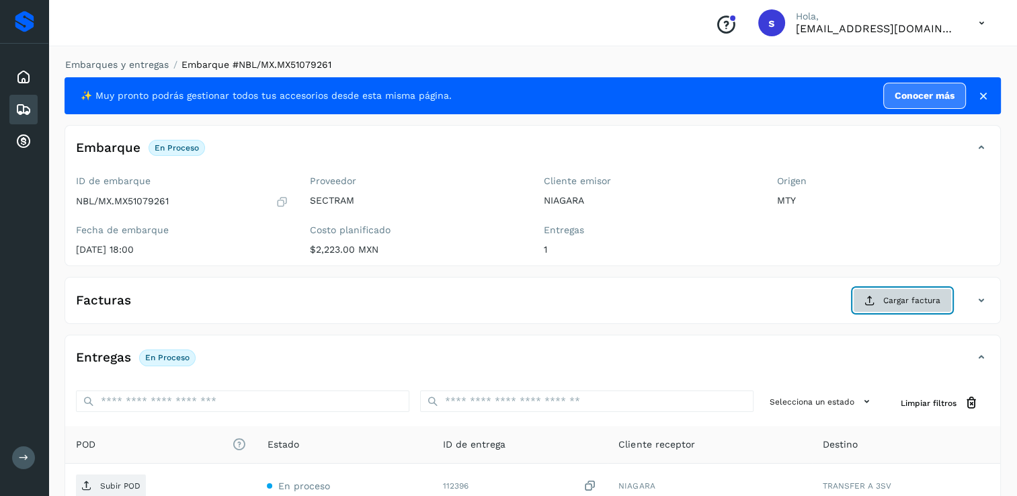
click at [890, 296] on span "Cargar factura" at bounding box center [911, 300] width 57 height 12
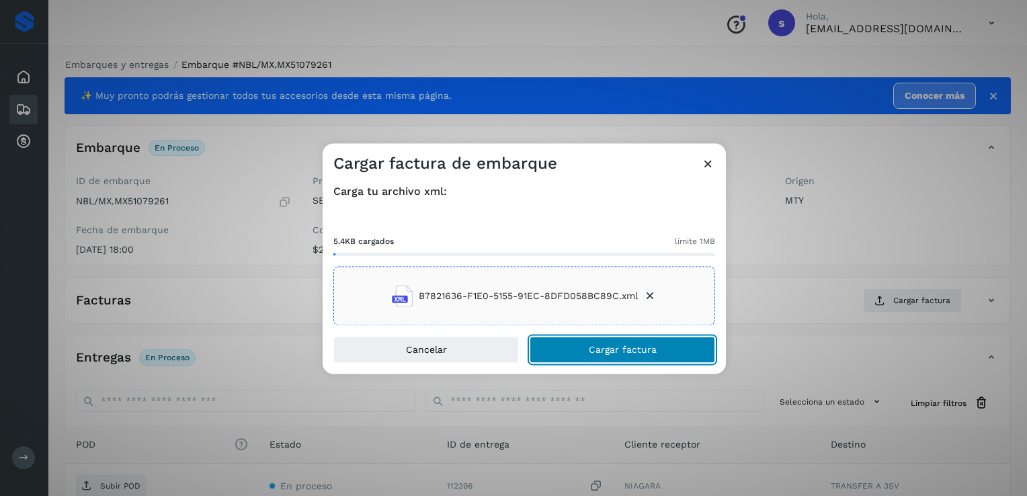
click at [601, 351] on span "Cargar factura" at bounding box center [623, 349] width 68 height 9
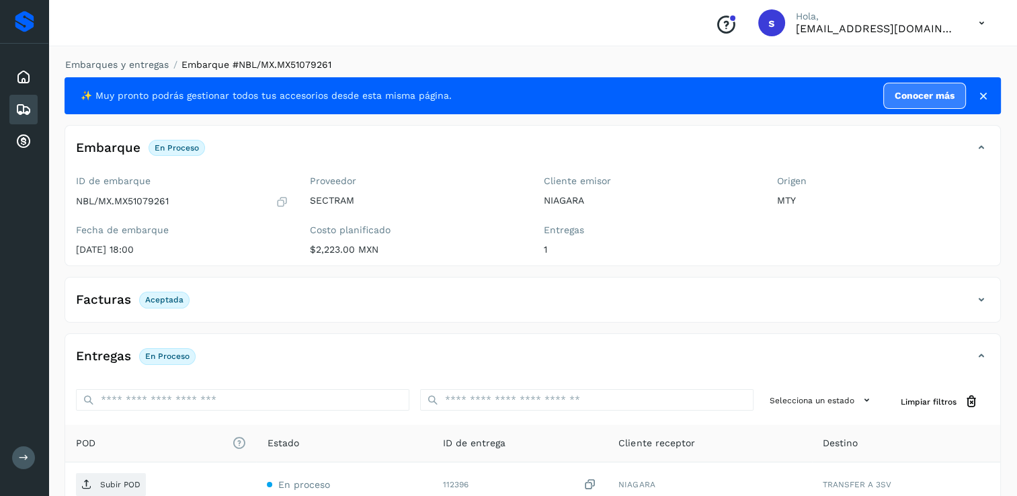
click at [118, 478] on span "Subir POD" at bounding box center [111, 485] width 70 height 22
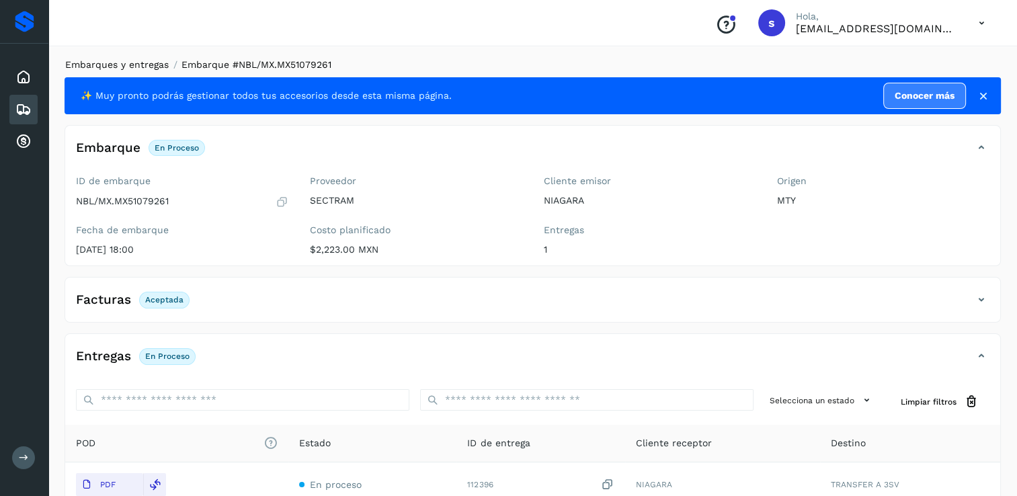
click at [161, 67] on link "Embarques y entregas" at bounding box center [116, 64] width 103 height 11
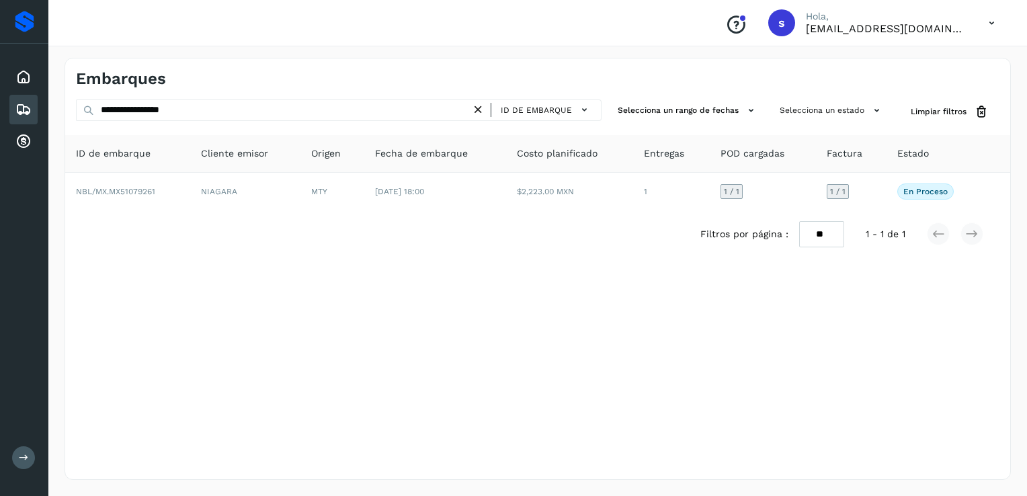
click at [484, 109] on icon at bounding box center [478, 110] width 14 height 14
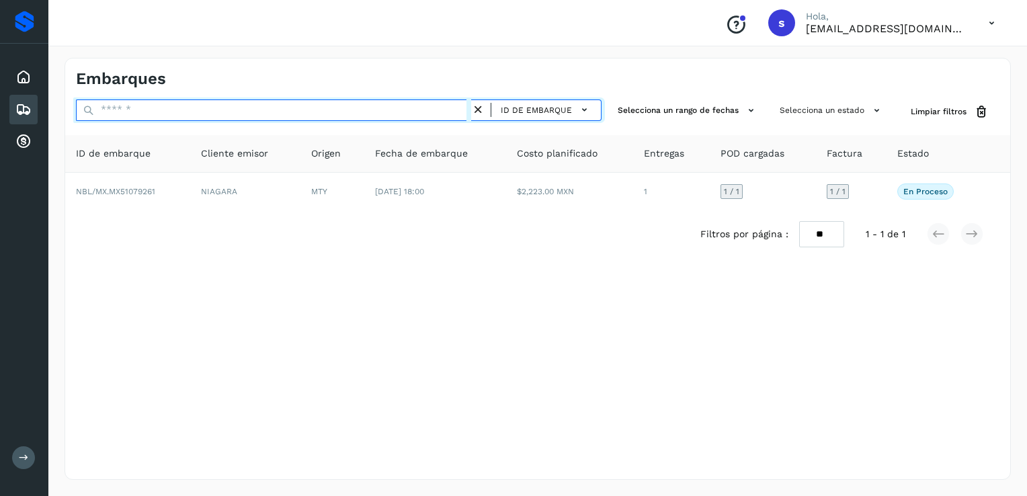
click at [438, 112] on input "text" at bounding box center [273, 110] width 395 height 22
paste input "**********"
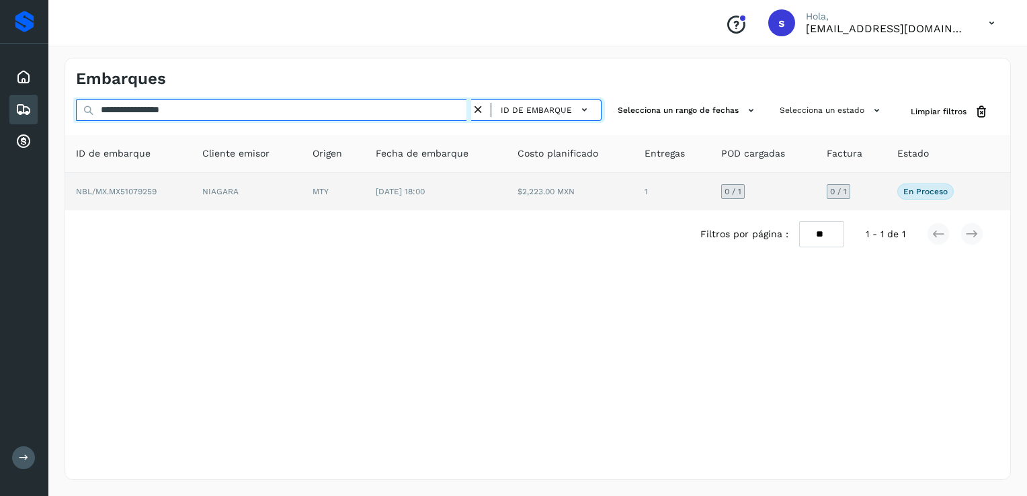
type input "**********"
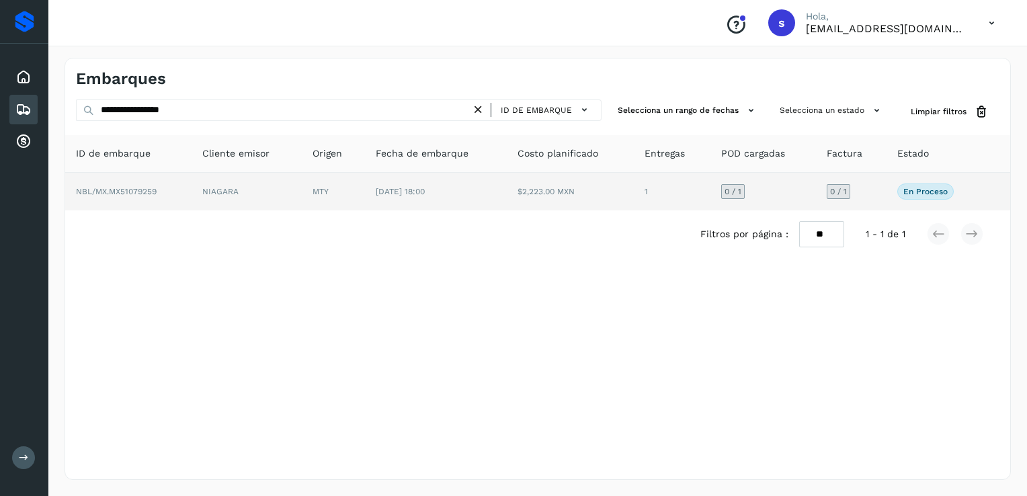
click at [169, 191] on td "NBL/MX.MX51079259" at bounding box center [128, 192] width 126 height 38
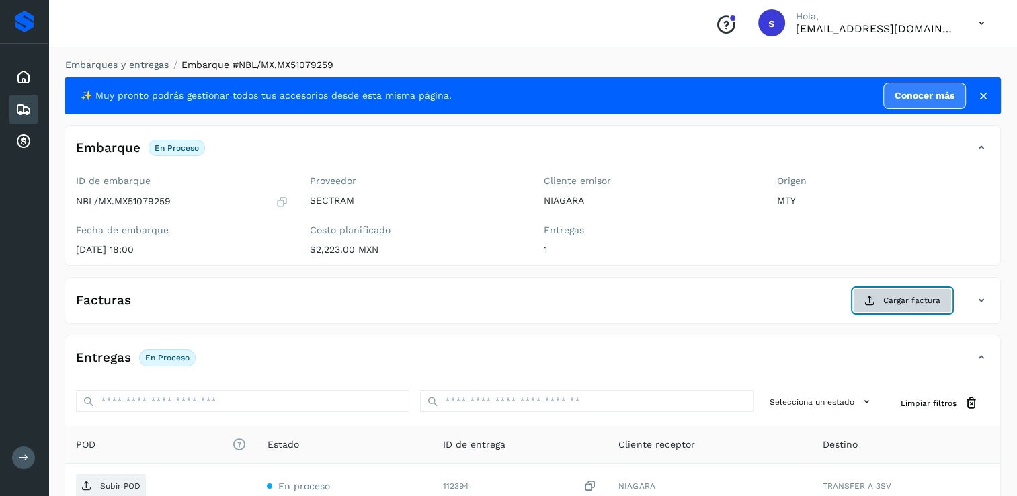
click at [909, 305] on span "Cargar factura" at bounding box center [911, 300] width 57 height 12
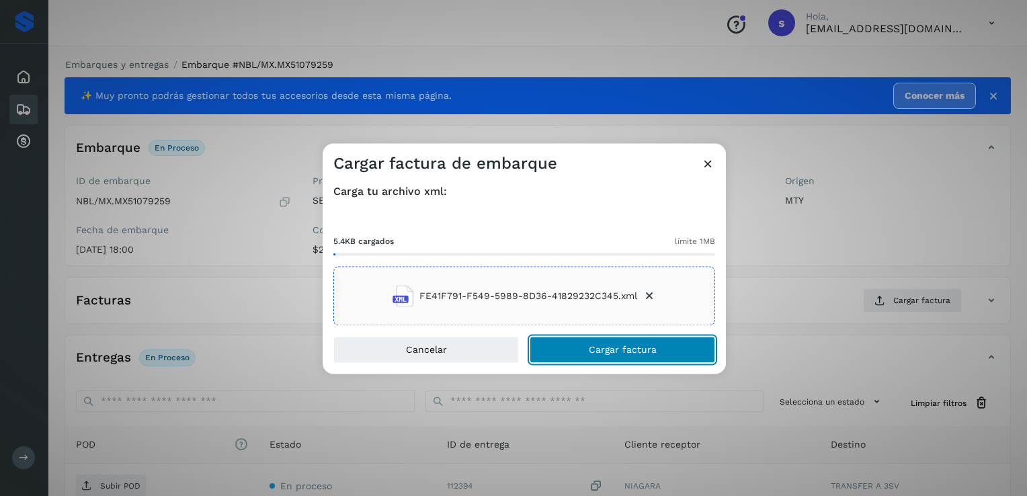
click at [587, 353] on button "Cargar factura" at bounding box center [622, 350] width 185 height 27
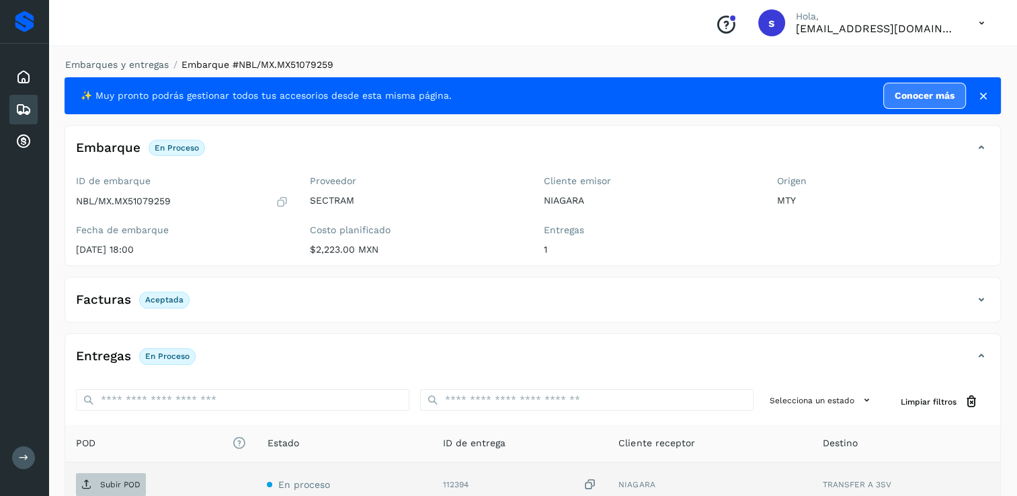
click at [111, 476] on span "Subir POD" at bounding box center [111, 485] width 70 height 22
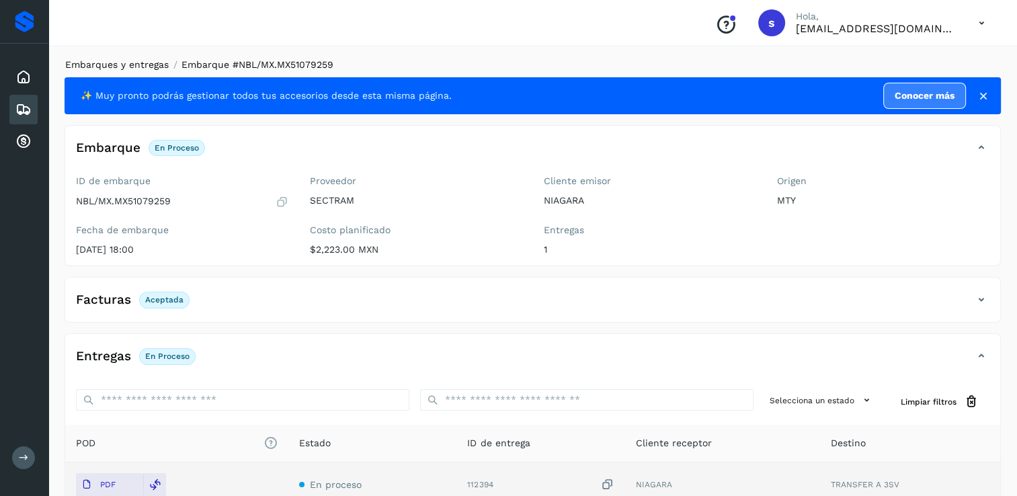
click at [155, 66] on link "Embarques y entregas" at bounding box center [116, 64] width 103 height 11
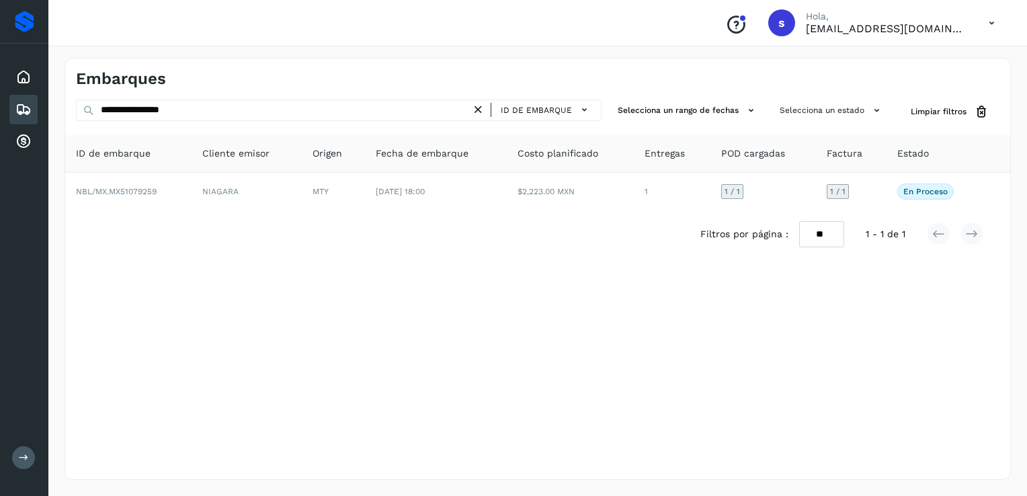
click at [481, 108] on icon at bounding box center [478, 110] width 14 height 14
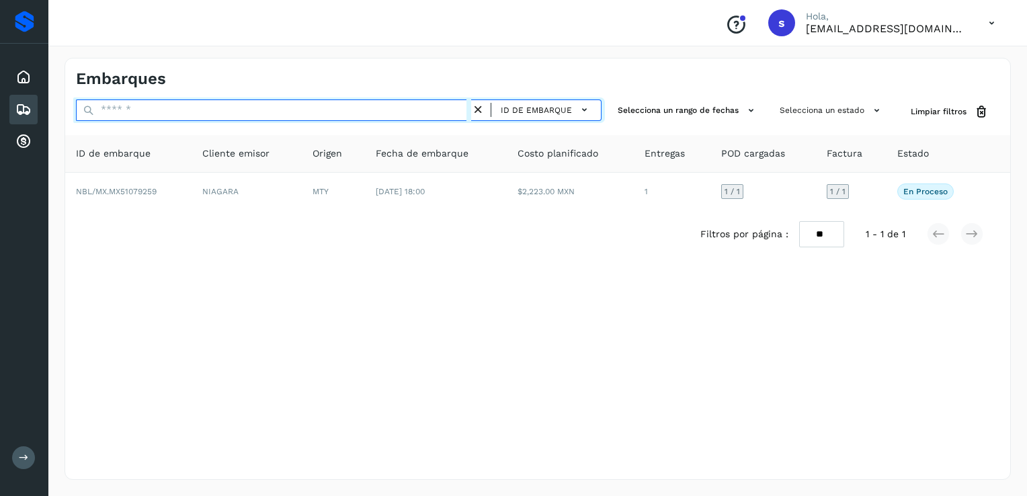
click at [399, 109] on input "text" at bounding box center [273, 110] width 395 height 22
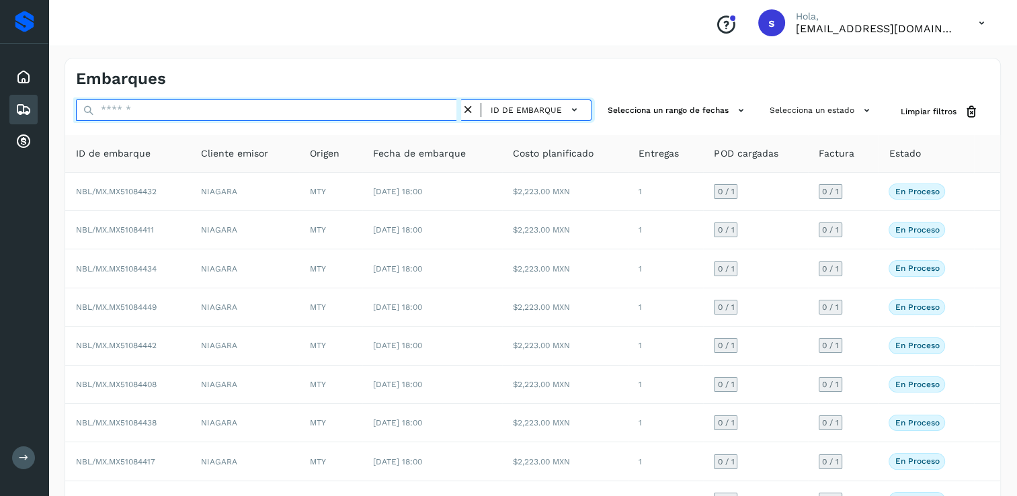
paste input "**********"
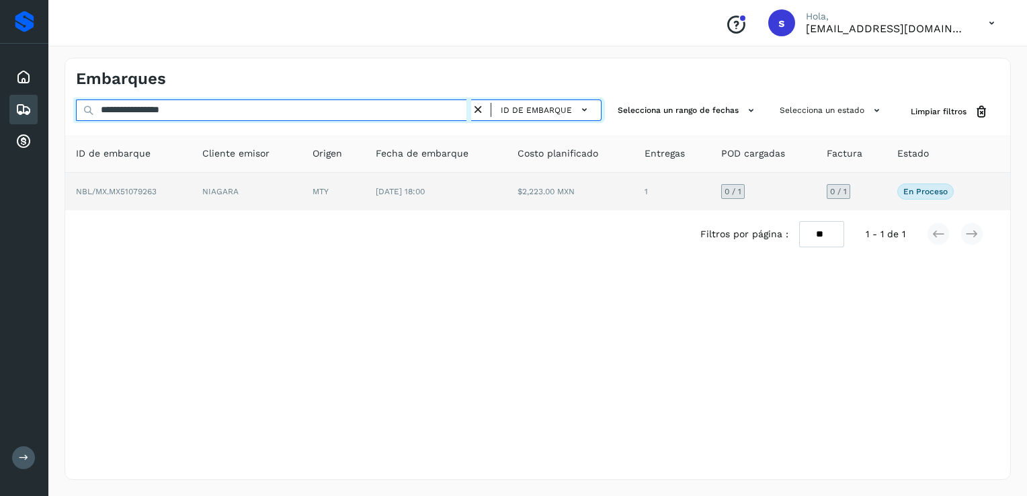
type input "**********"
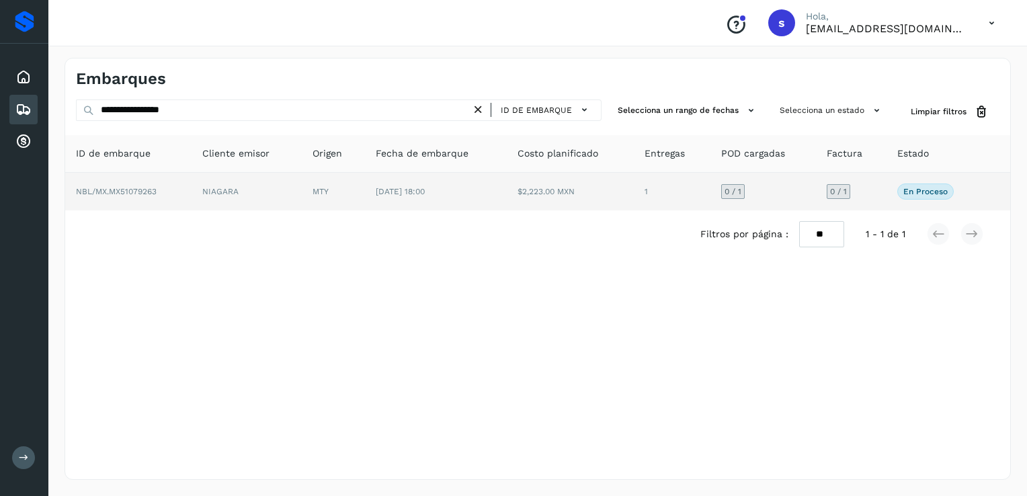
click at [247, 192] on td "NIAGARA" at bounding box center [247, 192] width 110 height 38
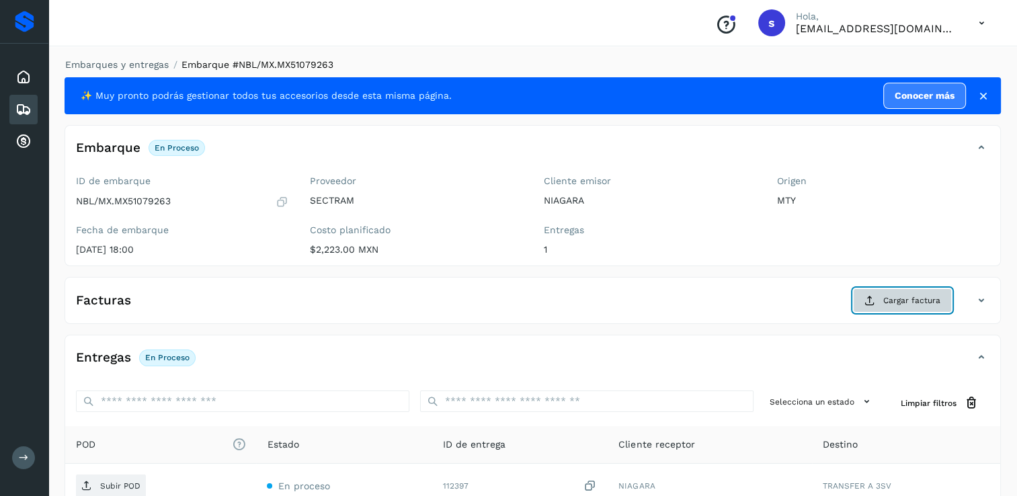
click at [913, 297] on span "Cargar factura" at bounding box center [911, 300] width 57 height 12
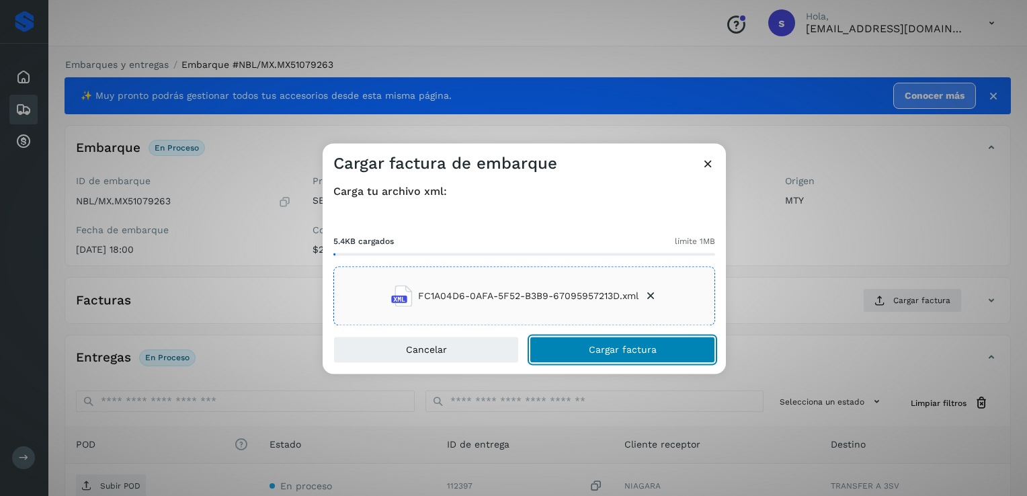
click at [613, 345] on span "Cargar factura" at bounding box center [623, 349] width 68 height 9
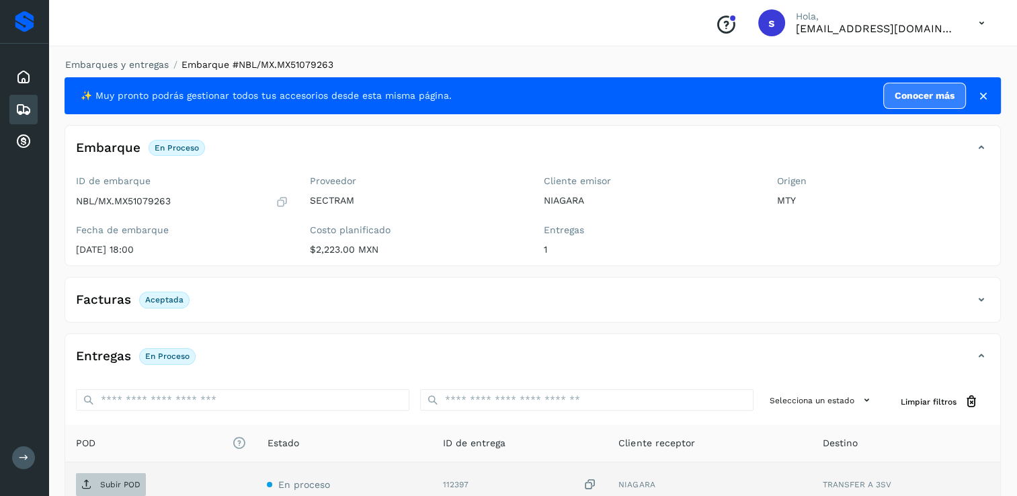
click at [116, 480] on p "Subir POD" at bounding box center [120, 484] width 40 height 9
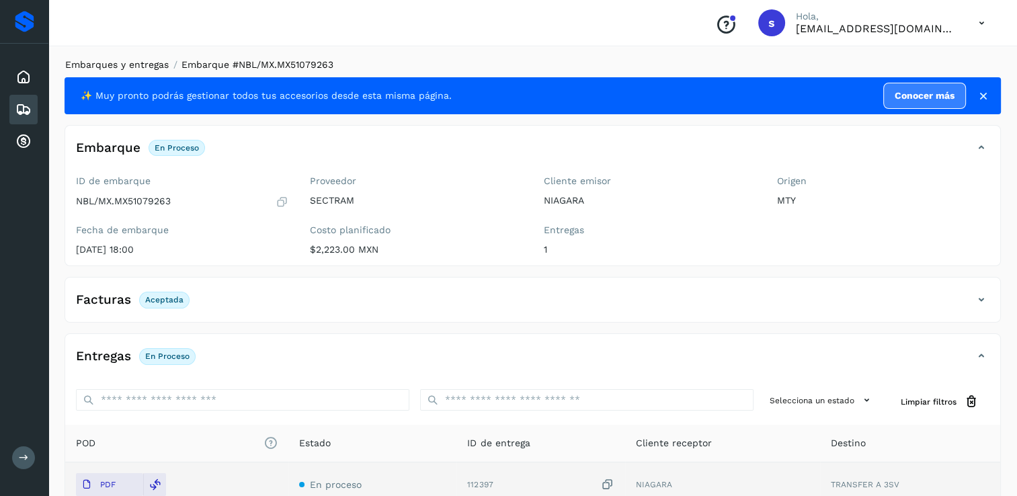
click at [151, 67] on link "Embarques y entregas" at bounding box center [116, 64] width 103 height 11
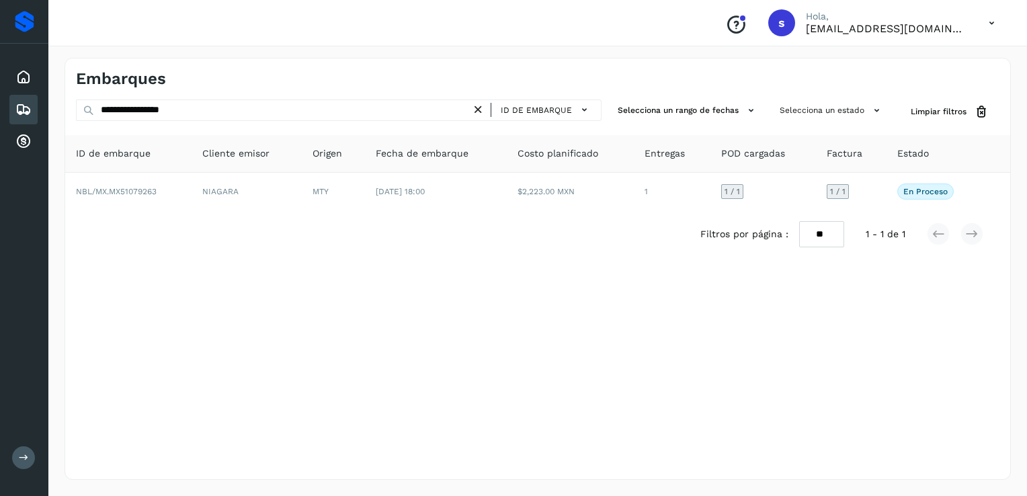
click at [484, 112] on icon at bounding box center [478, 110] width 14 height 14
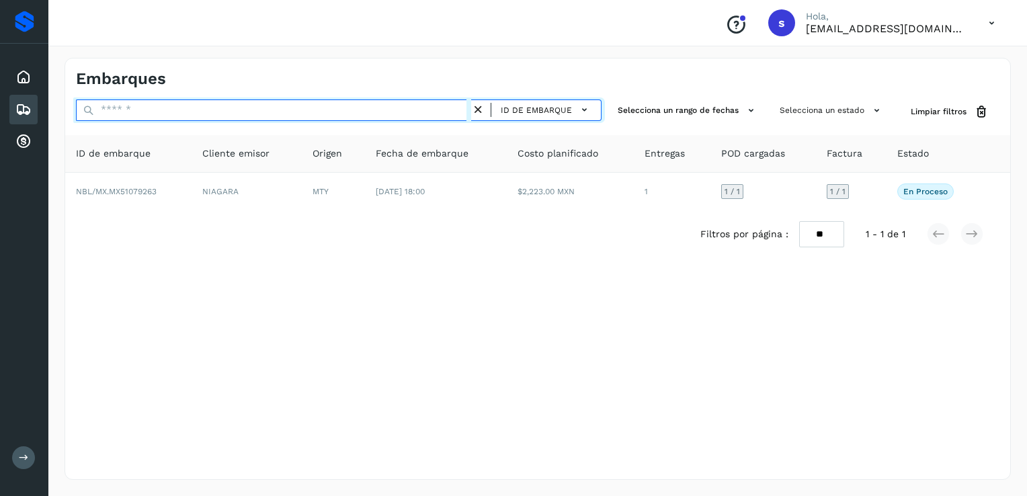
click at [449, 114] on input "text" at bounding box center [273, 110] width 395 height 22
paste input "**********"
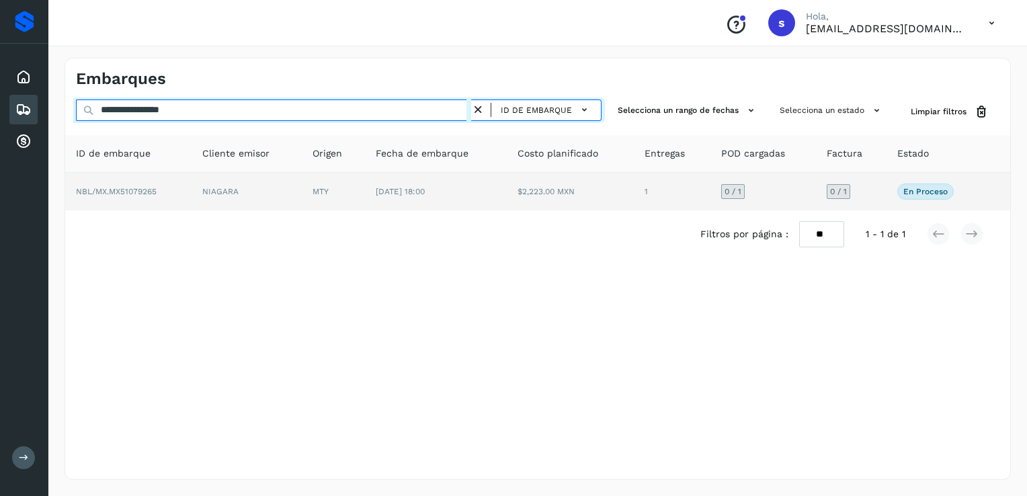
type input "**********"
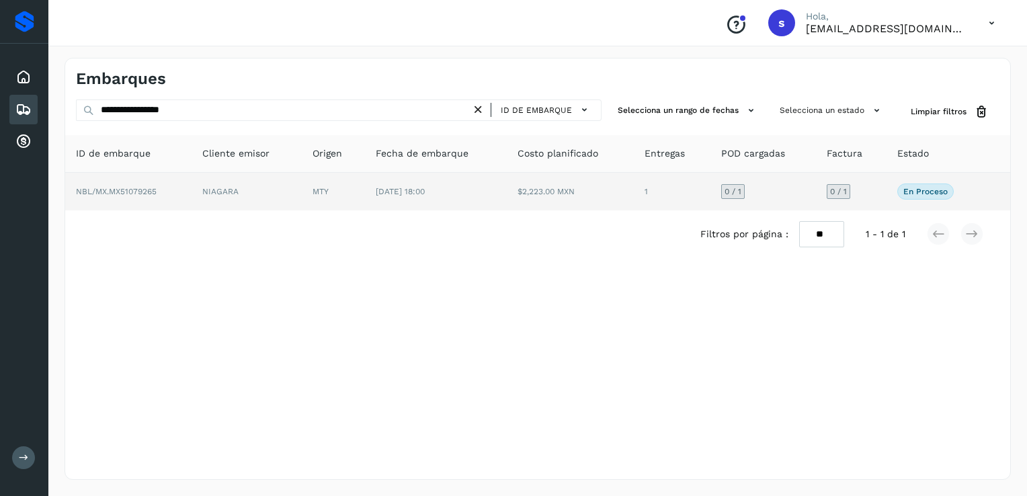
click at [161, 192] on td "NBL/MX.MX51079265" at bounding box center [128, 192] width 126 height 38
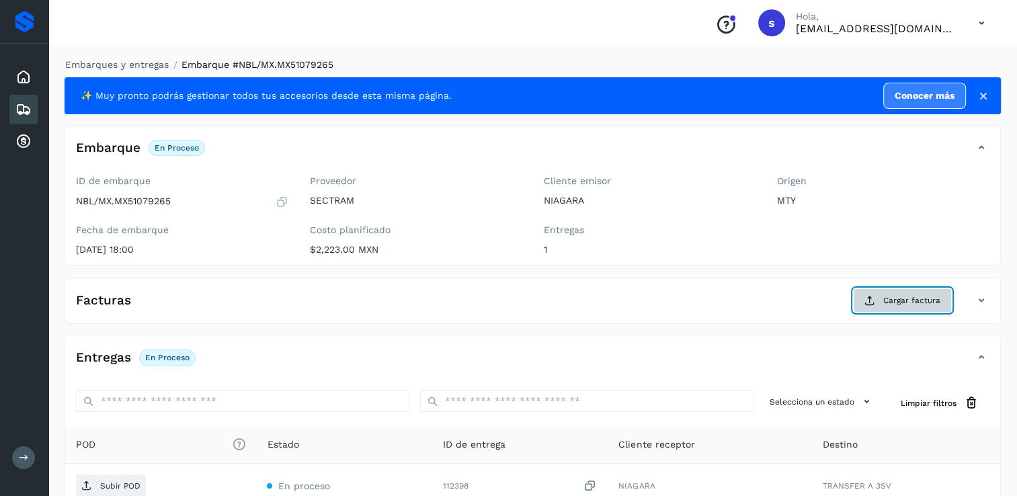
click at [892, 296] on span "Cargar factura" at bounding box center [911, 300] width 57 height 12
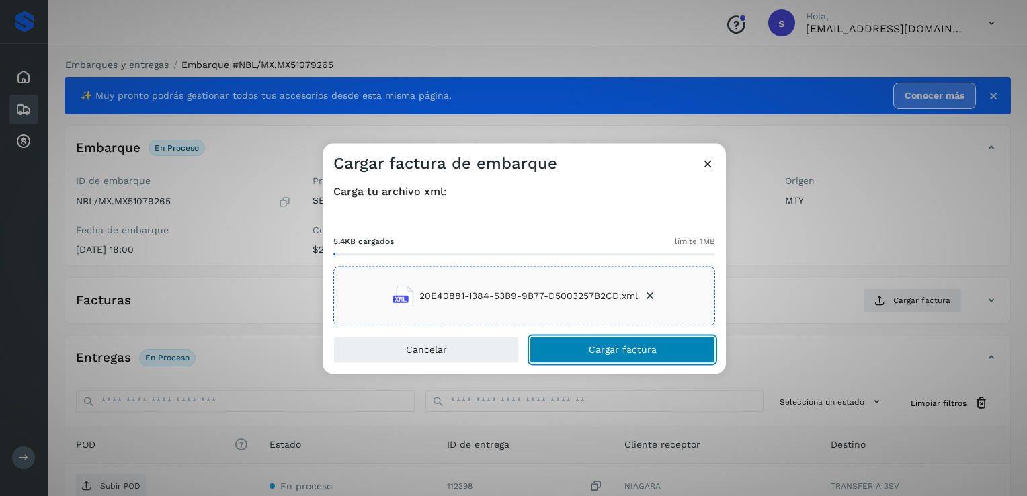
click at [592, 347] on span "Cargar factura" at bounding box center [623, 349] width 68 height 9
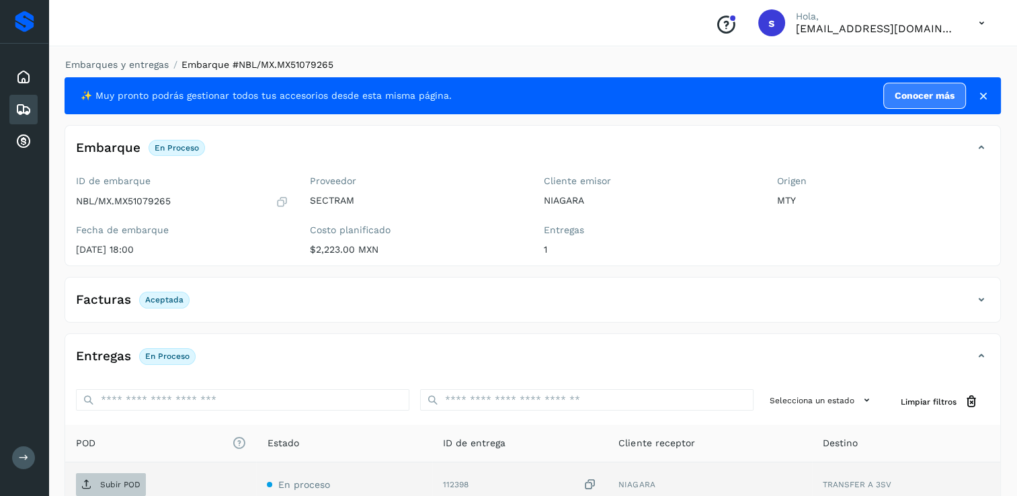
click at [134, 480] on p "Subir POD" at bounding box center [120, 484] width 40 height 9
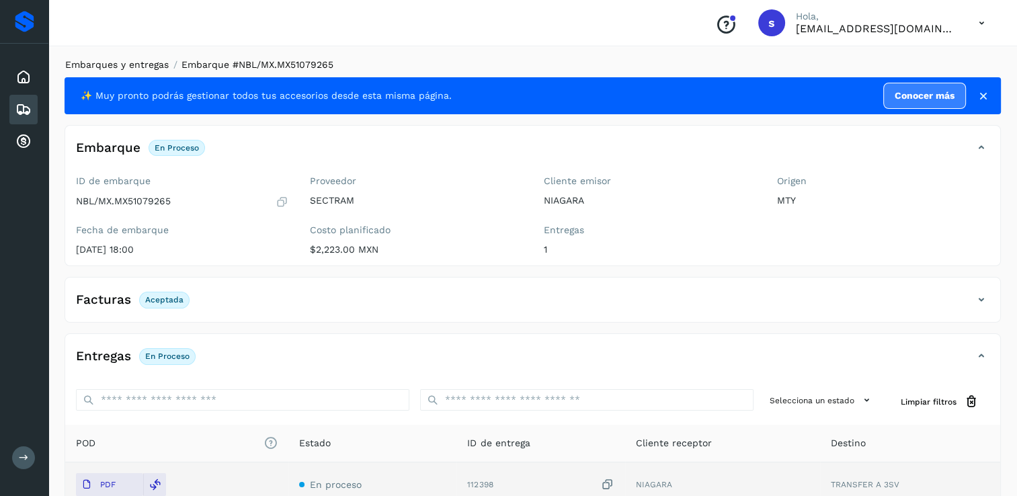
click at [157, 65] on link "Embarques y entregas" at bounding box center [116, 64] width 103 height 11
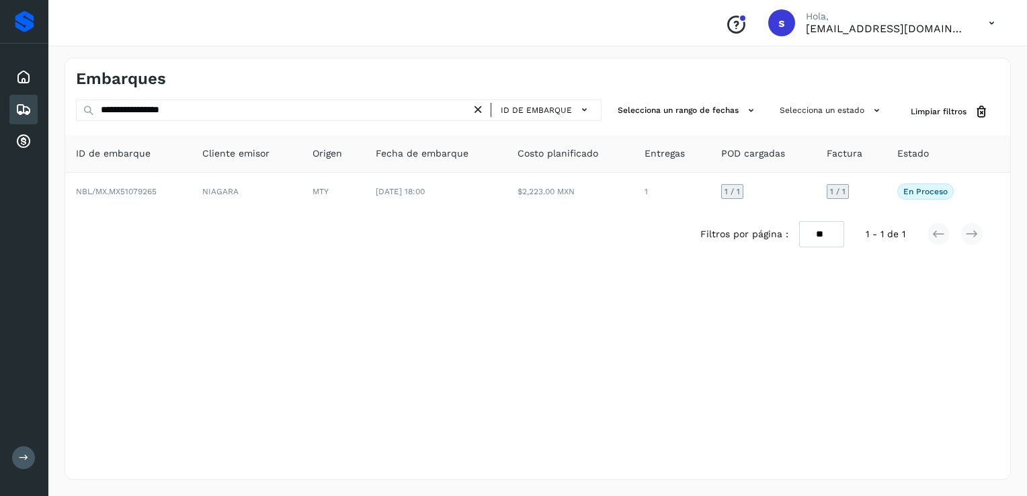
click at [478, 114] on icon at bounding box center [478, 110] width 14 height 14
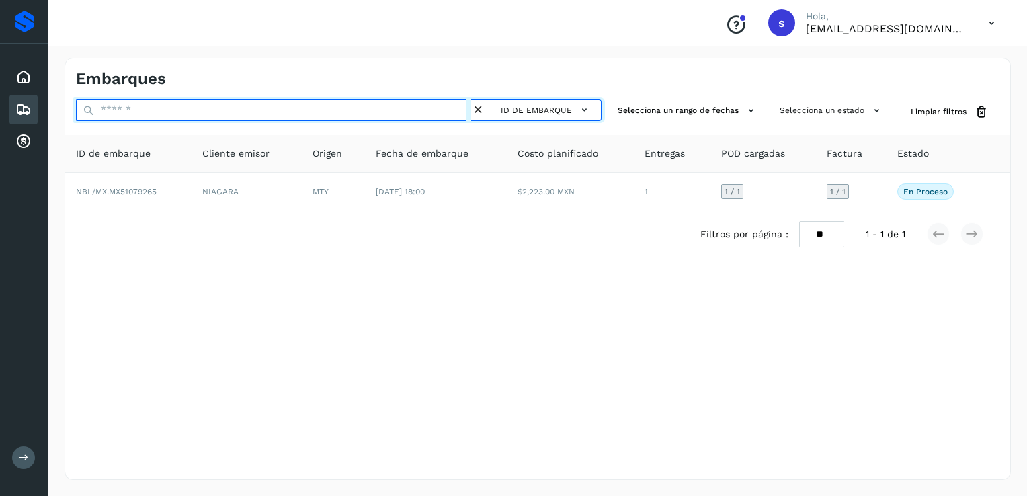
click at [441, 114] on input "text" at bounding box center [273, 110] width 395 height 22
paste input "**********"
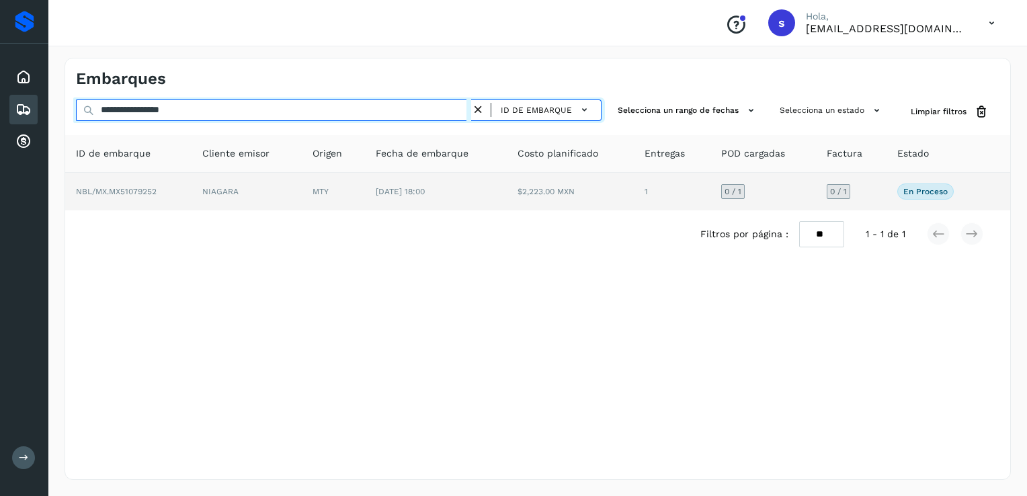
type input "**********"
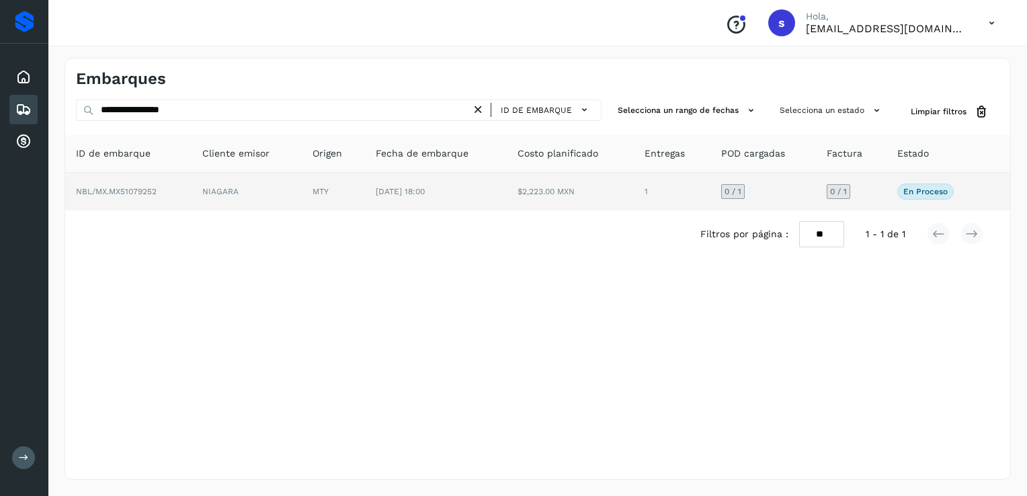
click at [196, 183] on td "NIAGARA" at bounding box center [247, 192] width 110 height 38
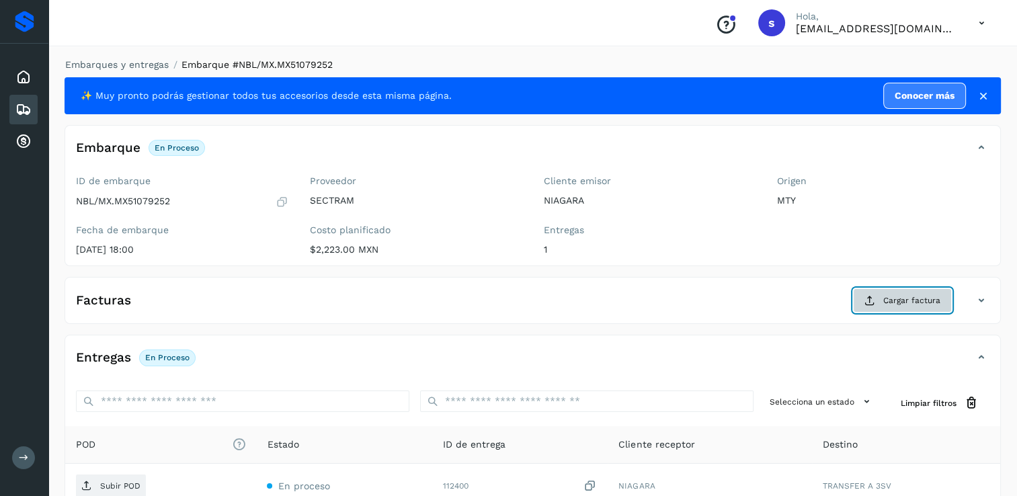
click at [866, 292] on button "Cargar factura" at bounding box center [902, 300] width 99 height 24
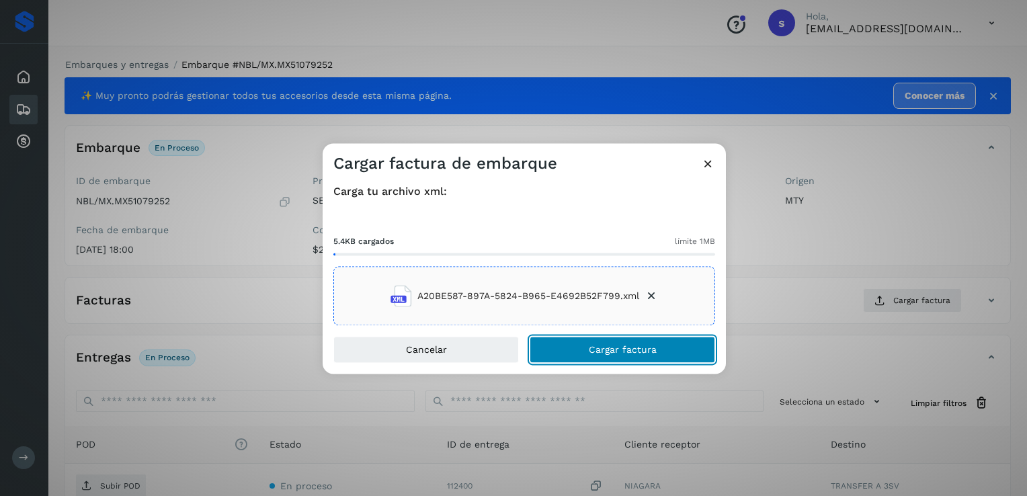
click at [585, 347] on button "Cargar factura" at bounding box center [622, 350] width 185 height 27
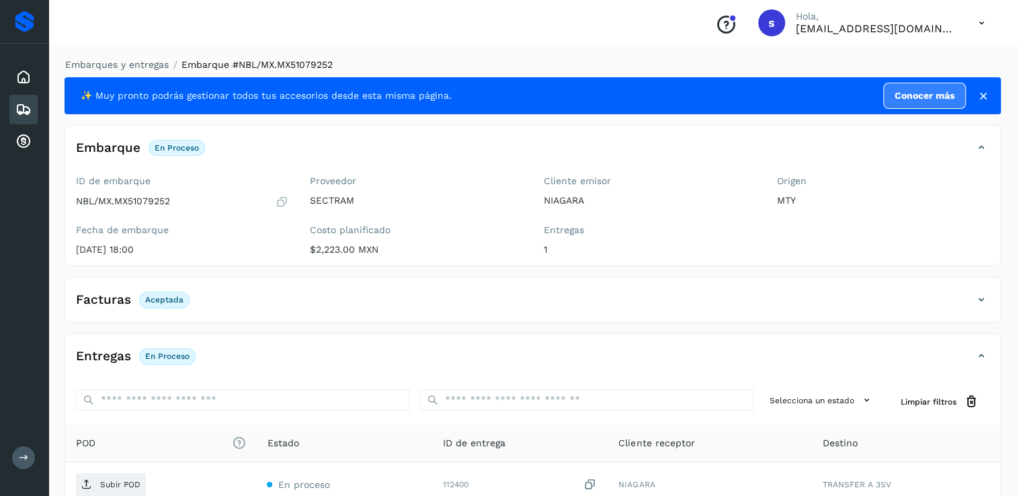
click at [132, 480] on p "Subir POD" at bounding box center [120, 484] width 40 height 9
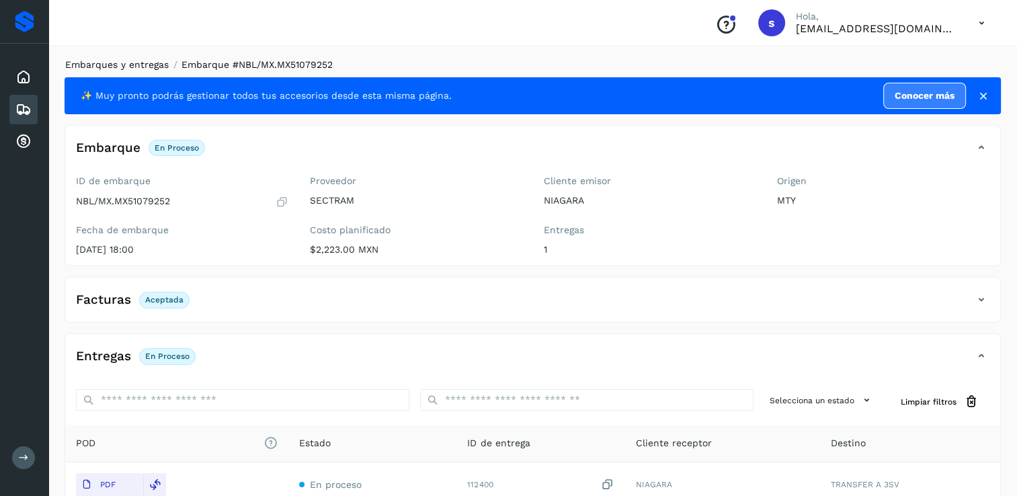
click at [140, 66] on link "Embarques y entregas" at bounding box center [116, 64] width 103 height 11
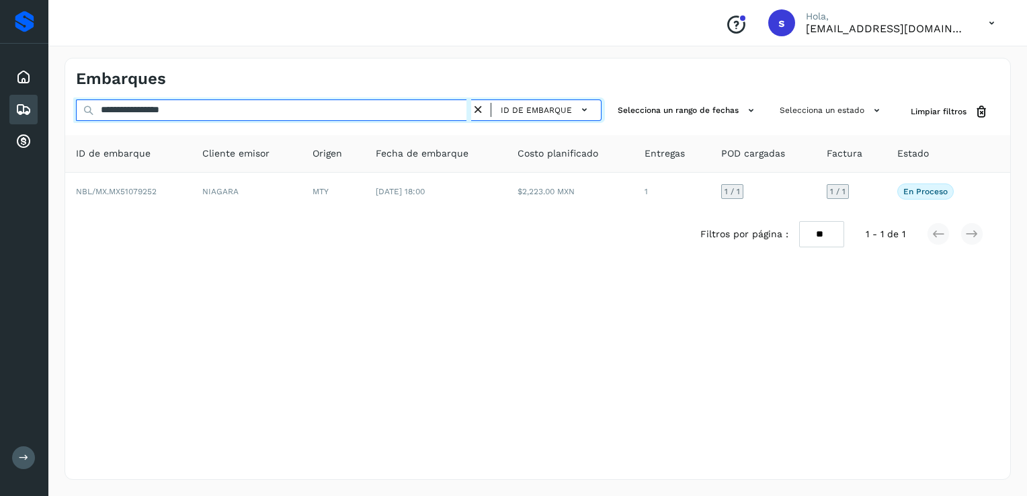
click at [471, 112] on input "**********" at bounding box center [273, 110] width 395 height 22
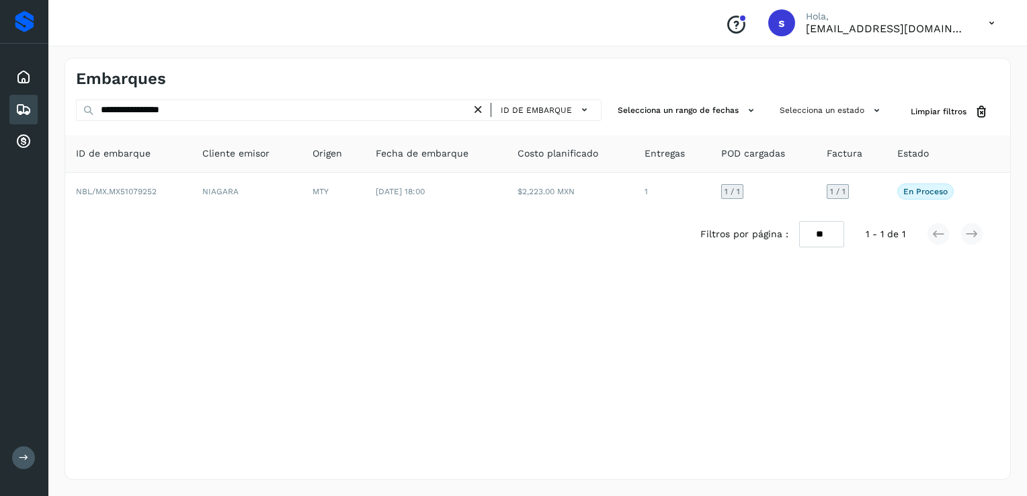
click at [477, 112] on icon at bounding box center [478, 110] width 14 height 14
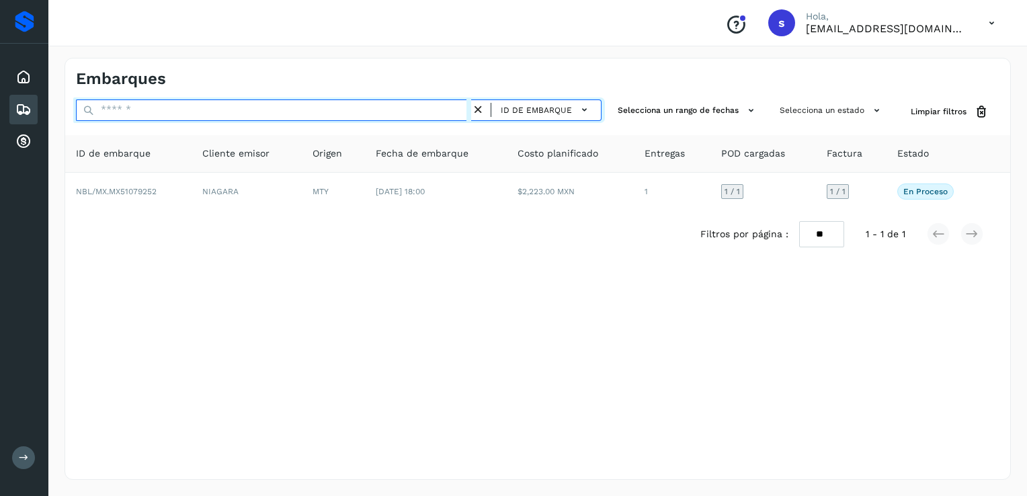
click at [423, 116] on input "text" at bounding box center [273, 110] width 395 height 22
paste input "**********"
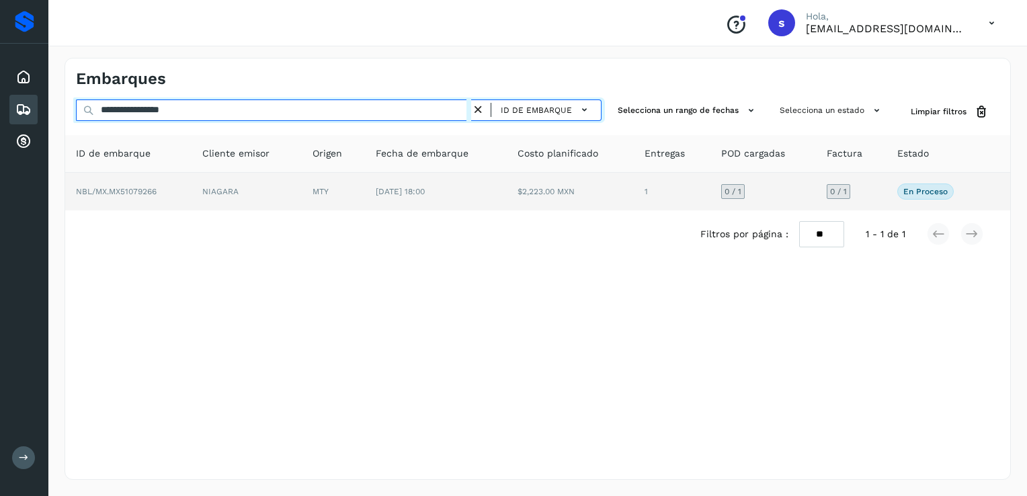
type input "**********"
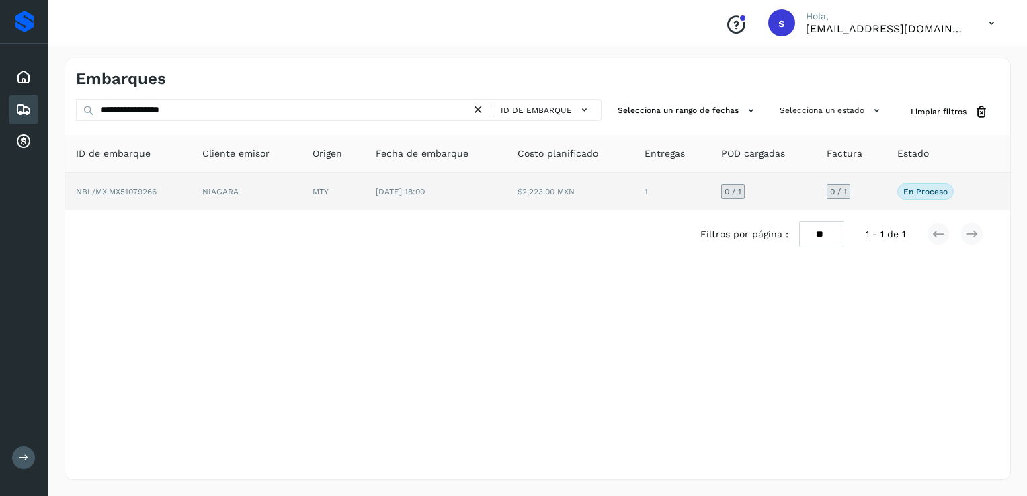
click at [175, 190] on td "NBL/MX.MX51079266" at bounding box center [128, 192] width 126 height 38
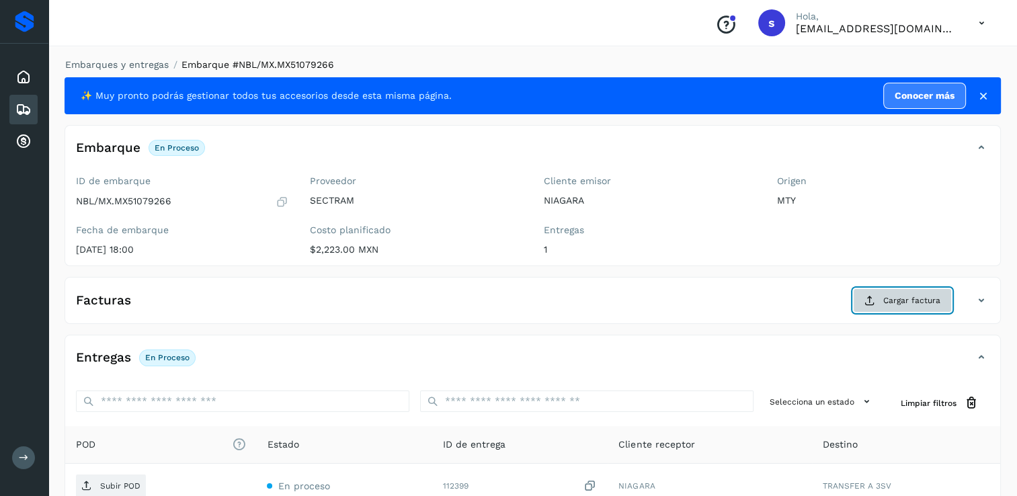
click at [877, 298] on button "Cargar factura" at bounding box center [902, 300] width 99 height 24
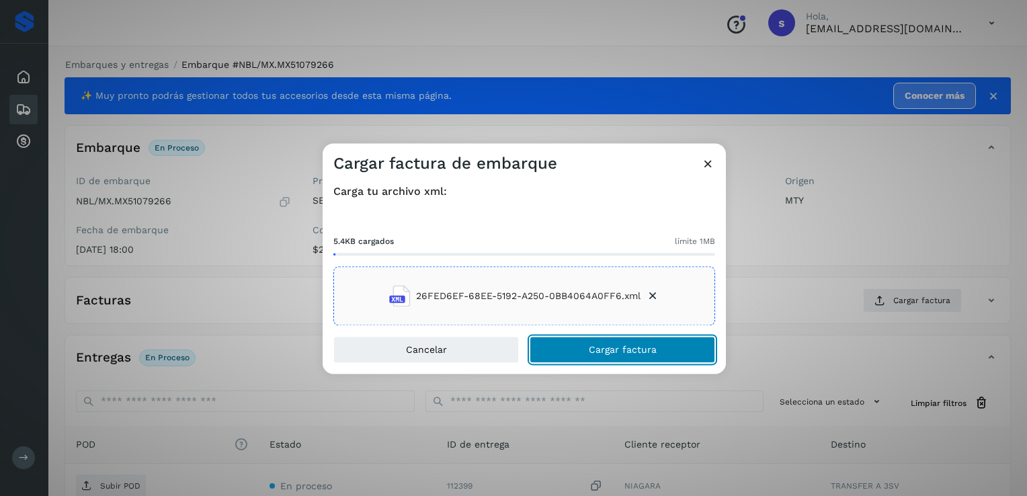
click at [587, 352] on button "Cargar factura" at bounding box center [622, 350] width 185 height 27
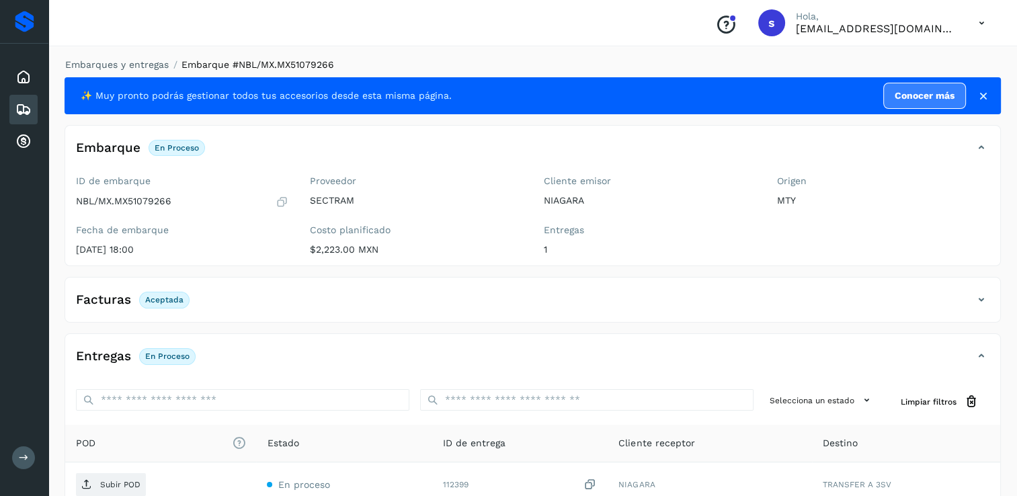
click at [140, 483] on span "Subir POD" at bounding box center [111, 485] width 70 height 22
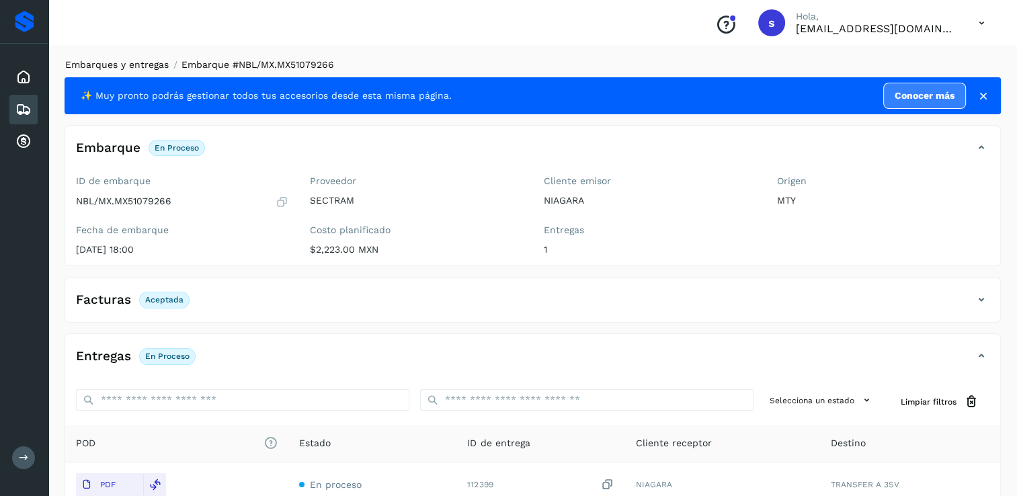
click at [161, 69] on link "Embarques y entregas" at bounding box center [116, 64] width 103 height 11
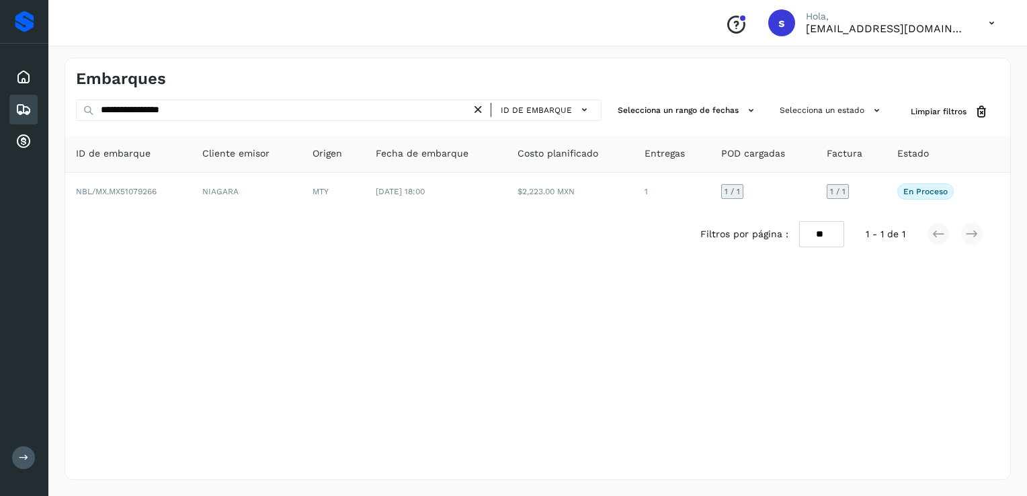
click at [482, 111] on icon at bounding box center [478, 110] width 14 height 14
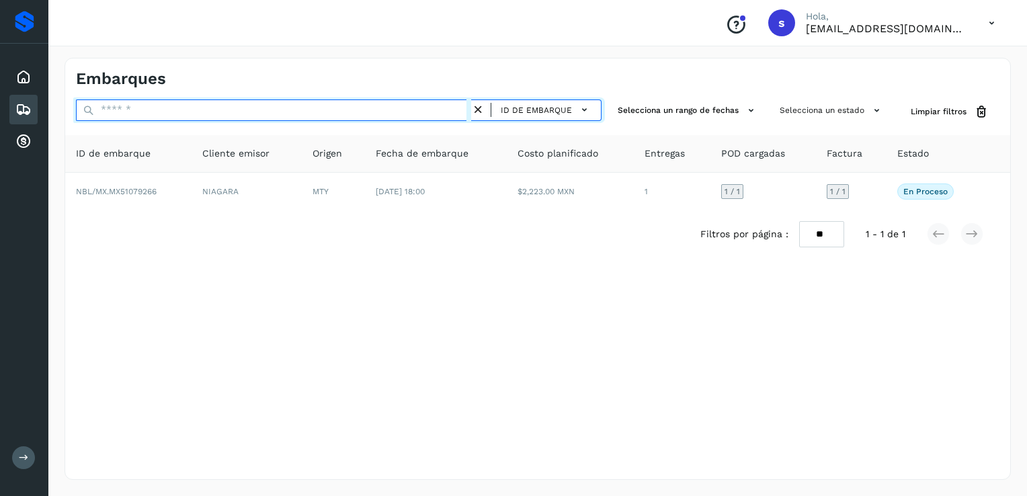
click at [442, 110] on input "text" at bounding box center [273, 110] width 395 height 22
paste input "**********"
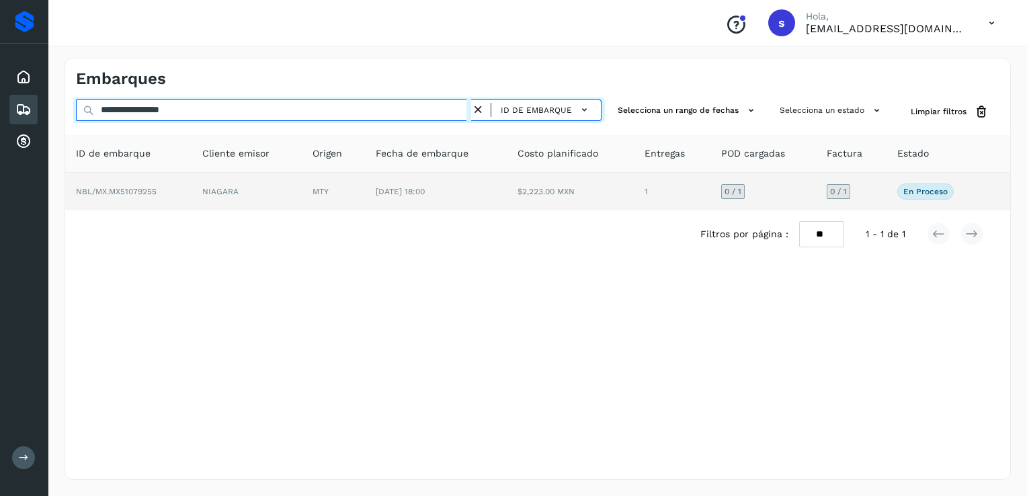
type input "**********"
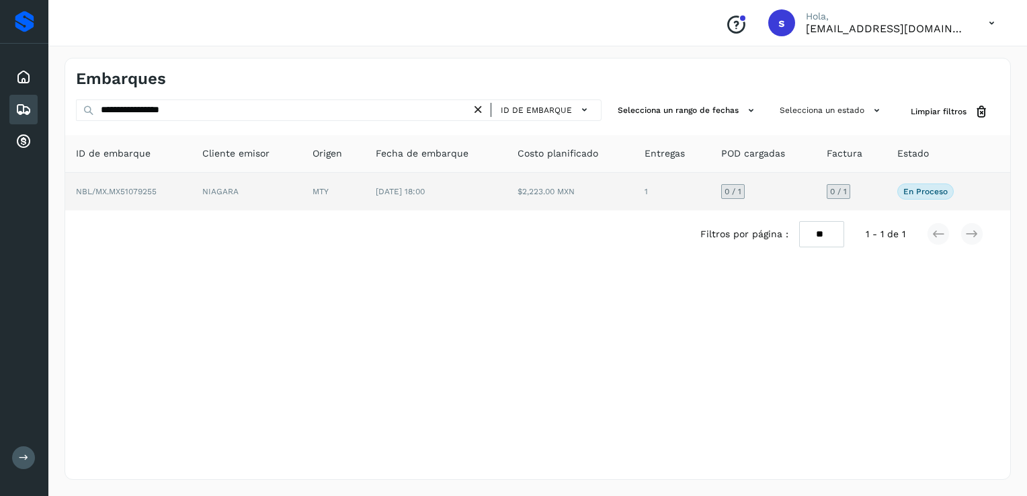
click at [249, 192] on td "NIAGARA" at bounding box center [247, 192] width 110 height 38
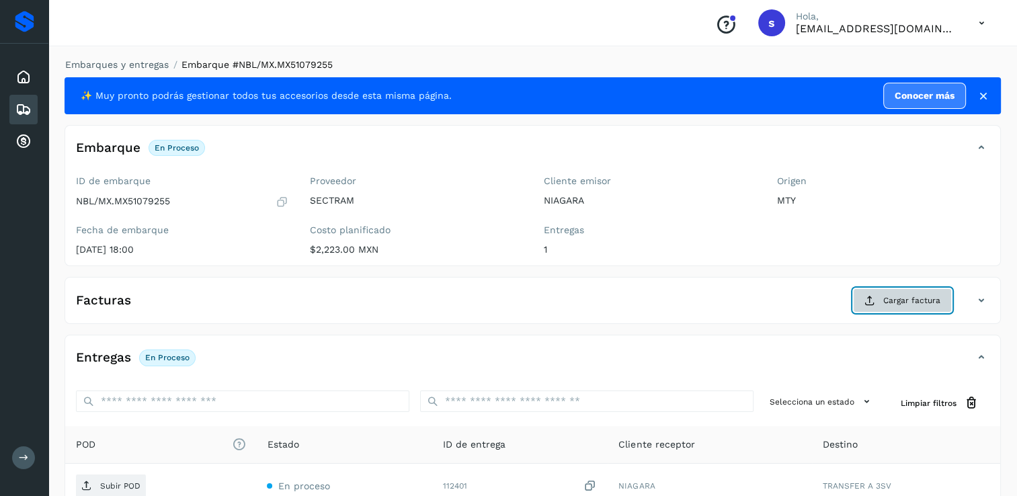
click at [899, 308] on button "Cargar factura" at bounding box center [902, 300] width 99 height 24
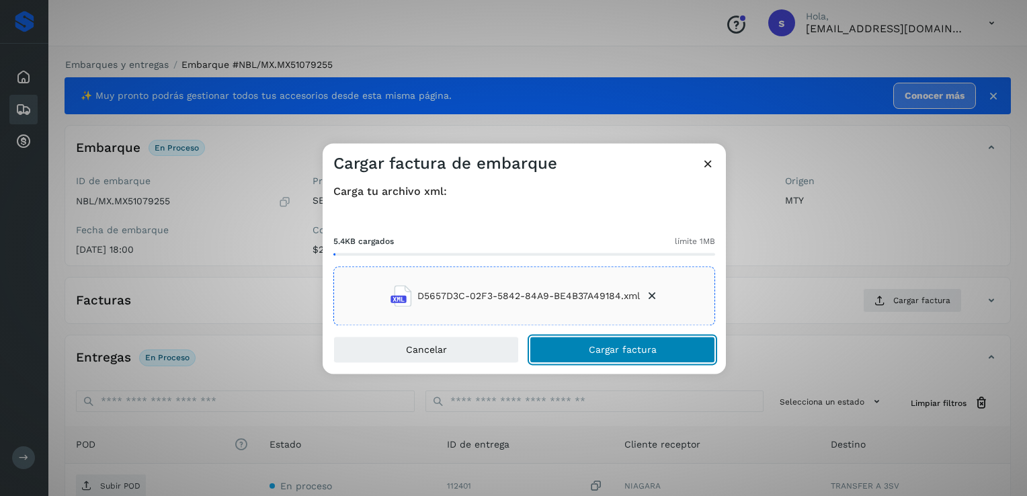
click at [595, 346] on span "Cargar factura" at bounding box center [623, 349] width 68 height 9
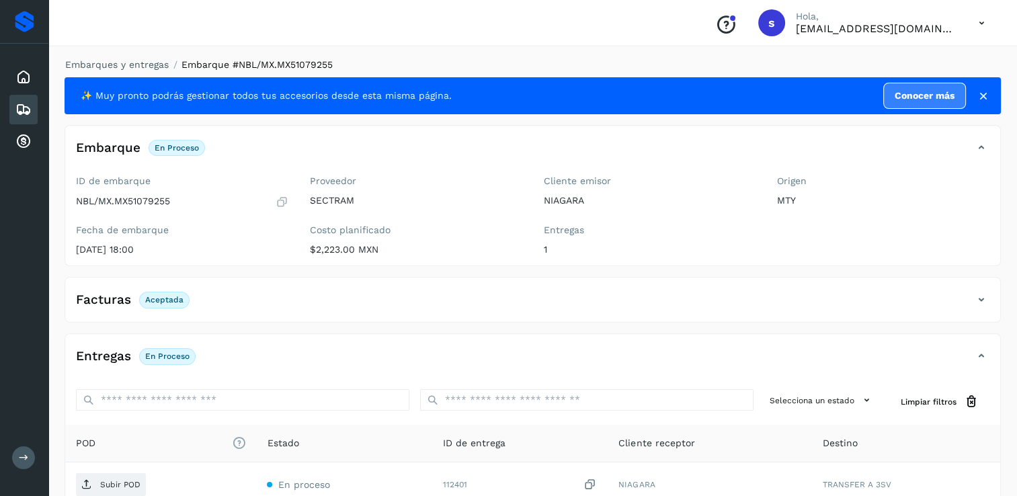
click at [134, 480] on p "Subir POD" at bounding box center [120, 484] width 40 height 9
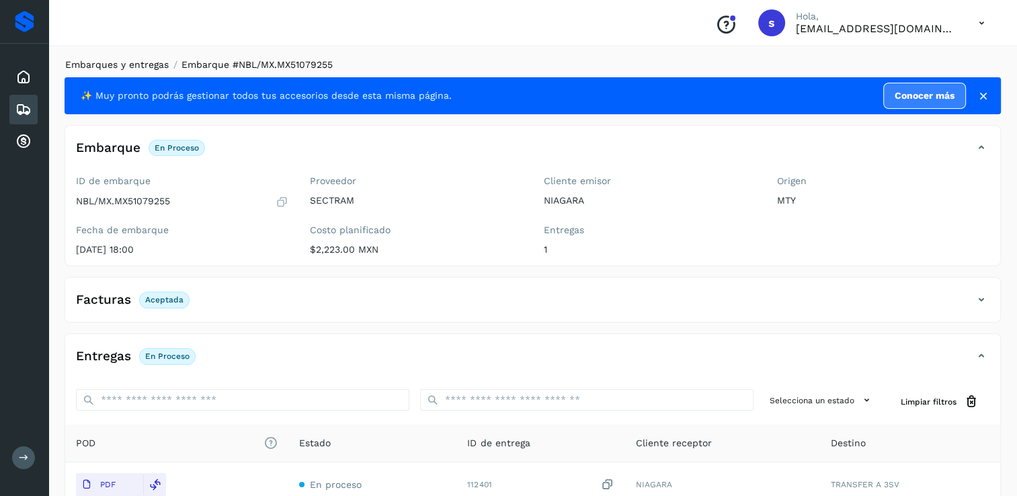
click at [151, 64] on link "Embarques y entregas" at bounding box center [116, 64] width 103 height 11
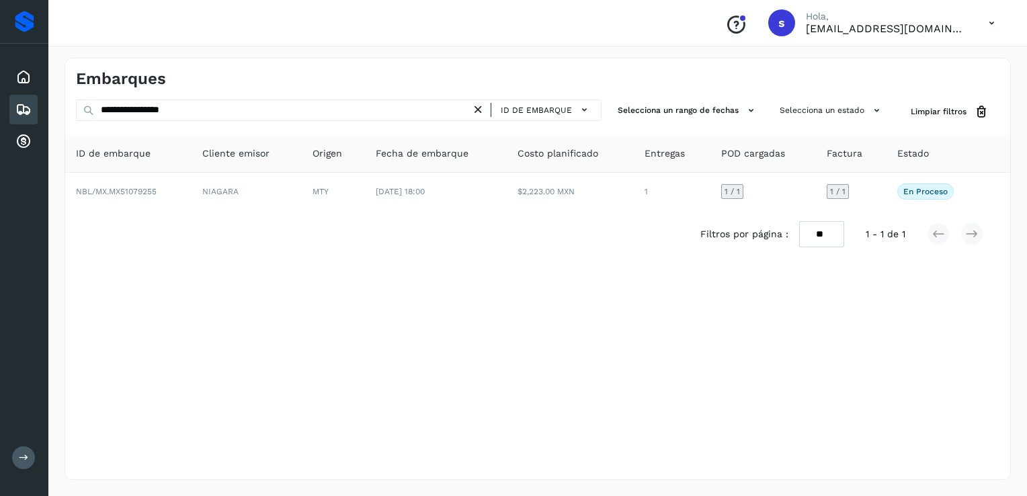
click at [482, 108] on icon at bounding box center [478, 110] width 14 height 14
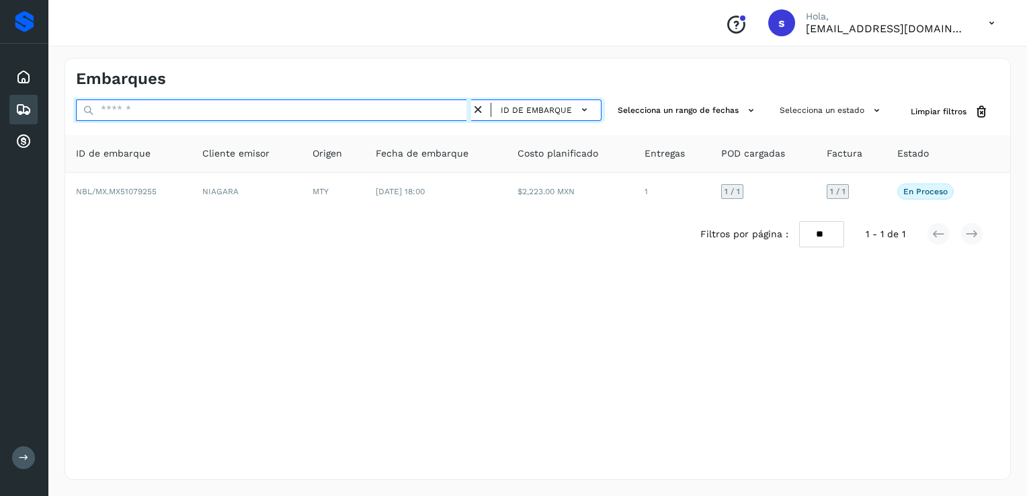
click at [401, 109] on input "text" at bounding box center [273, 110] width 395 height 22
paste input "**********"
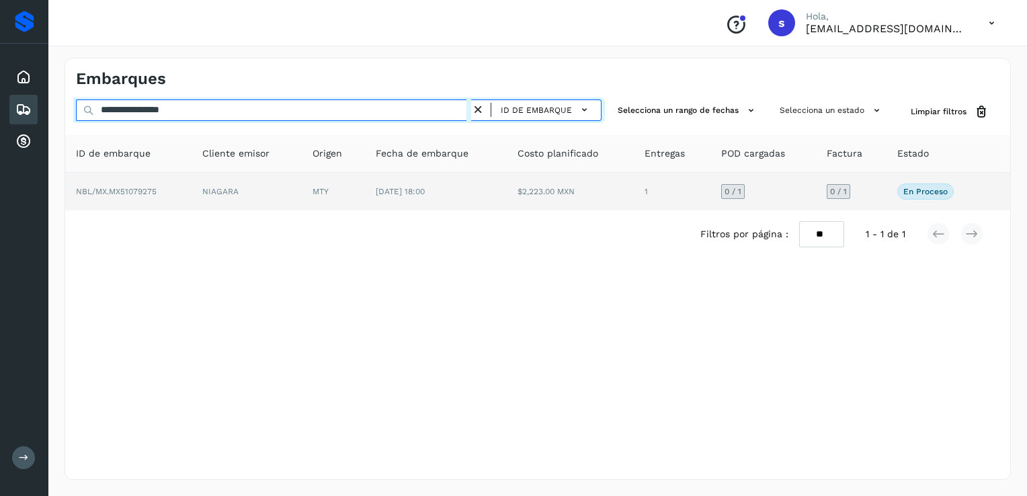
type input "**********"
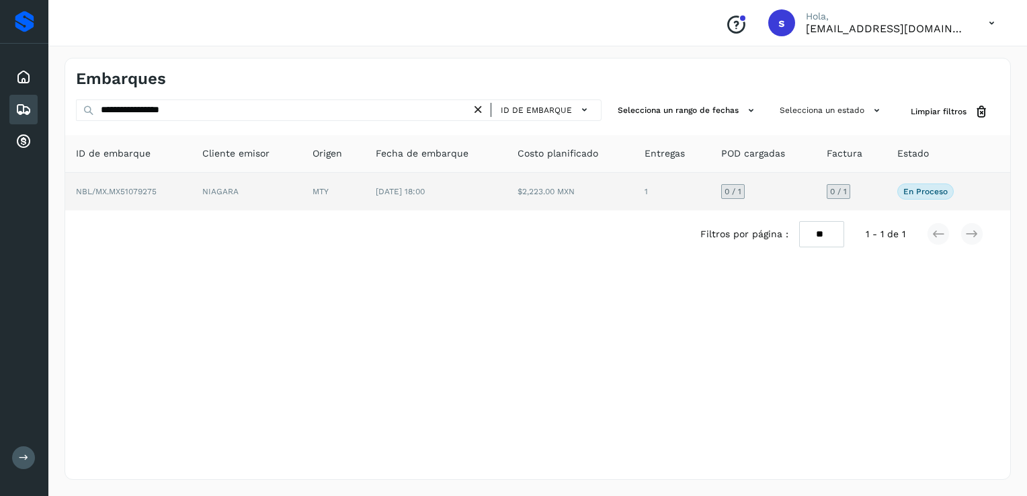
click at [270, 196] on td "NIAGARA" at bounding box center [247, 192] width 110 height 38
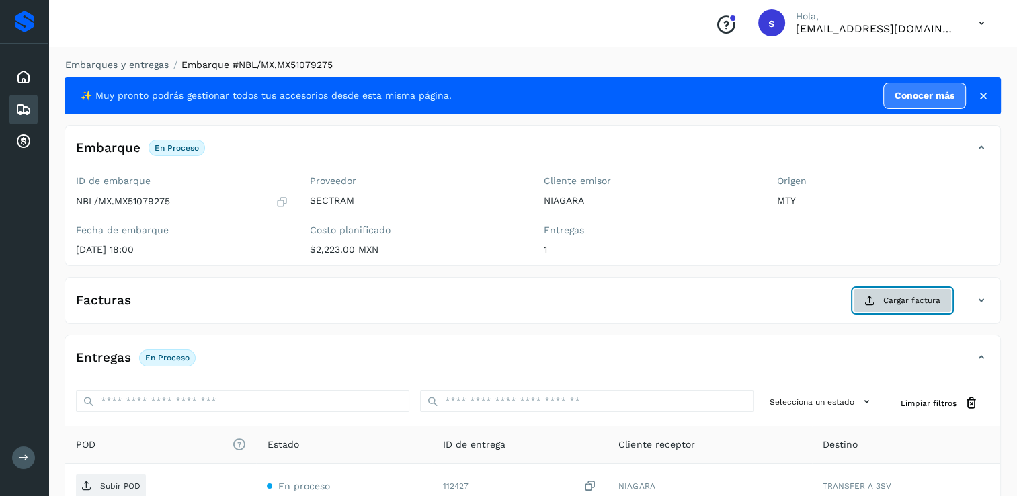
click at [926, 300] on span "Cargar factura" at bounding box center [911, 300] width 57 height 12
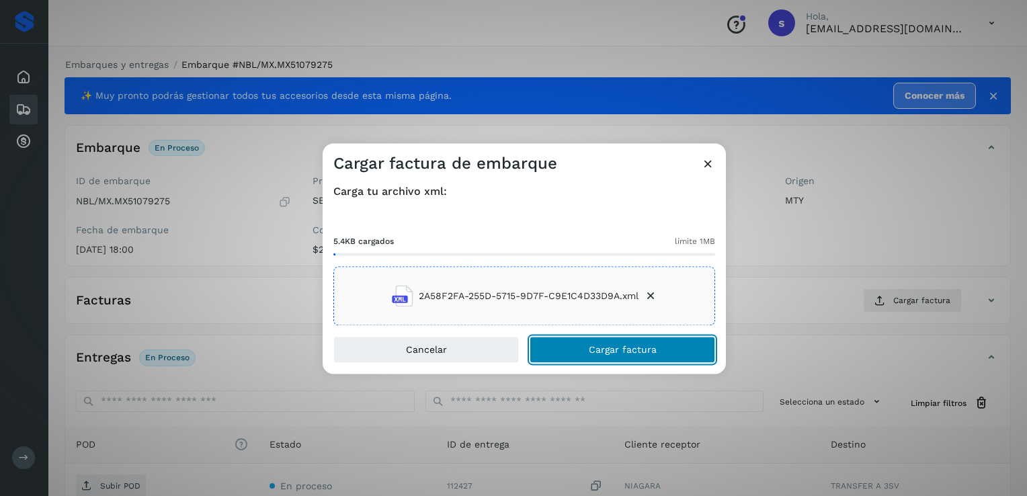
click at [612, 348] on span "Cargar factura" at bounding box center [623, 349] width 68 height 9
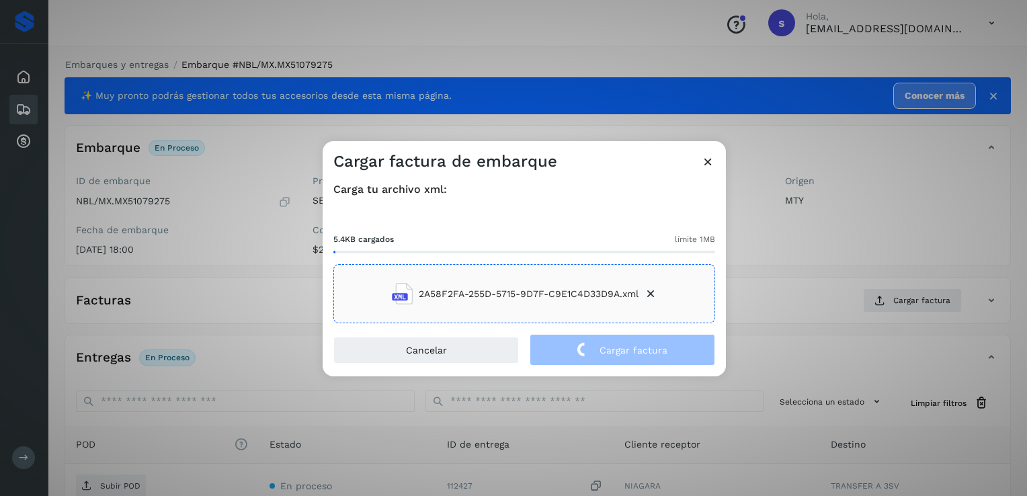
click at [136, 480] on div "Cargar factura de embarque Carga tu archivo xml: 5.4KB cargados límite 1MB 2A58…" at bounding box center [513, 248] width 1027 height 496
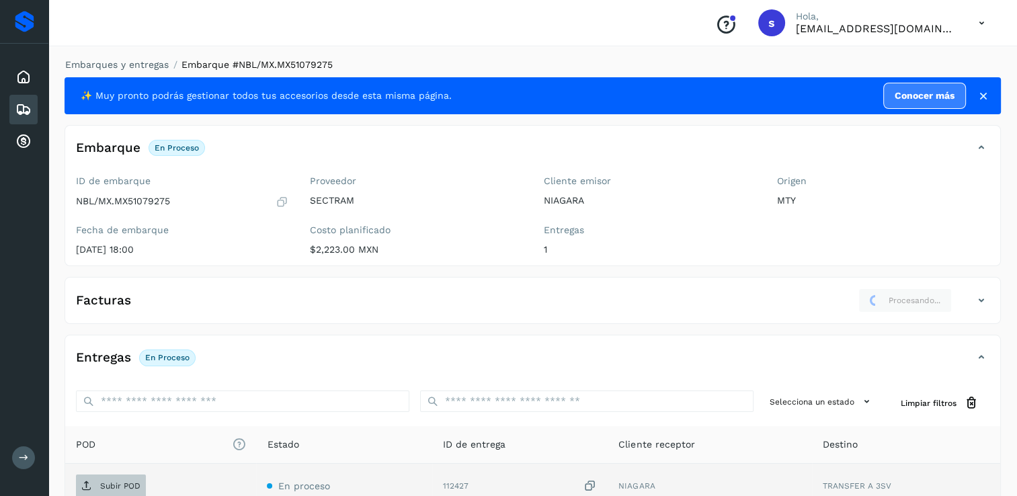
click at [126, 485] on p "Subir POD" at bounding box center [120, 485] width 40 height 9
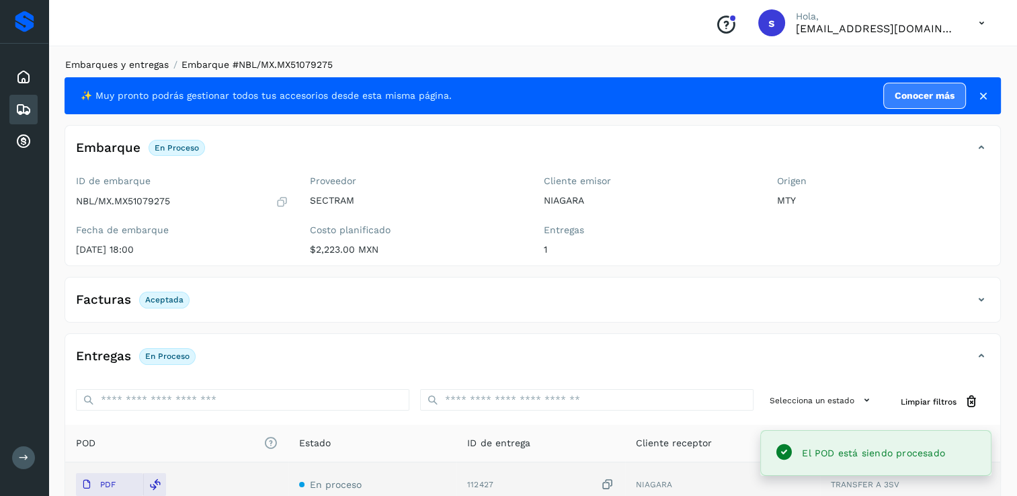
click at [140, 65] on link "Embarques y entregas" at bounding box center [116, 64] width 103 height 11
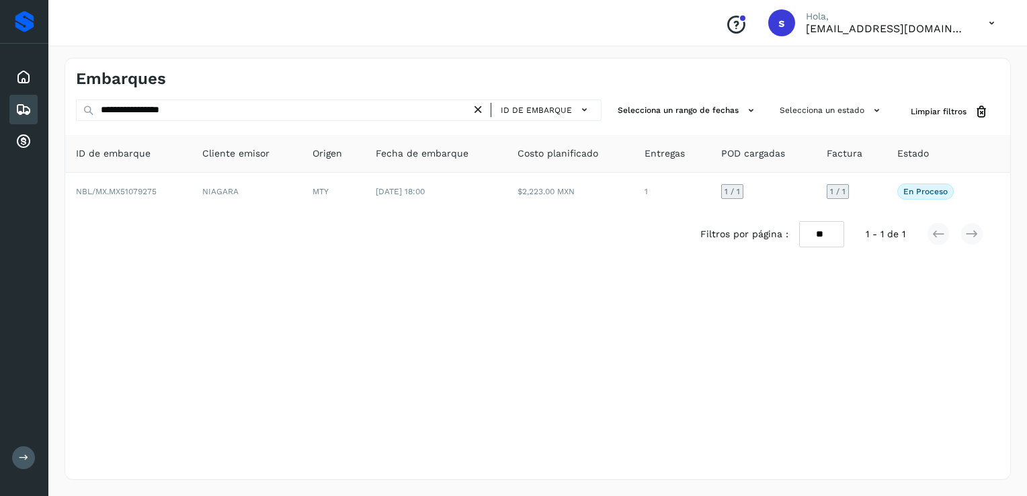
click at [484, 114] on icon at bounding box center [478, 110] width 14 height 14
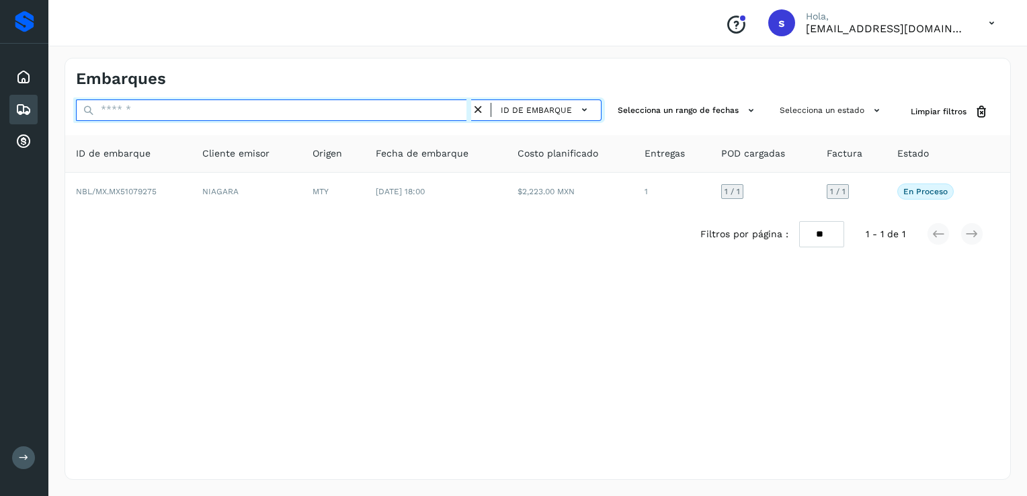
click at [434, 109] on input "text" at bounding box center [273, 110] width 395 height 22
paste input "**********"
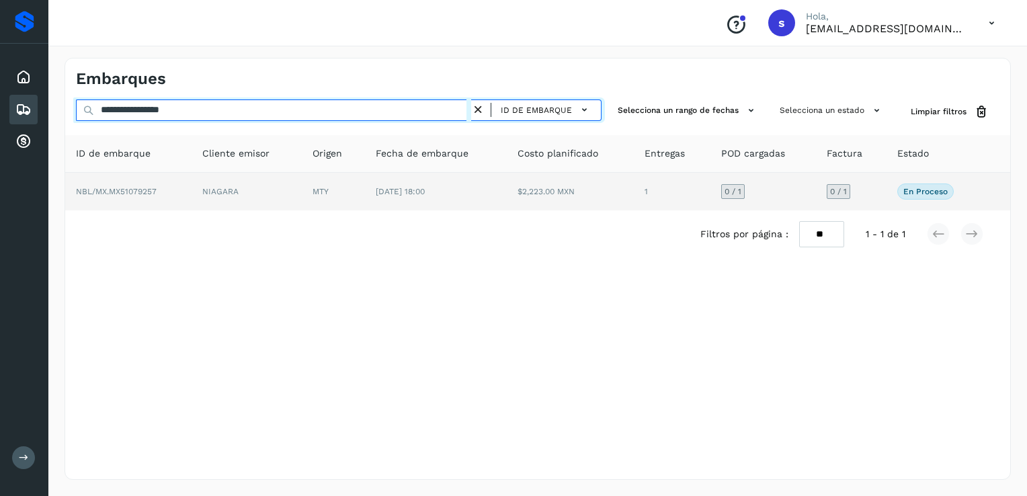
type input "**********"
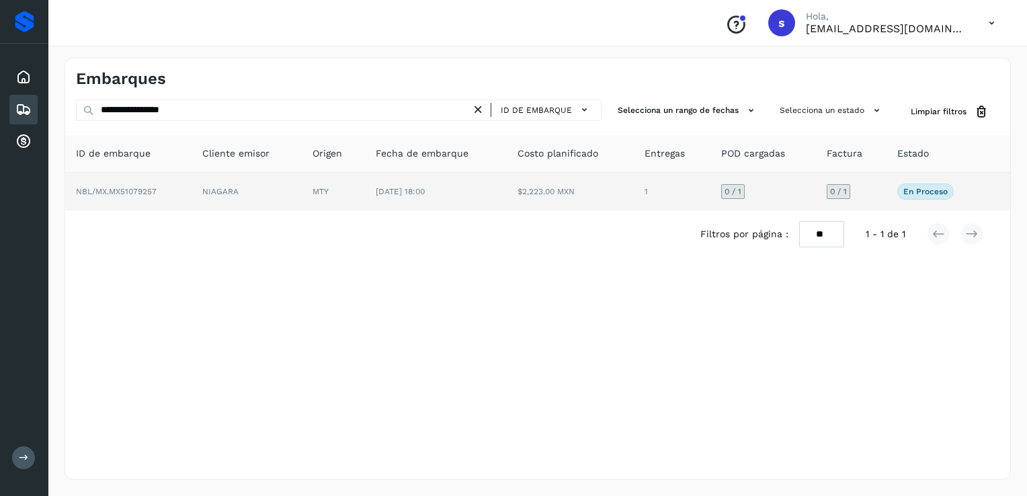
click at [265, 189] on td "NIAGARA" at bounding box center [247, 192] width 110 height 38
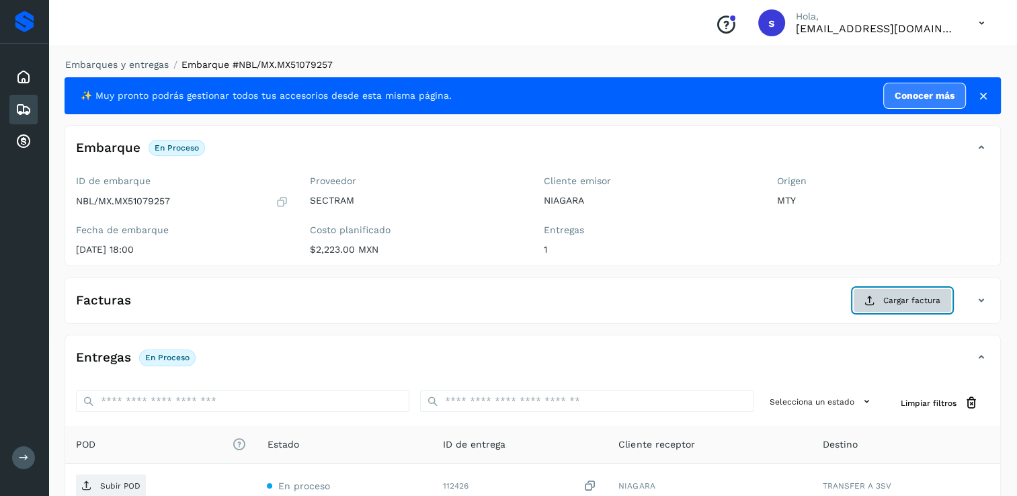
click at [911, 299] on span "Cargar factura" at bounding box center [911, 300] width 57 height 12
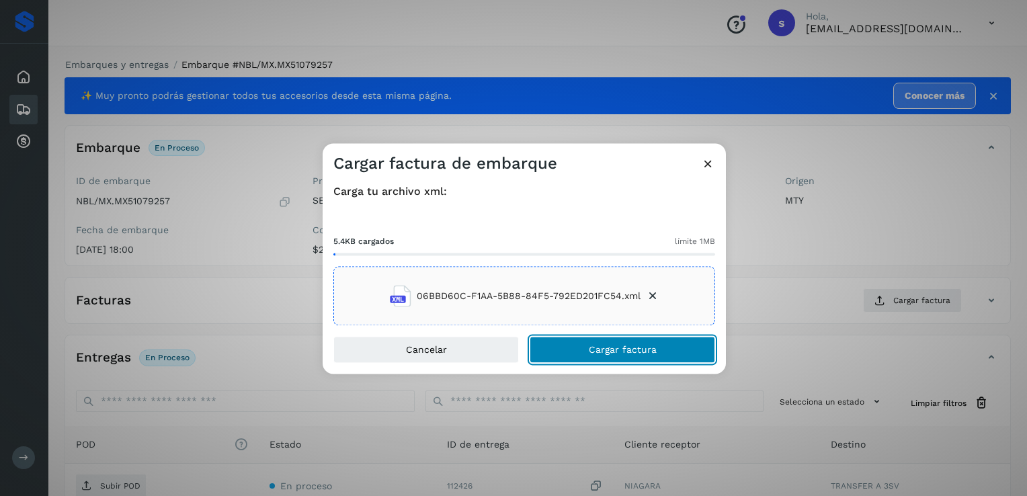
click at [555, 342] on button "Cargar factura" at bounding box center [622, 350] width 185 height 27
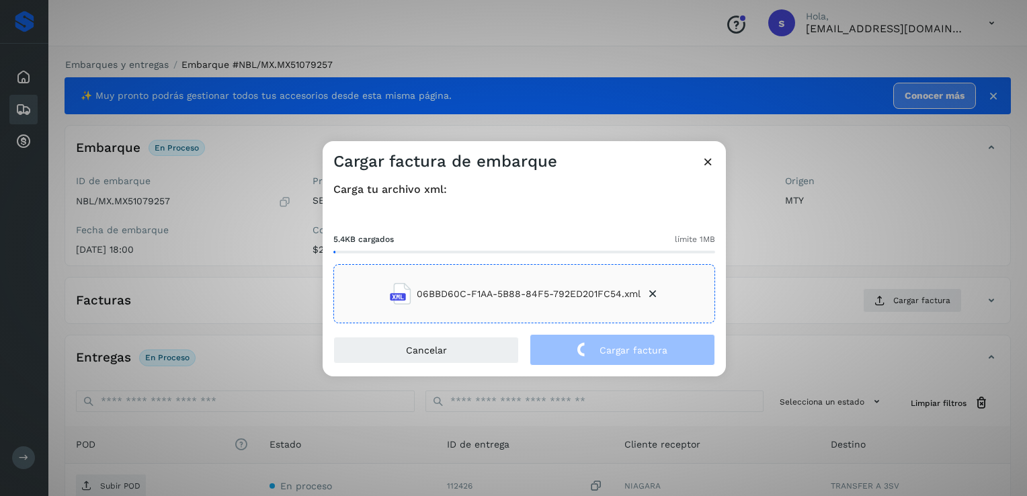
click at [175, 328] on div "Cargar factura de embarque Carga tu archivo xml: 5.4KB cargados límite 1MB 06BB…" at bounding box center [513, 248] width 1027 height 496
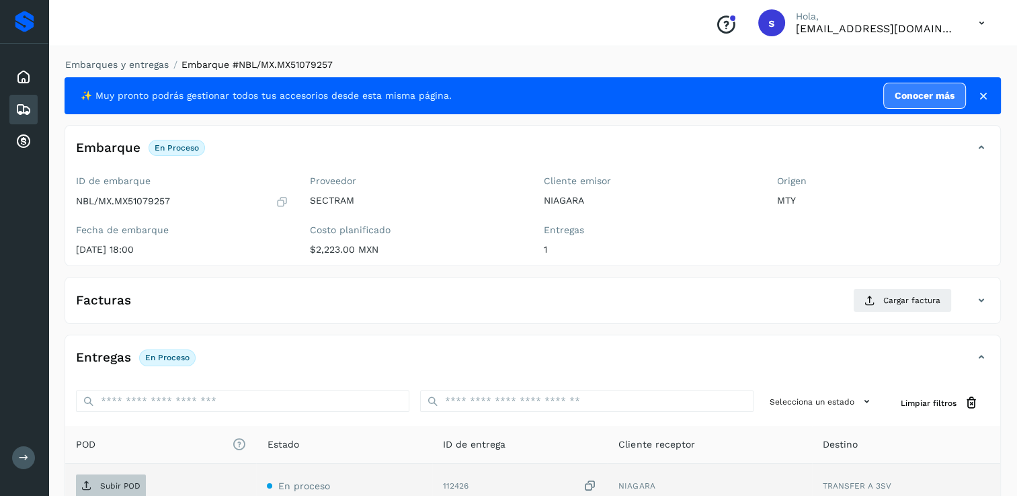
click at [121, 482] on p "Subir POD" at bounding box center [120, 485] width 40 height 9
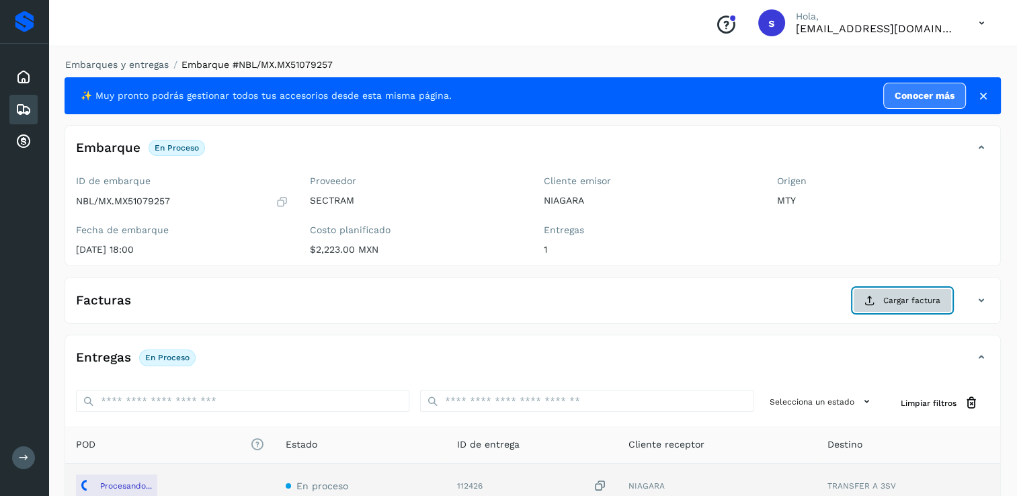
click at [919, 304] on span "Cargar factura" at bounding box center [911, 300] width 57 height 12
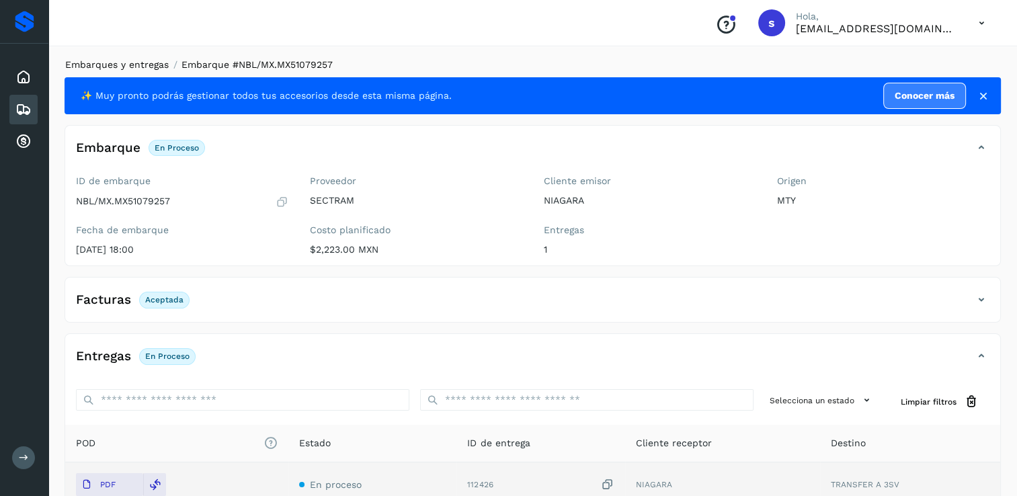
click at [132, 62] on link "Embarques y entregas" at bounding box center [116, 64] width 103 height 11
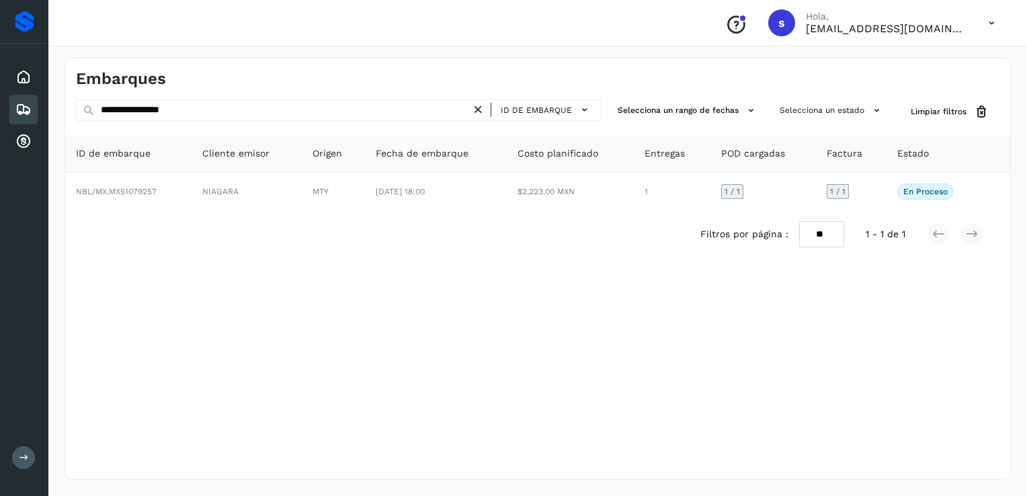
click at [483, 107] on icon at bounding box center [478, 110] width 14 height 14
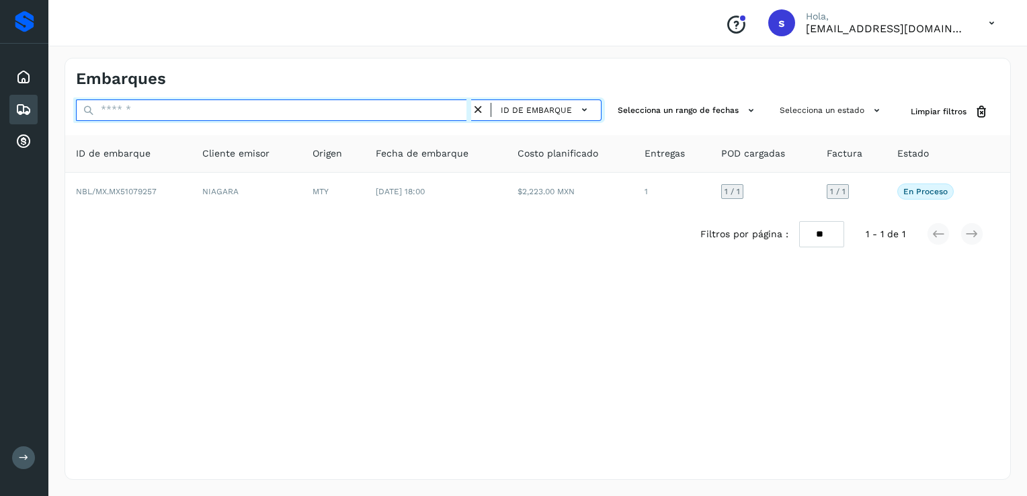
click at [443, 108] on input "text" at bounding box center [273, 110] width 395 height 22
paste input "**********"
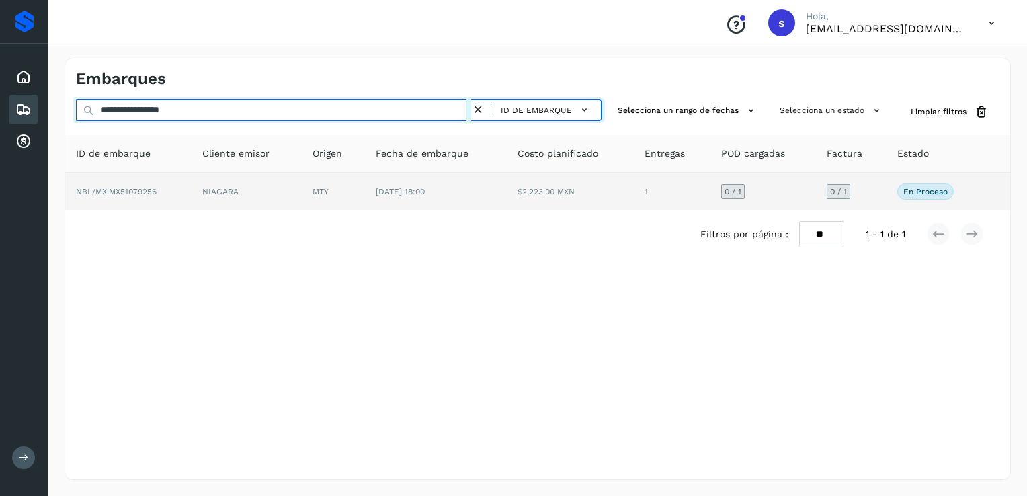
type input "**********"
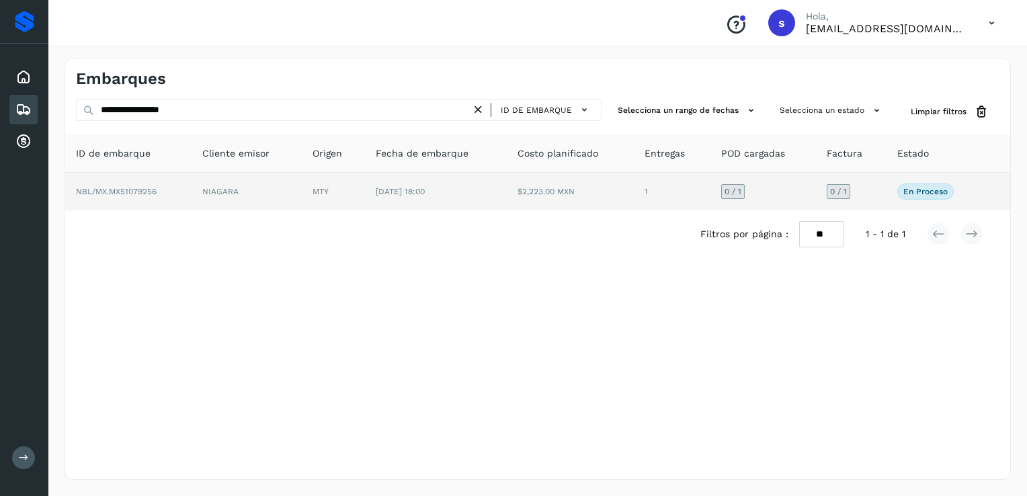
click at [156, 190] on span "NBL/MX.MX51079256" at bounding box center [116, 191] width 81 height 9
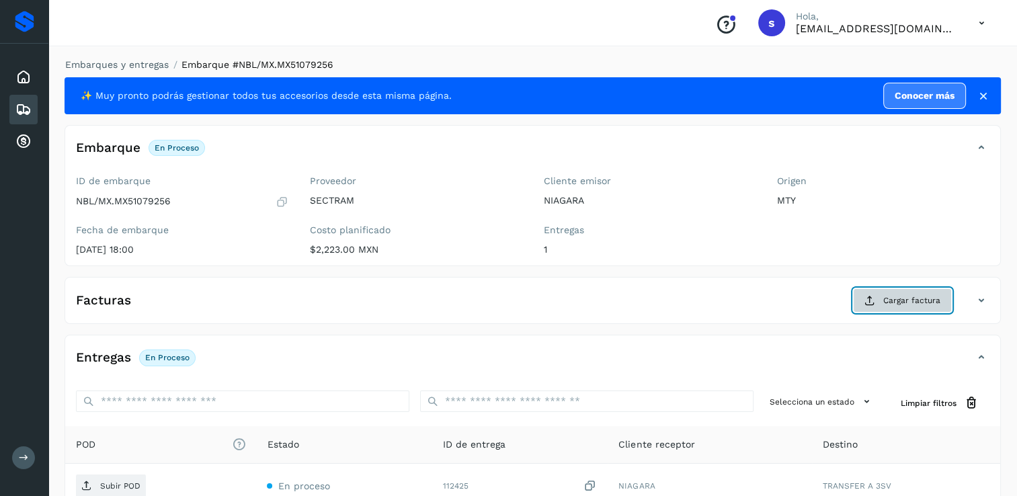
click at [898, 300] on span "Cargar factura" at bounding box center [911, 300] width 57 height 12
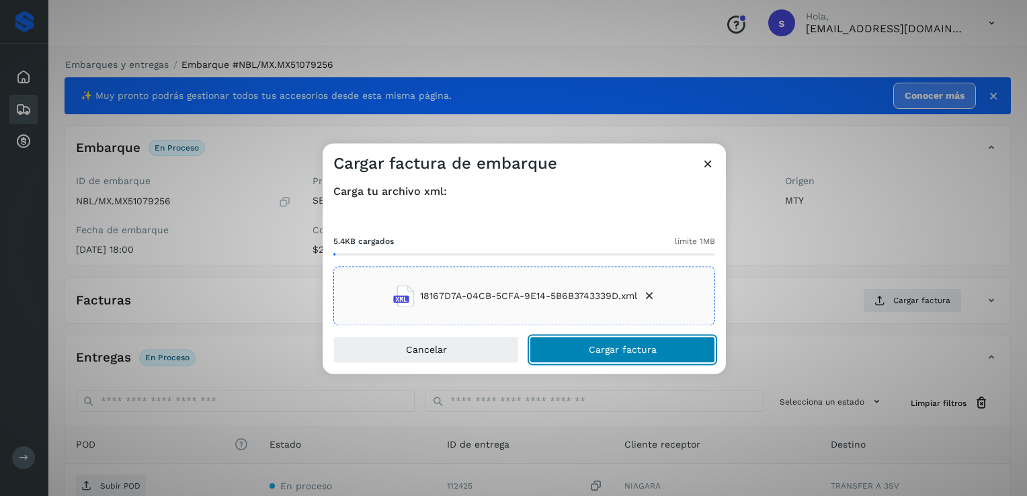
click at [629, 346] on span "Cargar factura" at bounding box center [623, 349] width 68 height 9
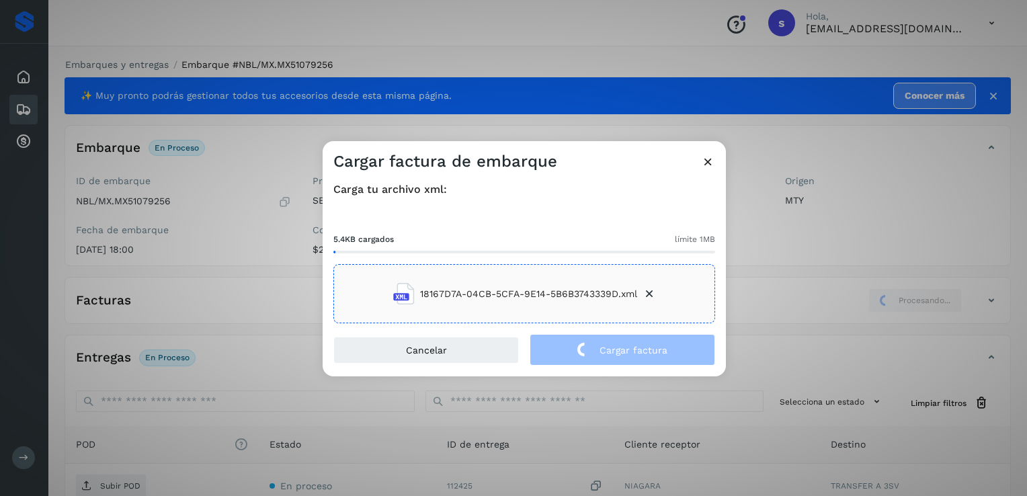
click at [131, 485] on div "Cargar factura de embarque Carga tu archivo xml: 5.4KB cargados límite 1MB 1816…" at bounding box center [513, 248] width 1027 height 496
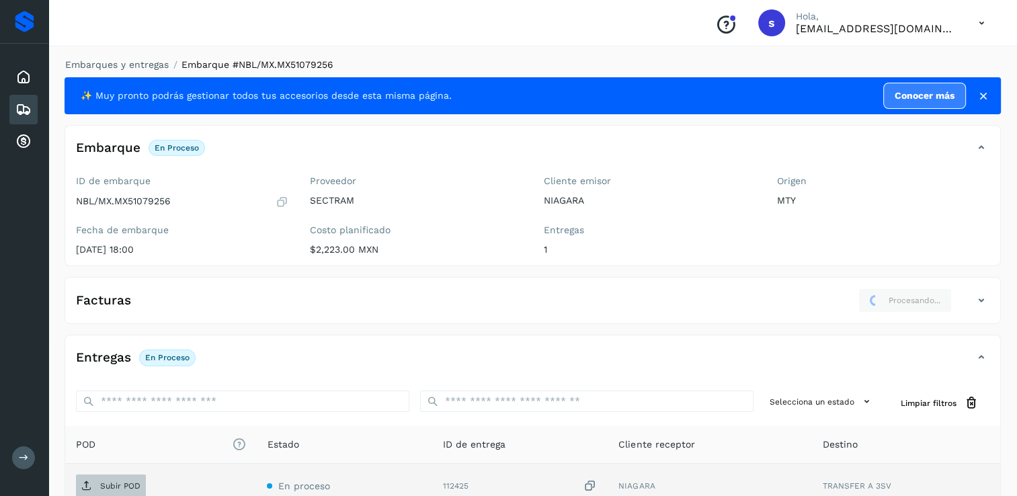
click at [129, 478] on span "Subir POD" at bounding box center [111, 486] width 70 height 22
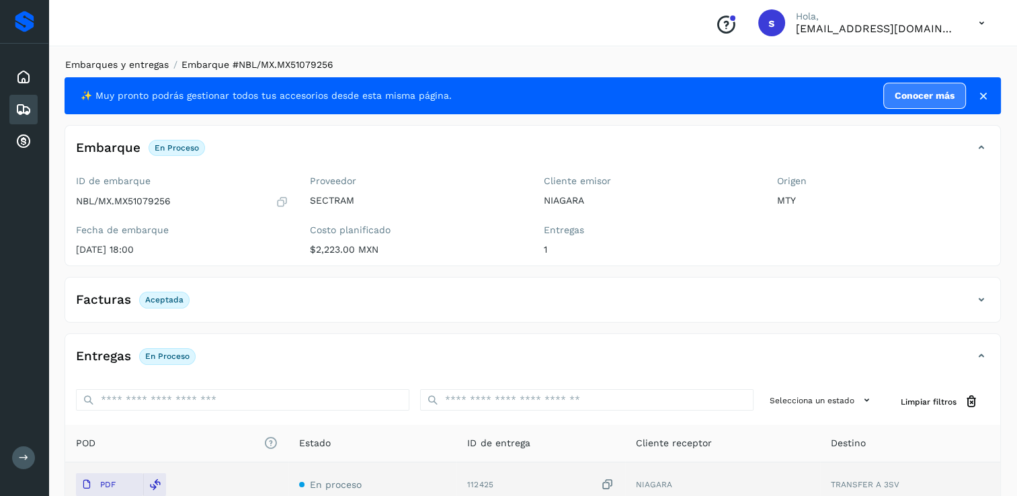
click at [136, 69] on link "Embarques y entregas" at bounding box center [116, 64] width 103 height 11
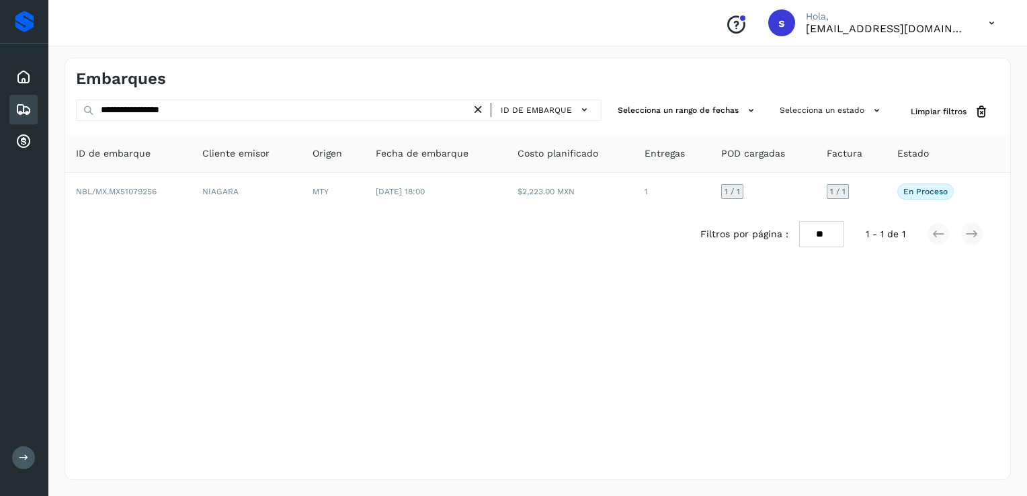
click at [478, 110] on icon at bounding box center [478, 110] width 14 height 14
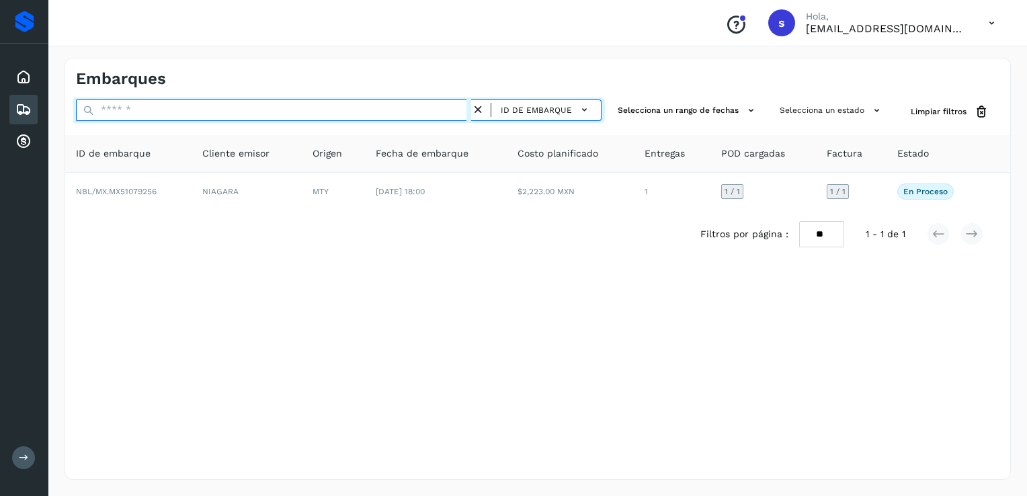
click at [442, 114] on input "text" at bounding box center [273, 110] width 395 height 22
paste input "**********"
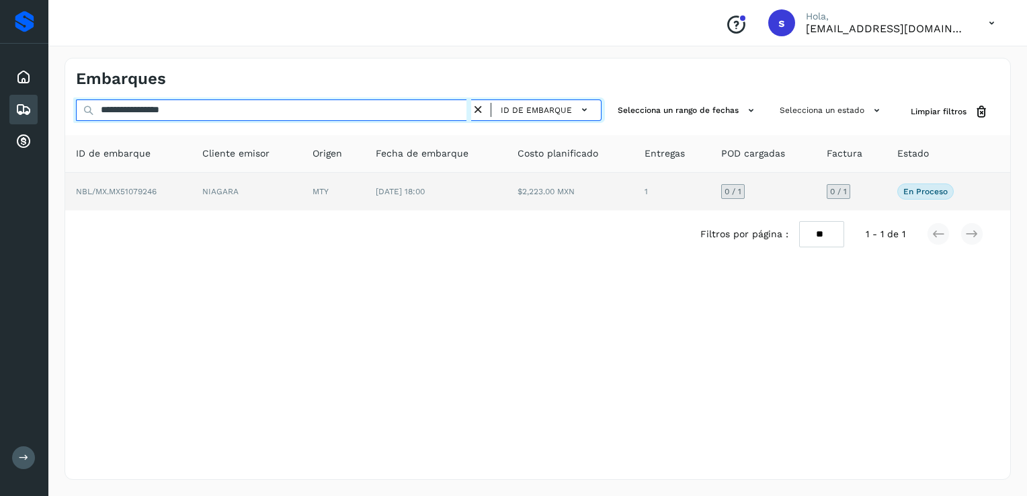
type input "**********"
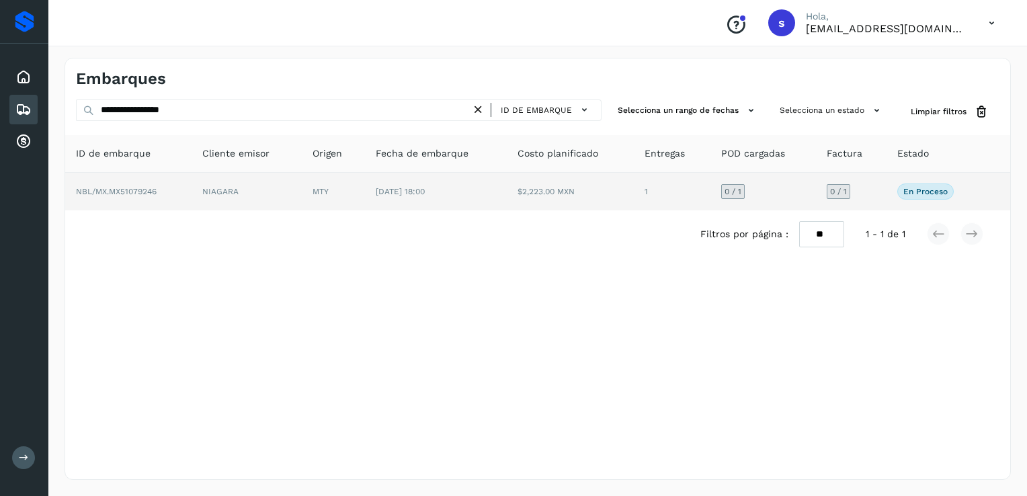
click at [190, 186] on td "NBL/MX.MX51079246" at bounding box center [128, 192] width 126 height 38
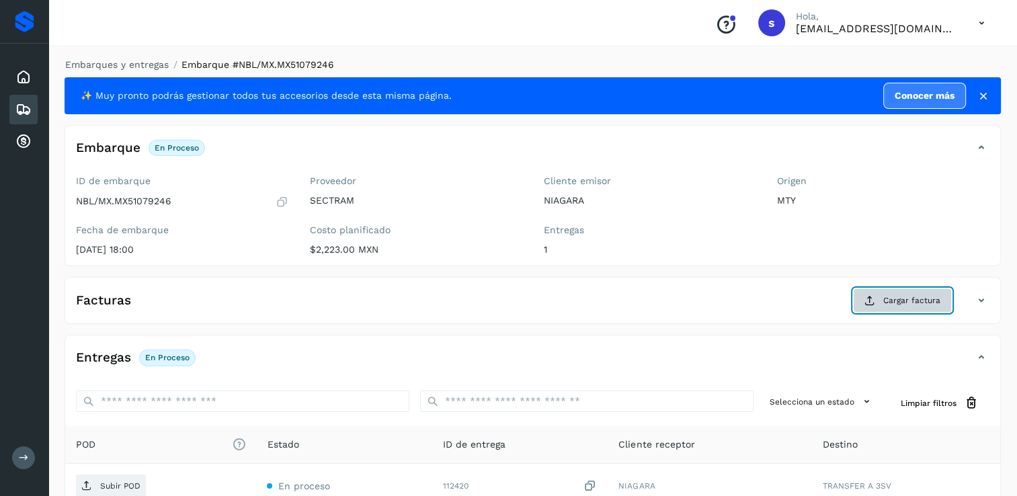
click at [908, 299] on span "Cargar factura" at bounding box center [911, 300] width 57 height 12
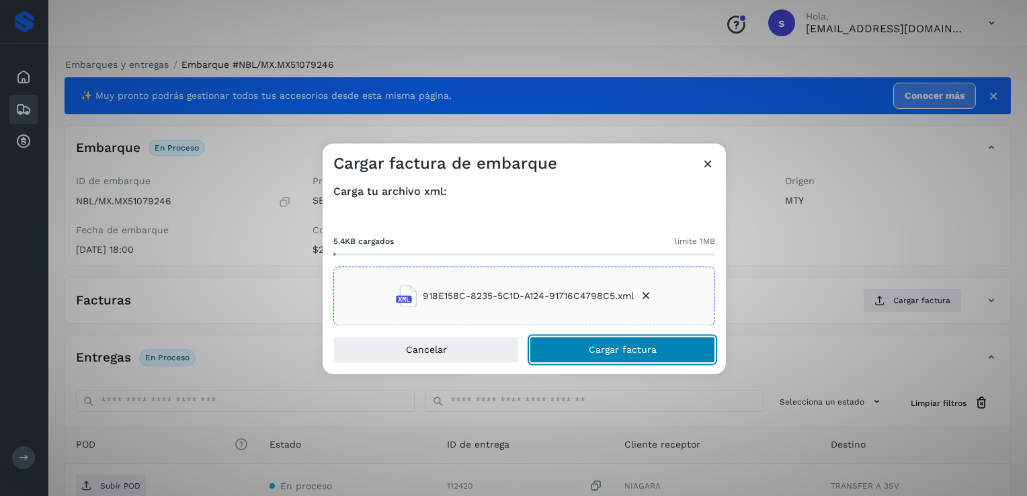
click at [619, 356] on button "Cargar factura" at bounding box center [622, 350] width 185 height 27
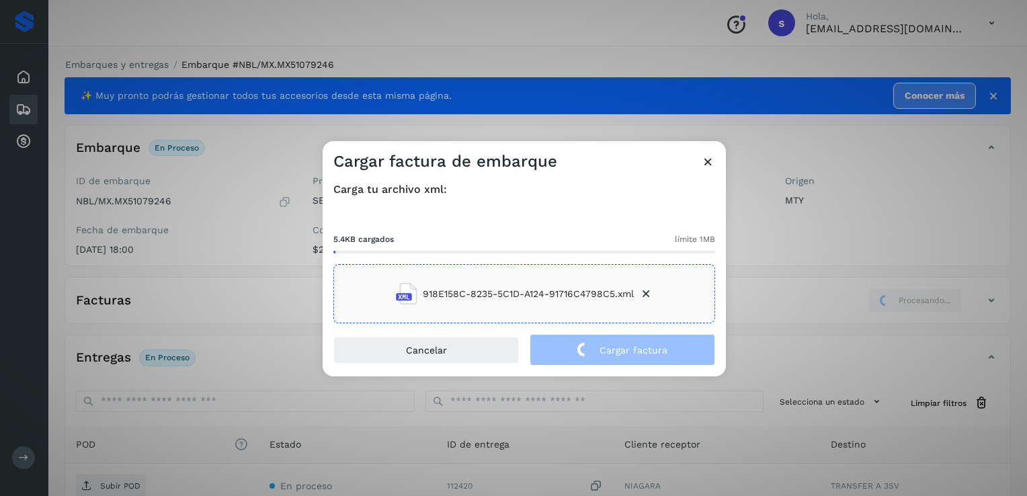
click at [142, 460] on div "Cargar factura de embarque Carga tu archivo xml: 5.4KB cargados límite 1MB 918E…" at bounding box center [513, 248] width 1027 height 496
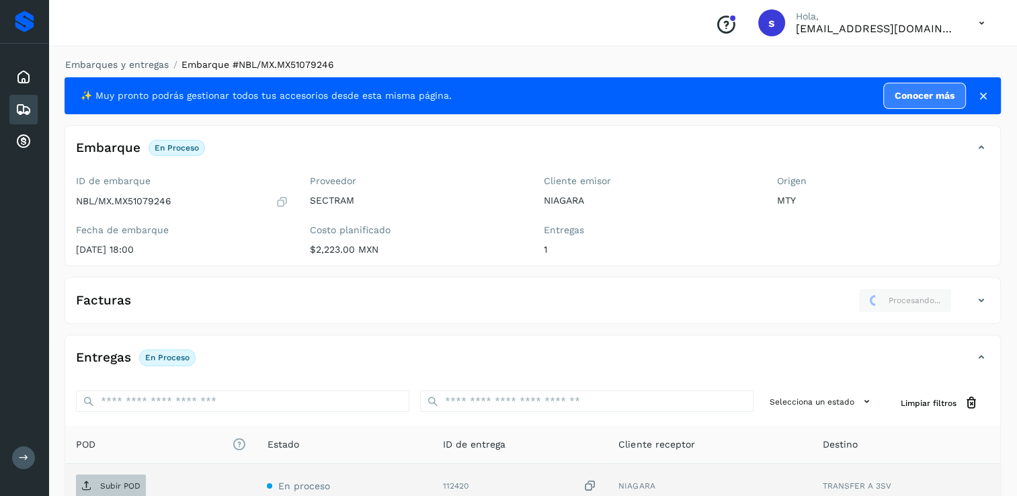
click at [140, 486] on span "Subir POD" at bounding box center [111, 486] width 70 height 22
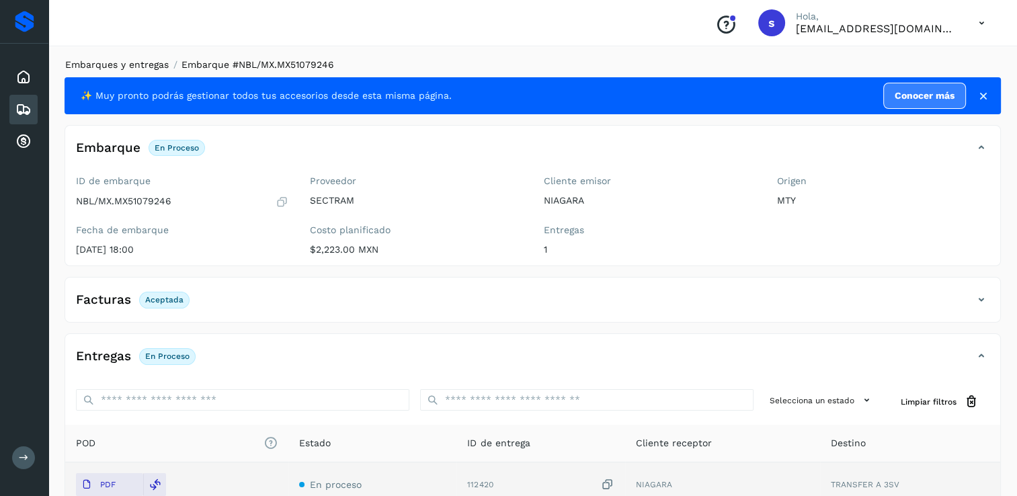
click at [141, 66] on link "Embarques y entregas" at bounding box center [116, 64] width 103 height 11
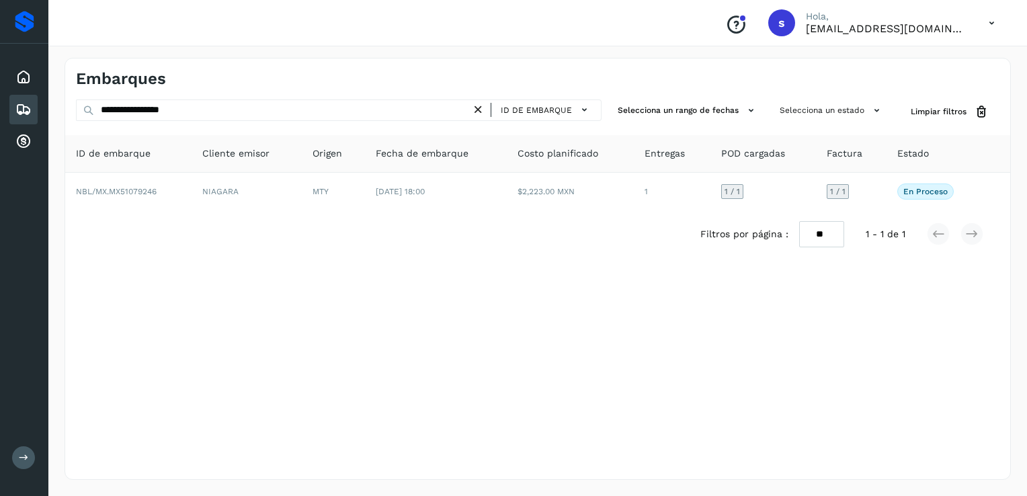
click at [478, 109] on icon at bounding box center [478, 110] width 14 height 14
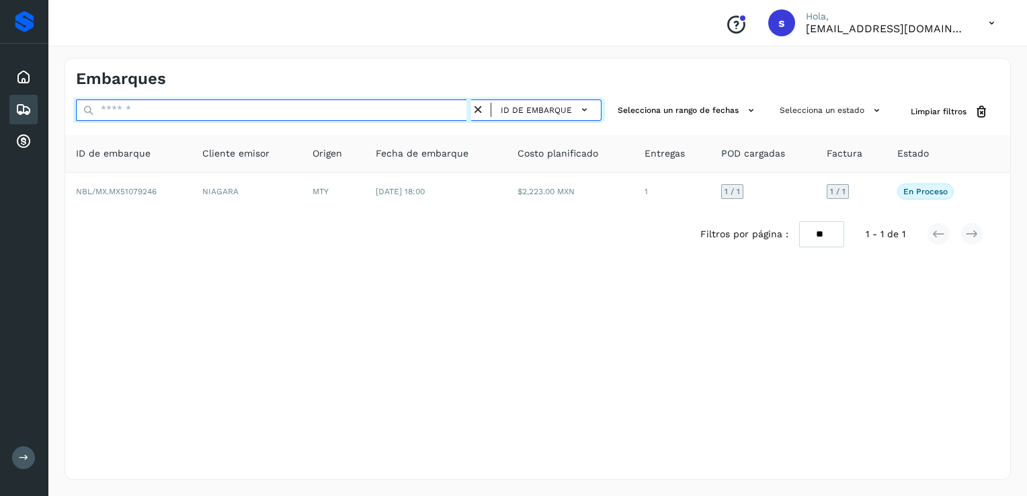
click at [464, 109] on input "text" at bounding box center [273, 110] width 395 height 22
paste input "**********"
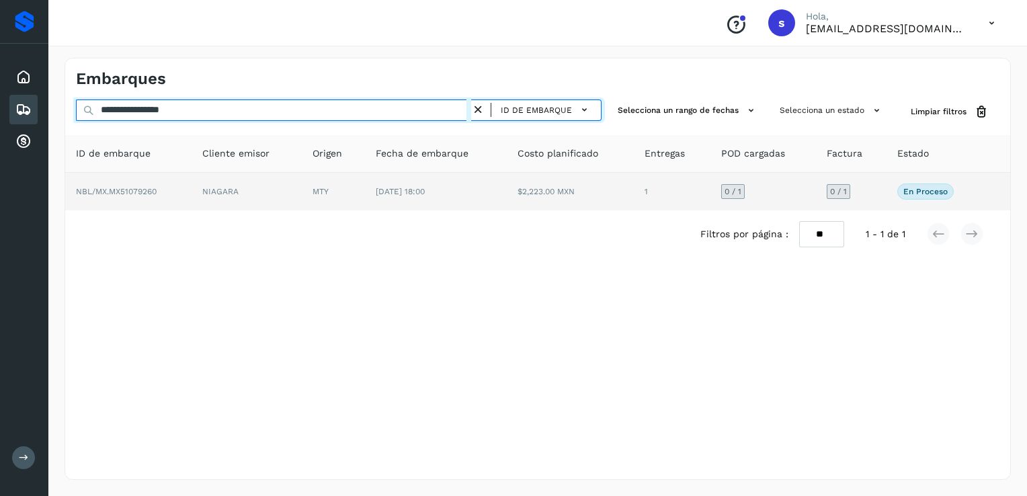
type input "**********"
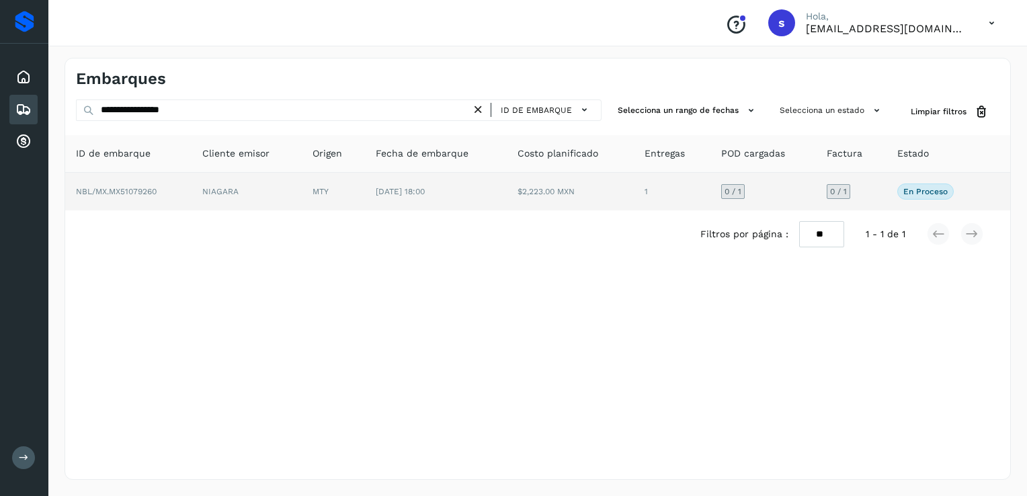
click at [166, 179] on td "NBL/MX.MX51079260" at bounding box center [128, 192] width 126 height 38
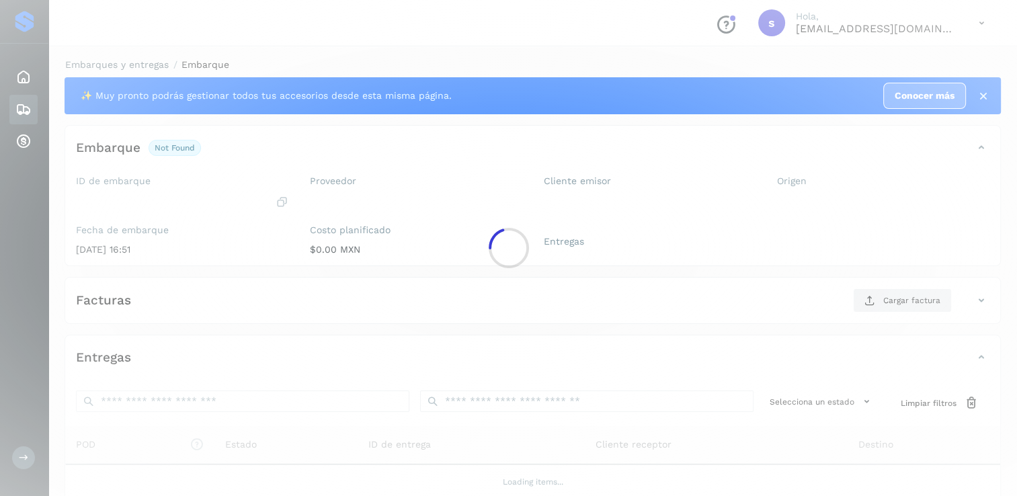
click at [166, 179] on div at bounding box center [508, 248] width 1017 height 496
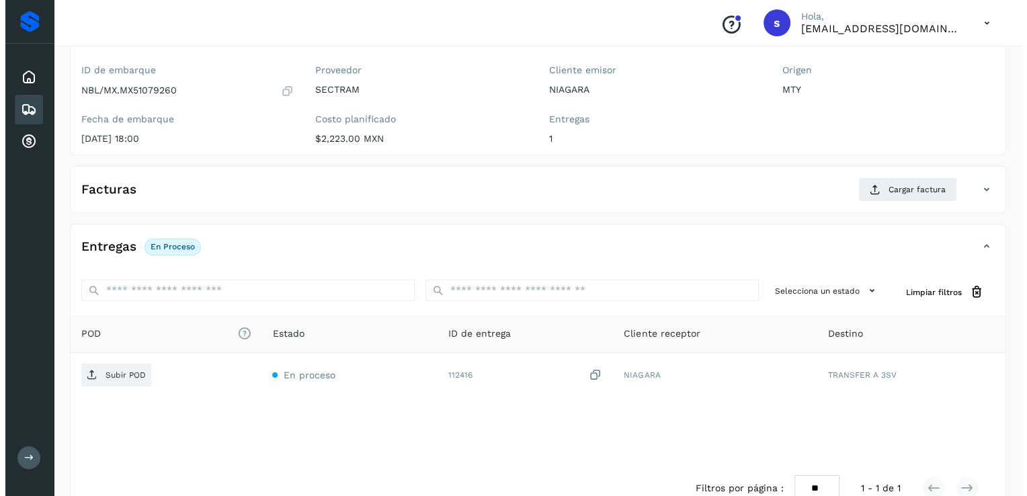
scroll to position [142, 0]
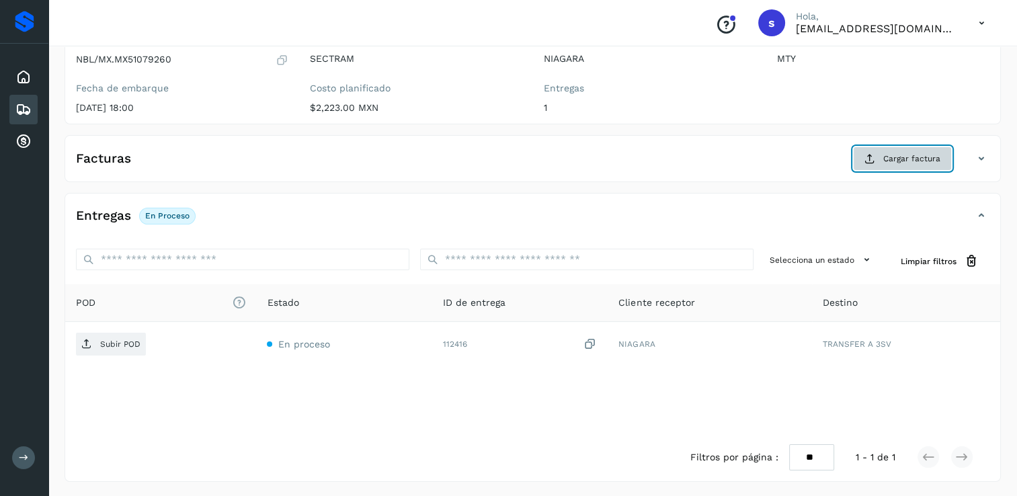
click at [882, 161] on button "Cargar factura" at bounding box center [902, 158] width 99 height 24
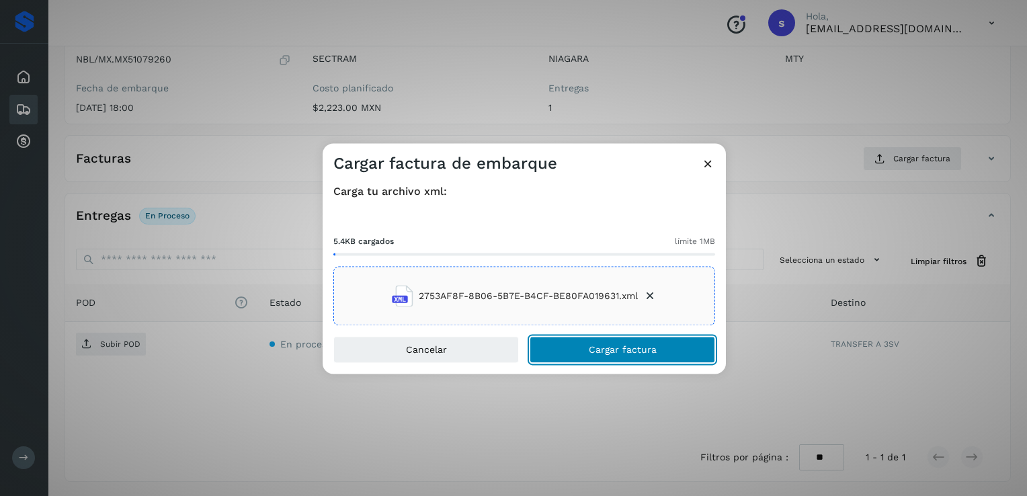
click at [599, 351] on span "Cargar factura" at bounding box center [623, 349] width 68 height 9
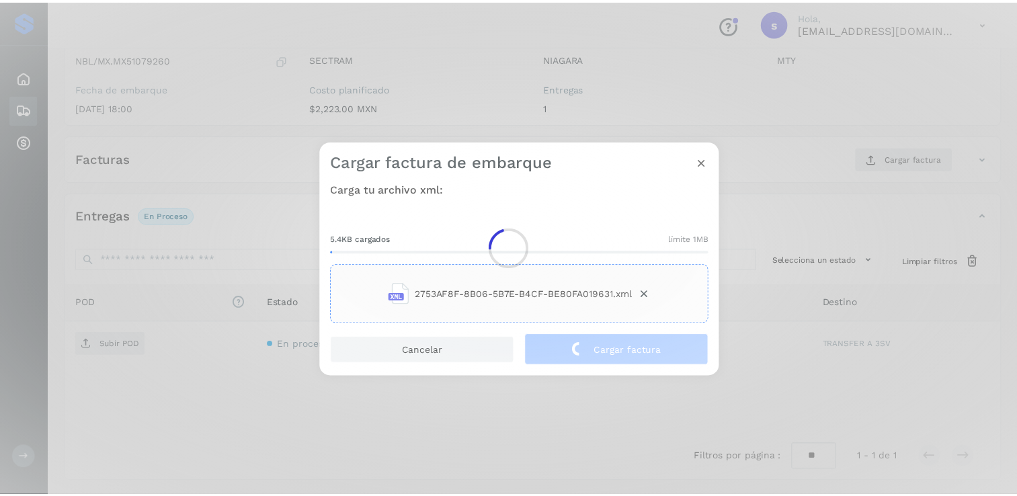
scroll to position [140, 0]
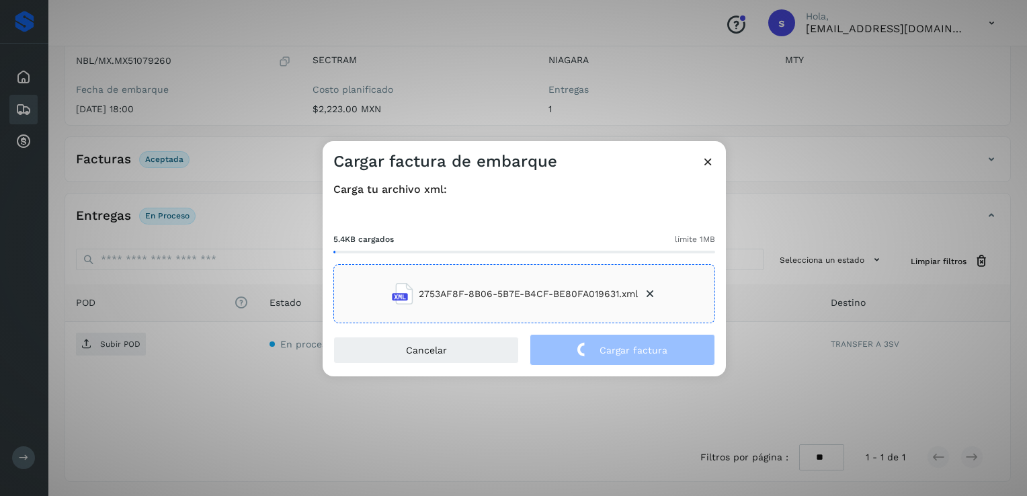
click at [106, 345] on div "Cargar factura de embarque Carga tu archivo xml: 5.4KB cargados límite 1MB 2753…" at bounding box center [513, 248] width 1027 height 496
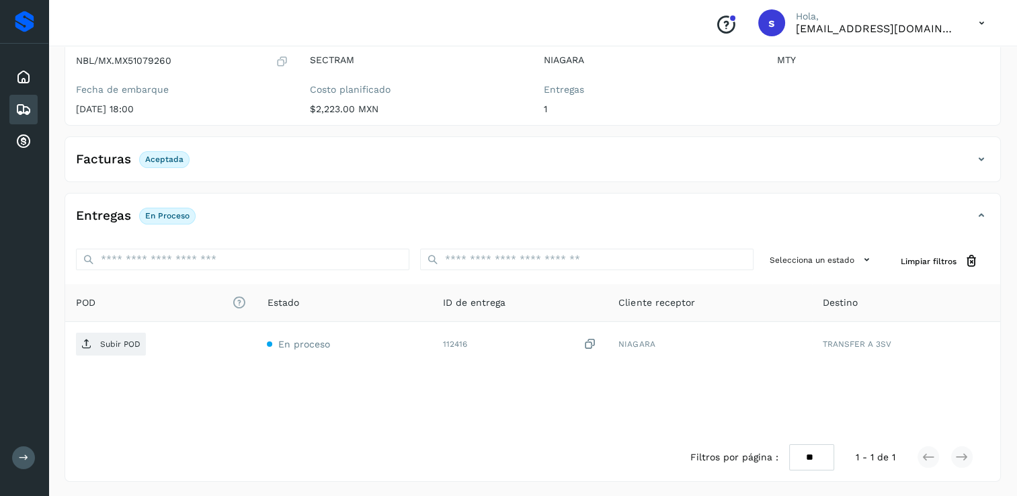
click at [106, 345] on p "Subir POD" at bounding box center [120, 343] width 40 height 9
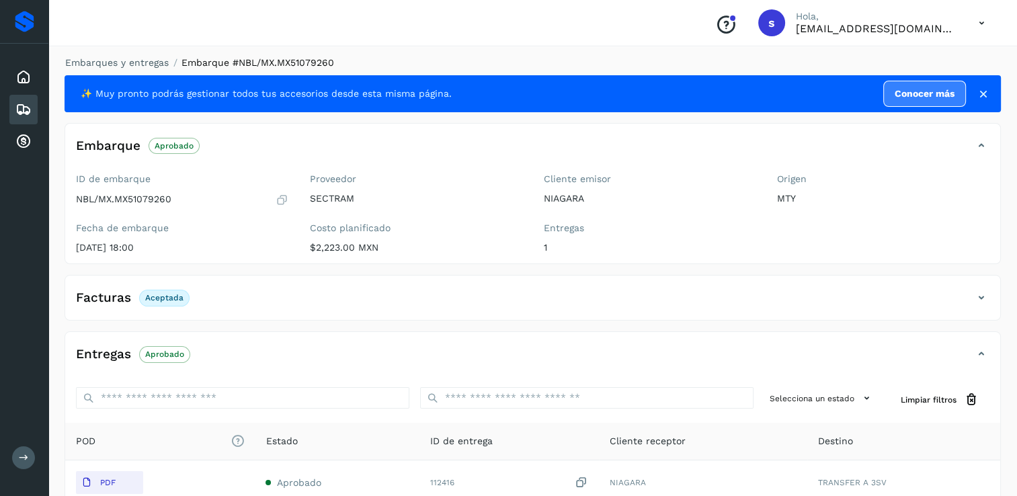
scroll to position [0, 0]
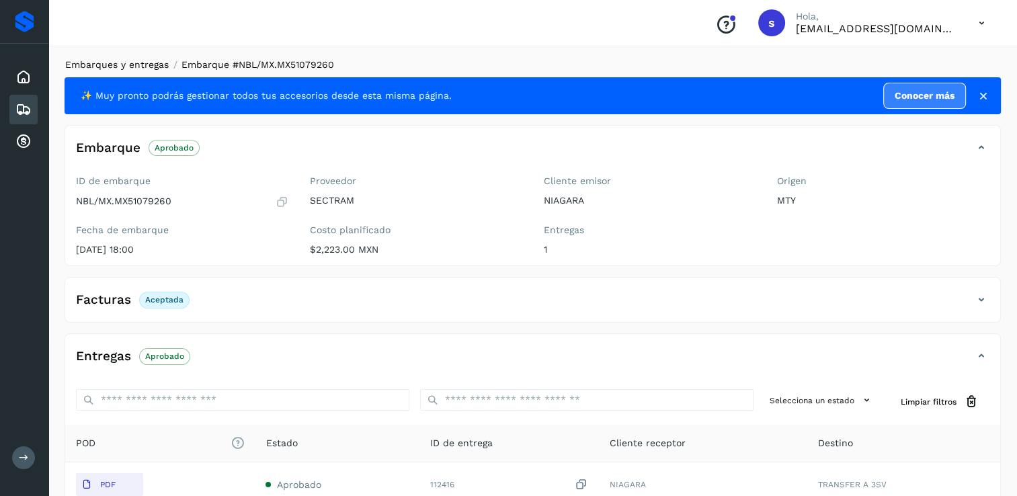
click at [129, 63] on link "Embarques y entregas" at bounding box center [116, 64] width 103 height 11
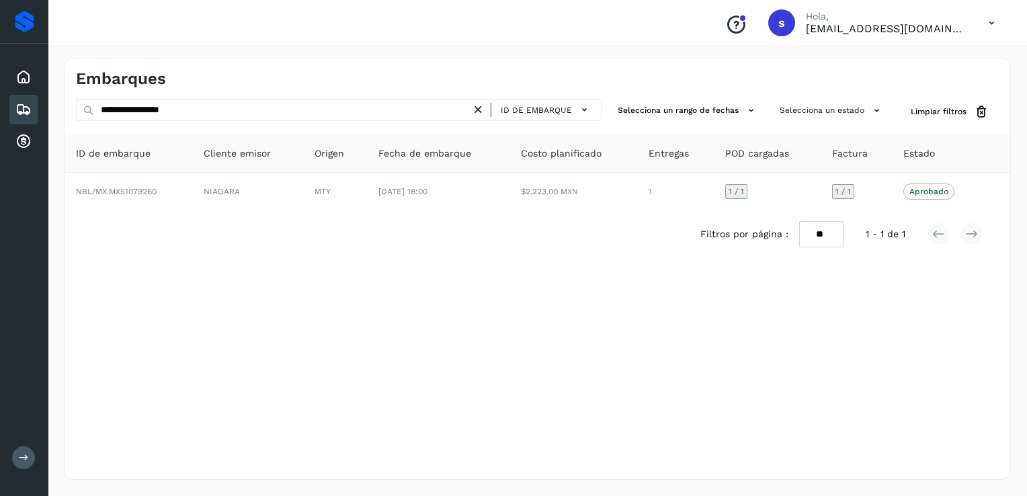
click at [491, 109] on div "ID de embarque" at bounding box center [540, 109] width 110 height 19
click at [480, 114] on icon at bounding box center [478, 110] width 14 height 14
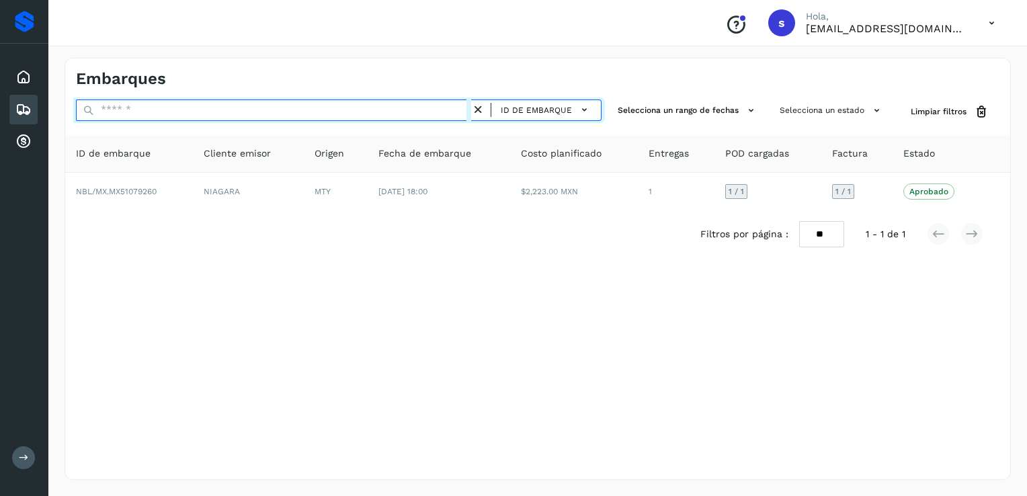
click at [456, 113] on input "text" at bounding box center [273, 110] width 395 height 22
paste input "**********"
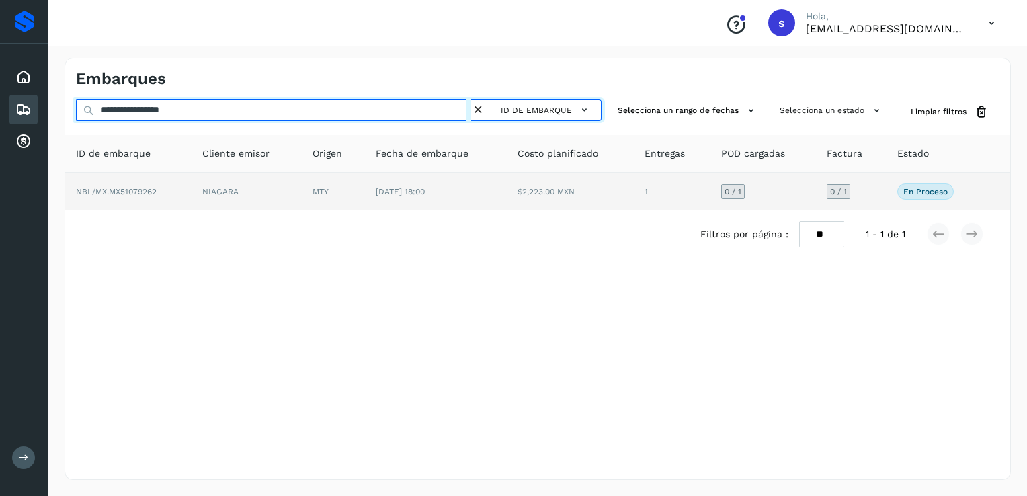
type input "**********"
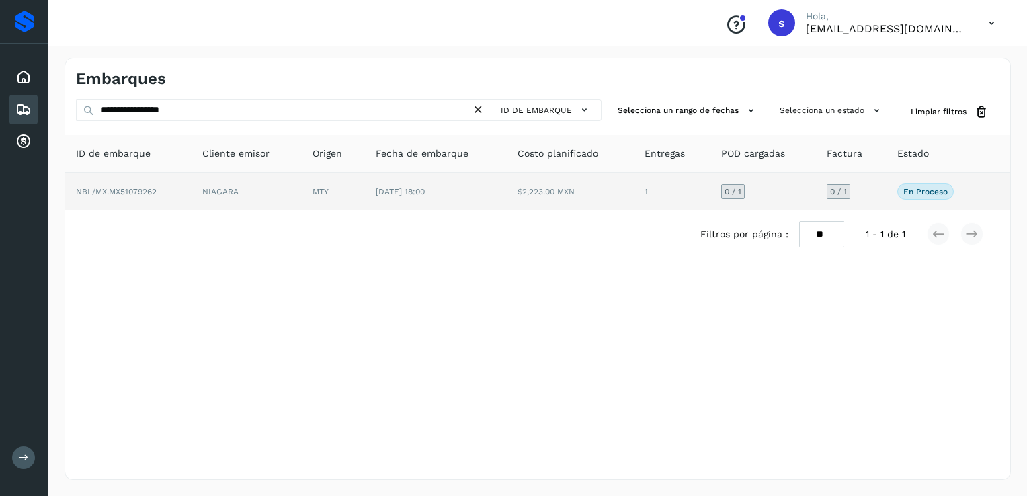
click at [175, 190] on td "NBL/MX.MX51079262" at bounding box center [128, 192] width 126 height 38
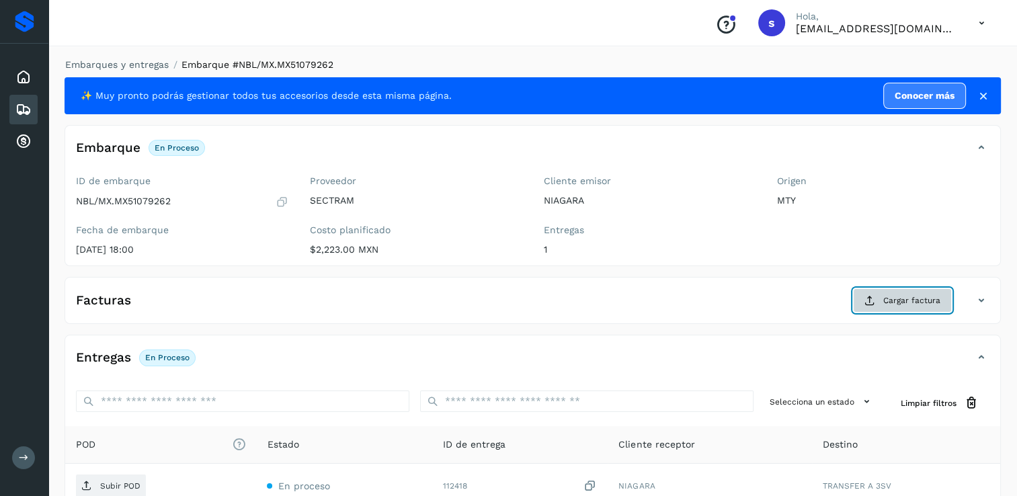
click at [903, 300] on span "Cargar factura" at bounding box center [911, 300] width 57 height 12
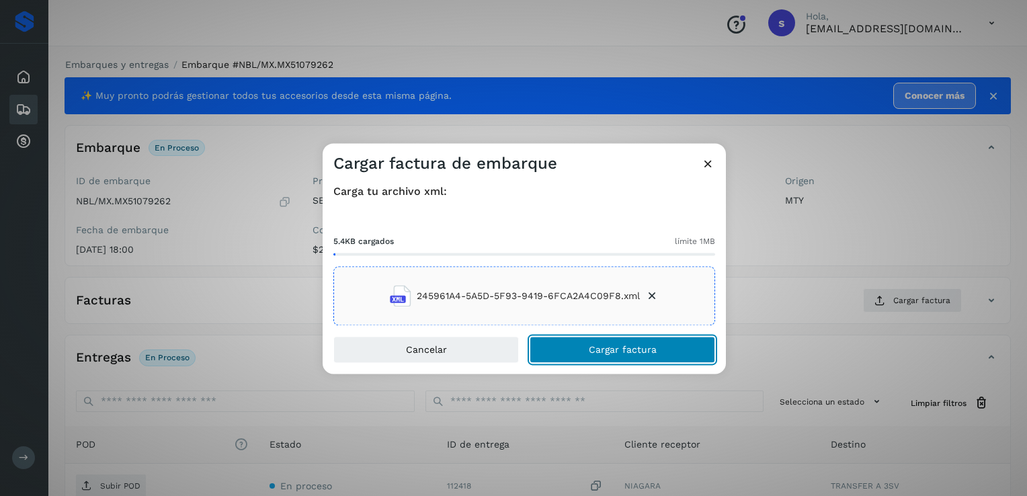
click at [640, 354] on span "Cargar factura" at bounding box center [623, 349] width 68 height 9
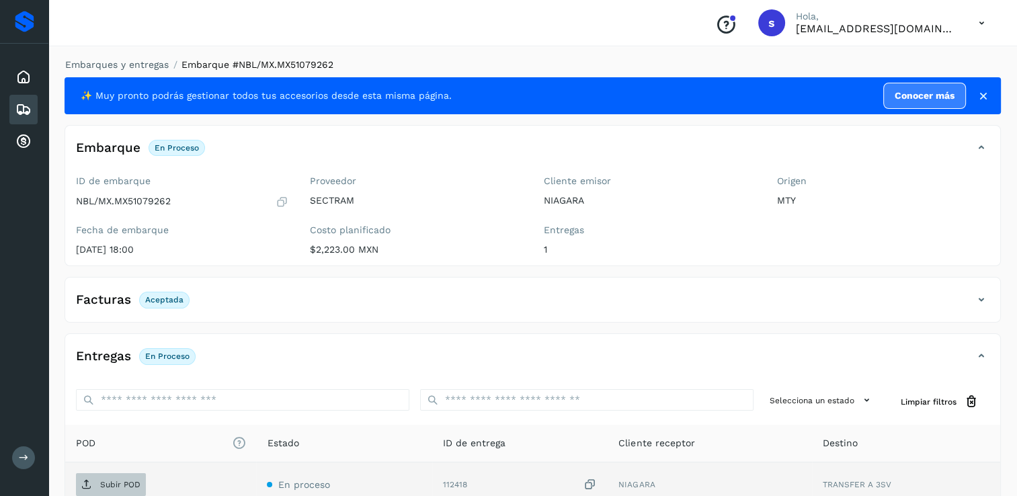
click at [114, 483] on p "Subir POD" at bounding box center [120, 484] width 40 height 9
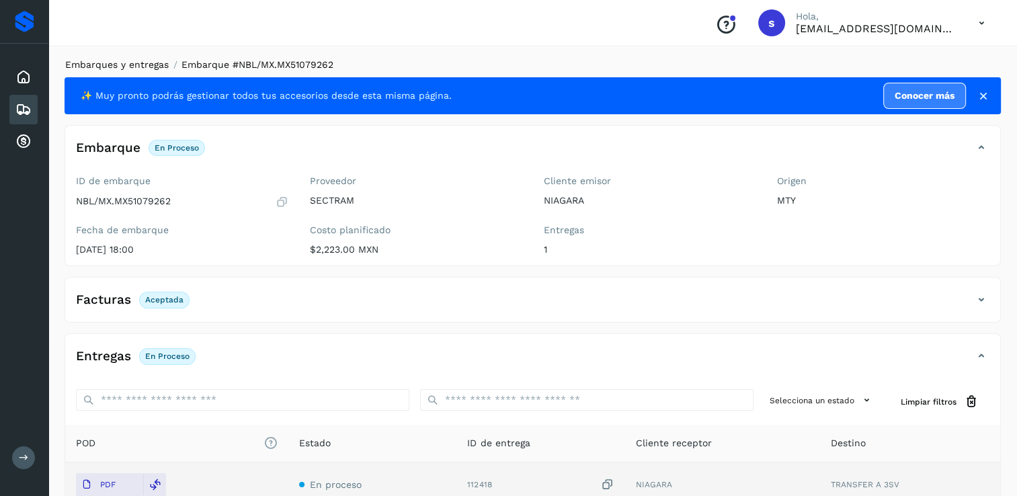
click at [105, 64] on link "Embarques y entregas" at bounding box center [116, 64] width 103 height 11
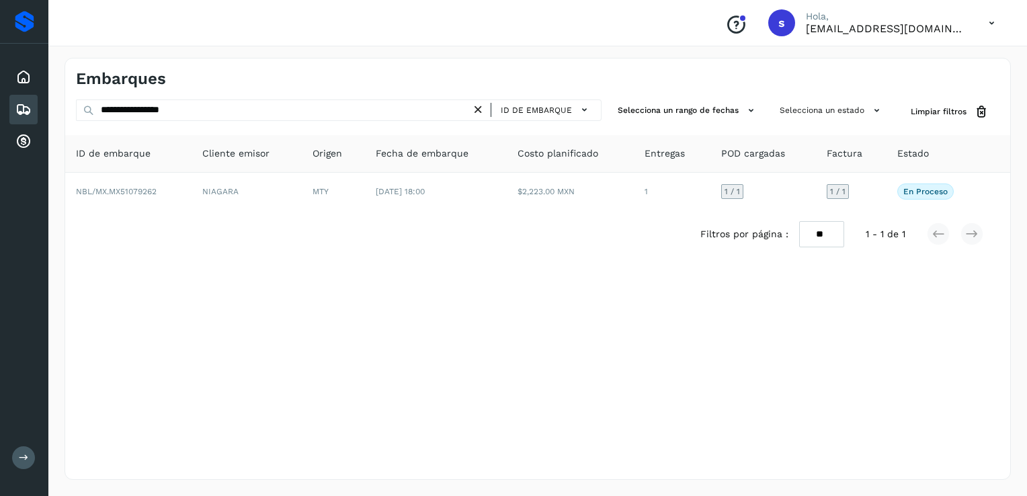
click at [483, 111] on icon at bounding box center [478, 110] width 14 height 14
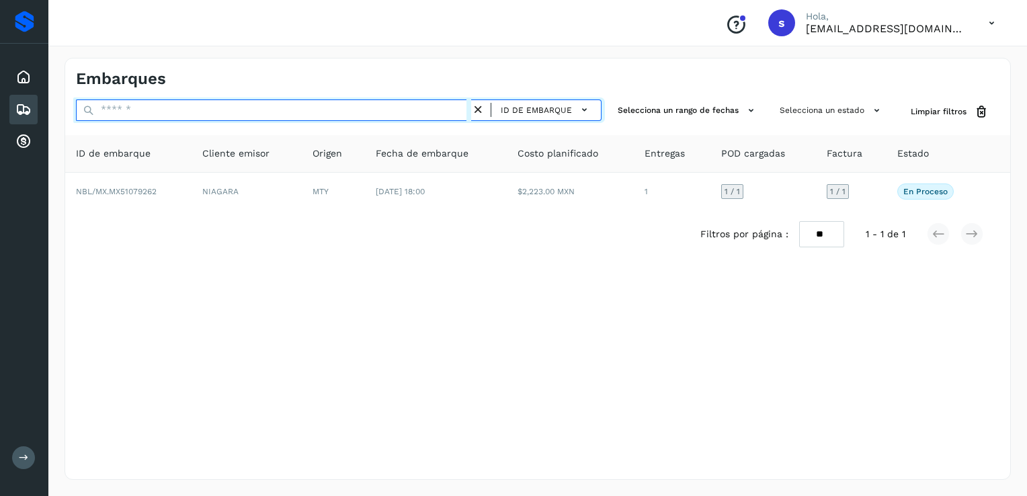
click at [403, 115] on input "text" at bounding box center [273, 110] width 395 height 22
paste input "**********"
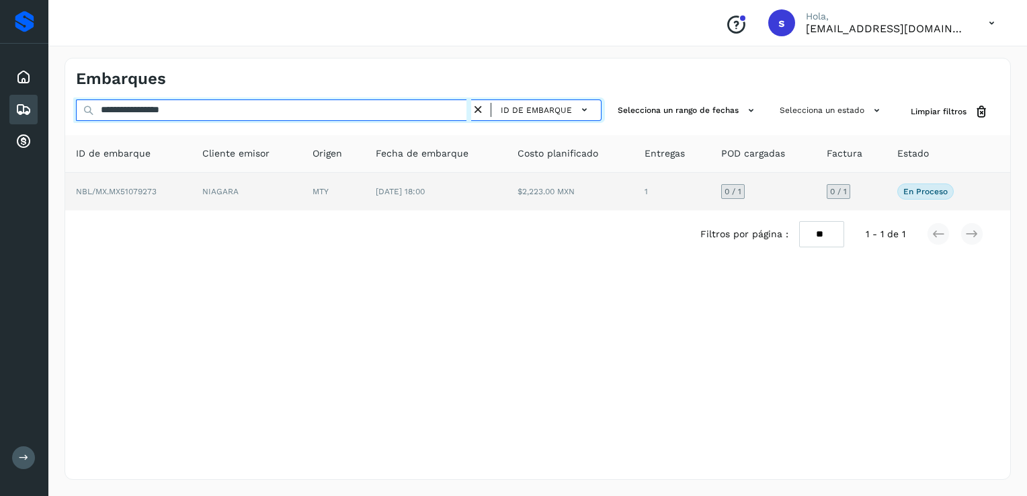
type input "**********"
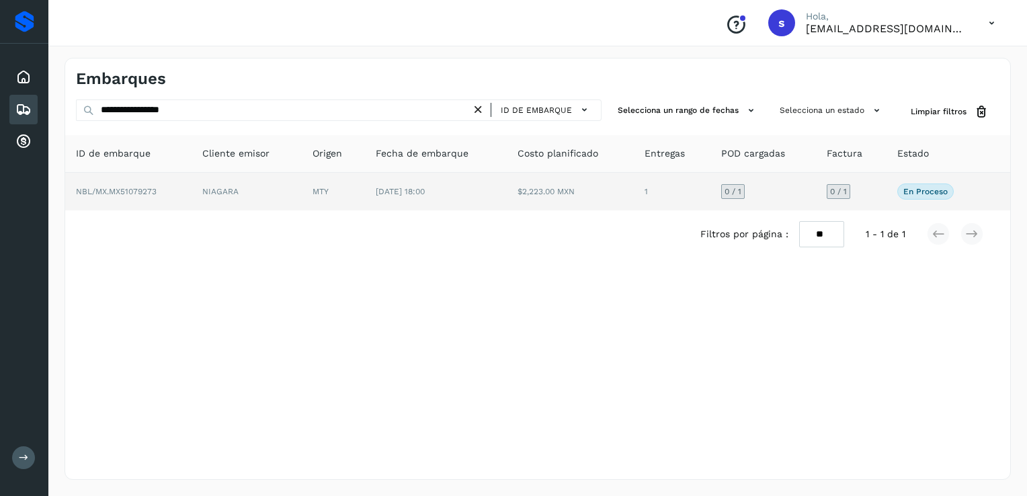
click at [187, 187] on td "NBL/MX.MX51079273" at bounding box center [128, 192] width 126 height 38
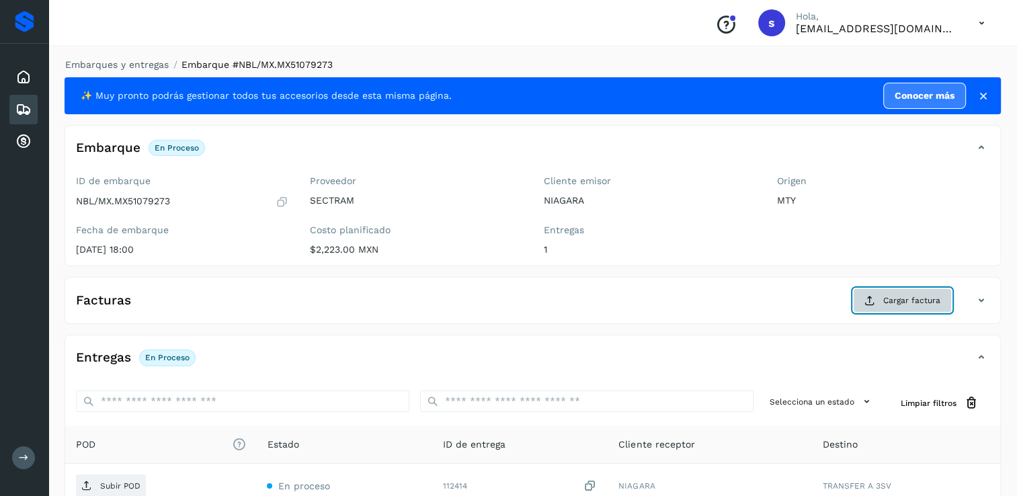
click at [900, 292] on button "Cargar factura" at bounding box center [902, 300] width 99 height 24
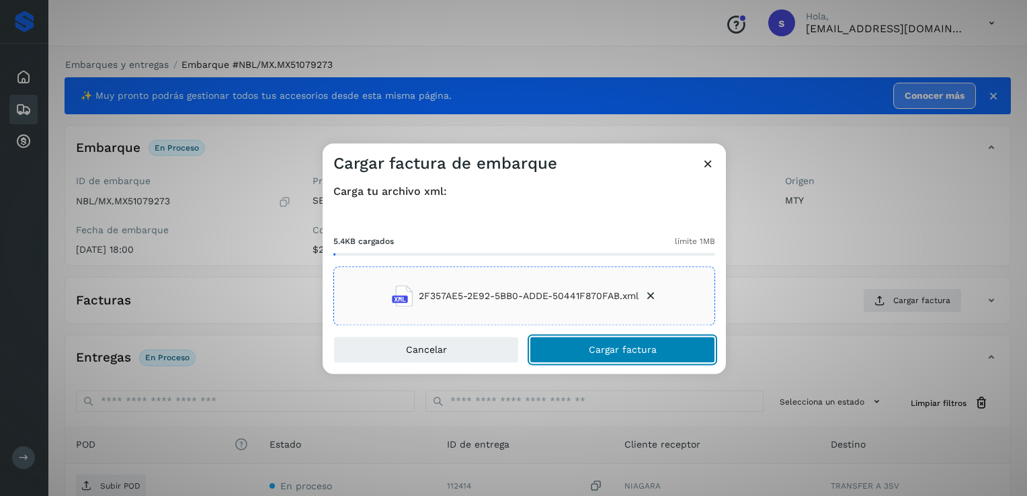
click at [581, 343] on button "Cargar factura" at bounding box center [622, 350] width 185 height 27
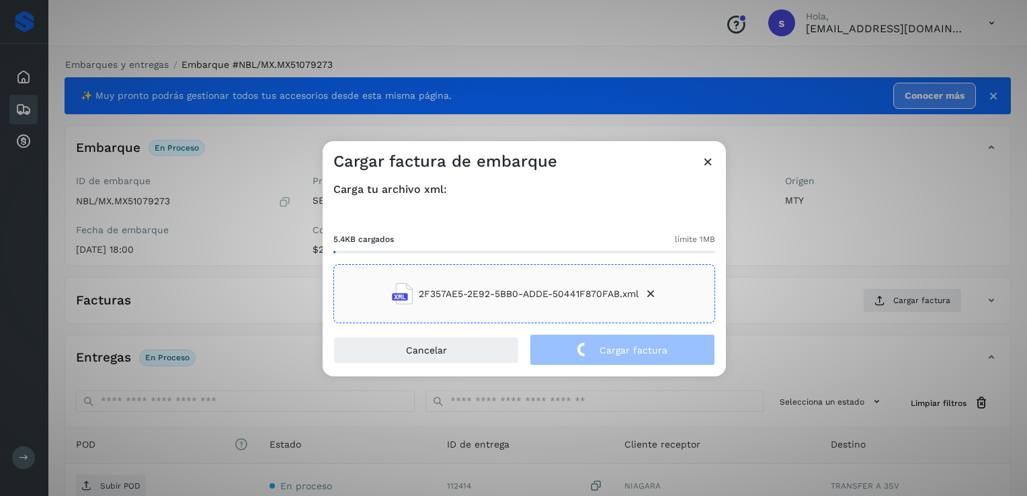
click at [124, 483] on div "Cargar factura de embarque Carga tu archivo xml: 5.4KB cargados límite 1MB 2F35…" at bounding box center [513, 248] width 1027 height 496
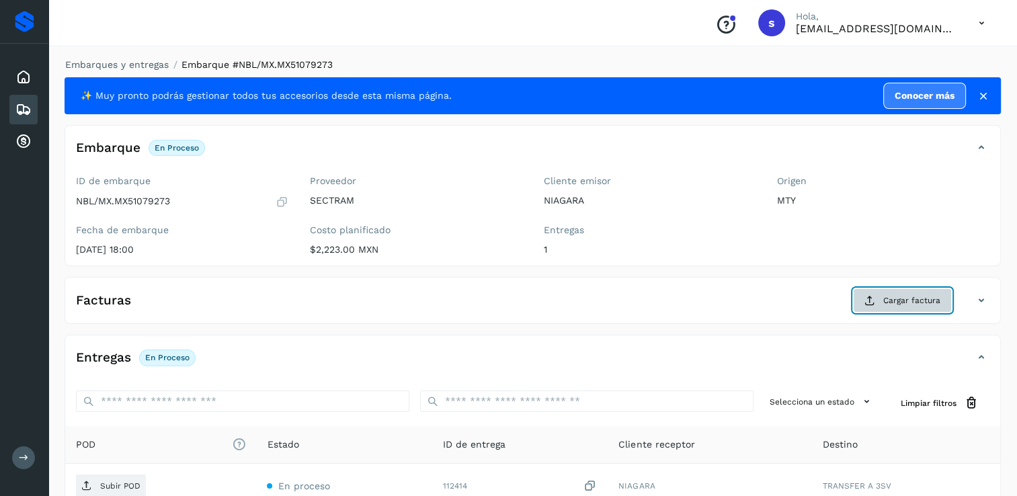
click at [909, 294] on span "Cargar factura" at bounding box center [911, 300] width 57 height 12
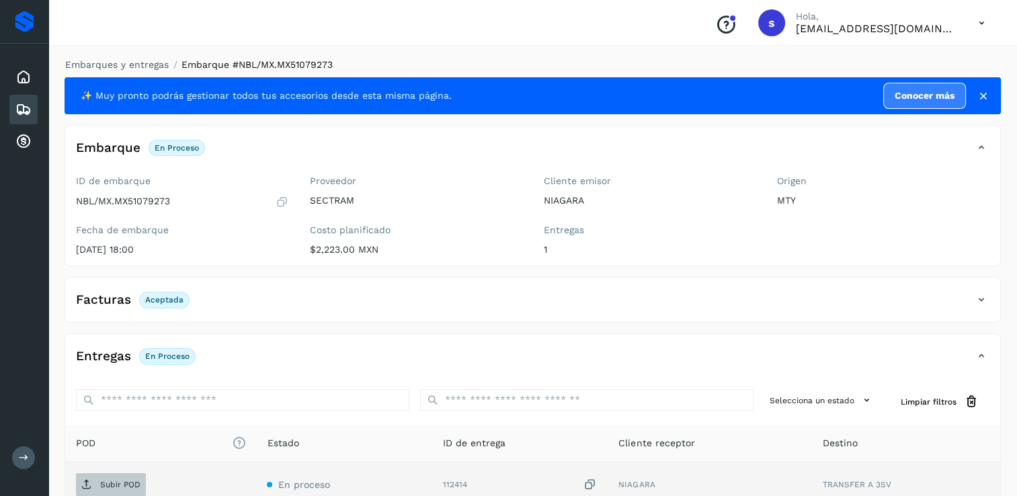
click at [126, 486] on p "Subir POD" at bounding box center [120, 484] width 40 height 9
